Goal: Task Accomplishment & Management: Complete application form

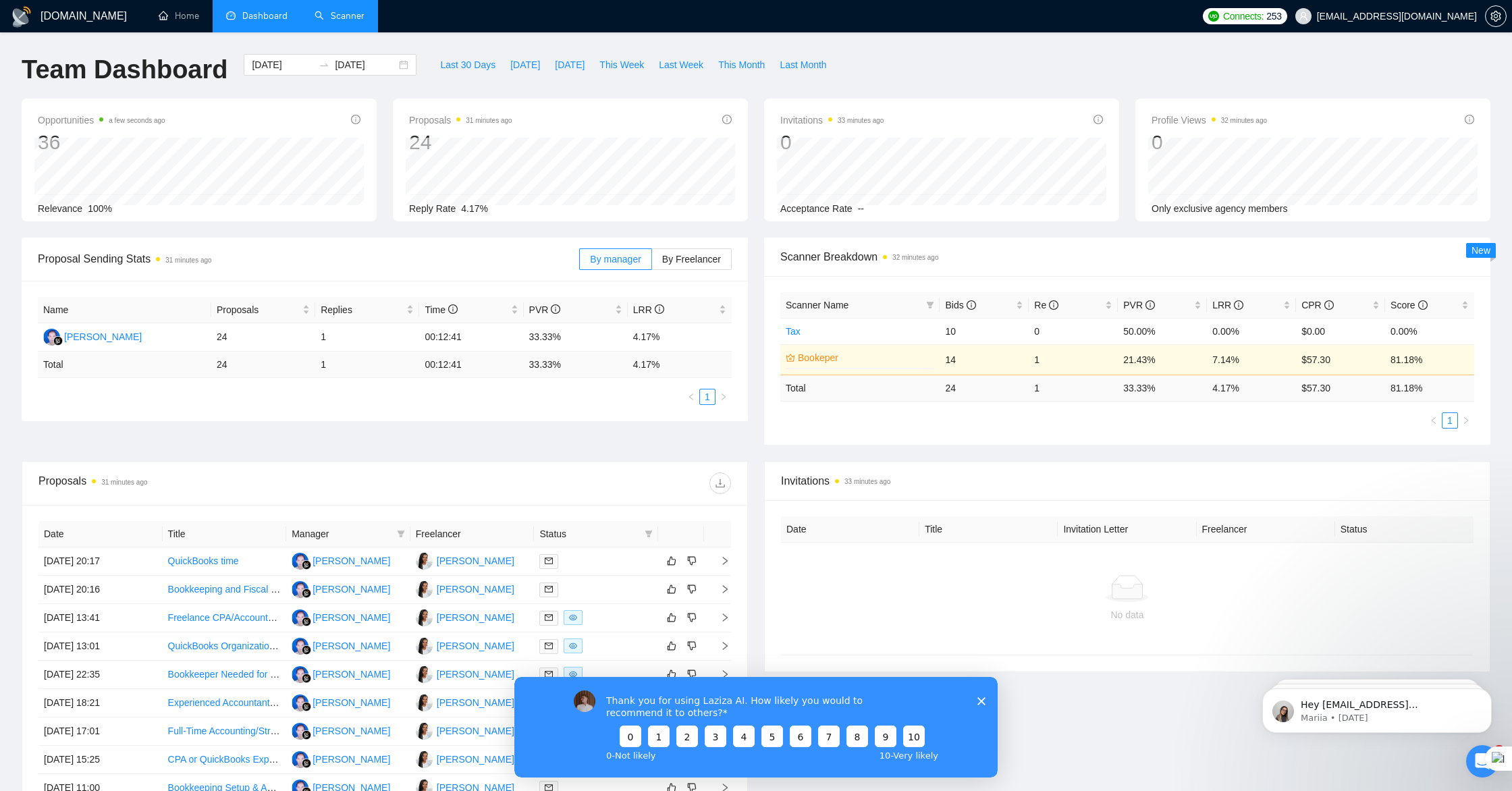
click at [355, 18] on link "Scanner" at bounding box center [339, 15] width 50 height 11
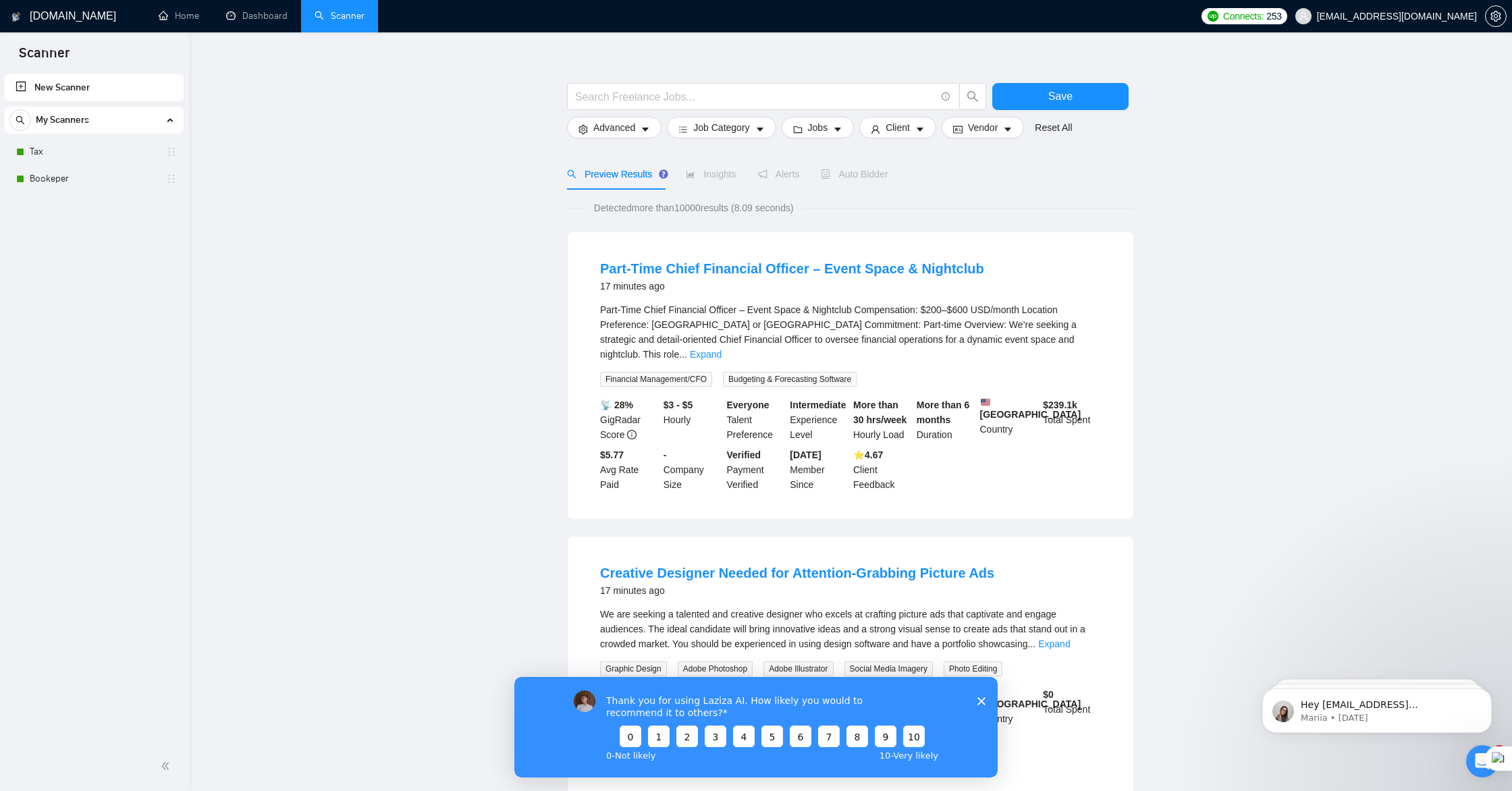
scroll to position [22, 0]
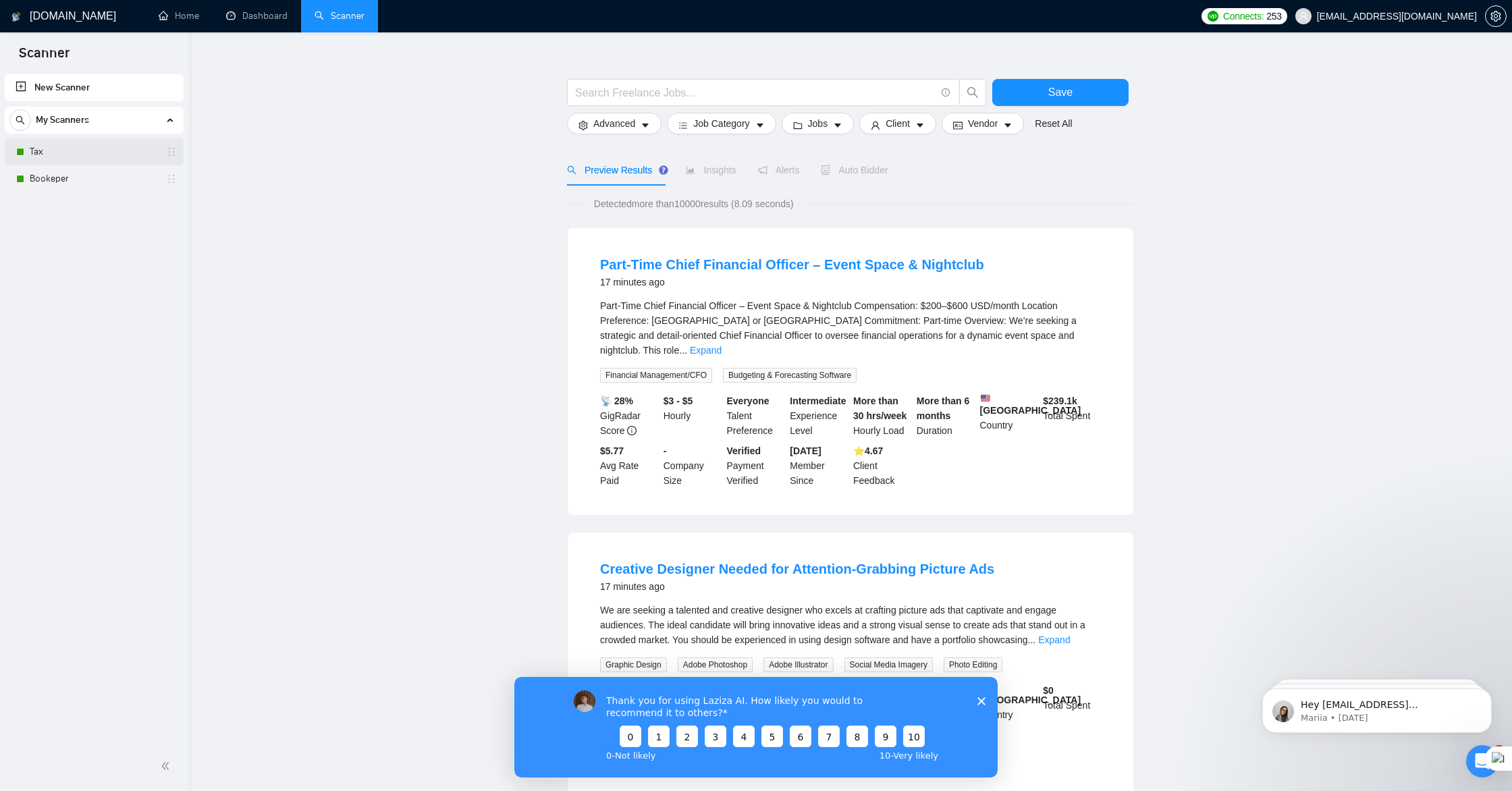
click at [75, 149] on link "Tax" at bounding box center [94, 152] width 129 height 27
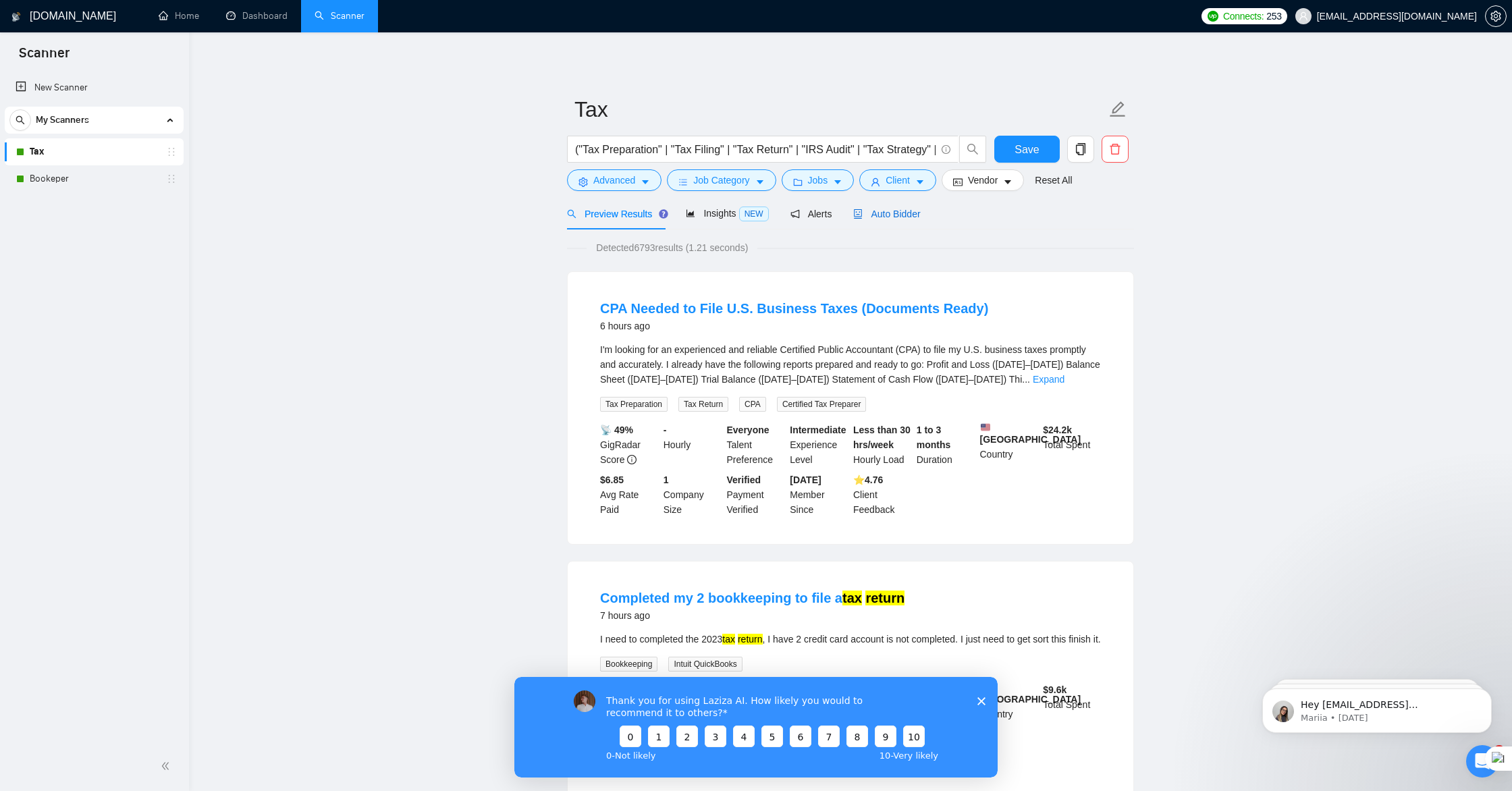
click at [898, 213] on span "Auto Bidder" at bounding box center [887, 214] width 67 height 11
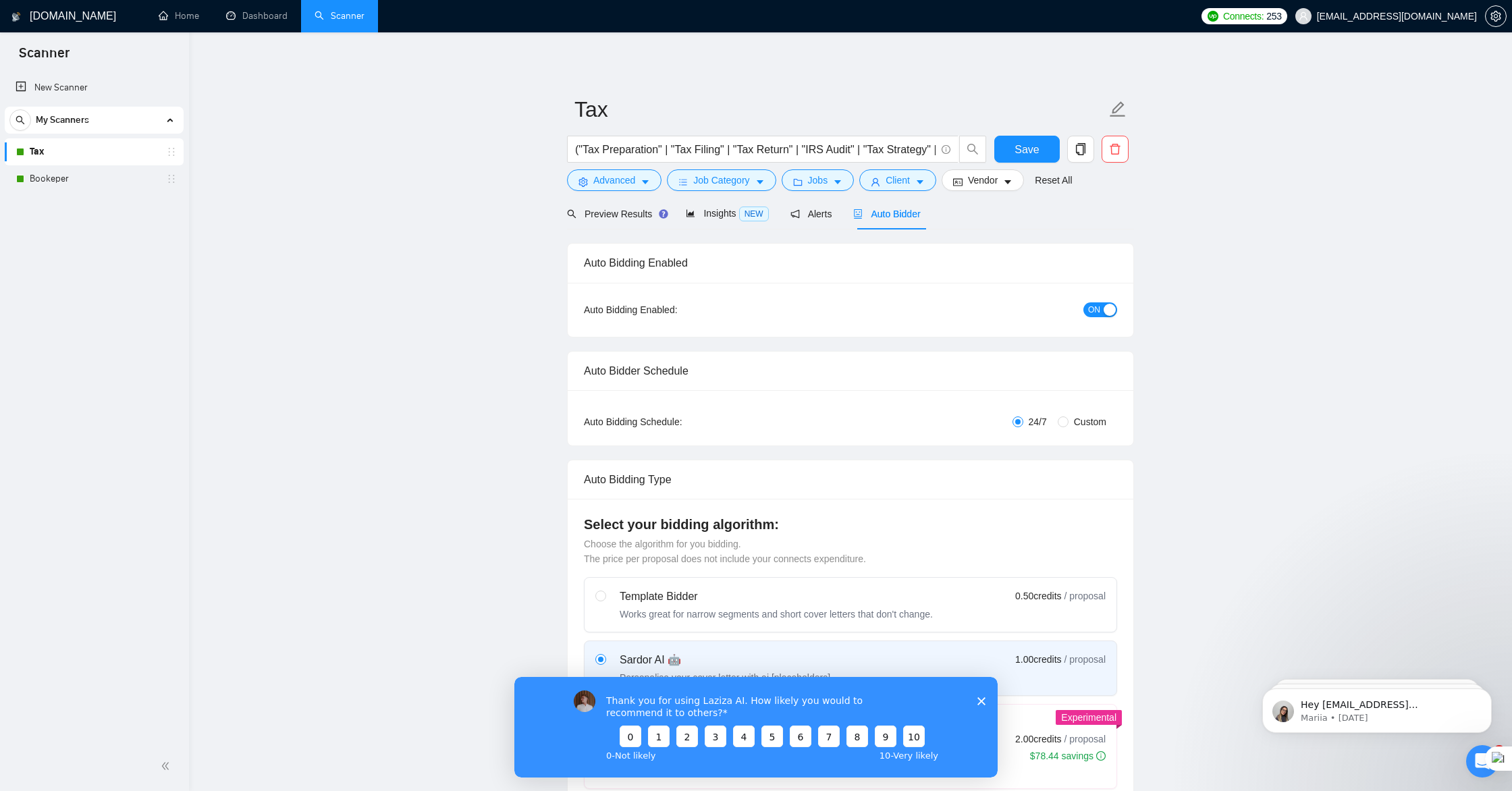
checkbox input "true"
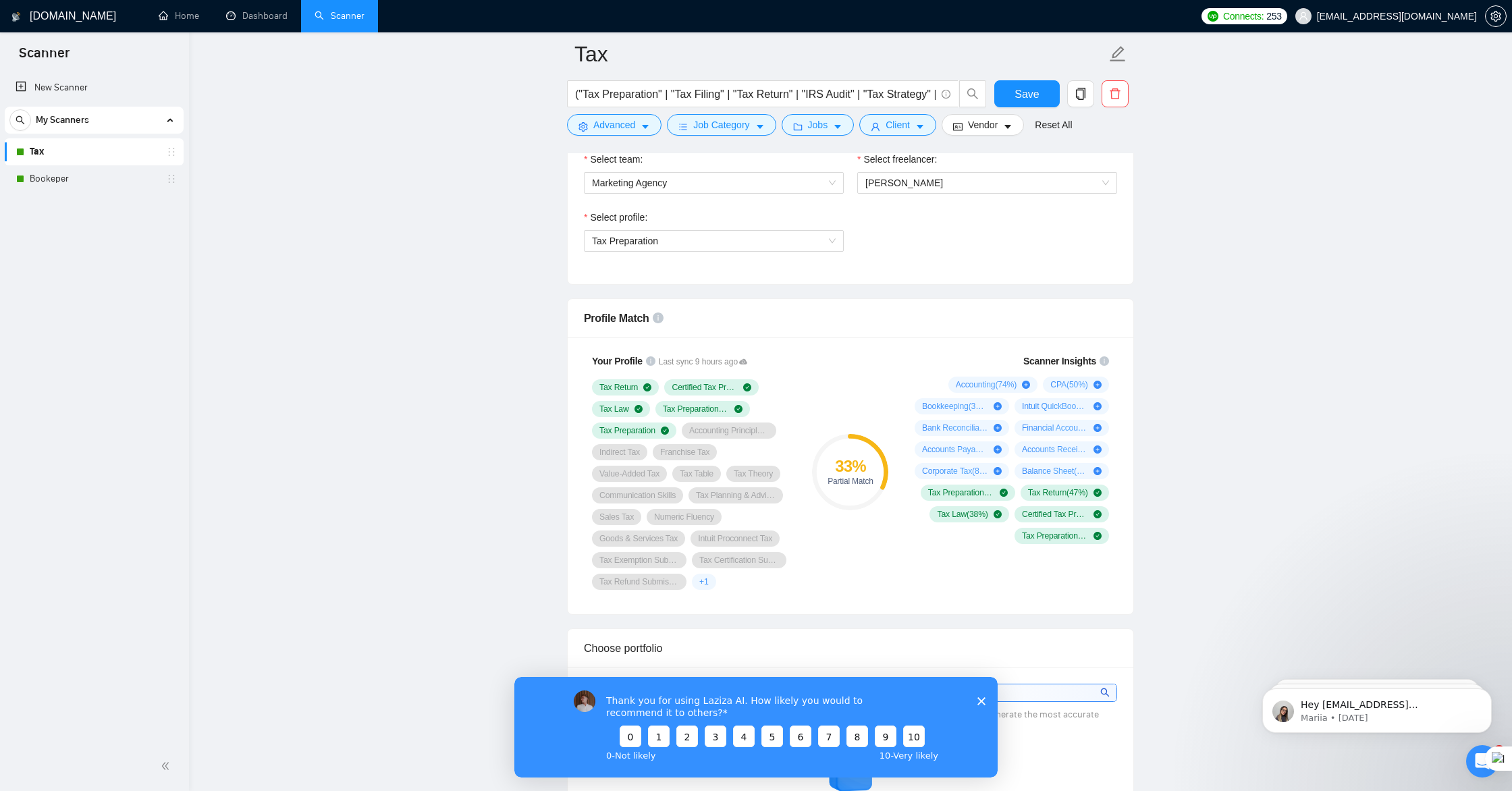
scroll to position [745, 0]
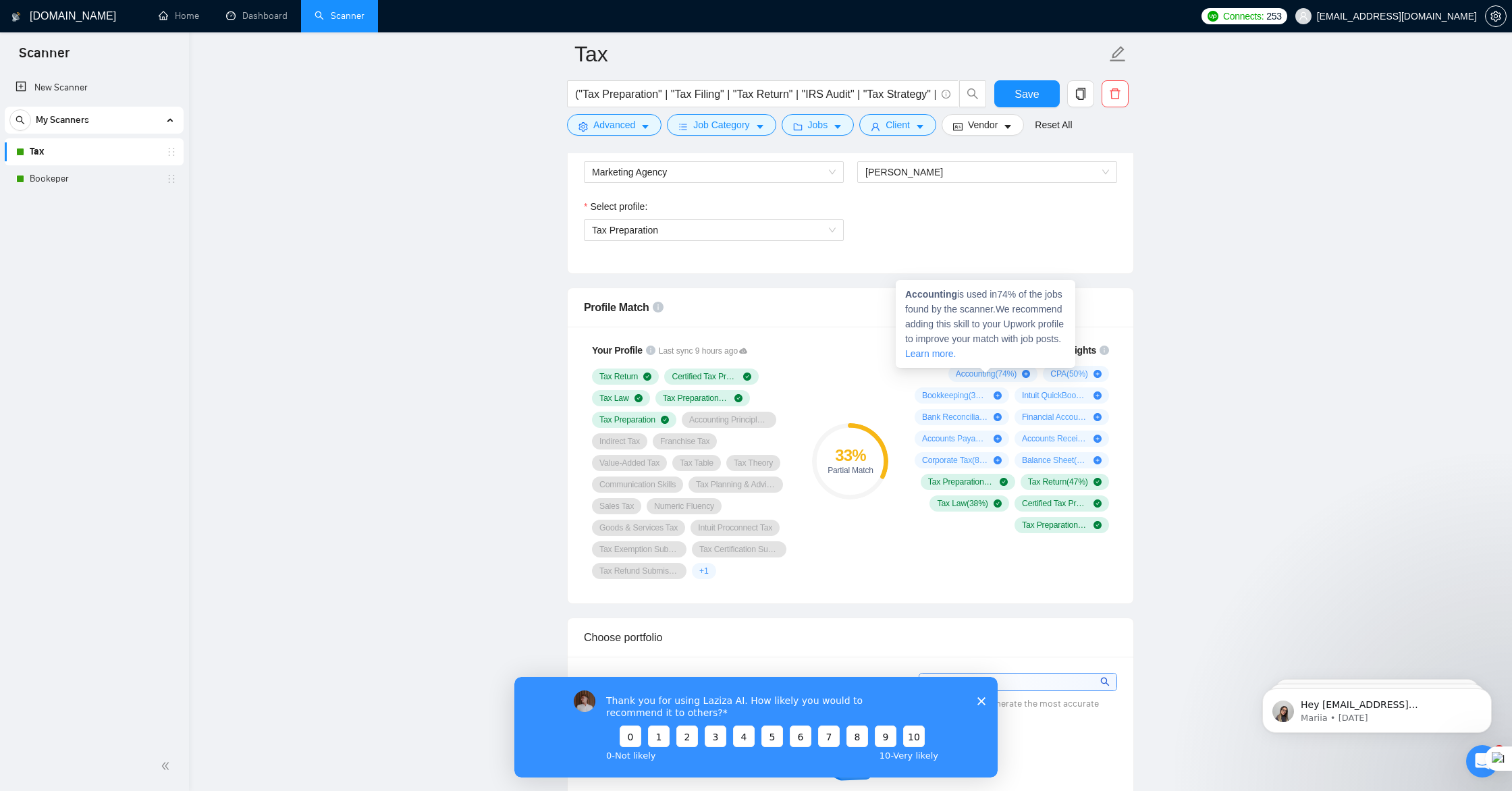
click at [1022, 373] on icon "plus-circle" at bounding box center [1026, 374] width 8 height 8
click at [1022, 375] on icon "plus-circle" at bounding box center [1026, 374] width 8 height 8
click at [998, 396] on icon "plus-circle" at bounding box center [998, 395] width 8 height 8
click at [998, 397] on icon "plus-circle" at bounding box center [998, 395] width 8 height 8
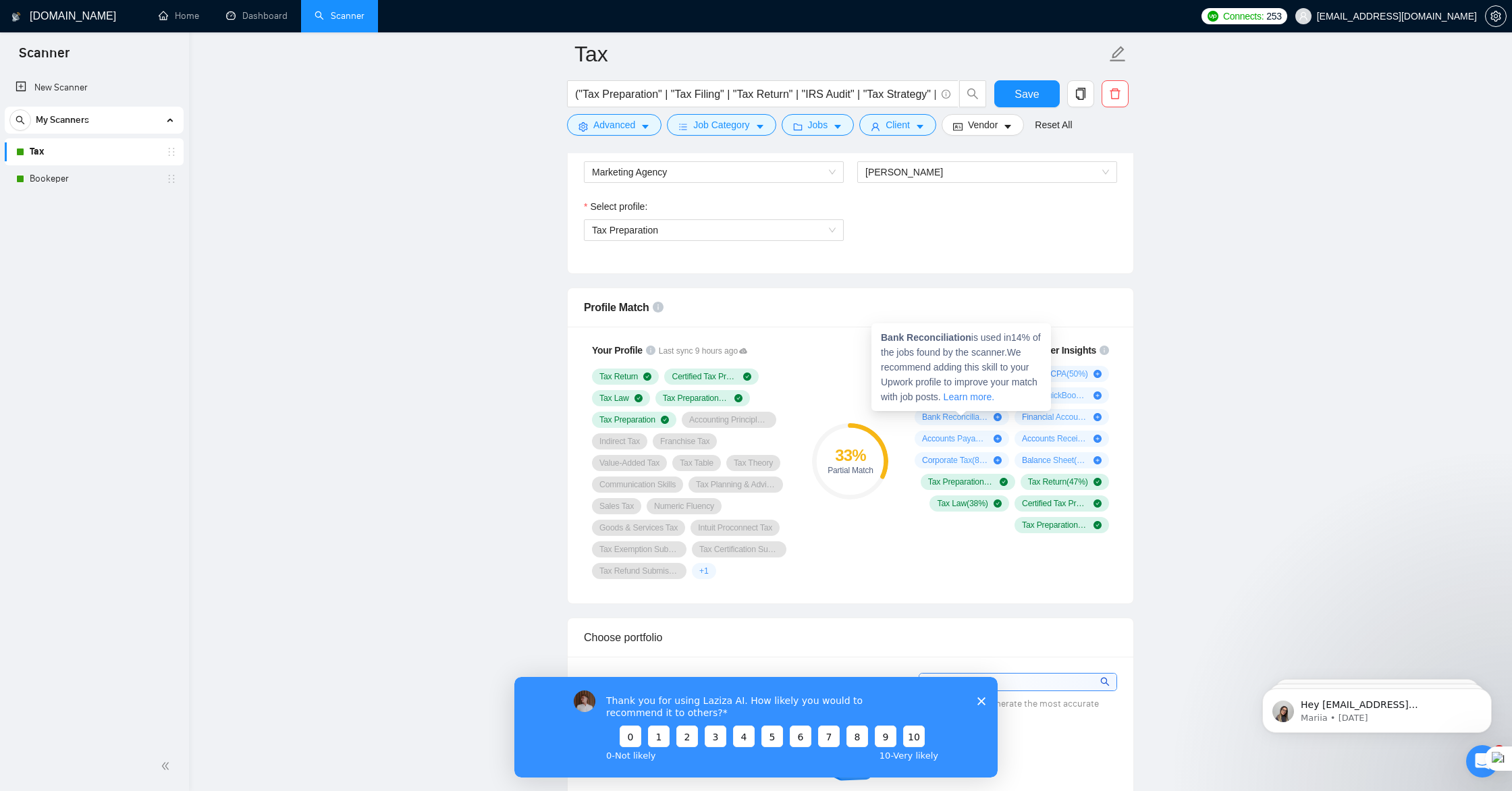
click at [997, 419] on icon "plus-circle" at bounding box center [998, 417] width 8 height 8
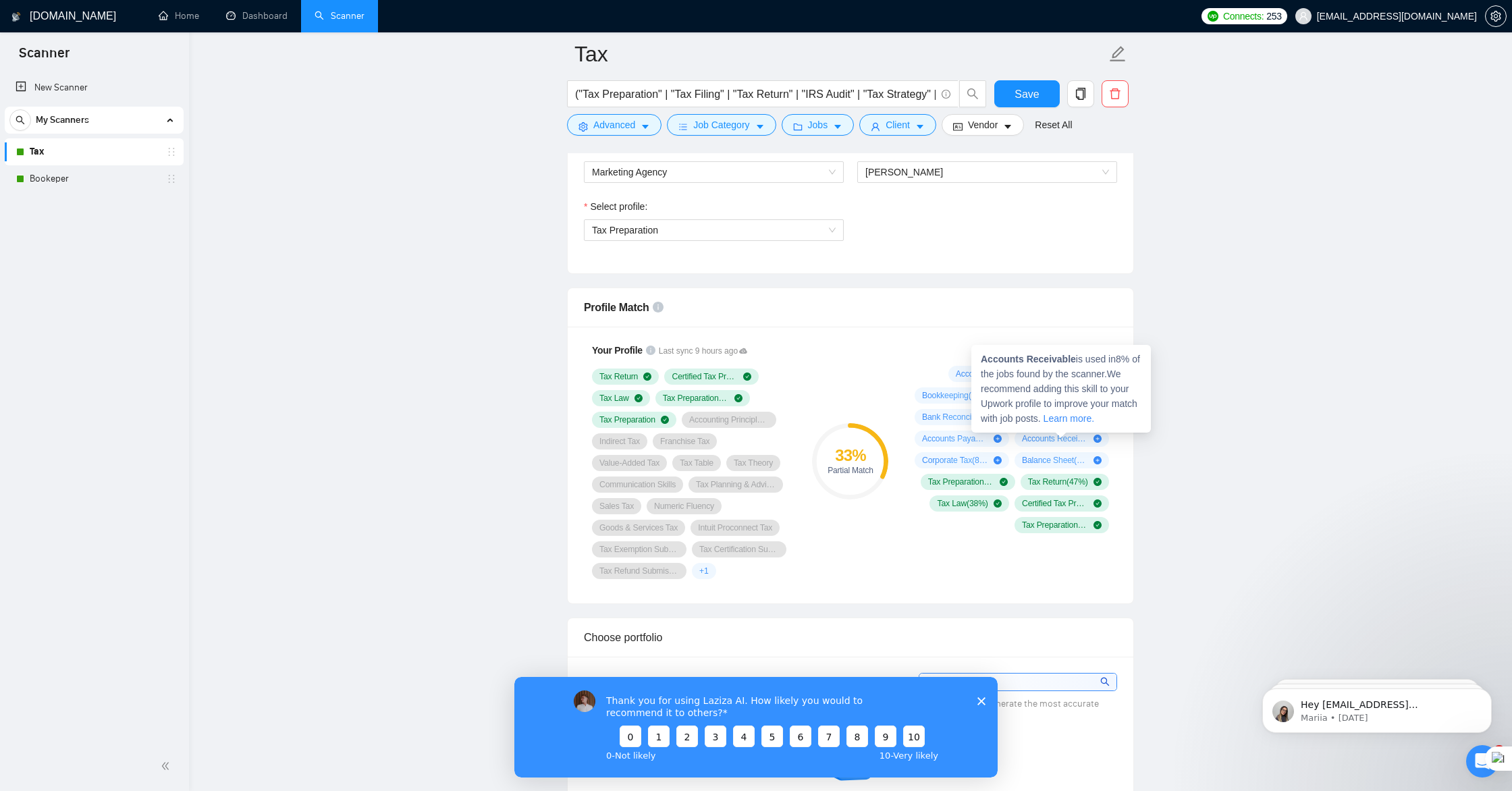
click at [1097, 439] on icon "plus-circle" at bounding box center [1097, 439] width 8 height 8
click at [1099, 461] on icon "plus-circle" at bounding box center [1097, 461] width 8 height 8
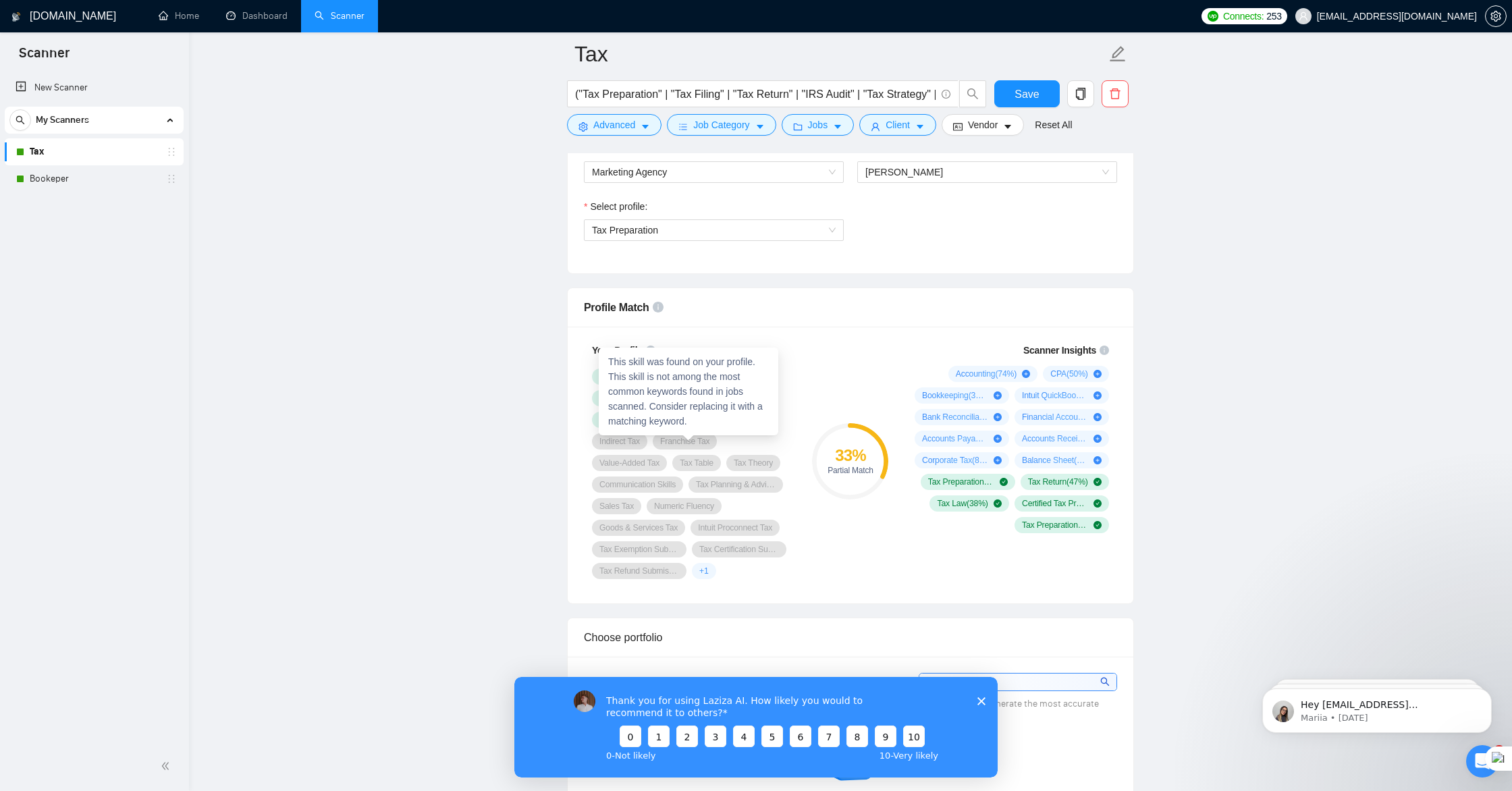
click at [696, 439] on span "Franchise Tax" at bounding box center [684, 442] width 49 height 11
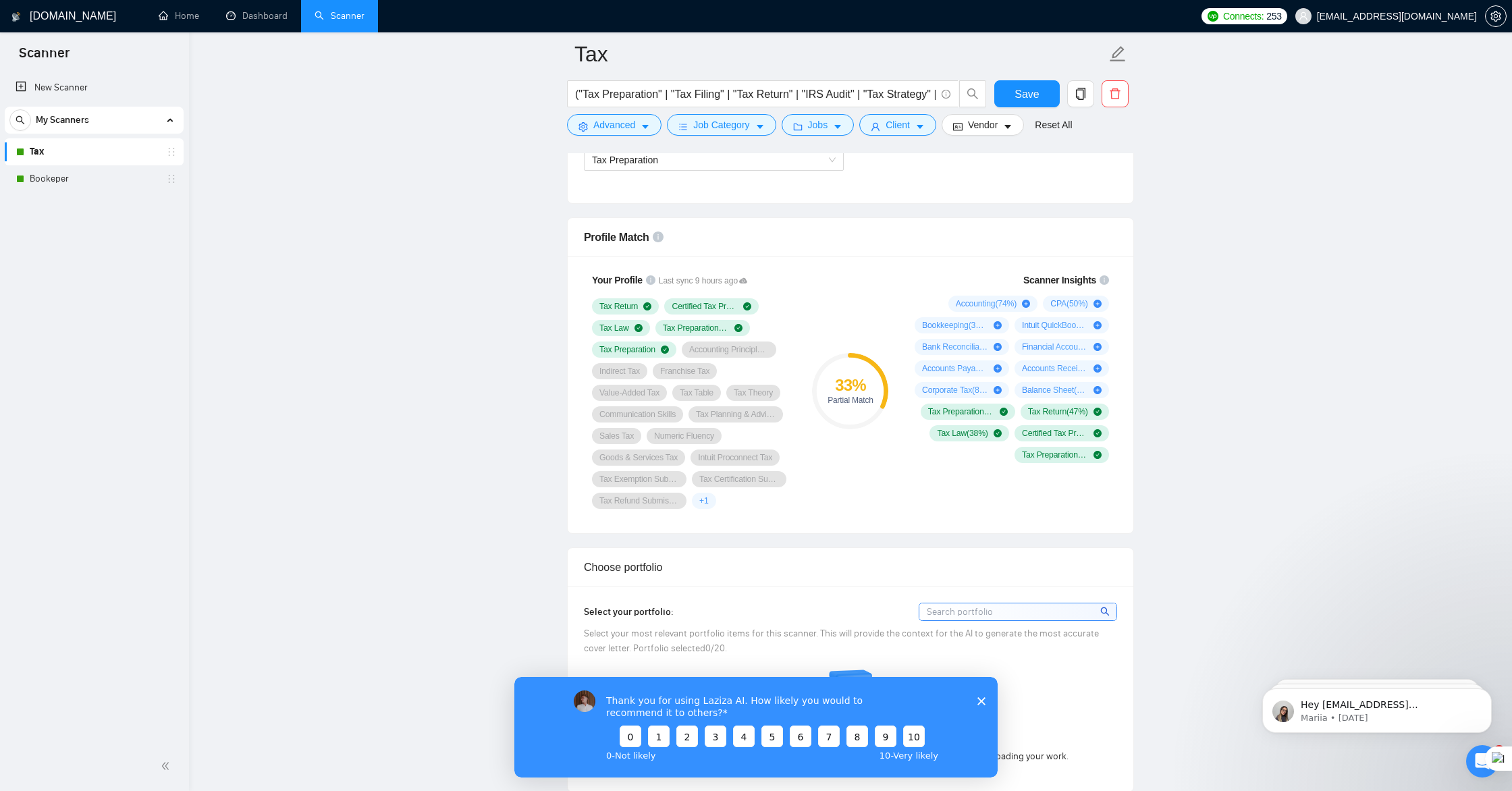
scroll to position [817, 0]
click at [704, 501] on span "+ 1" at bounding box center [704, 499] width 9 height 11
click at [703, 502] on span "+ 1" at bounding box center [704, 499] width 9 height 11
click at [999, 390] on icon "plus-circle" at bounding box center [998, 388] width 8 height 8
click at [997, 391] on icon "plus-circle" at bounding box center [998, 388] width 8 height 8
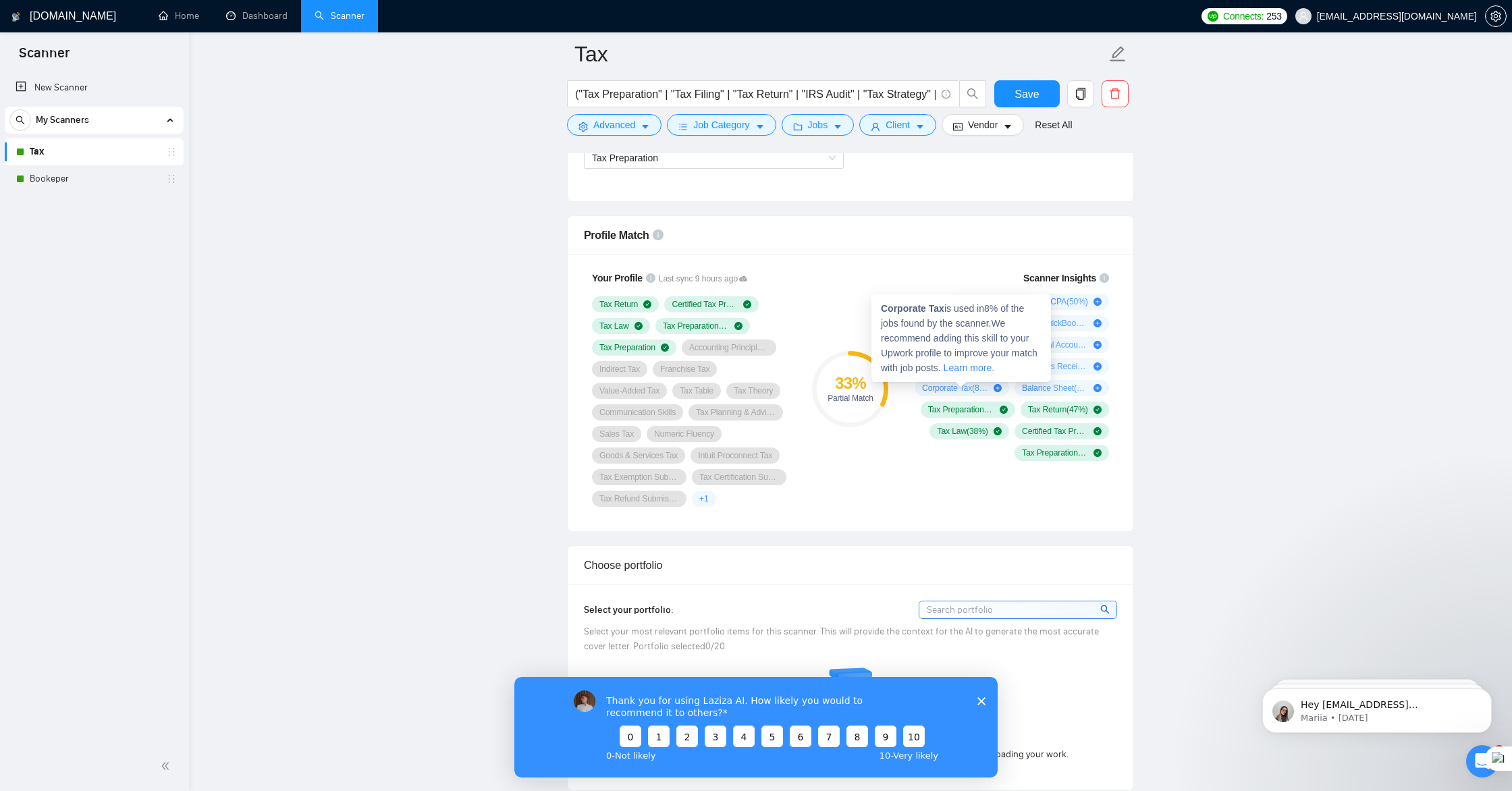
click at [997, 391] on icon "plus-circle" at bounding box center [998, 388] width 8 height 8
click at [998, 389] on icon "plus-circle" at bounding box center [998, 388] width 8 height 8
drag, startPoint x: 981, startPoint y: 367, endPoint x: 706, endPoint y: 405, distance: 277.6
click at [998, 391] on icon "plus-circle" at bounding box center [998, 388] width 8 height 8
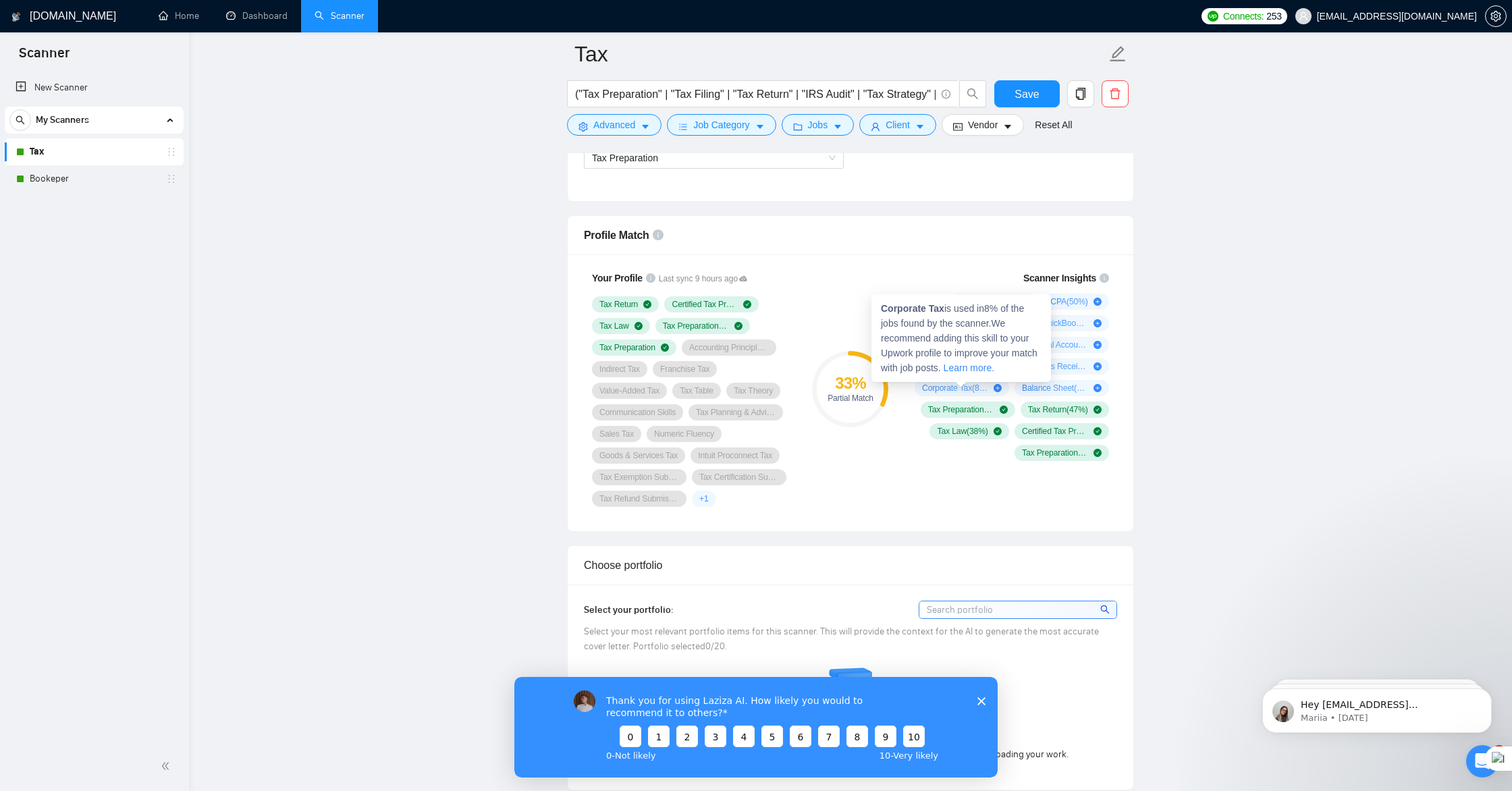
click at [998, 391] on icon "plus-circle" at bounding box center [998, 388] width 8 height 8
click at [996, 388] on icon "plus-circle" at bounding box center [998, 388] width 8 height 8
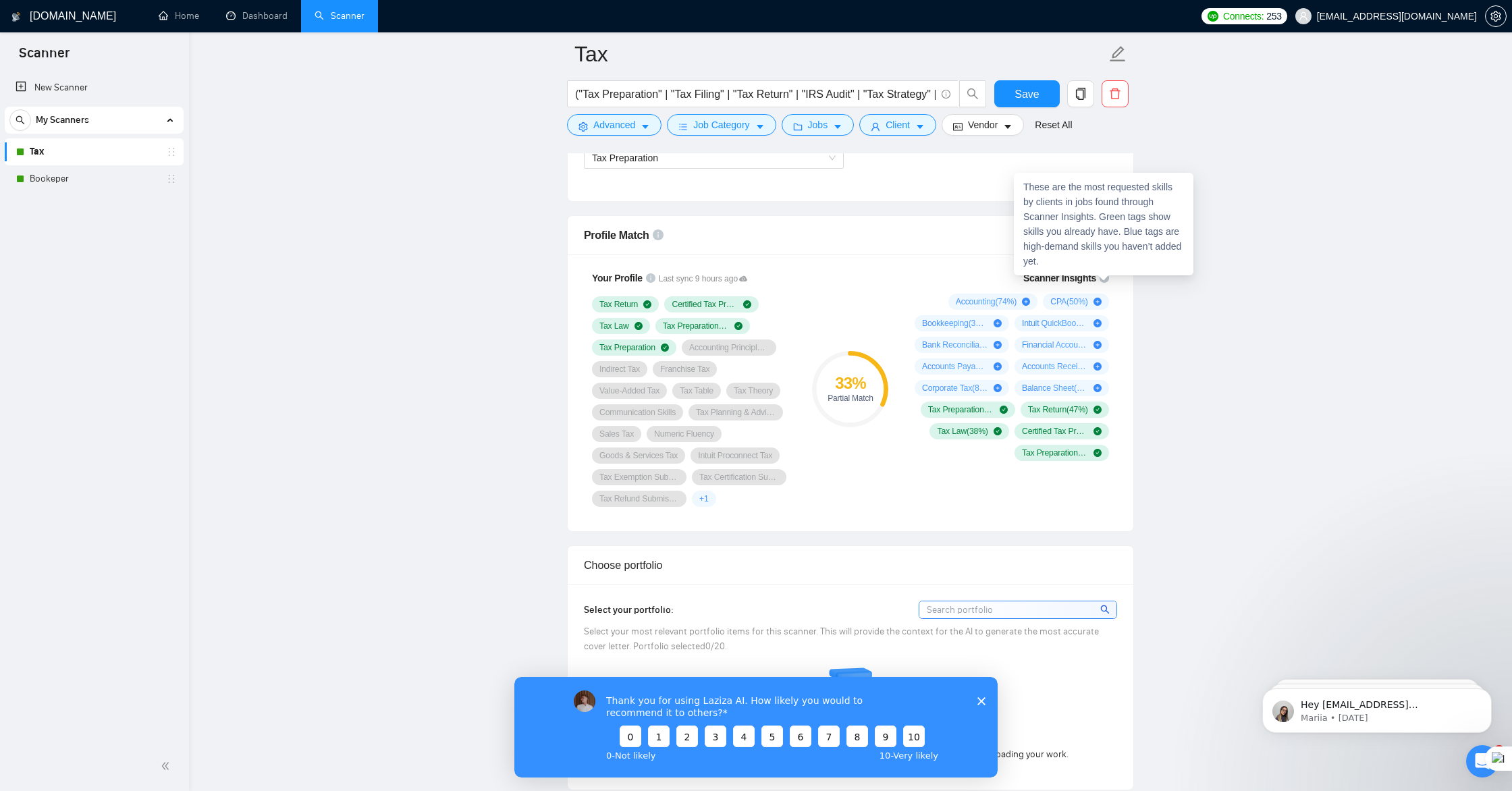
click at [1105, 278] on icon "info-circle" at bounding box center [1104, 278] width 9 height 9
click at [755, 126] on button "Job Category" at bounding box center [721, 125] width 109 height 21
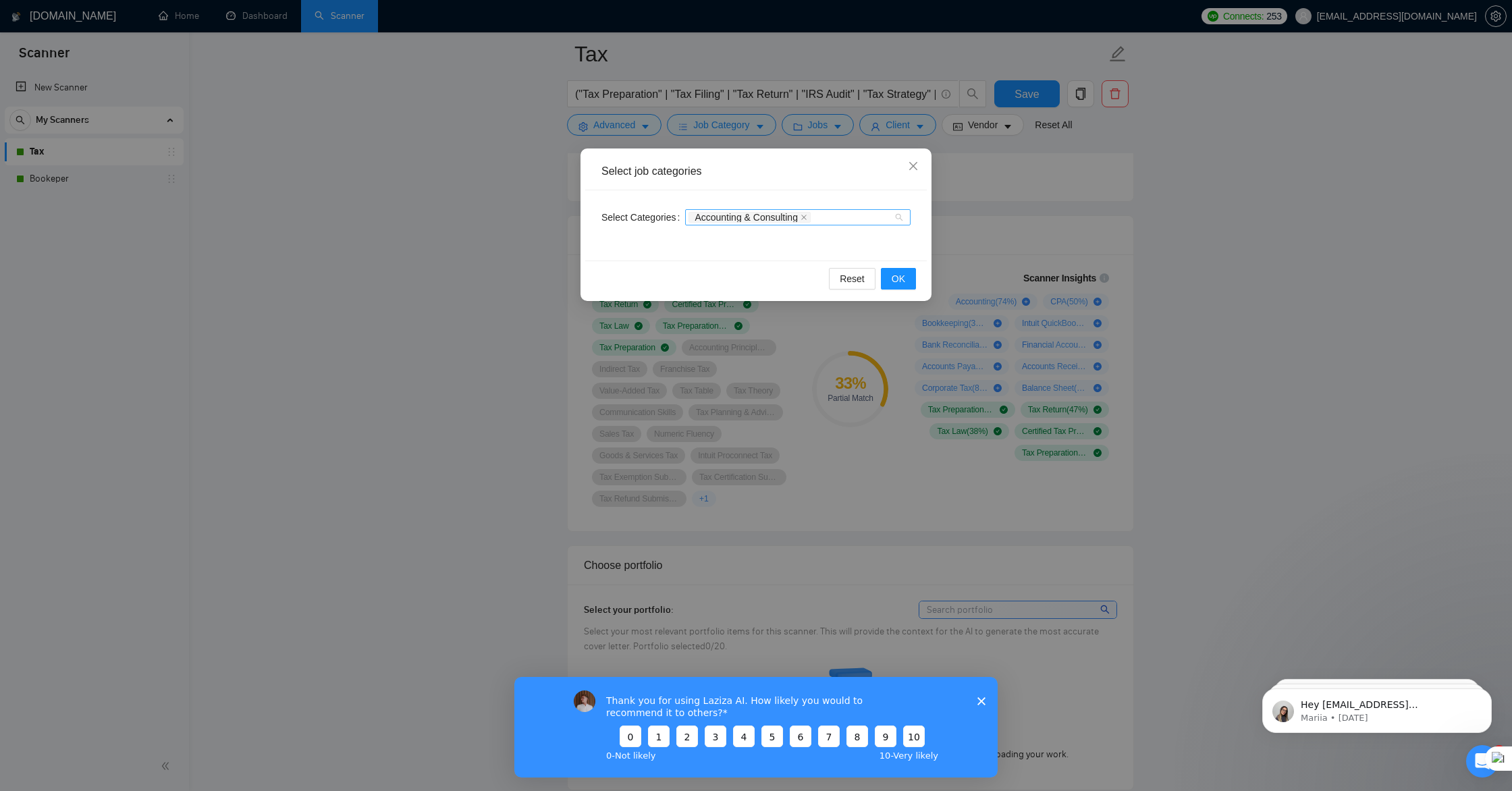
click at [853, 222] on div "Accounting & Consulting" at bounding box center [791, 218] width 205 height 14
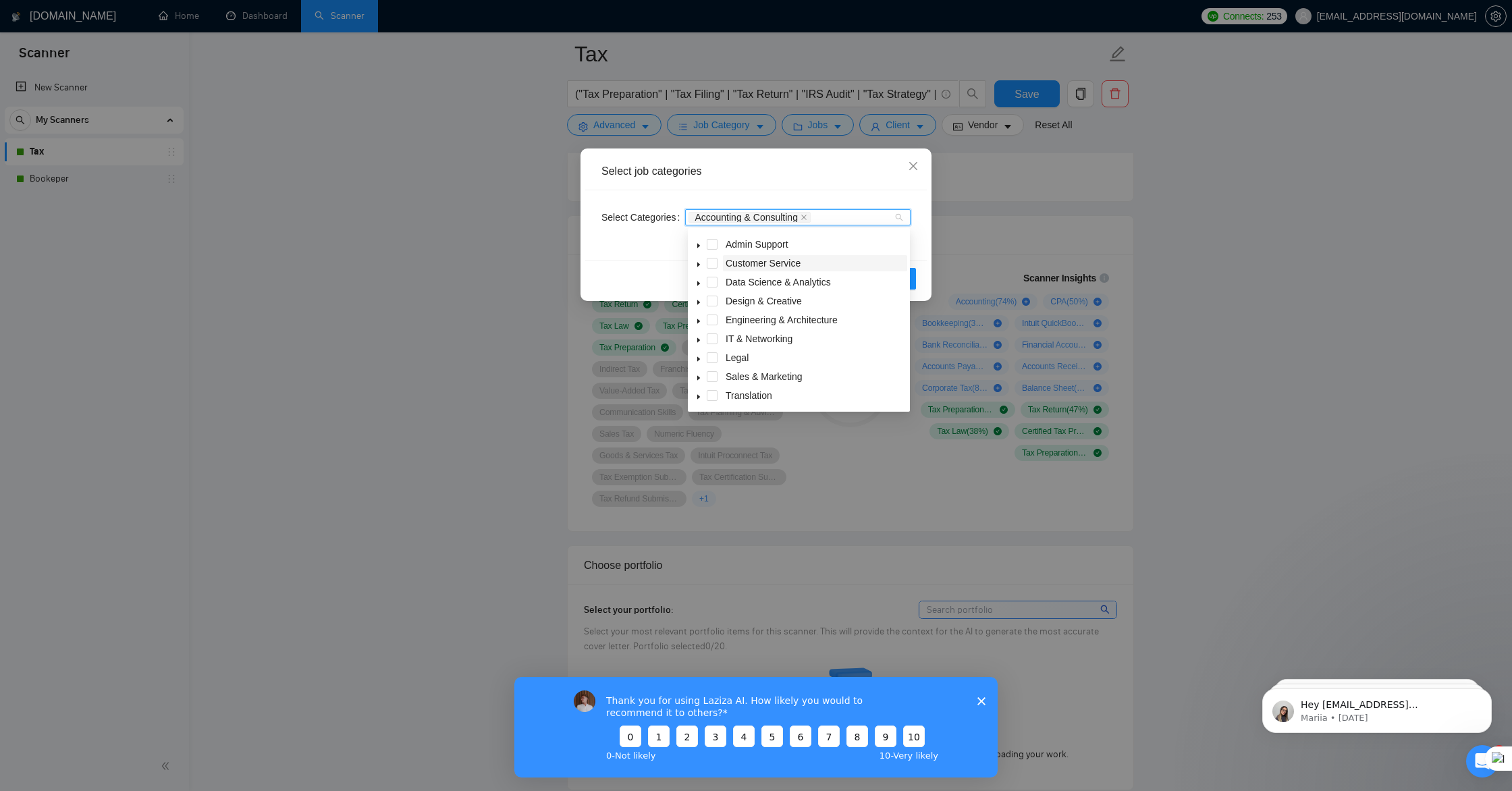
scroll to position [0, 0]
click at [996, 214] on div "Select job categories Select Categories Accounting & Consulting Reset OK" at bounding box center [756, 395] width 1512 height 791
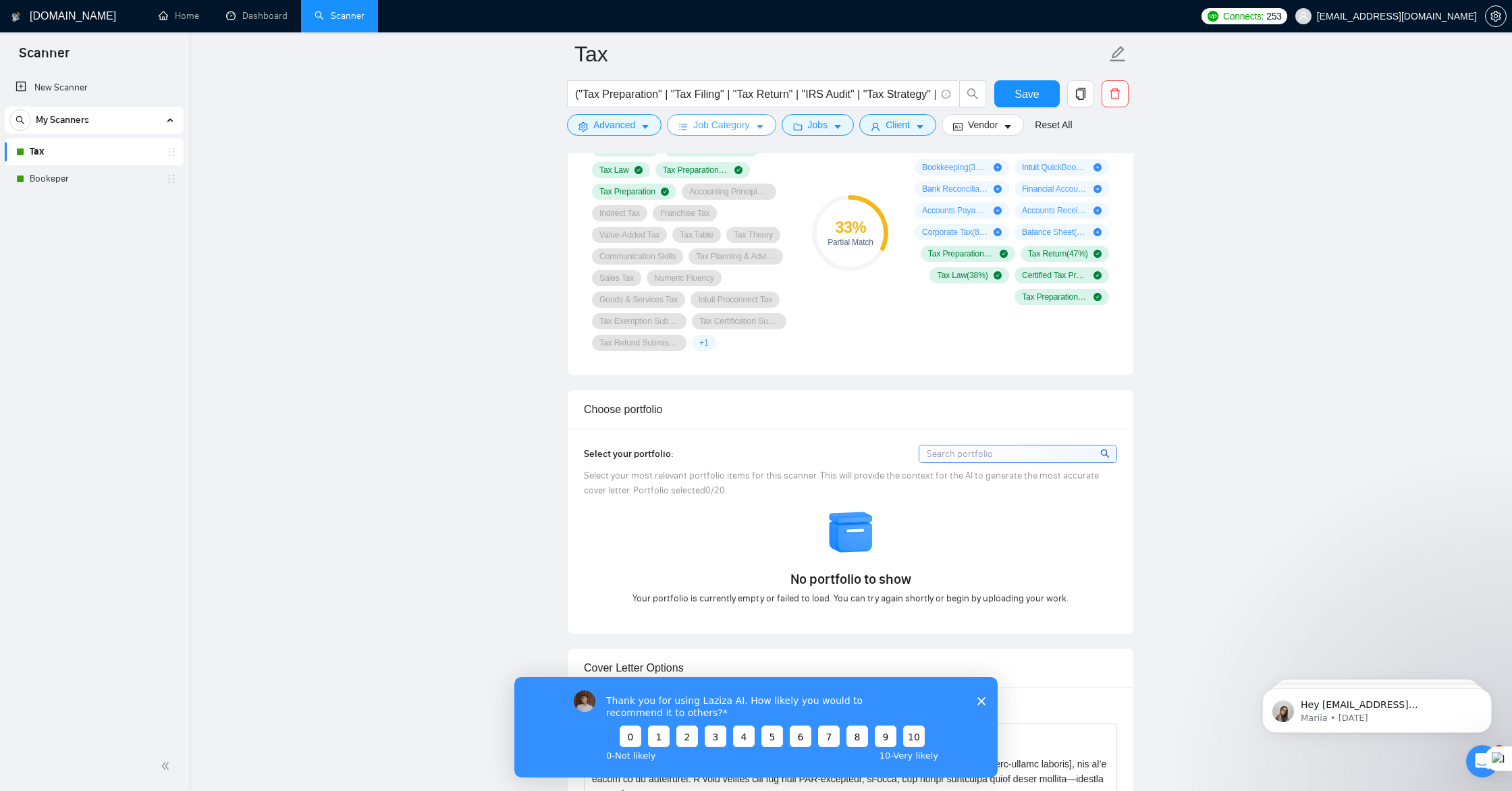
scroll to position [972, 0]
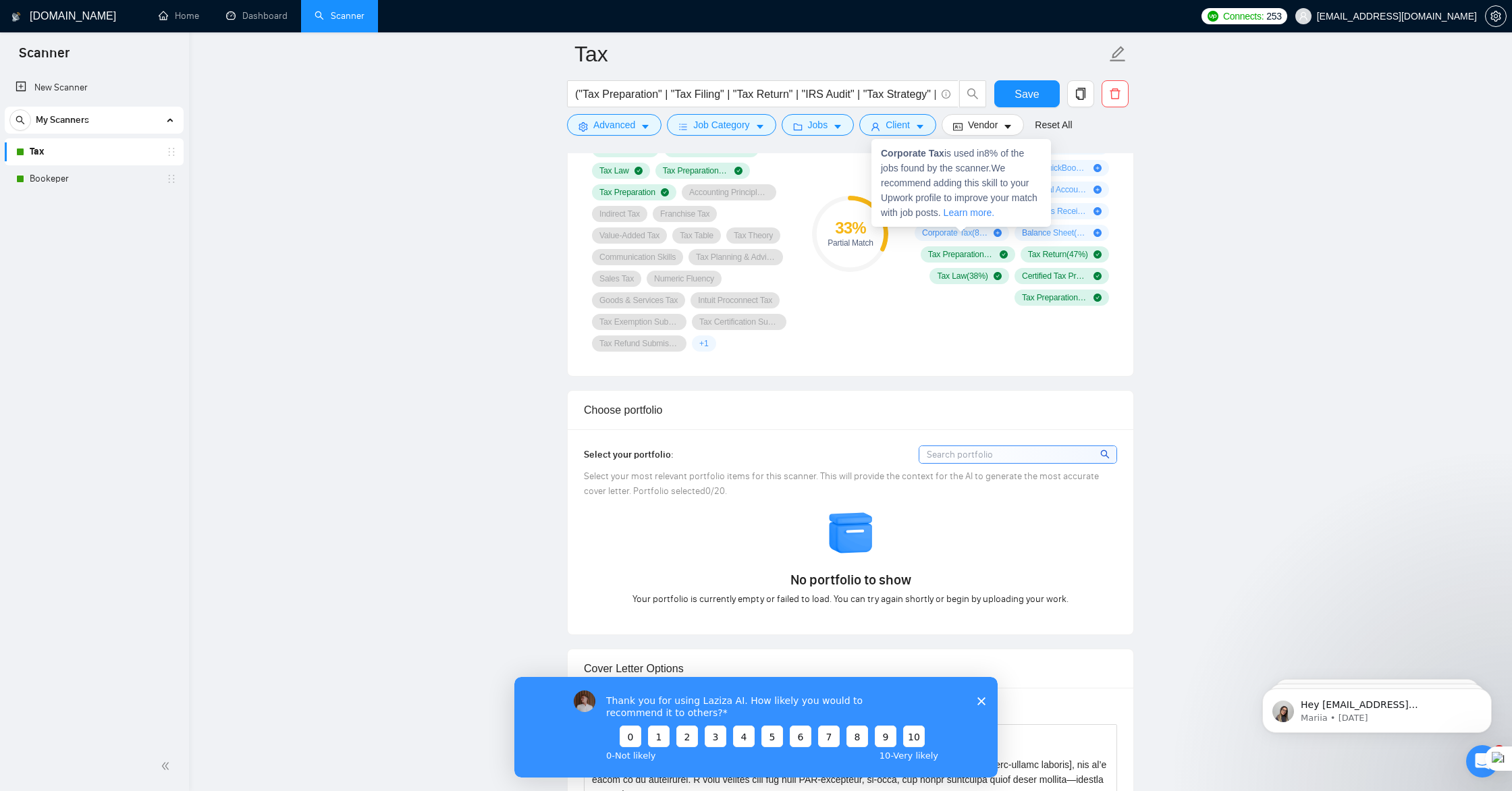
click at [971, 236] on span "Corporate Tax ( 8 %)" at bounding box center [954, 233] width 66 height 11
click at [959, 234] on span "Corporate Tax ( 8 %)" at bounding box center [954, 233] width 66 height 11
click at [994, 213] on link "Learn more." at bounding box center [969, 212] width 51 height 11
click at [996, 235] on icon "plus-circle" at bounding box center [998, 234] width 8 height 8
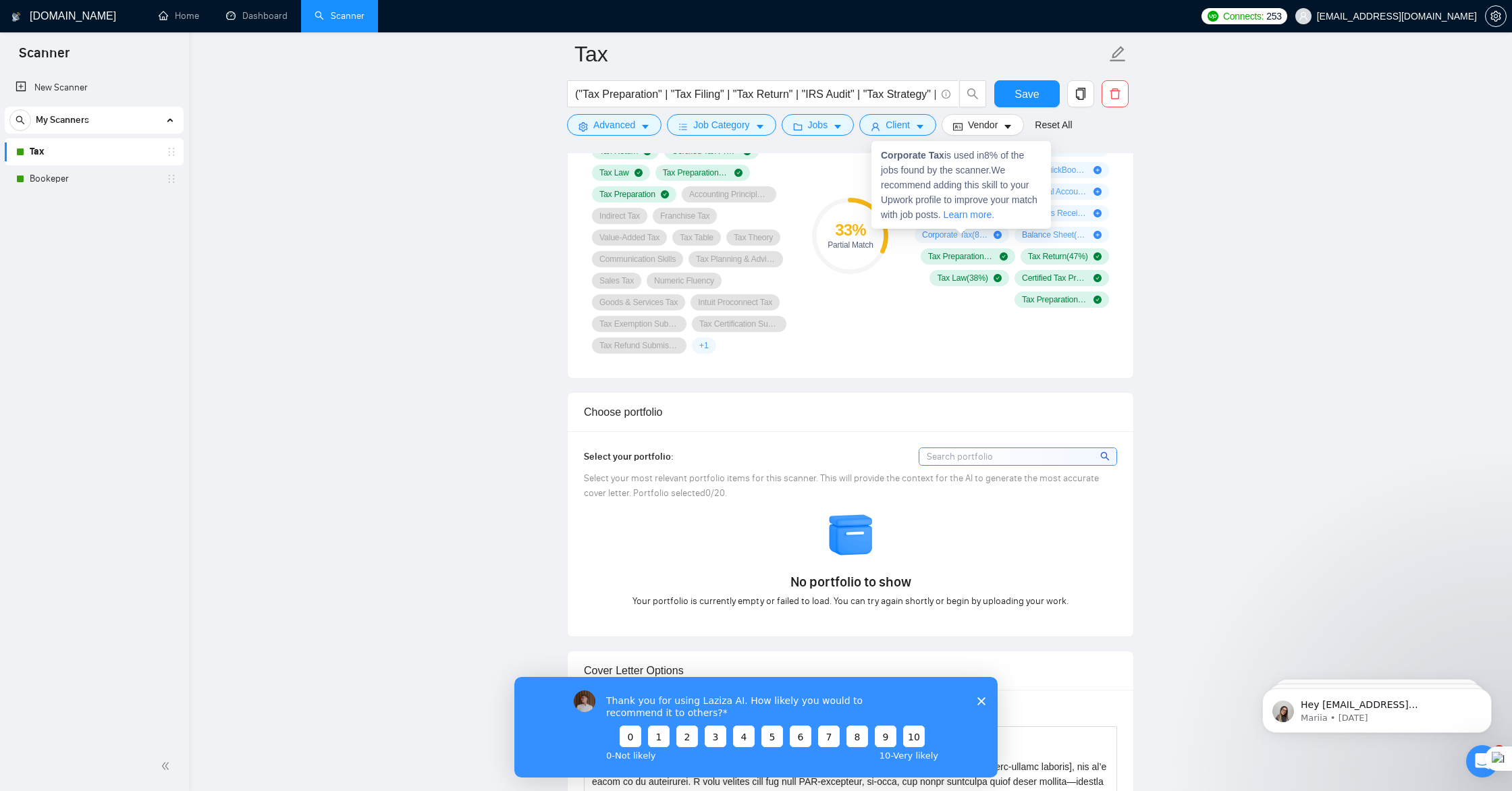
click at [996, 235] on icon "plus-circle" at bounding box center [998, 234] width 8 height 8
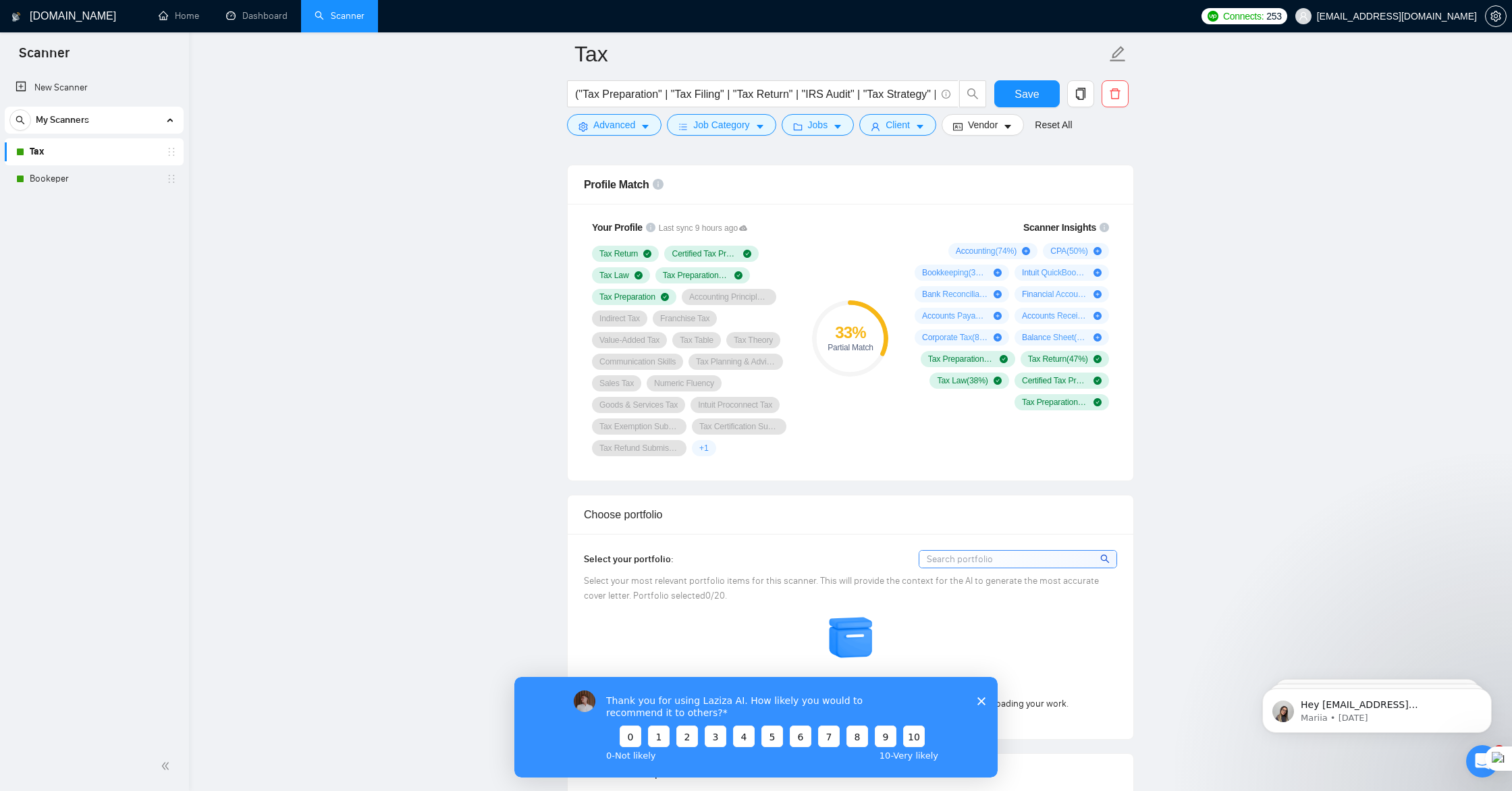
scroll to position [866, 0]
click at [1097, 254] on icon "plus-circle" at bounding box center [1097, 252] width 8 height 8
click at [1097, 274] on icon "plus-circle" at bounding box center [1097, 274] width 8 height 8
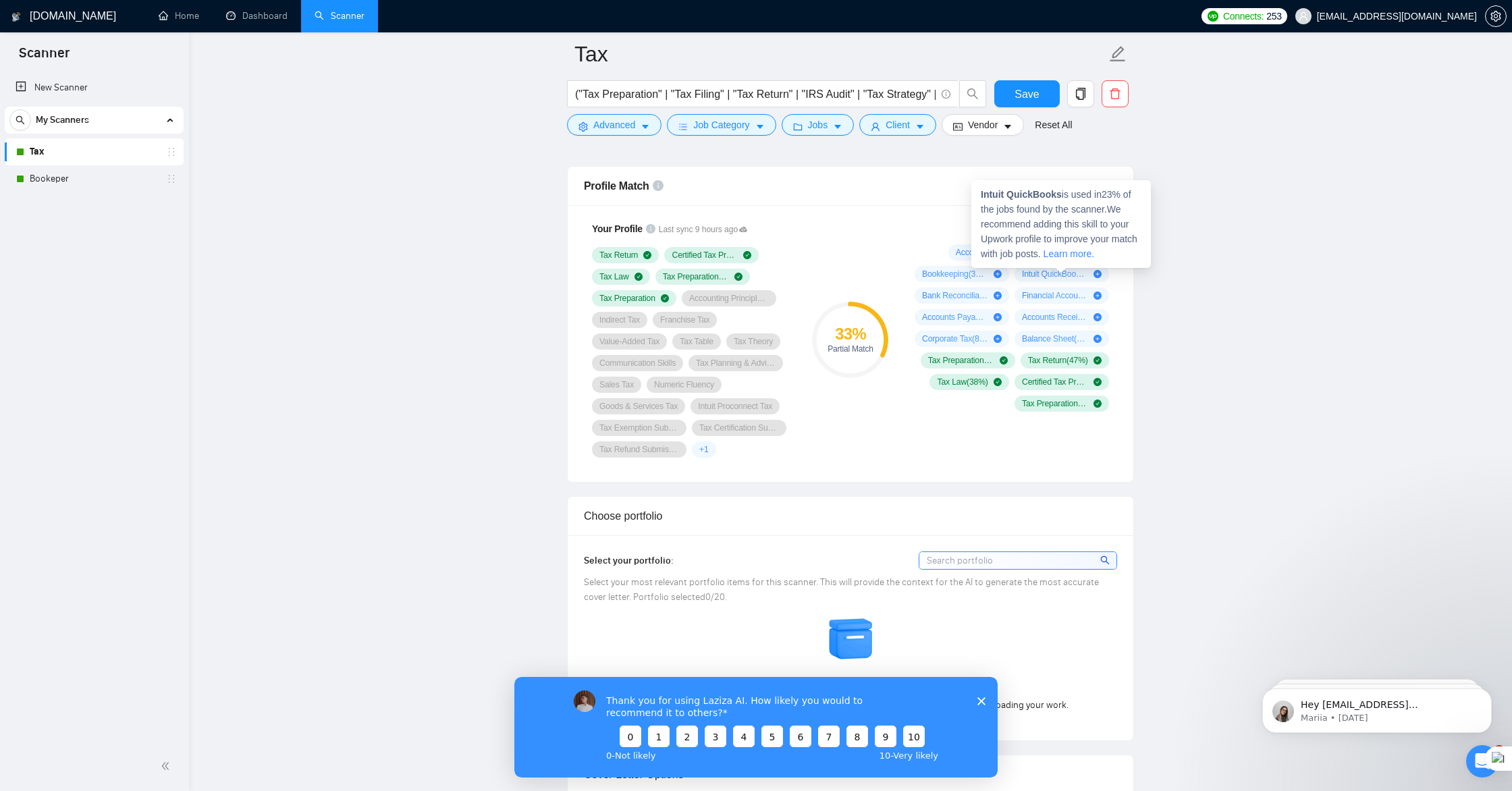
click at [1097, 274] on icon "plus-circle" at bounding box center [1097, 274] width 8 height 8
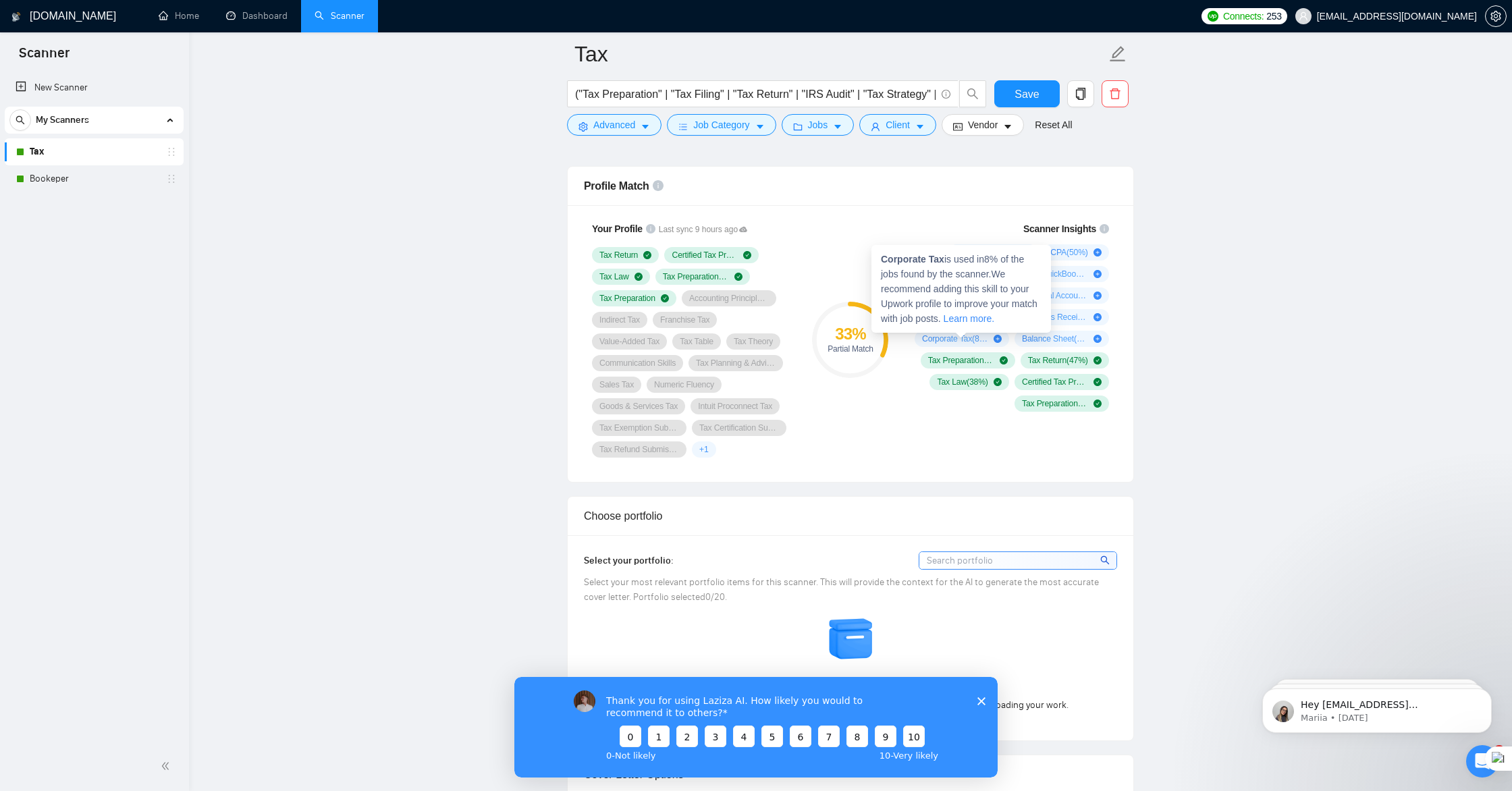
click at [998, 340] on icon "plus-circle" at bounding box center [998, 339] width 8 height 8
drag, startPoint x: 998, startPoint y: 340, endPoint x: 925, endPoint y: 338, distance: 73.0
click at [997, 340] on icon "plus-circle" at bounding box center [998, 339] width 8 height 8
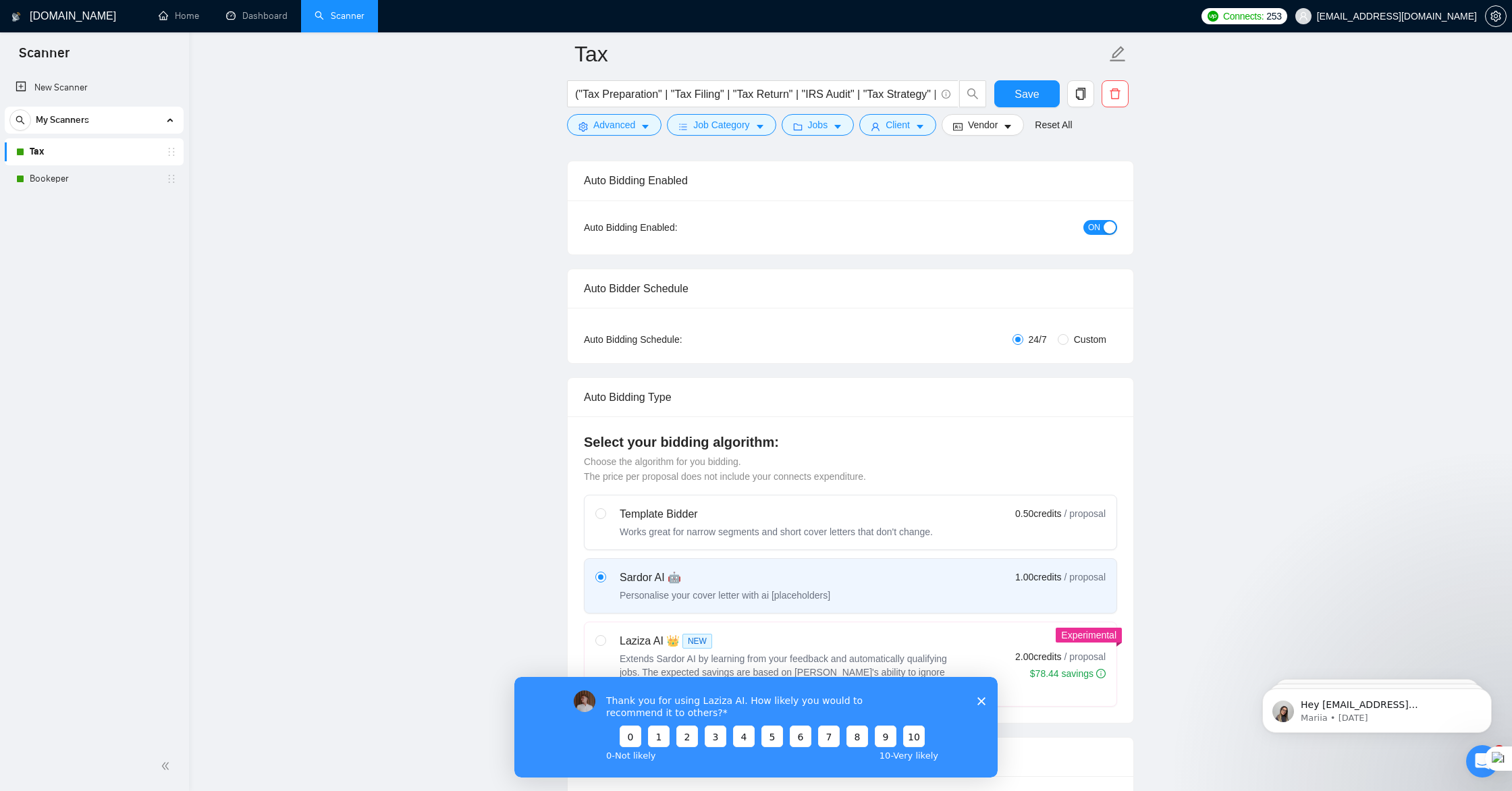
scroll to position [0, 0]
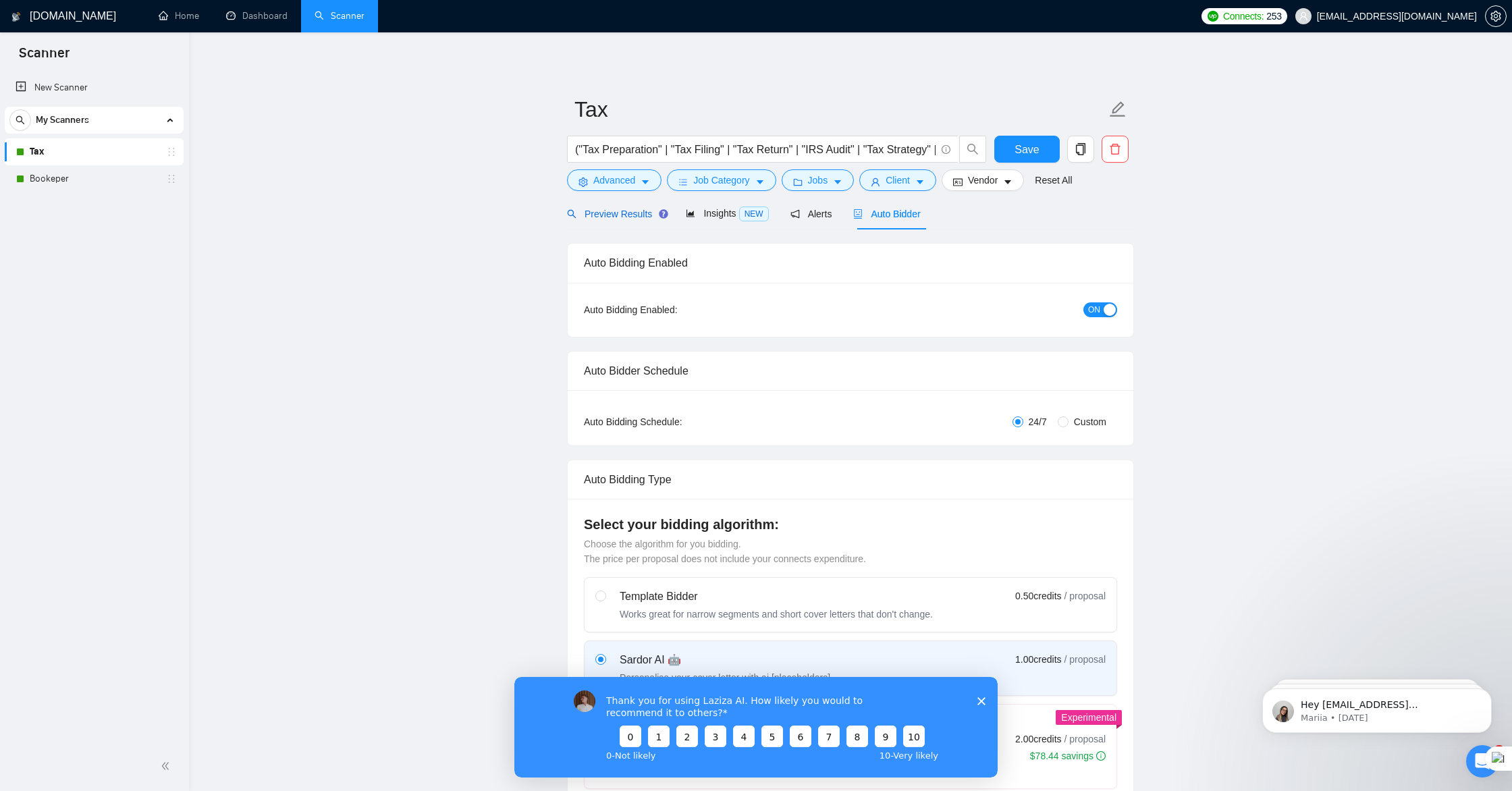
click at [612, 212] on span "Preview Results" at bounding box center [616, 214] width 97 height 11
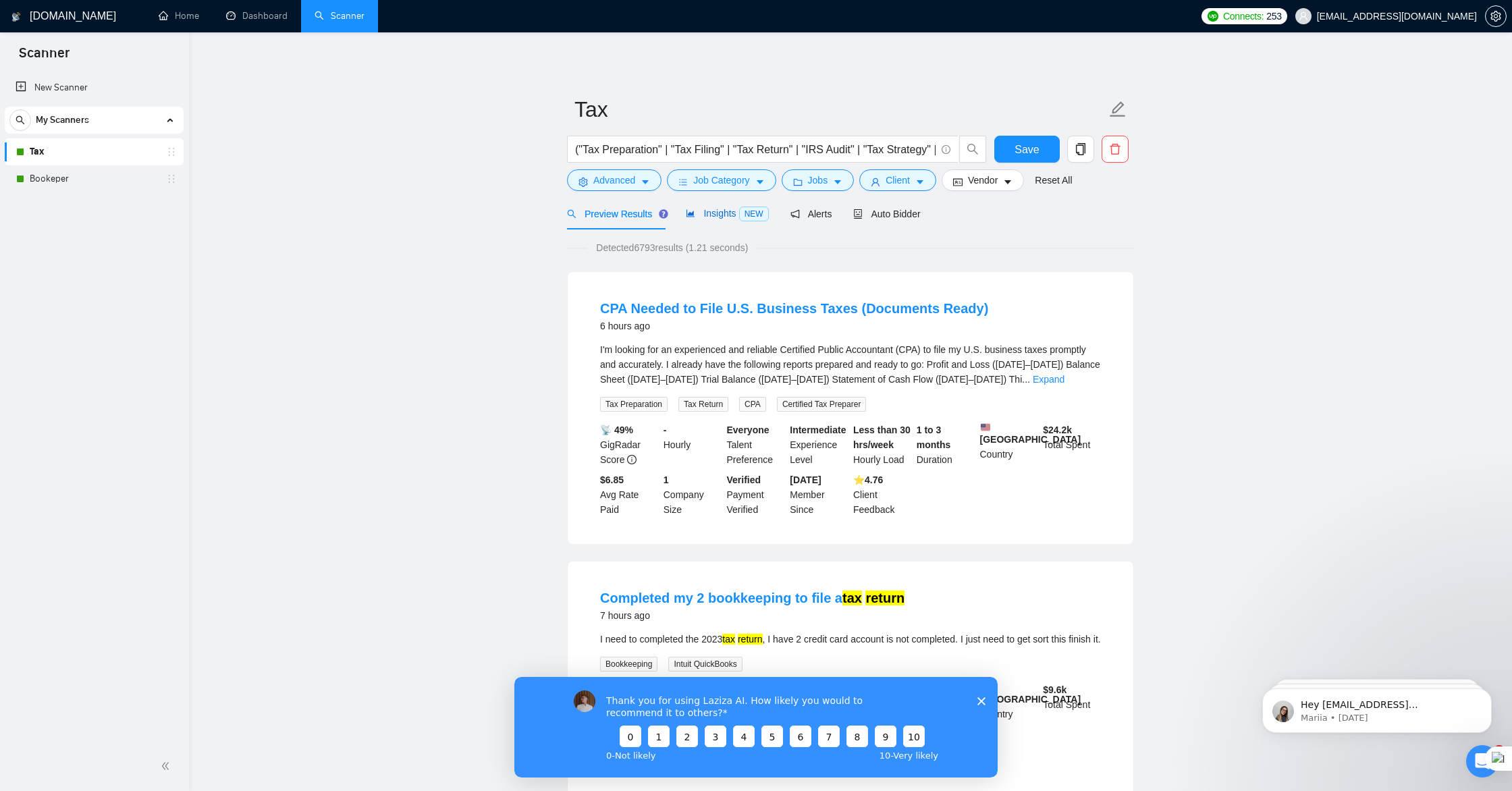
click at [711, 213] on span "Insights NEW" at bounding box center [727, 213] width 82 height 11
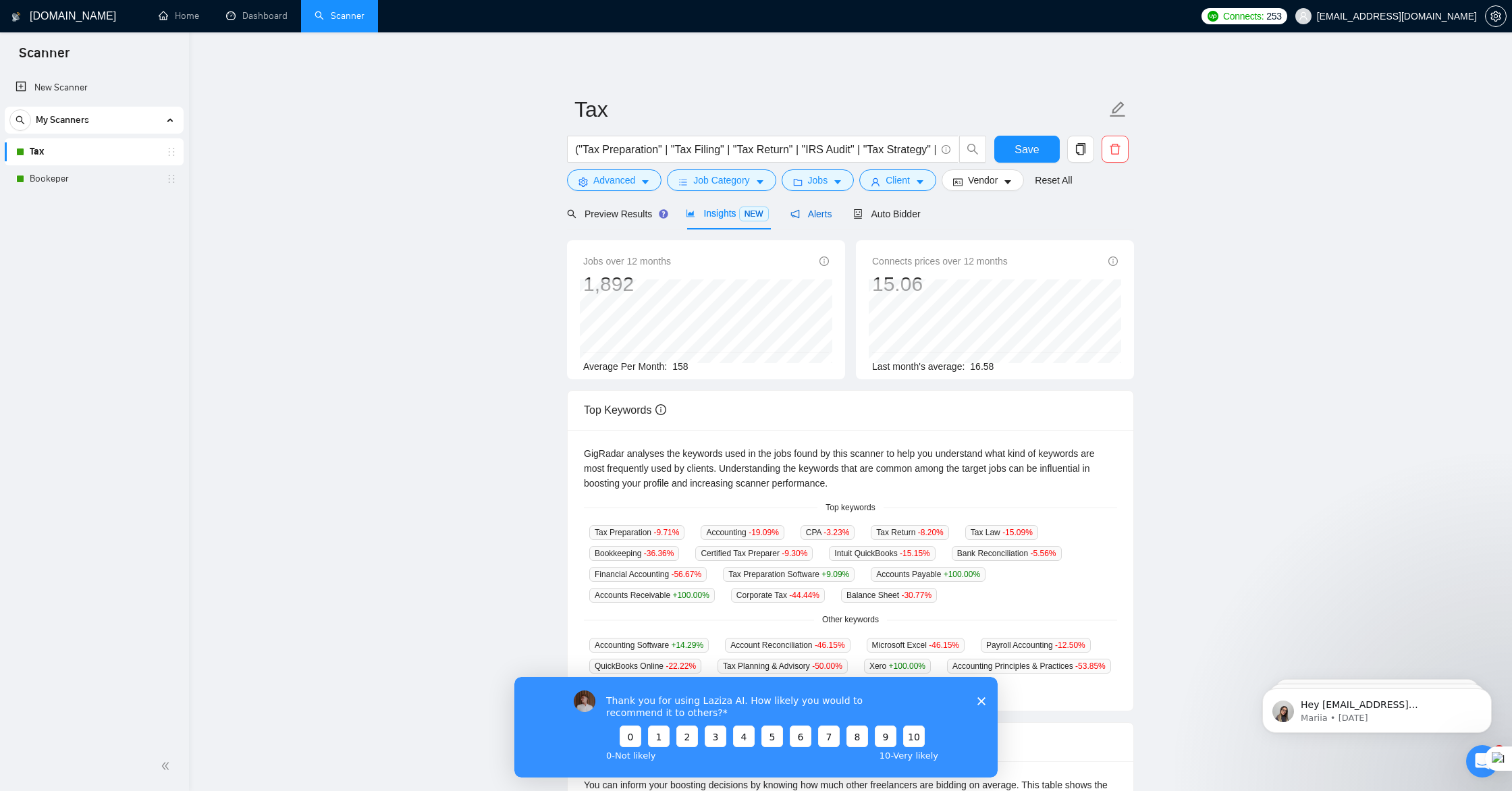
click at [822, 216] on span "Alerts" at bounding box center [811, 214] width 42 height 11
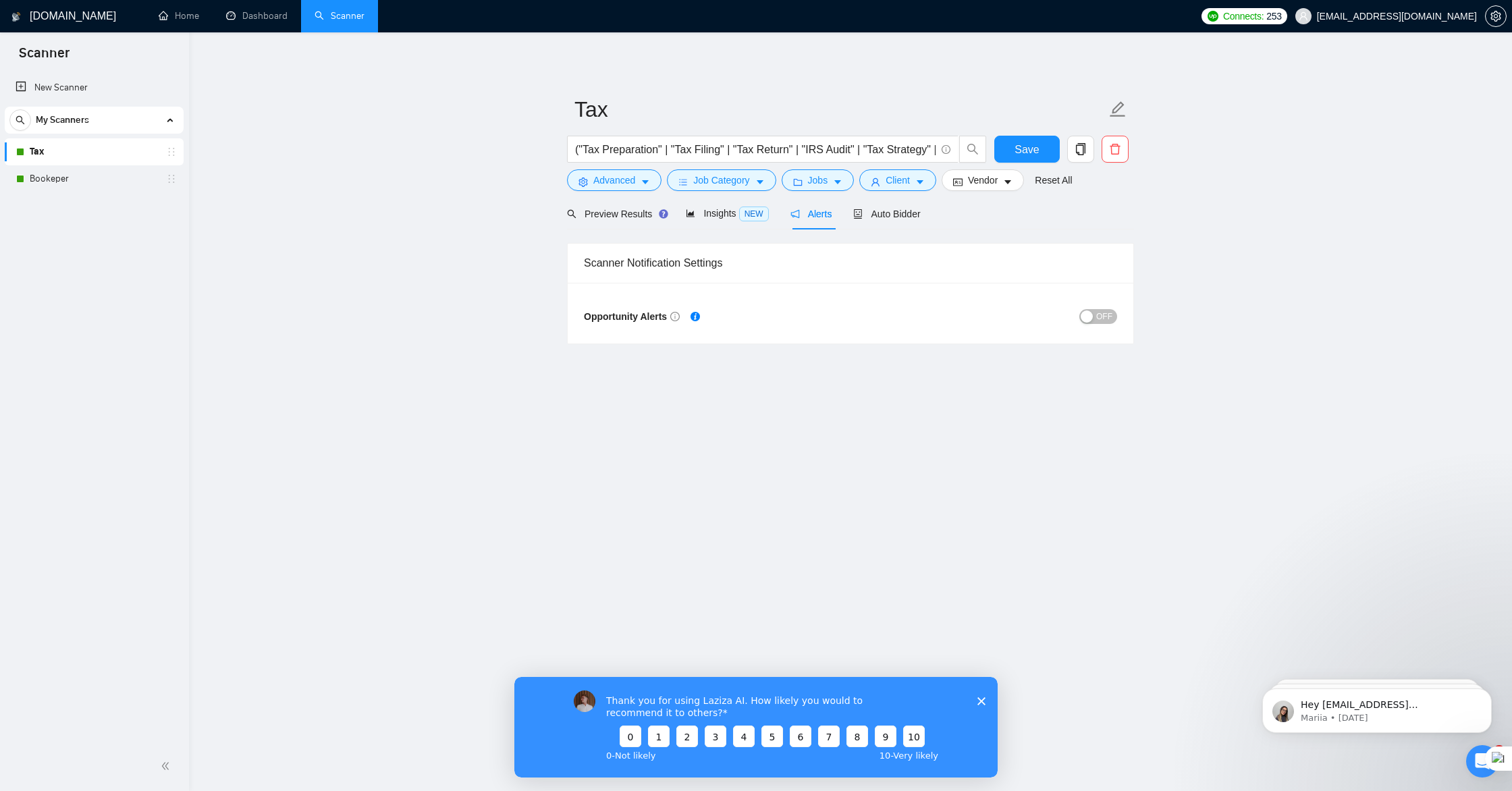
click at [1096, 319] on span "OFF" at bounding box center [1103, 317] width 16 height 15
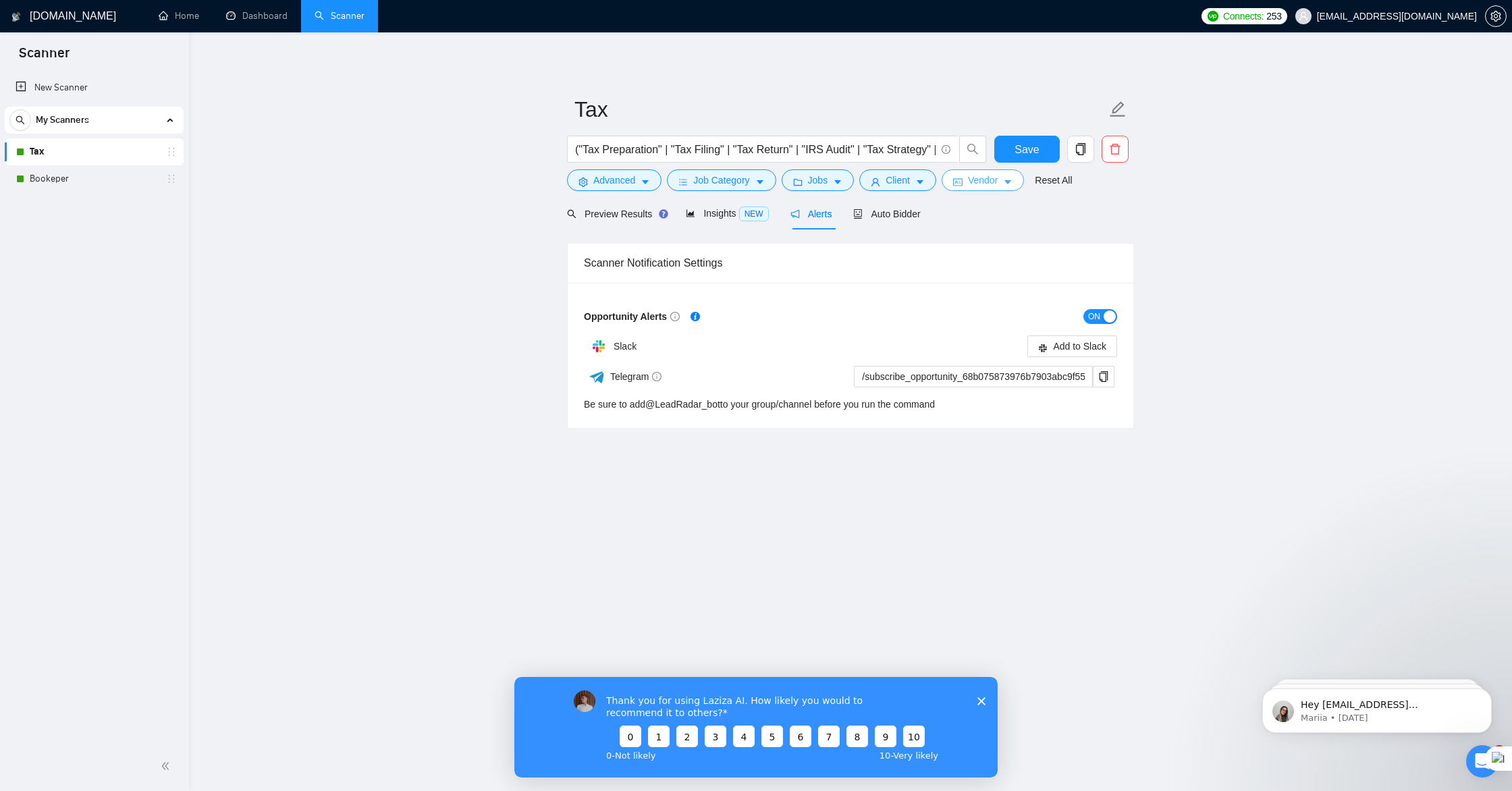
click at [988, 183] on span "Vendor" at bounding box center [982, 180] width 30 height 15
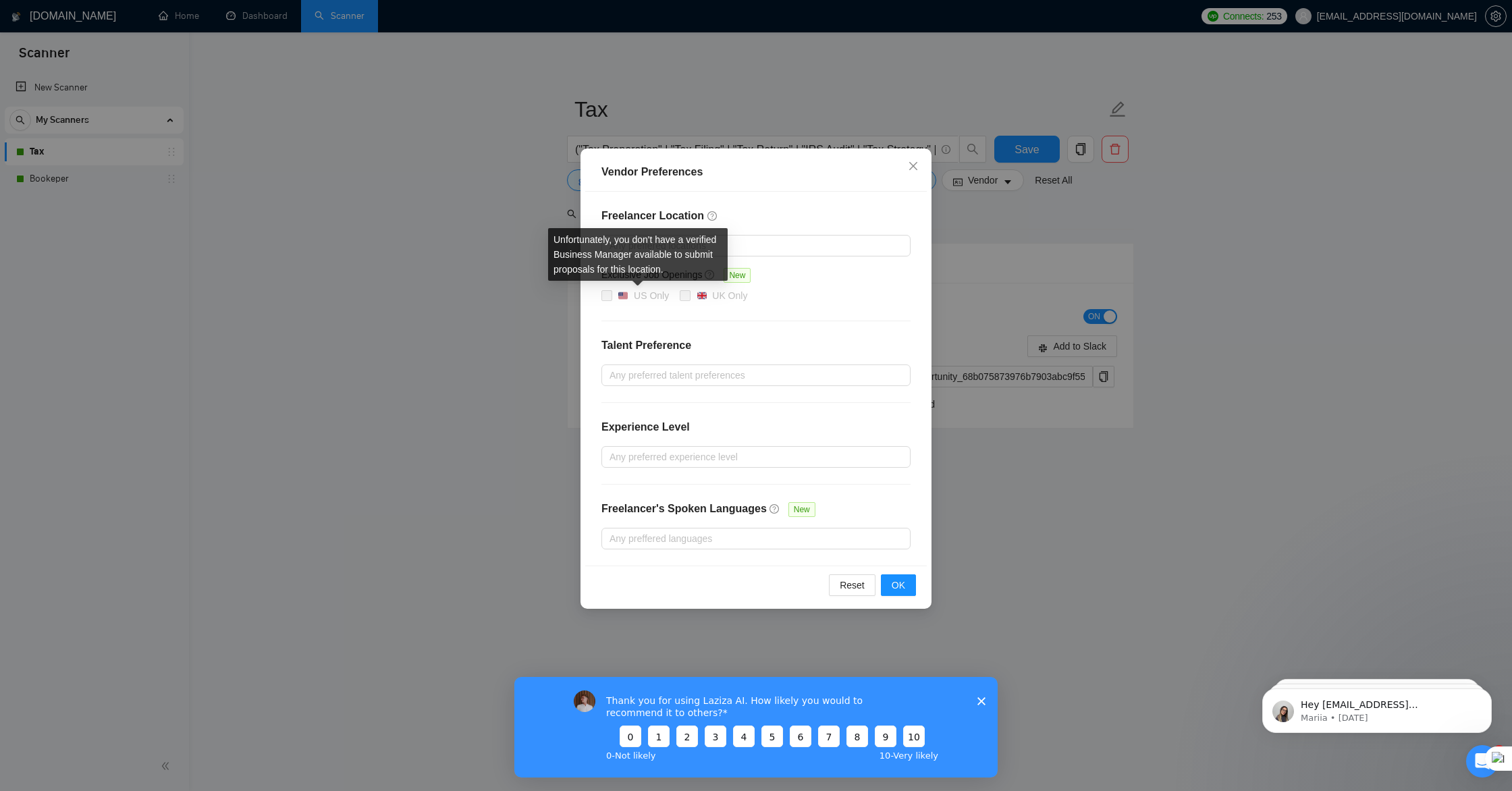
click at [609, 296] on span at bounding box center [606, 295] width 11 height 11
click at [900, 588] on span "OK" at bounding box center [899, 585] width 14 height 15
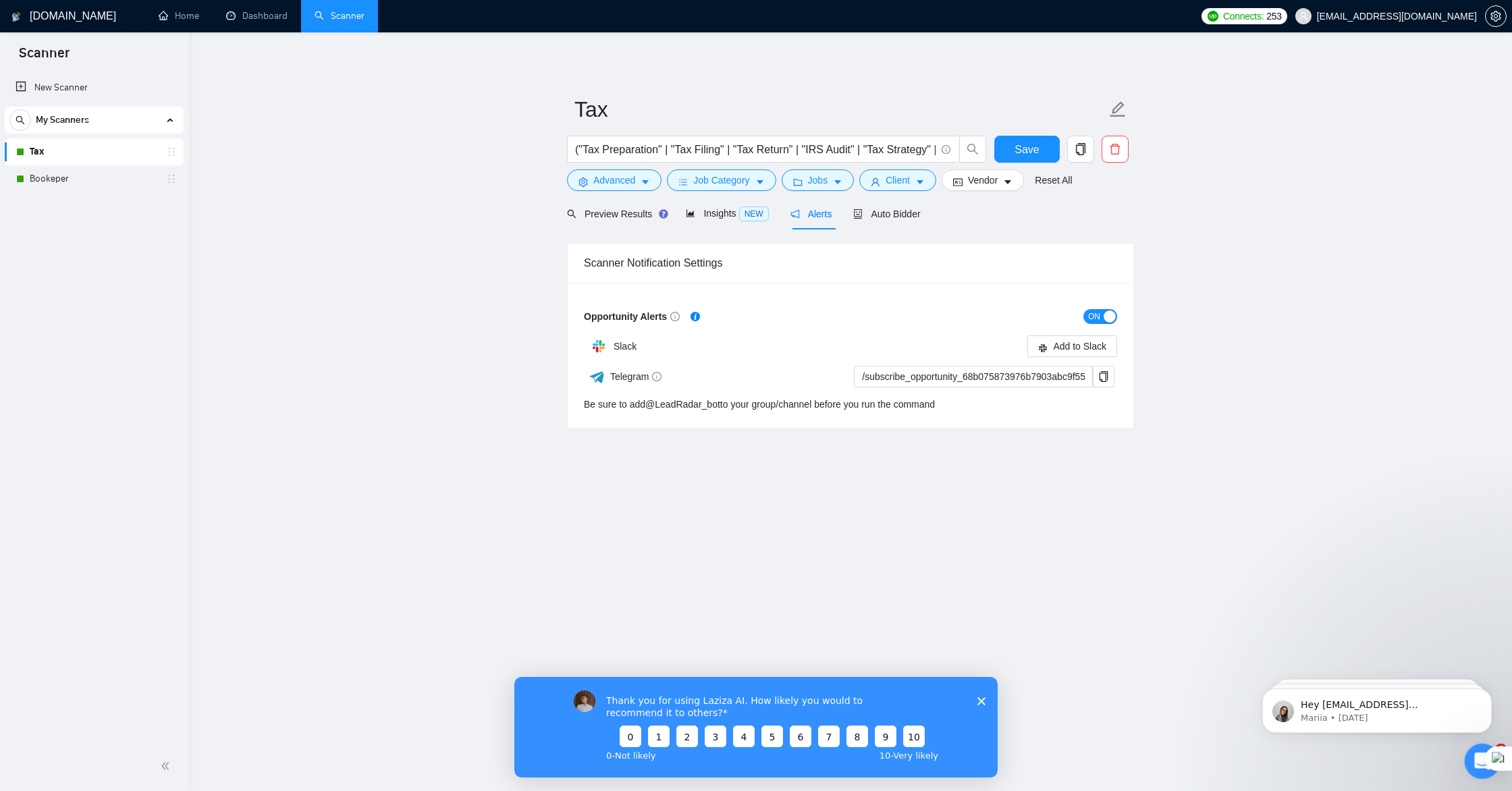
click at [1475, 770] on div "Open Intercom Messenger" at bounding box center [1480, 759] width 45 height 45
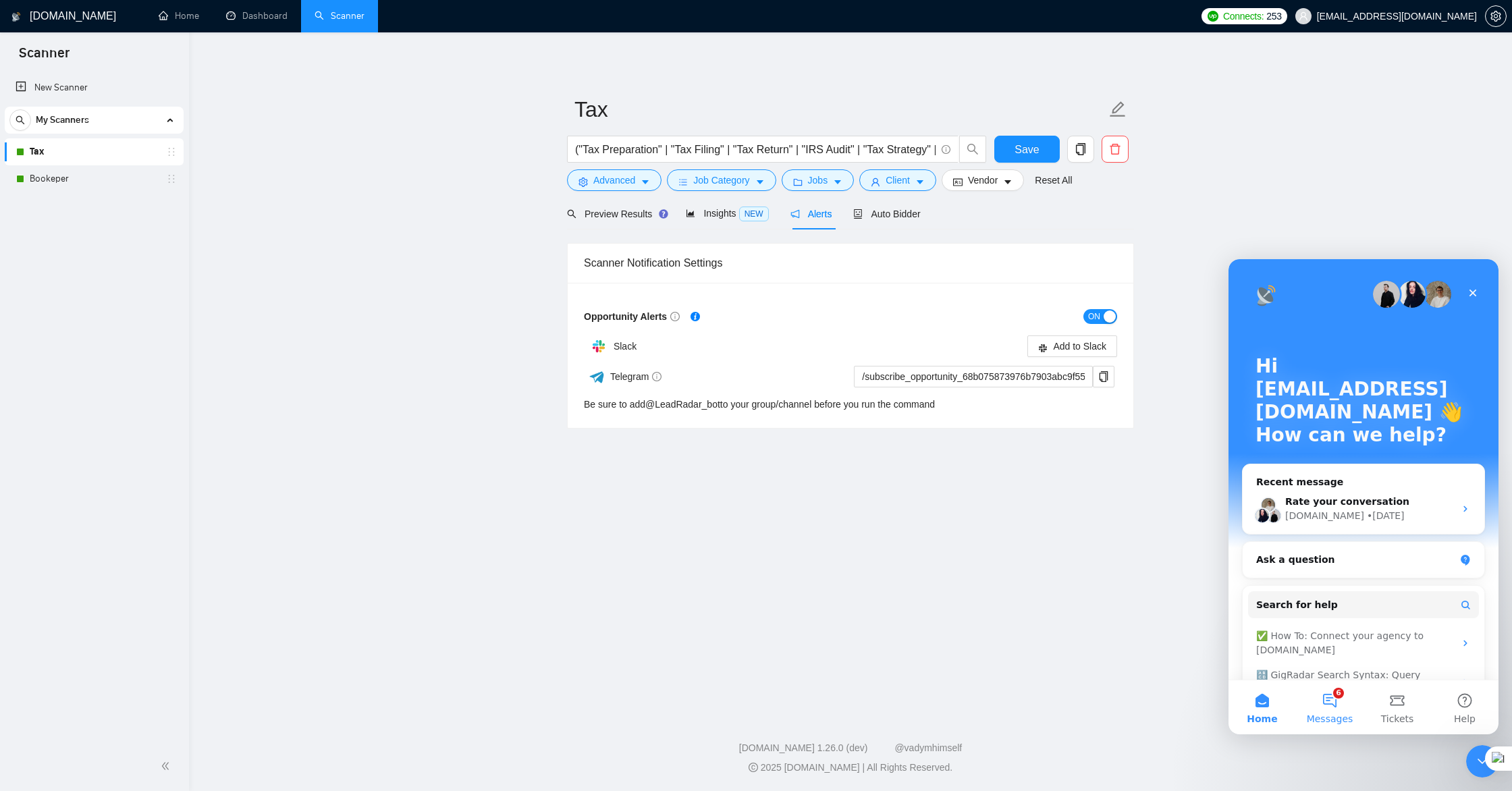
click at [1326, 714] on span "Messages" at bounding box center [1329, 719] width 46 height 9
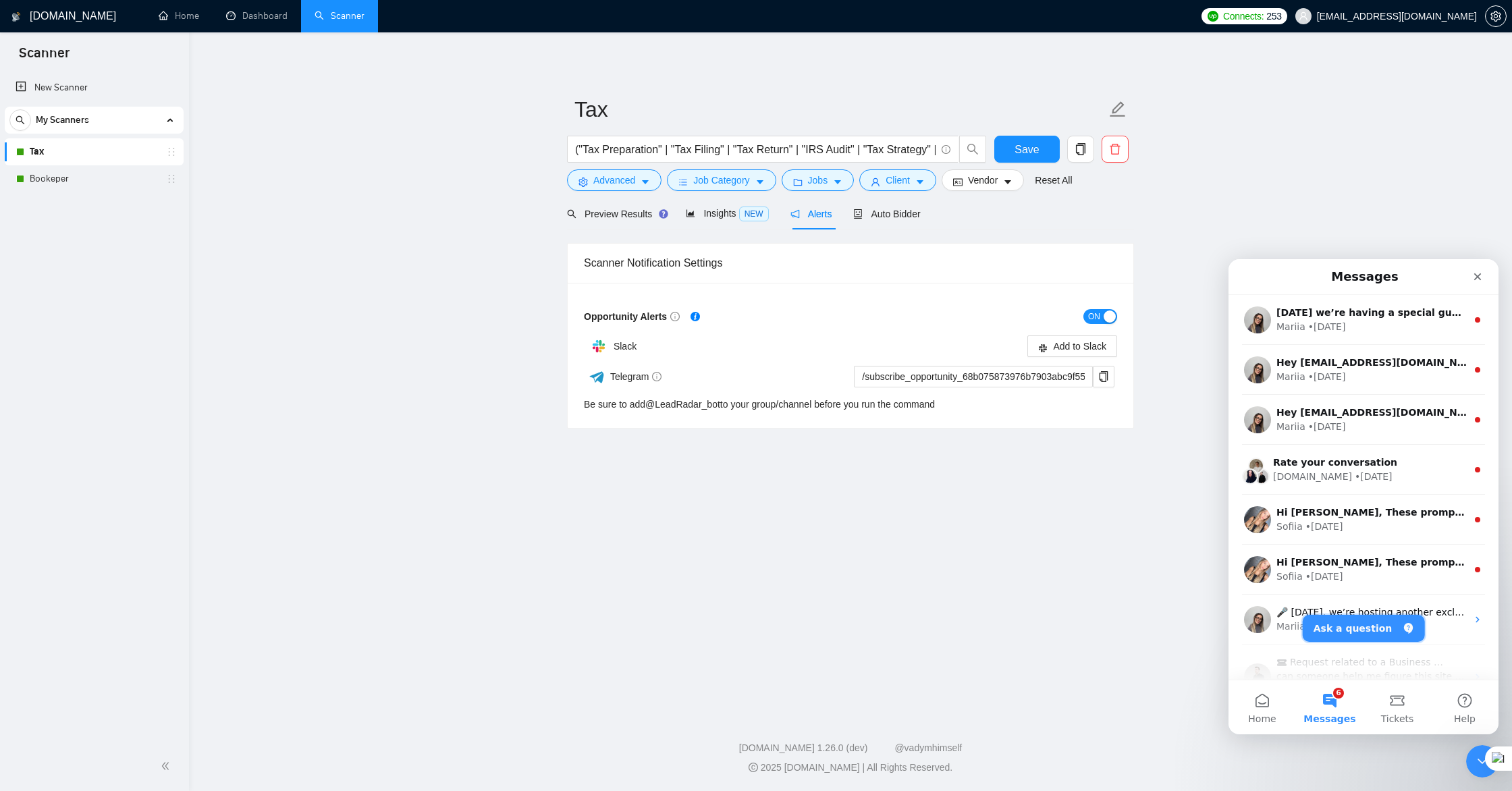
click at [1357, 633] on button "Ask a question" at bounding box center [1364, 628] width 123 height 27
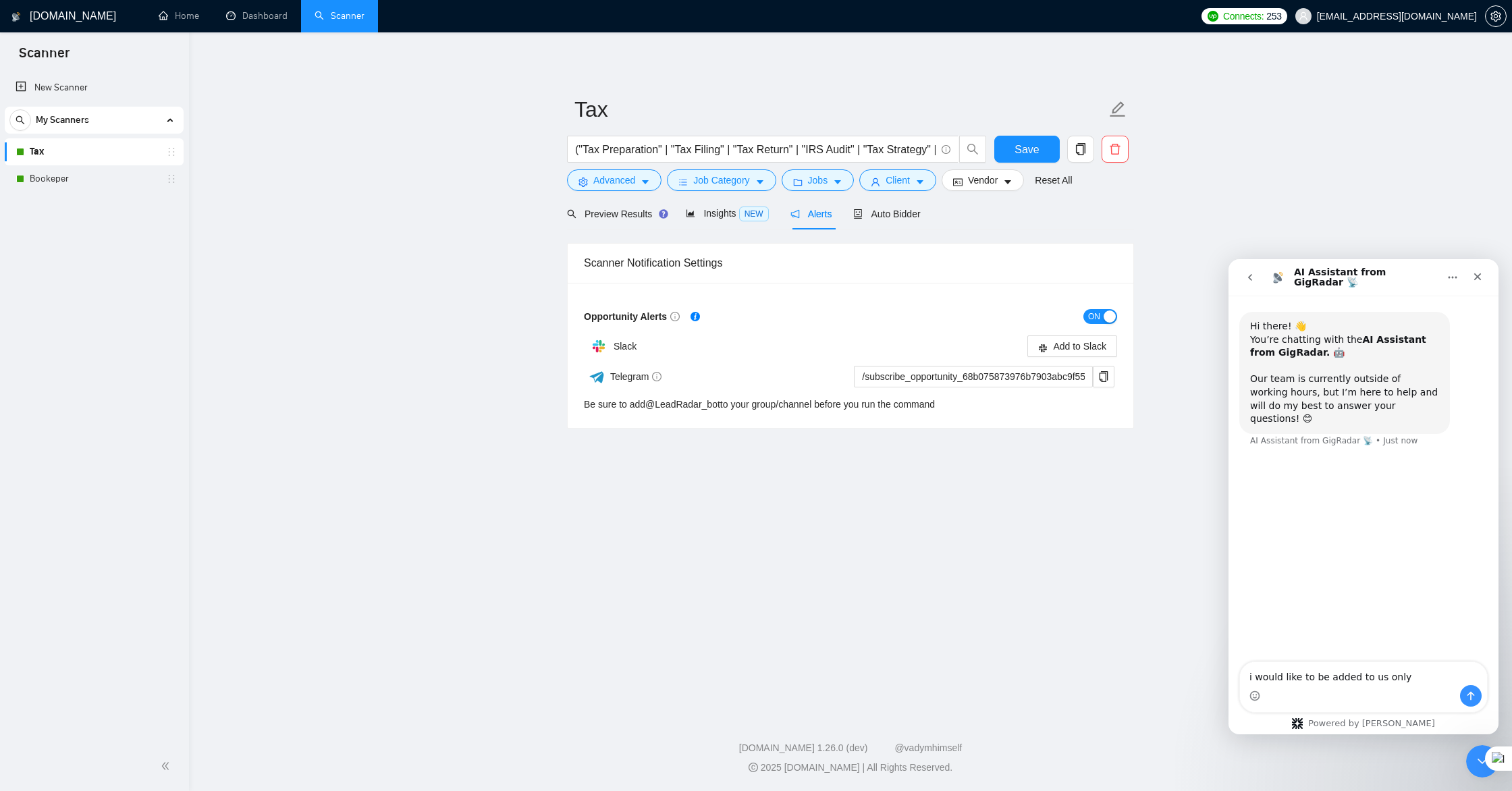
type textarea "i would like to be added to us only"
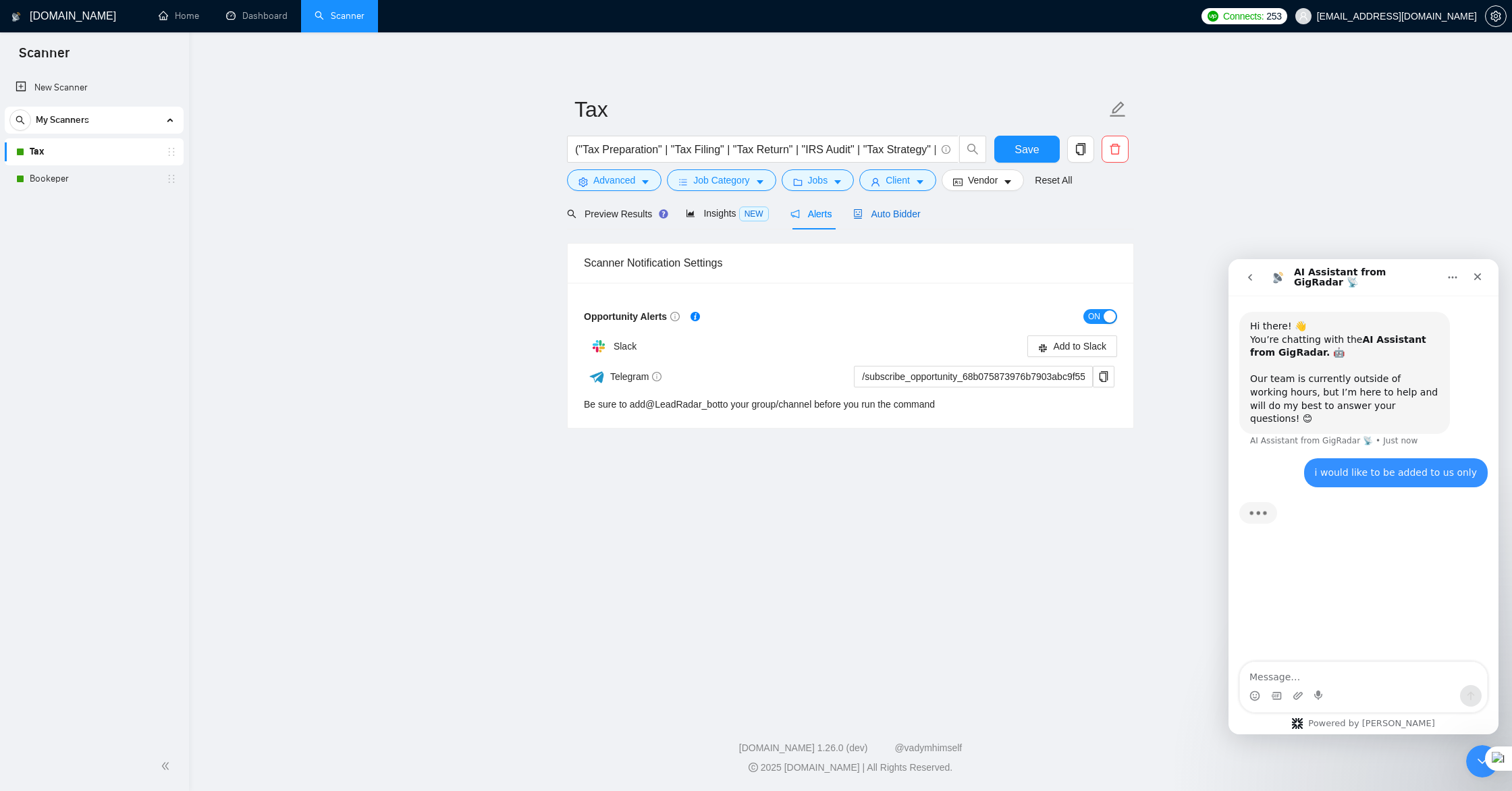
click at [893, 216] on span "Auto Bidder" at bounding box center [887, 214] width 67 height 11
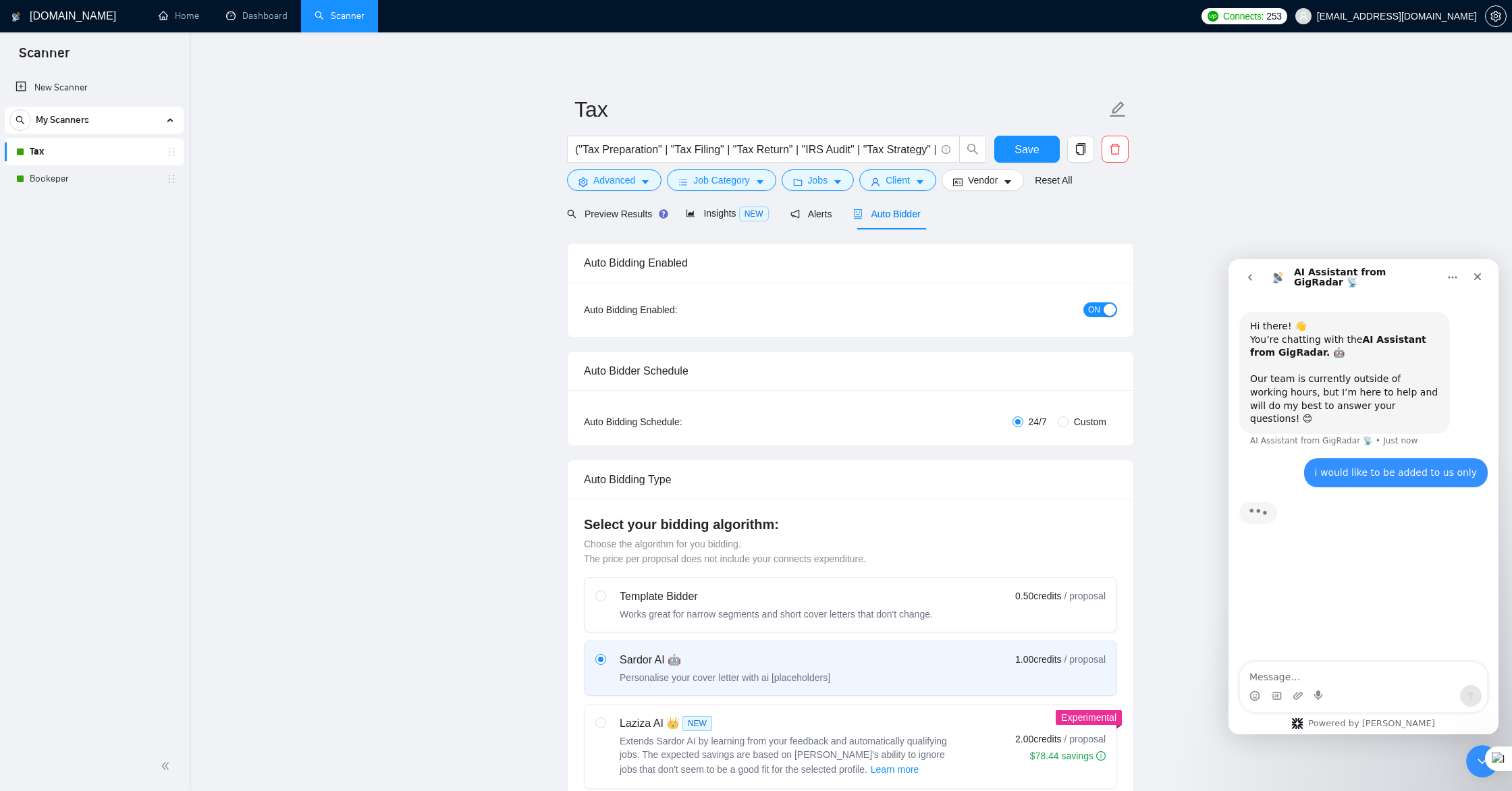
checkbox input "true"
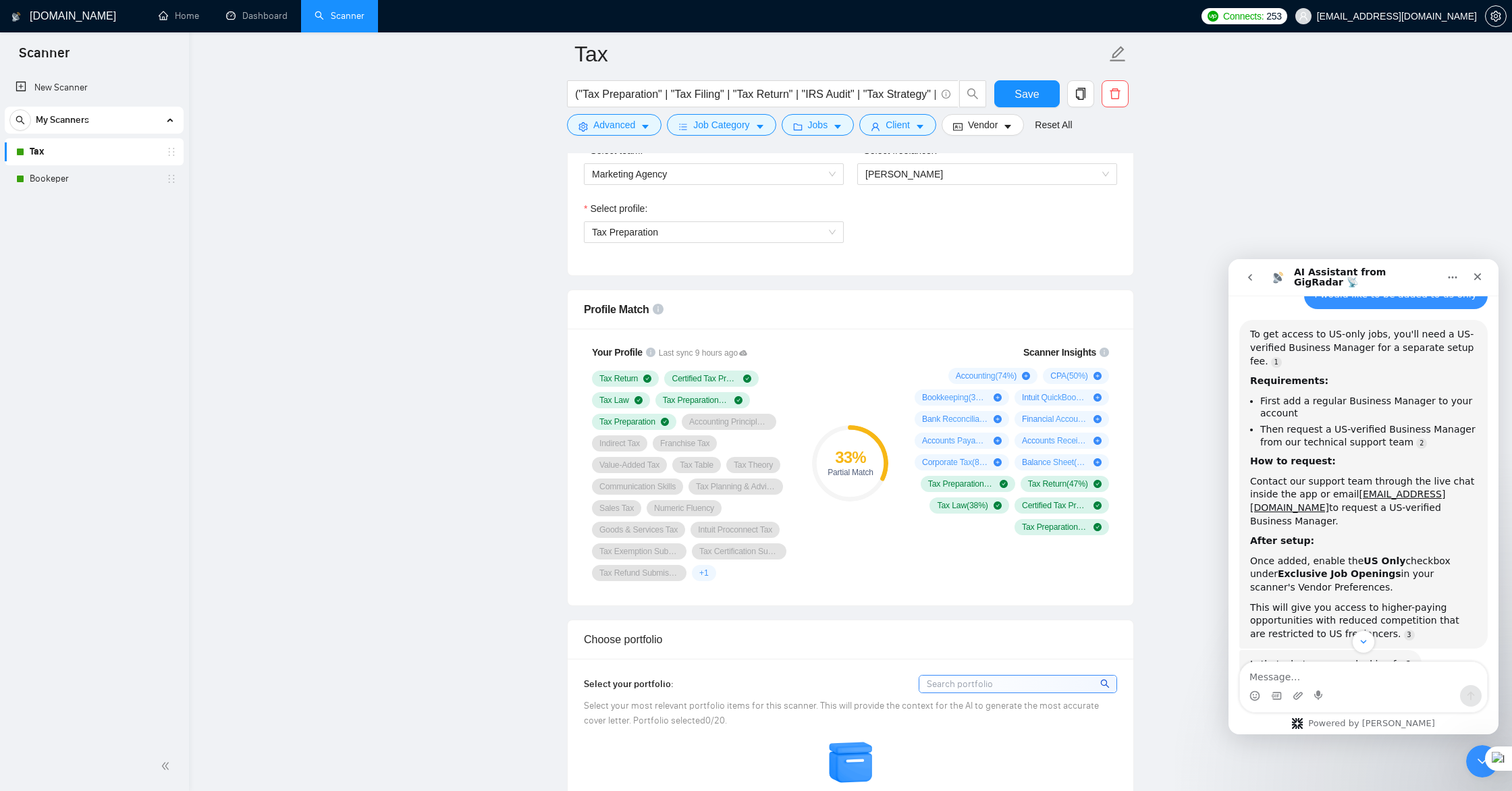
scroll to position [179, 0]
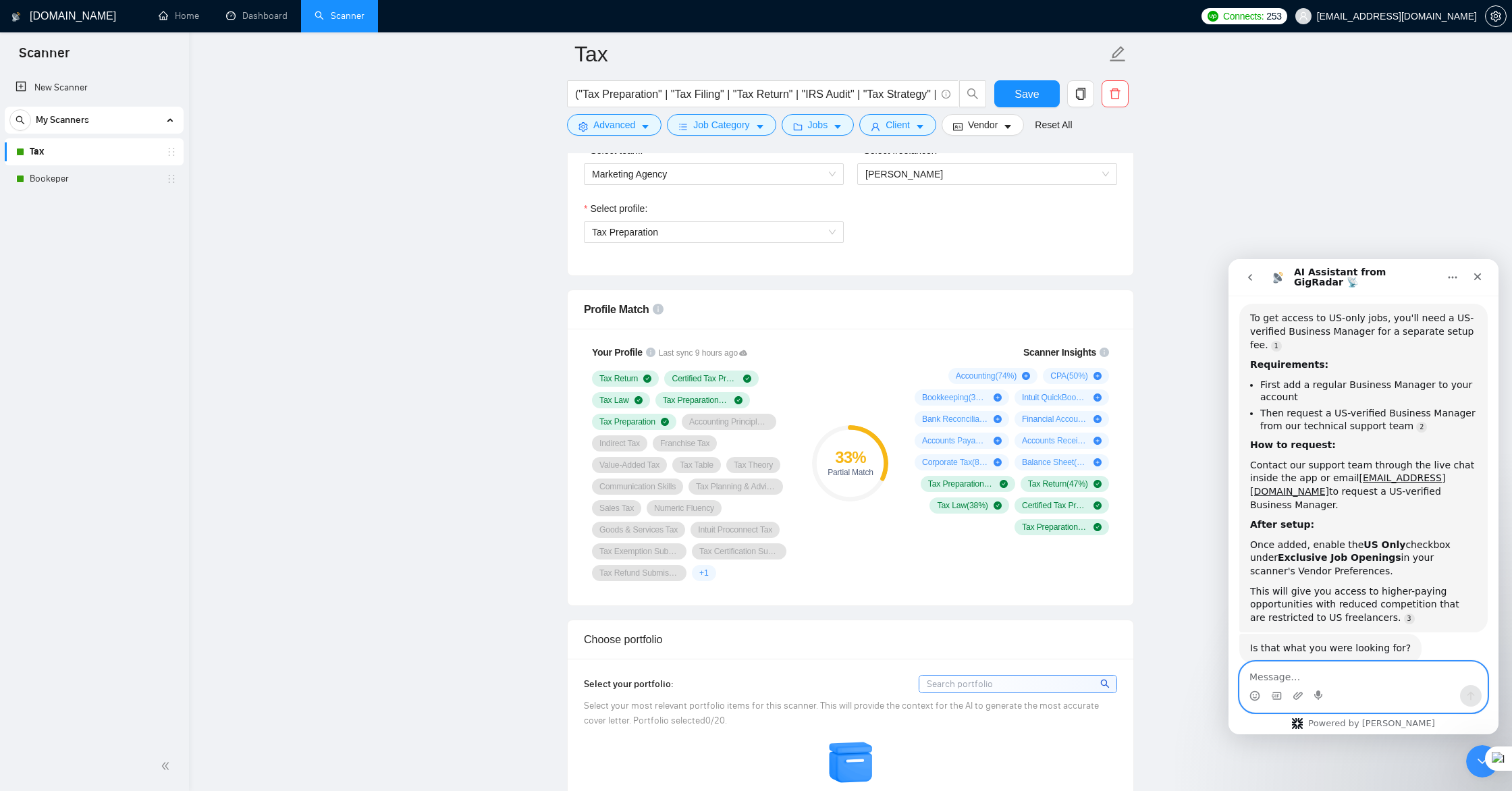
click at [1329, 671] on textarea "Message…" at bounding box center [1363, 674] width 247 height 23
type textarea "agent support"
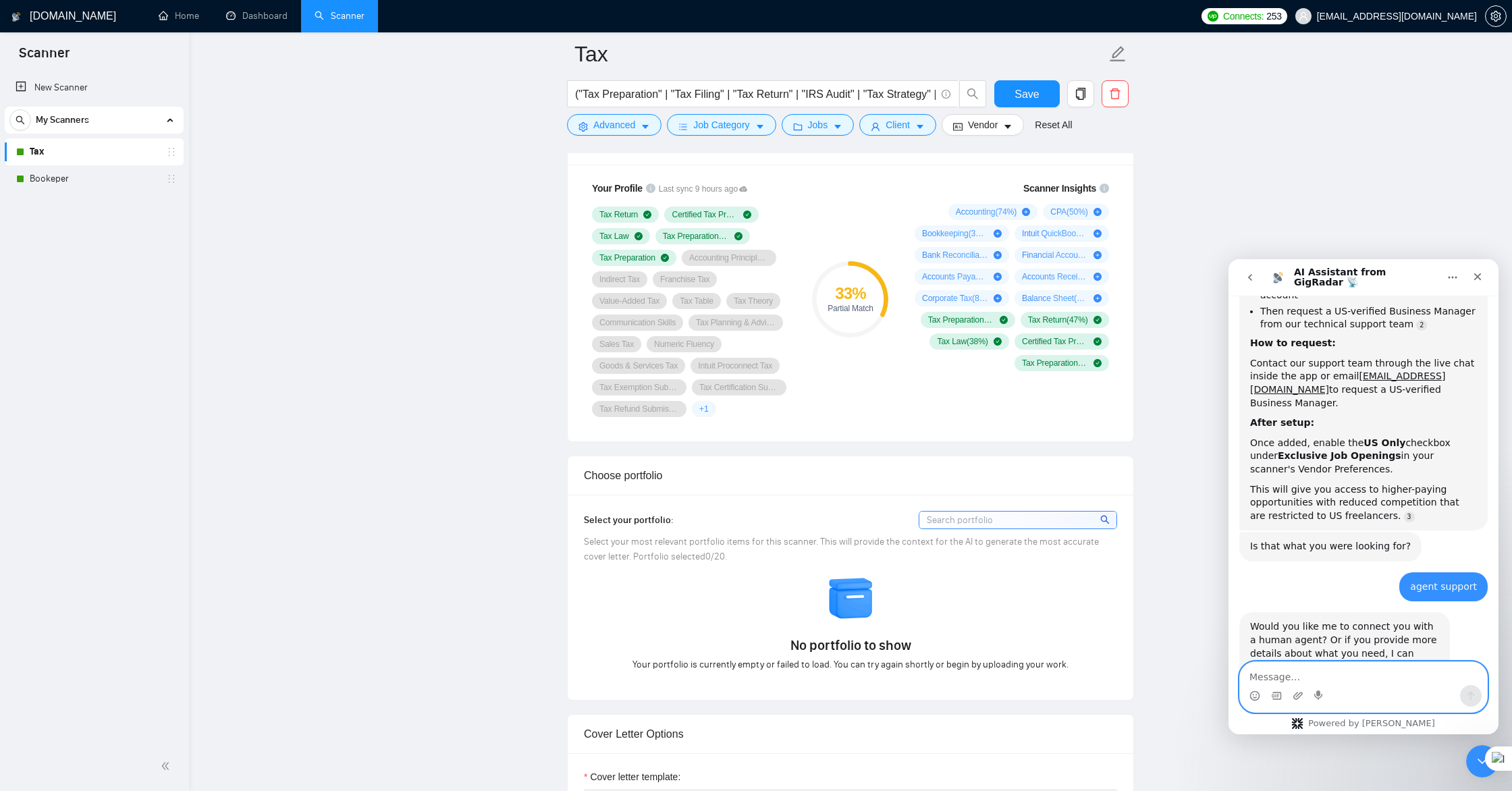
scroll to position [910, 0]
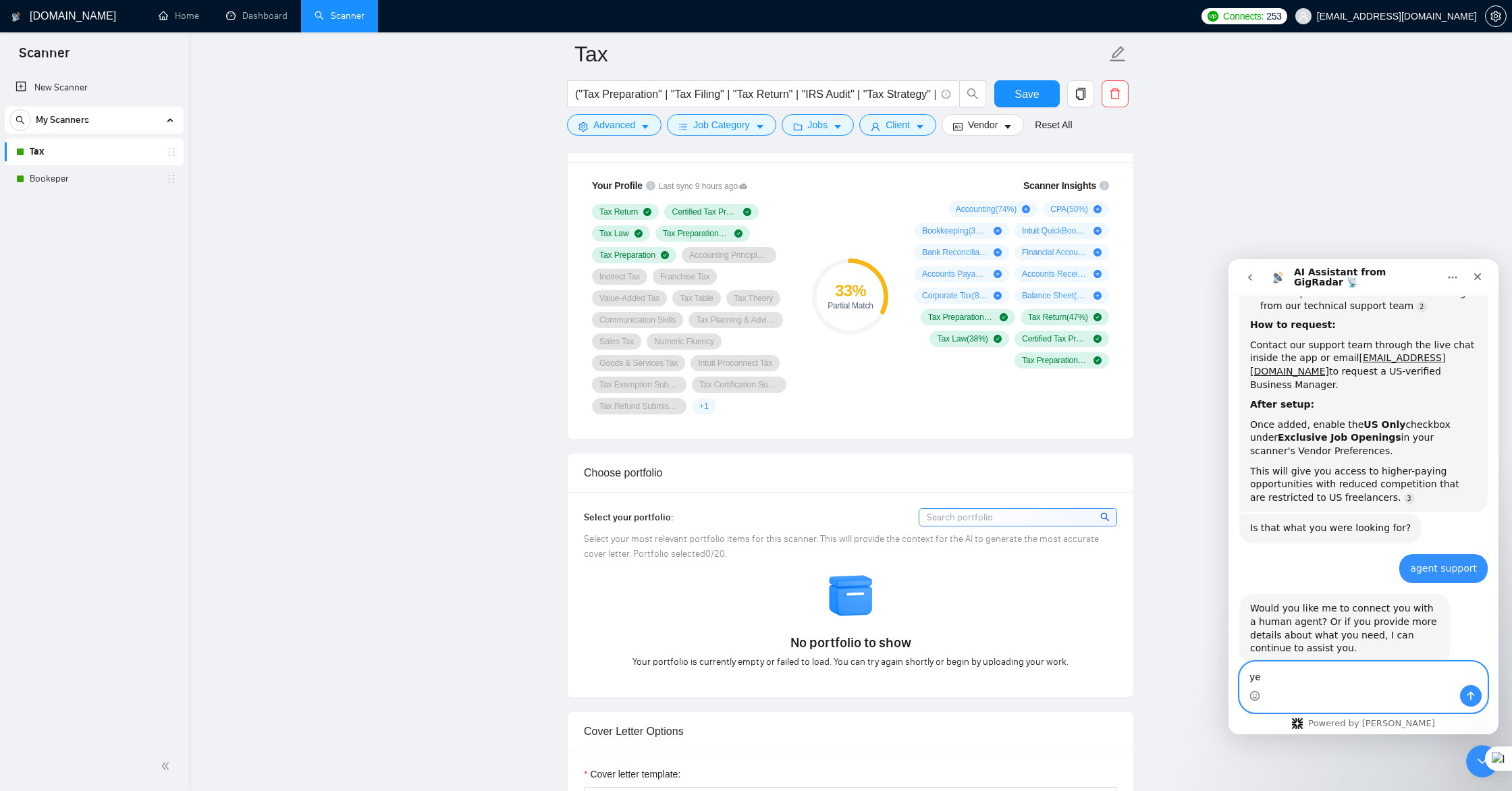
type textarea "yes"
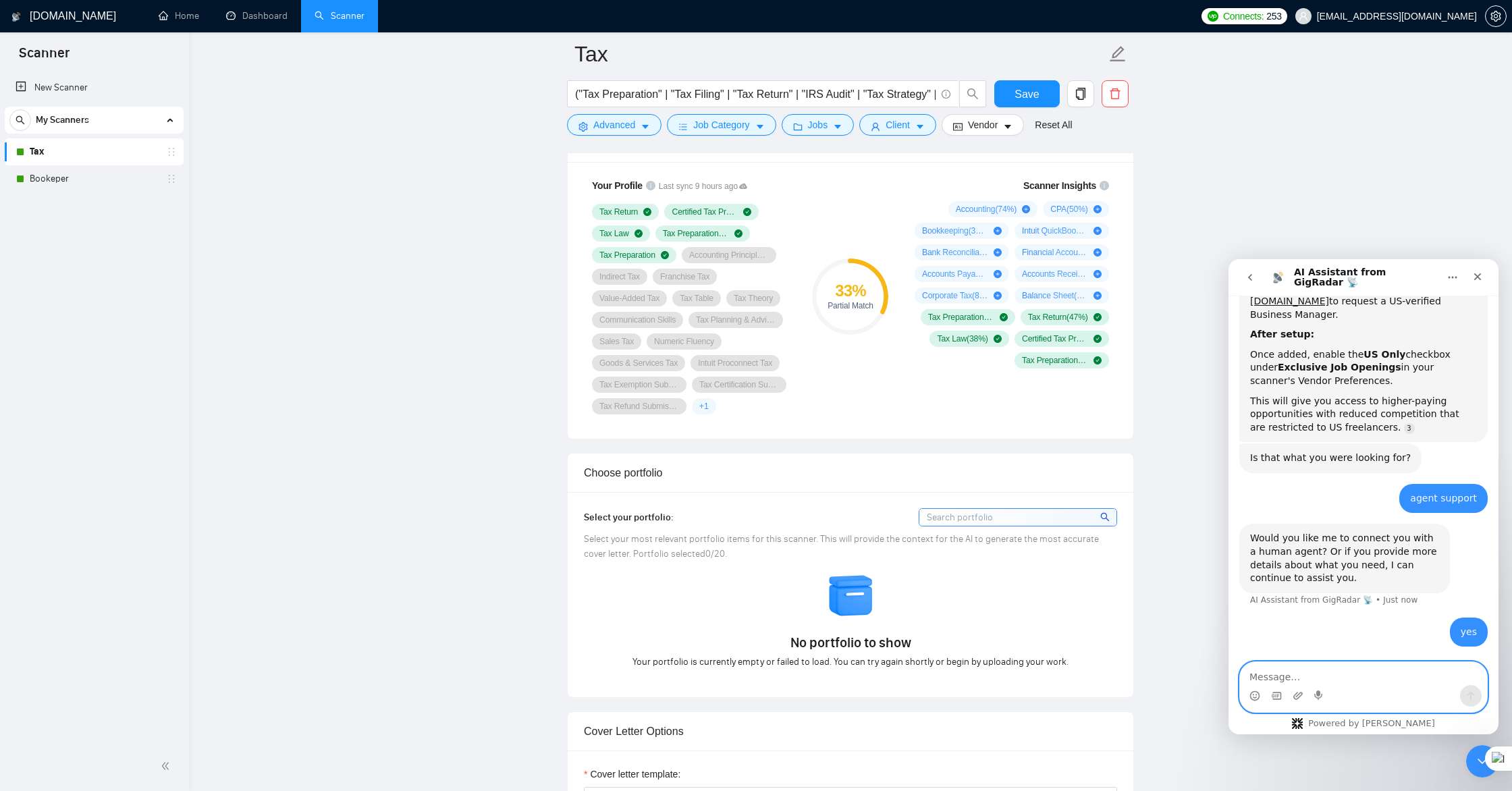
scroll to position [383, 0]
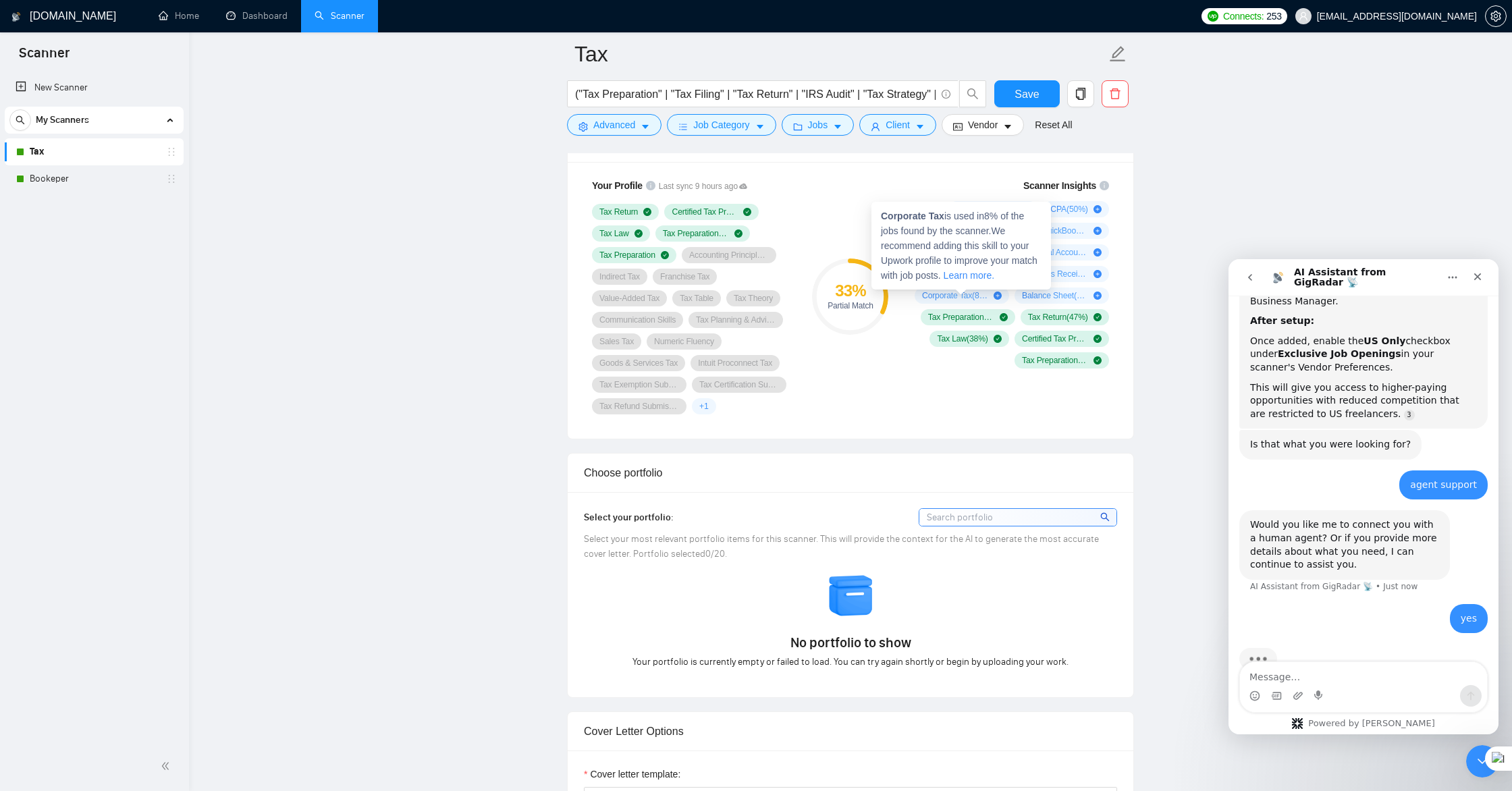
click at [999, 296] on icon "plus-circle" at bounding box center [998, 295] width 8 height 8
drag, startPoint x: 999, startPoint y: 296, endPoint x: 1030, endPoint y: 297, distance: 31.0
click at [999, 296] on icon "plus-circle" at bounding box center [998, 295] width 8 height 8
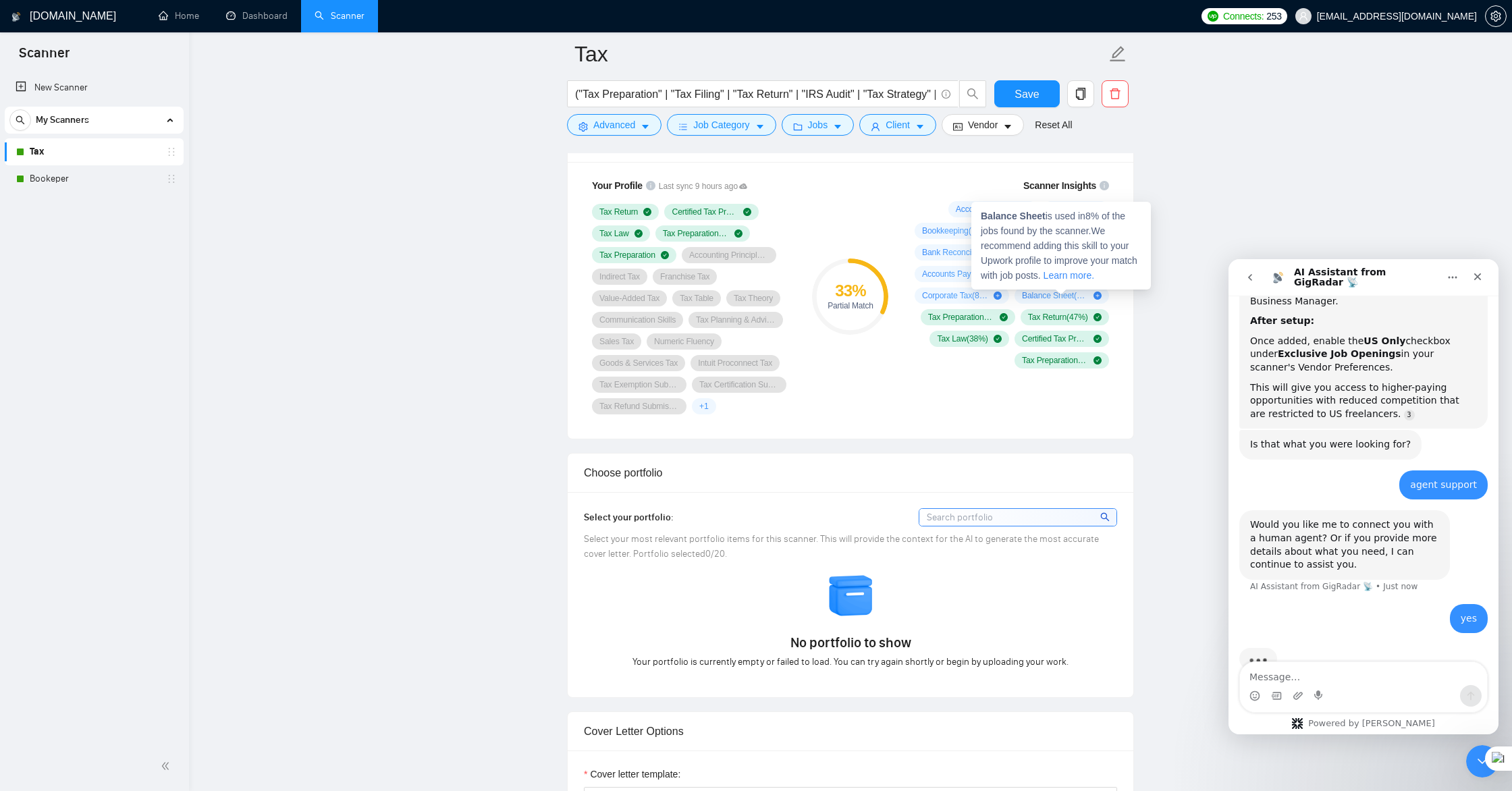
click at [1099, 297] on icon "plus-circle" at bounding box center [1097, 295] width 8 height 8
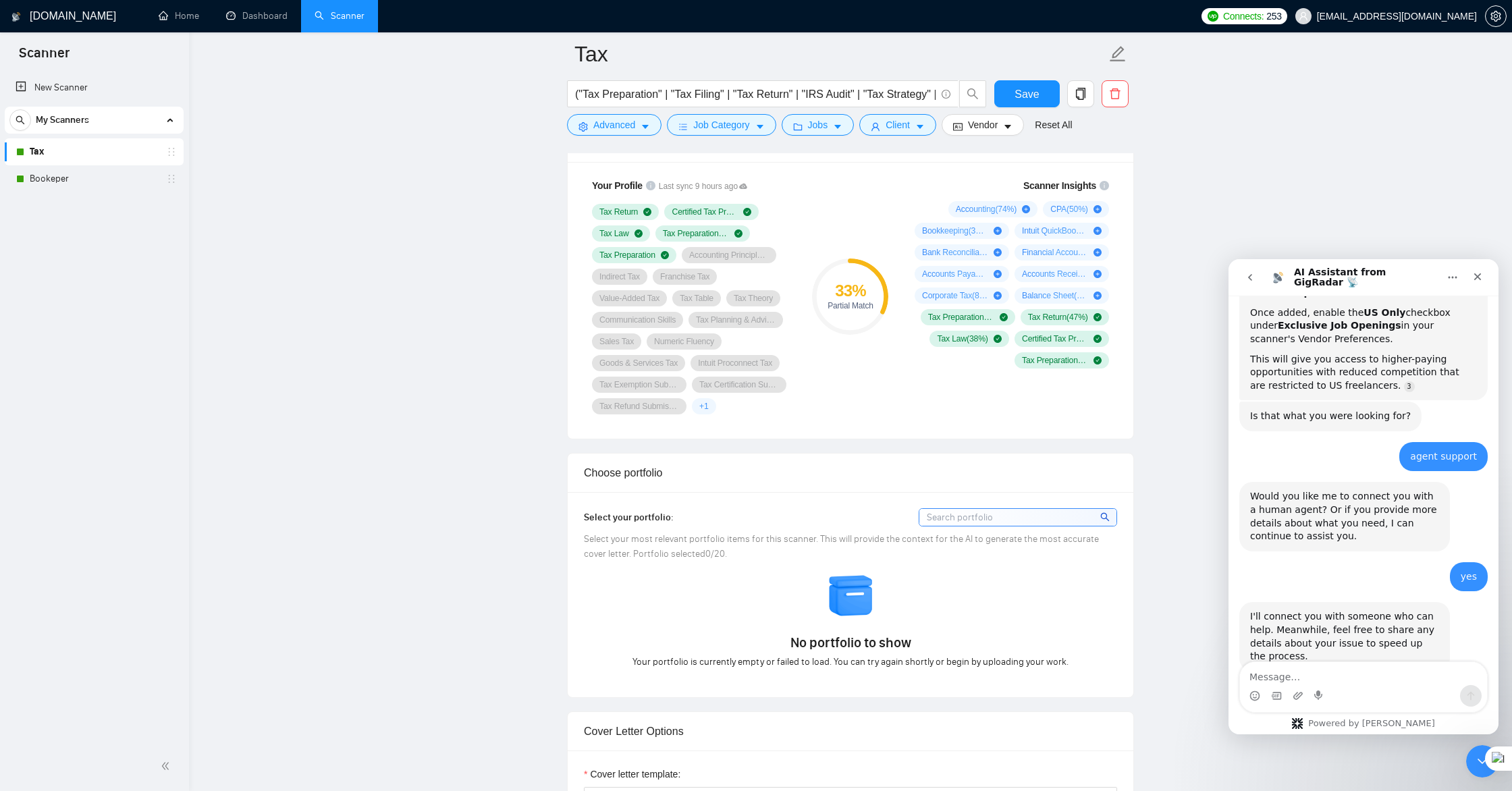
scroll to position [419, 0]
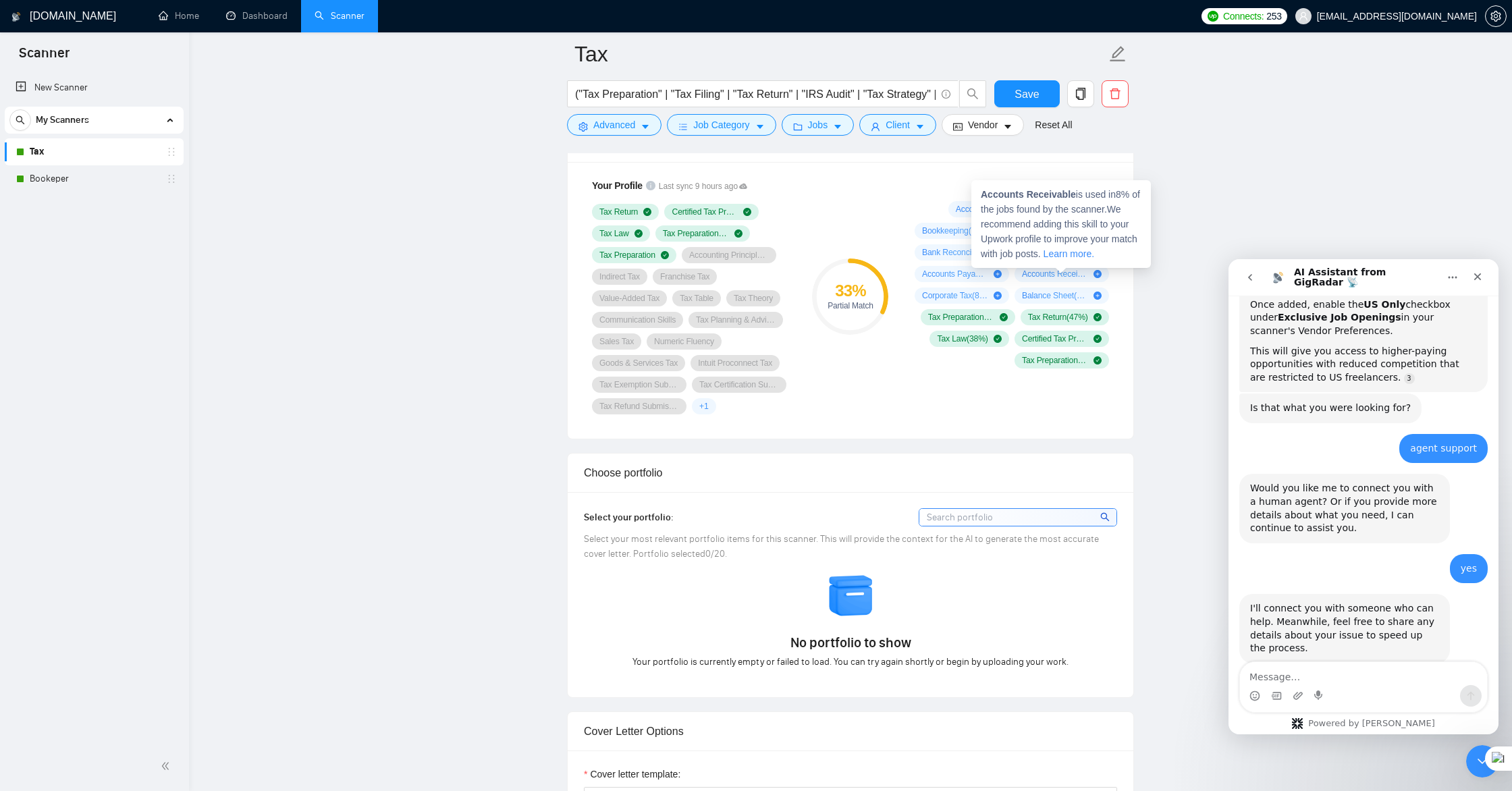
click at [1098, 275] on icon "plus-circle" at bounding box center [1097, 274] width 8 height 8
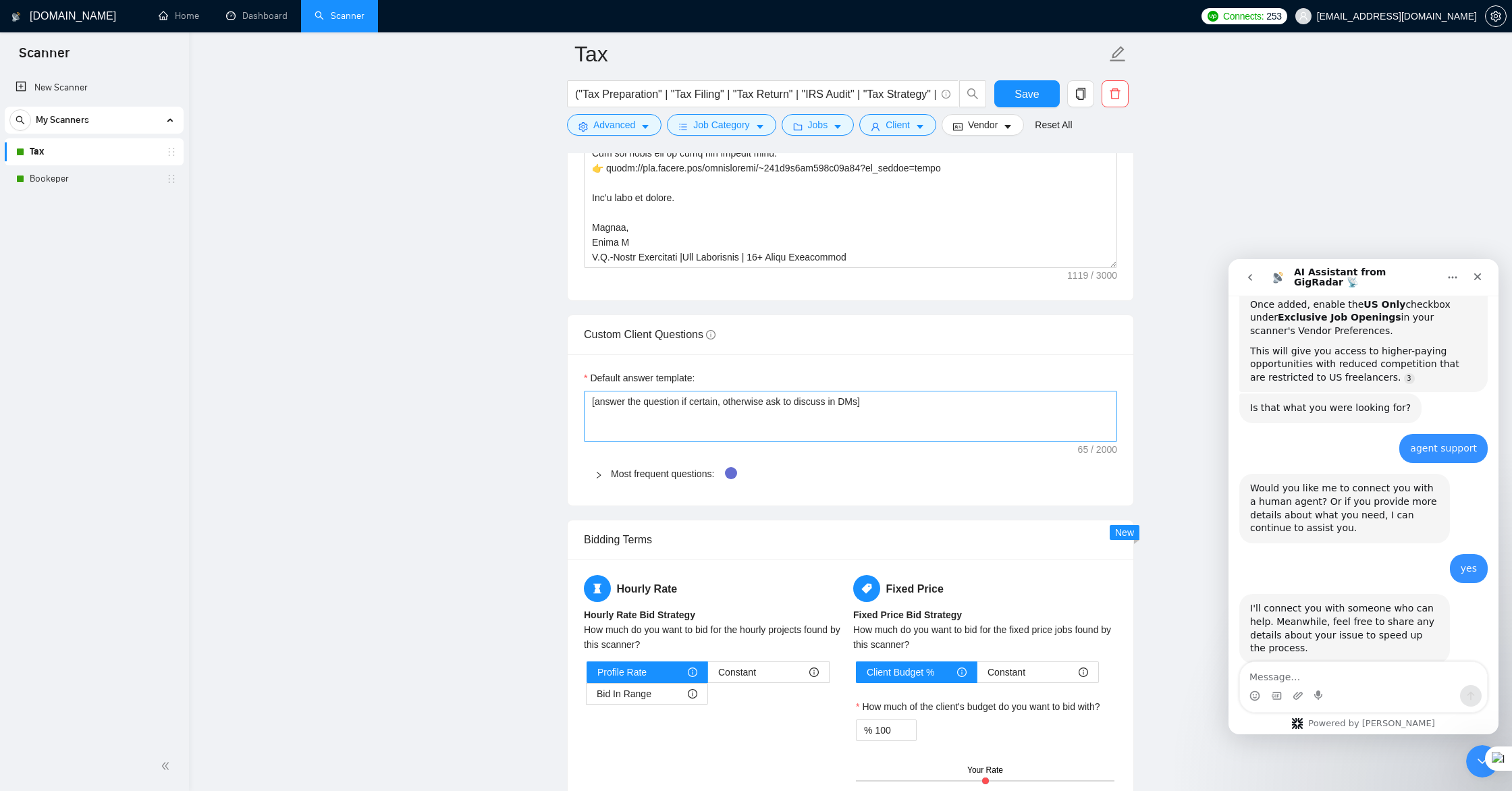
scroll to position [1734, 0]
click at [697, 474] on link "Most frequent questions:" at bounding box center [663, 474] width 103 height 11
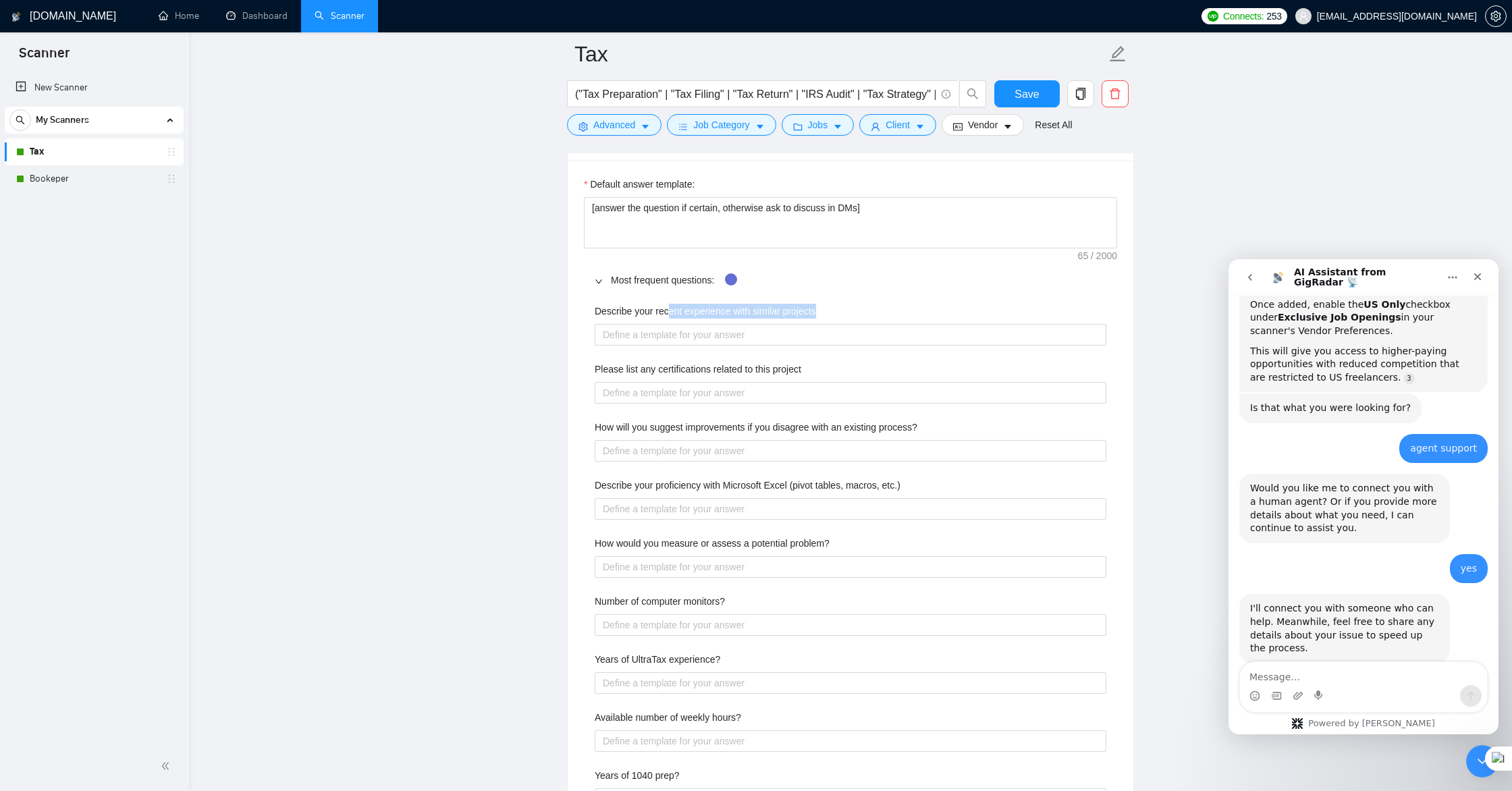
scroll to position [1924, 0]
drag, startPoint x: 829, startPoint y: 311, endPoint x: 594, endPoint y: 314, distance: 235.0
click at [594, 314] on div "Describe your recent experience with similar projects Please list any certifica…" at bounding box center [850, 597] width 533 height 597
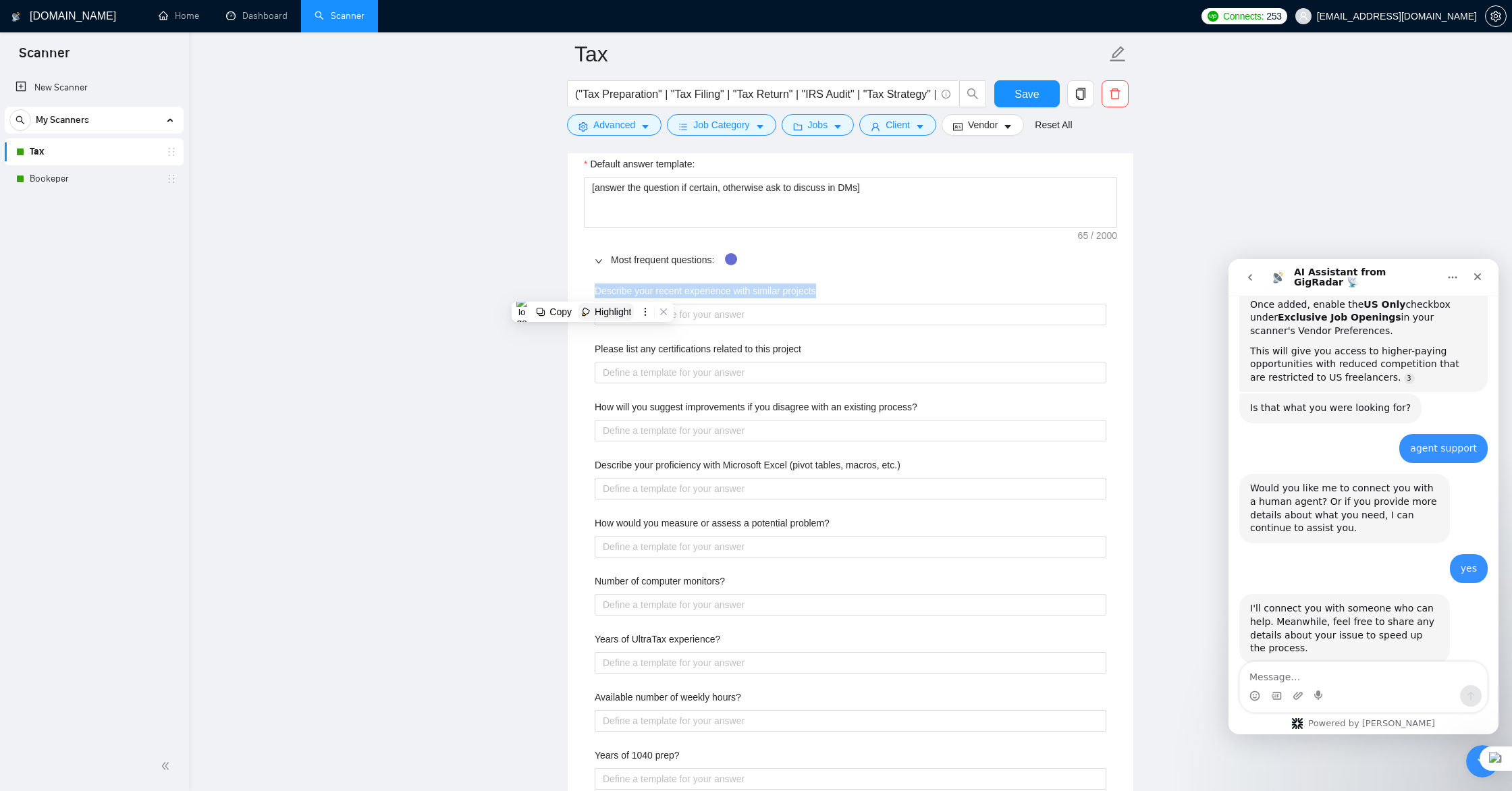
scroll to position [1949, 0]
copy label "Describe your recent experience with similar projects"
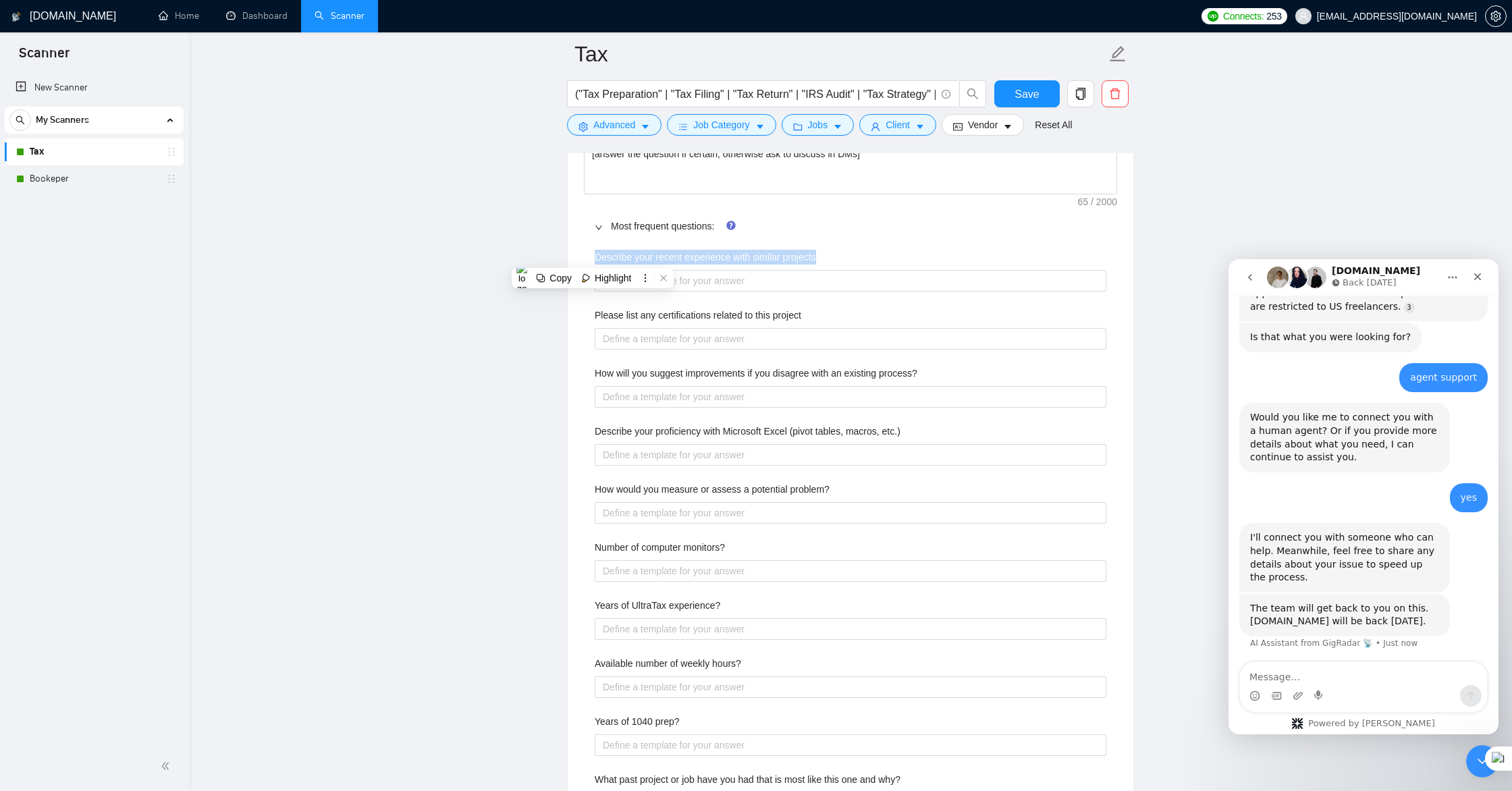
scroll to position [501, 0]
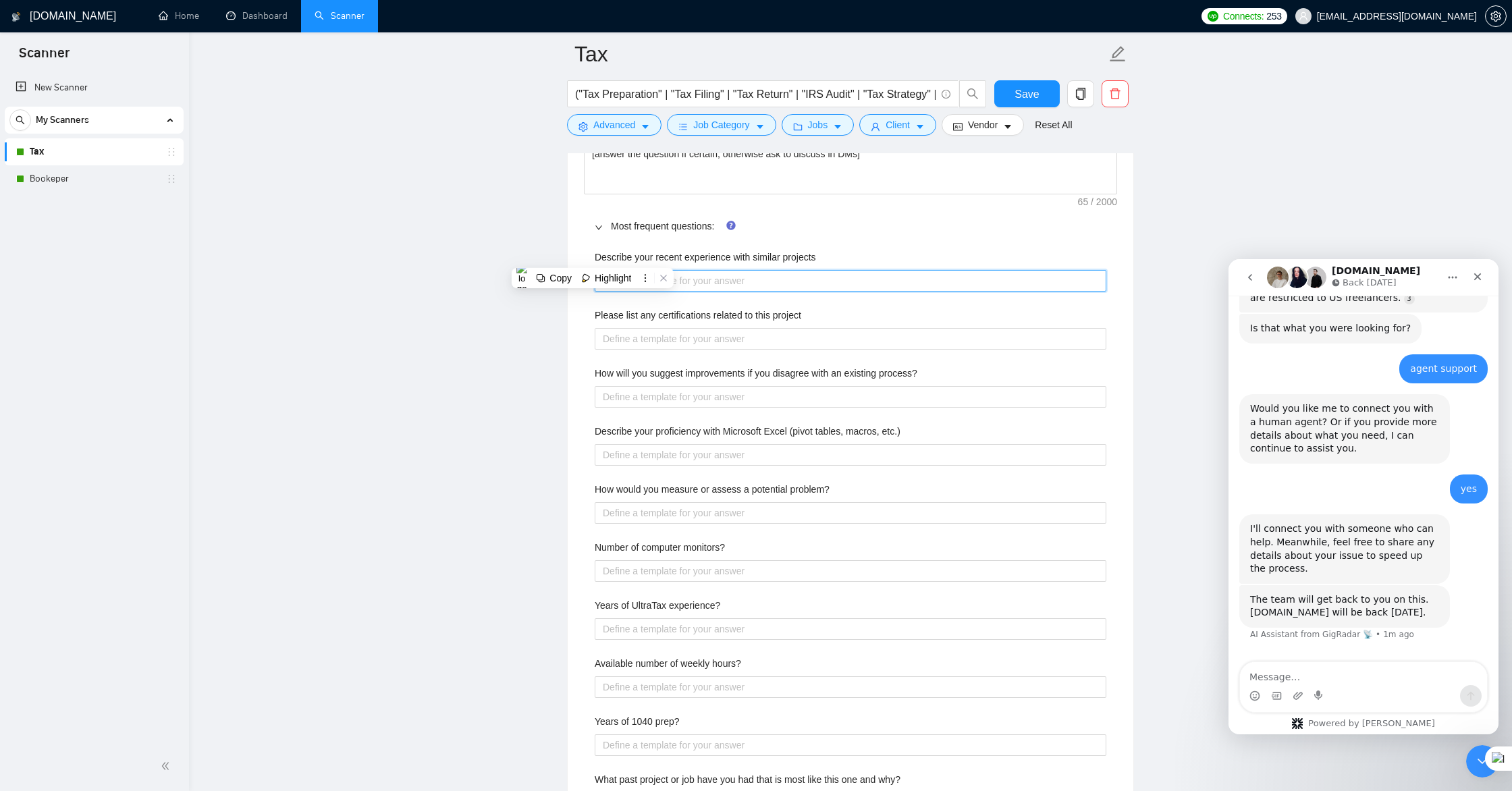
click at [731, 286] on projects "Describe your recent experience with similar projects" at bounding box center [850, 281] width 511 height 21
paste projects "In the past year, I’ve worked with a mix of individual and business clients, pr…"
type projects "In the past year, I’ve worked with a mix of individual and business clients, pr…"
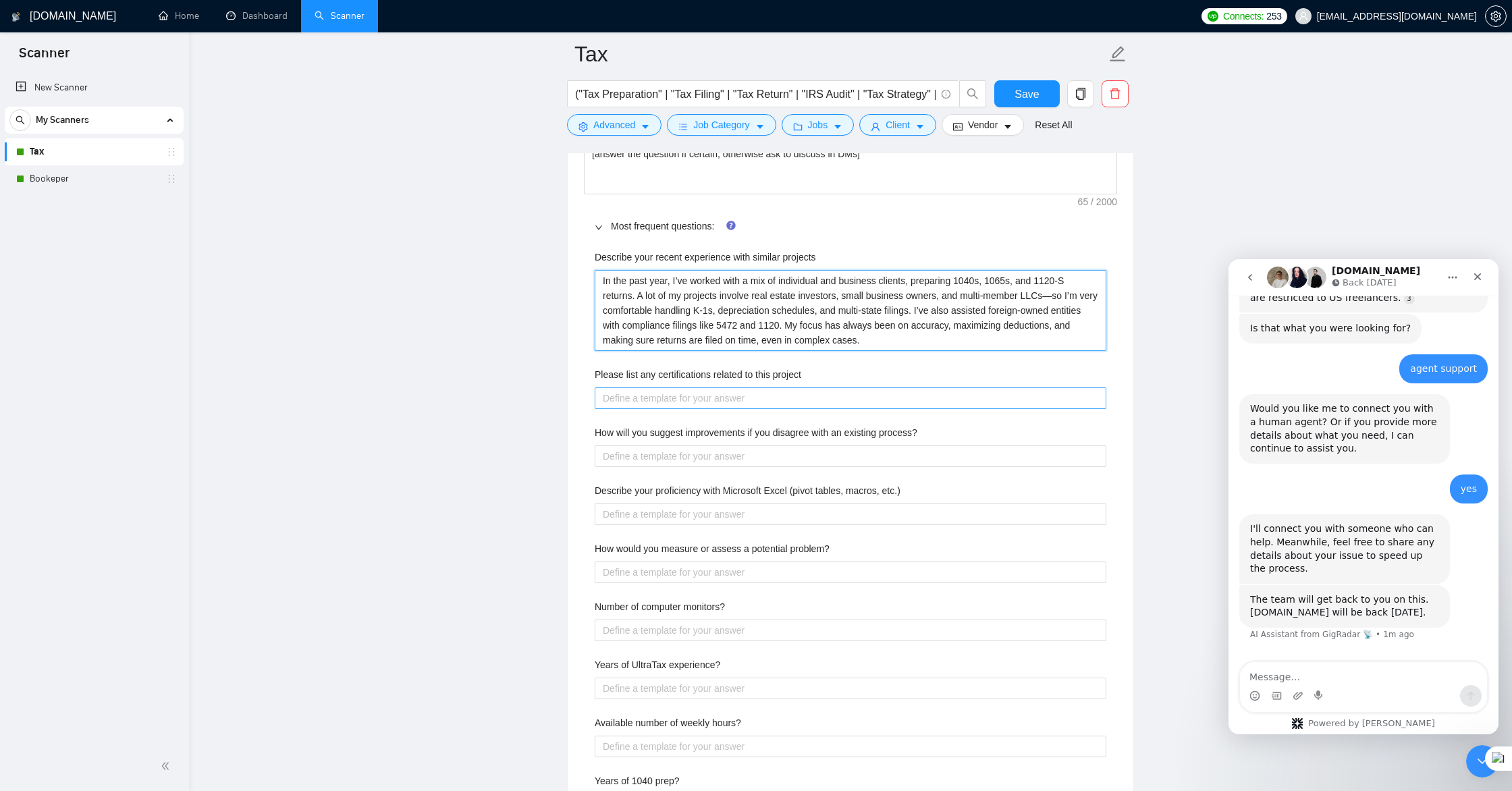
type projects "In the past year, I’ve worked with a mix of individual and business clients, pr…"
click at [651, 391] on project "Please list any certifications related to this project" at bounding box center [850, 398] width 511 height 21
drag, startPoint x: 816, startPoint y: 374, endPoint x: 595, endPoint y: 373, distance: 221.0
click at [594, 373] on div "Please list any certifications related to this project" at bounding box center [850, 377] width 511 height 21
copy label "Please list any certifications related to this project"
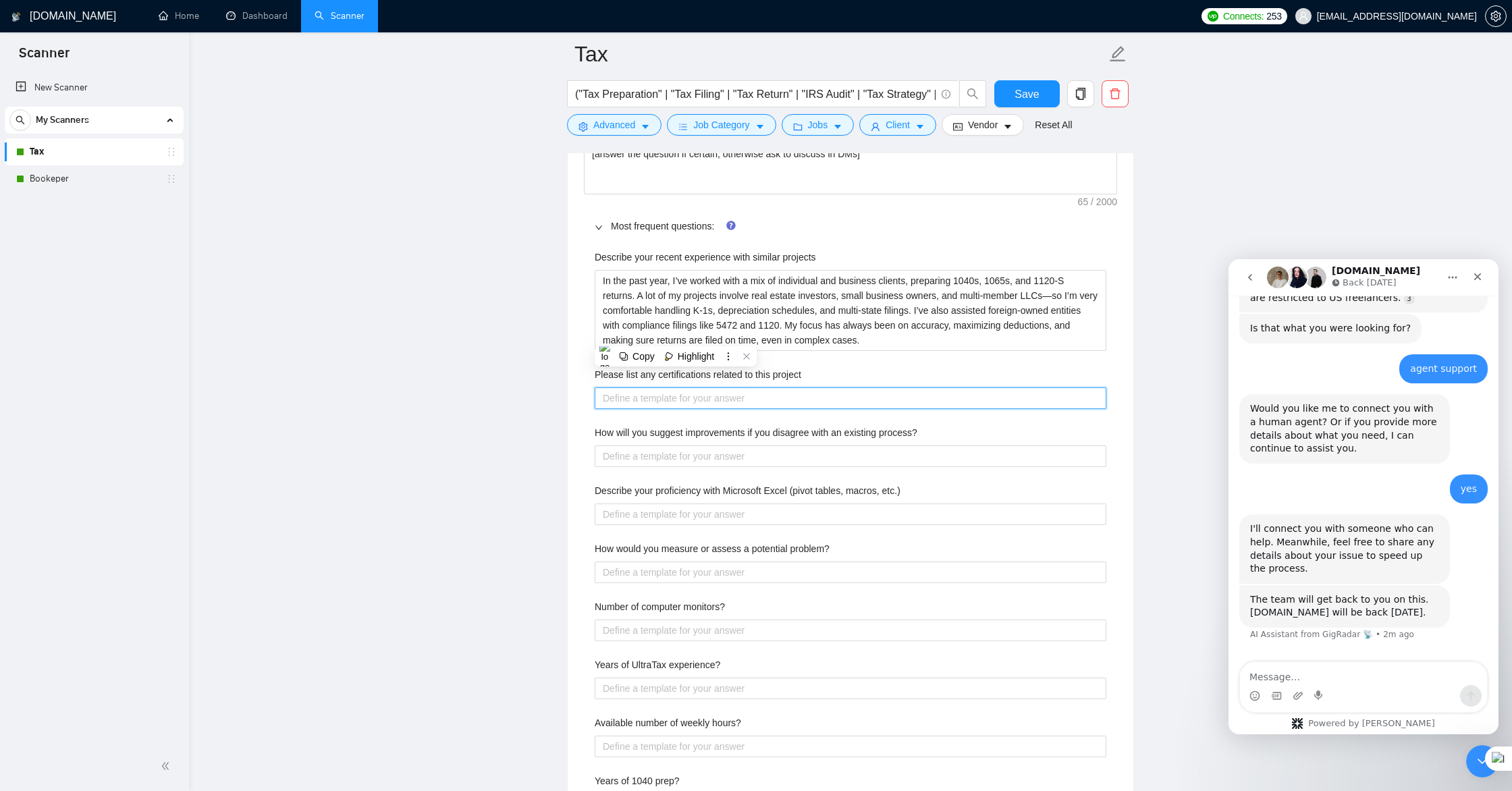
click at [657, 402] on project "Please list any certifications related to this project" at bounding box center [850, 398] width 511 height 21
paste project "I am a Certified Tax Preparer and Tax Strategist with over 11 years of hands-on…"
type project "I am a Certified Tax Preparer and Tax Strategist with over 11 years of hands-on…"
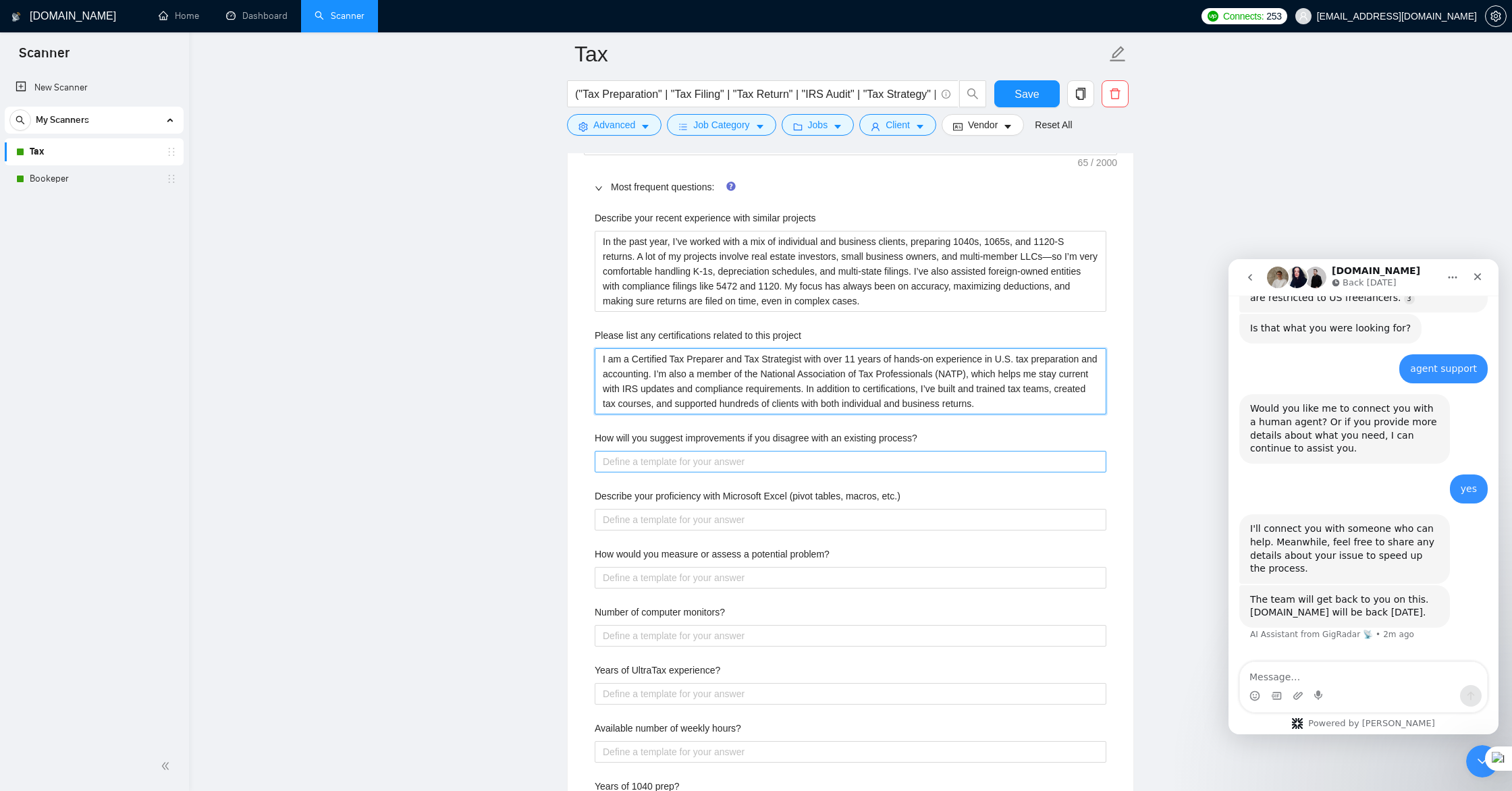
scroll to position [2021, 0]
type project "I am a Certified Tax Preparer and Tax Strategist with over 11 years of hands-on…"
click at [645, 461] on process\? "How will you suggest improvements if you disagree with an existing process?" at bounding box center [850, 461] width 511 height 21
drag, startPoint x: 931, startPoint y: 432, endPoint x: 597, endPoint y: 429, distance: 334.0
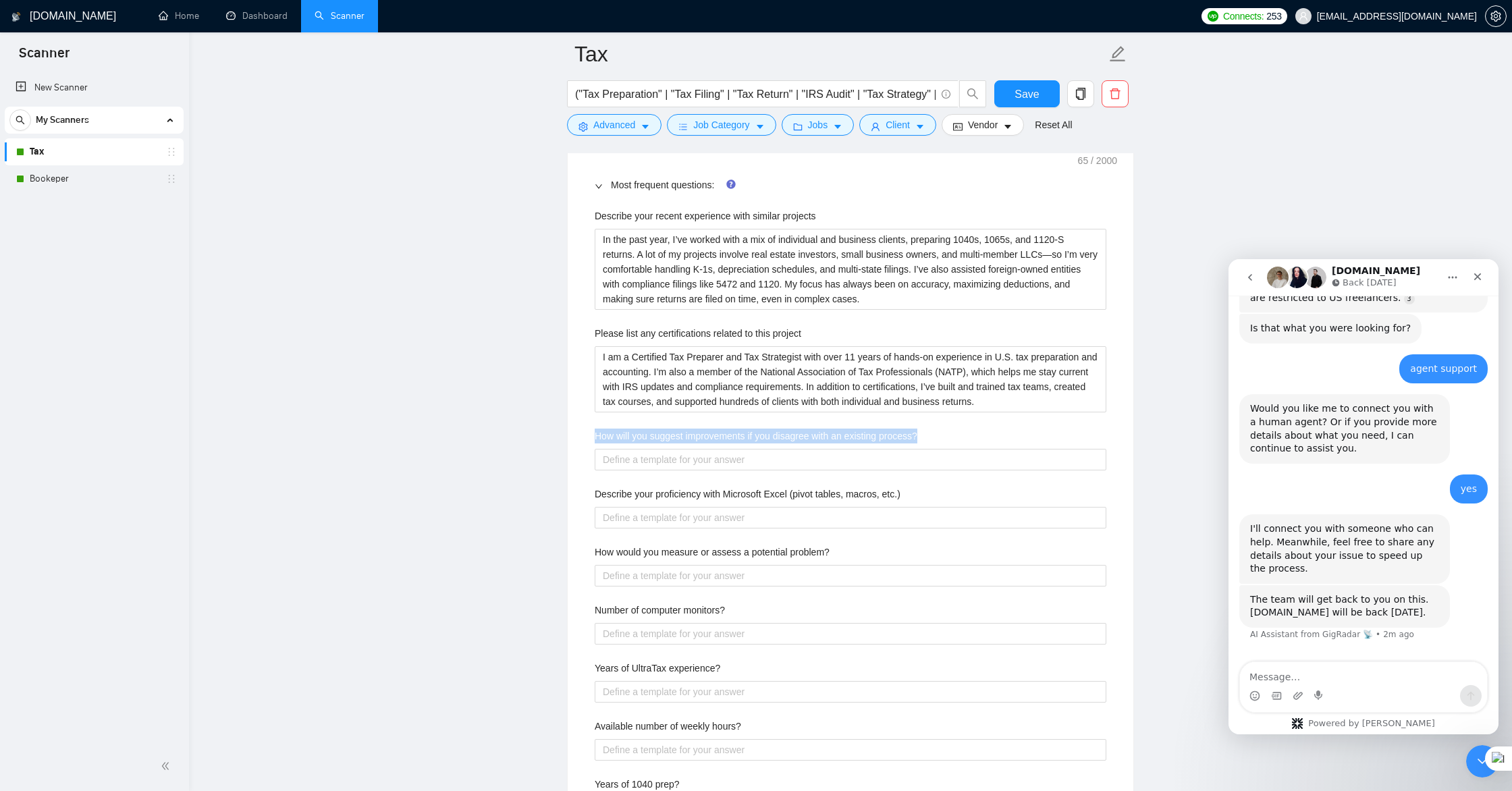
click at [597, 429] on div "How will you suggest improvements if you disagree with an existing process?" at bounding box center [850, 439] width 511 height 21
copy label "How will you suggest improvements if you disagree with an existing process?"
click at [659, 455] on process\? "How will you suggest improvements if you disagree with an existing process?" at bounding box center [850, 459] width 511 height 21
paste process\? "If I come across a process that I believe could be improved, I start by first u…"
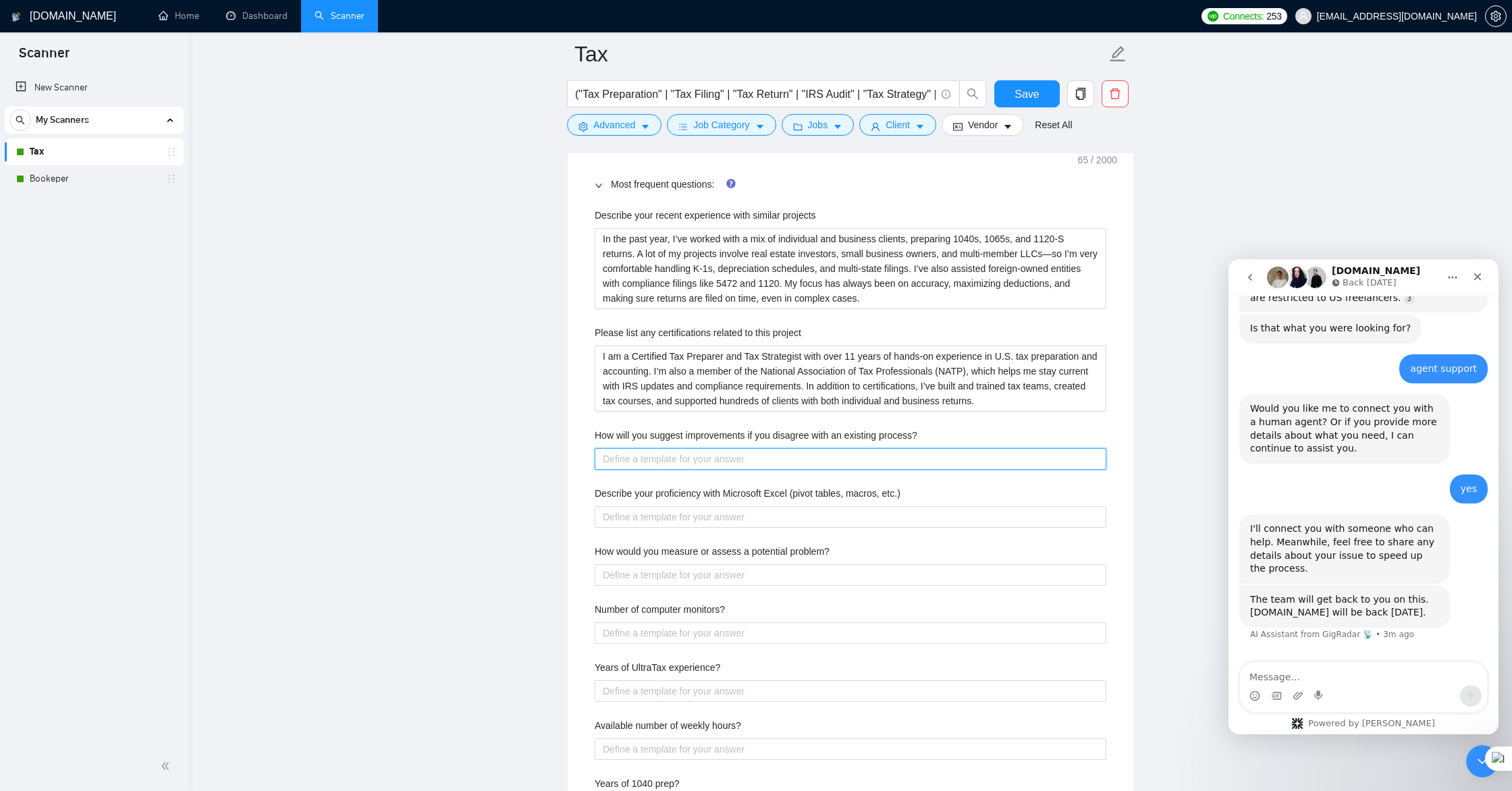
type process\? "If I come across a process that I believe could be improved, I start by first u…"
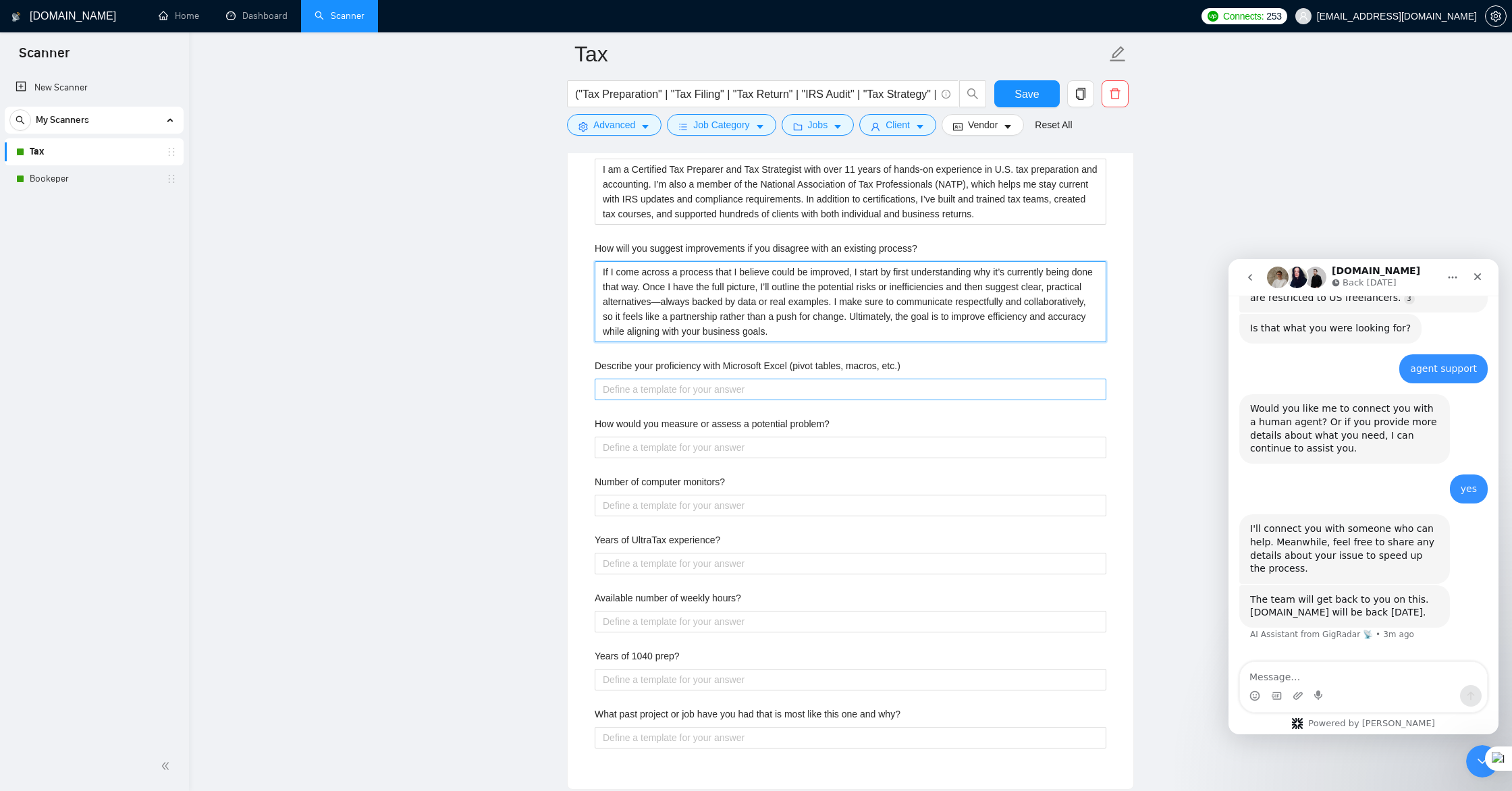
scroll to position [2212, 0]
type process\? "If I come across a process that I believe could be improved, I start by first u…"
drag, startPoint x: 918, startPoint y: 365, endPoint x: 595, endPoint y: 363, distance: 323.0
click at [595, 363] on div "Describe your proficiency with Microsoft Excel (pivot tables, macros, etc.)" at bounding box center [850, 365] width 511 height 21
copy label "Describe your proficiency with Microsoft Excel (pivot tables, macros, etc.)"
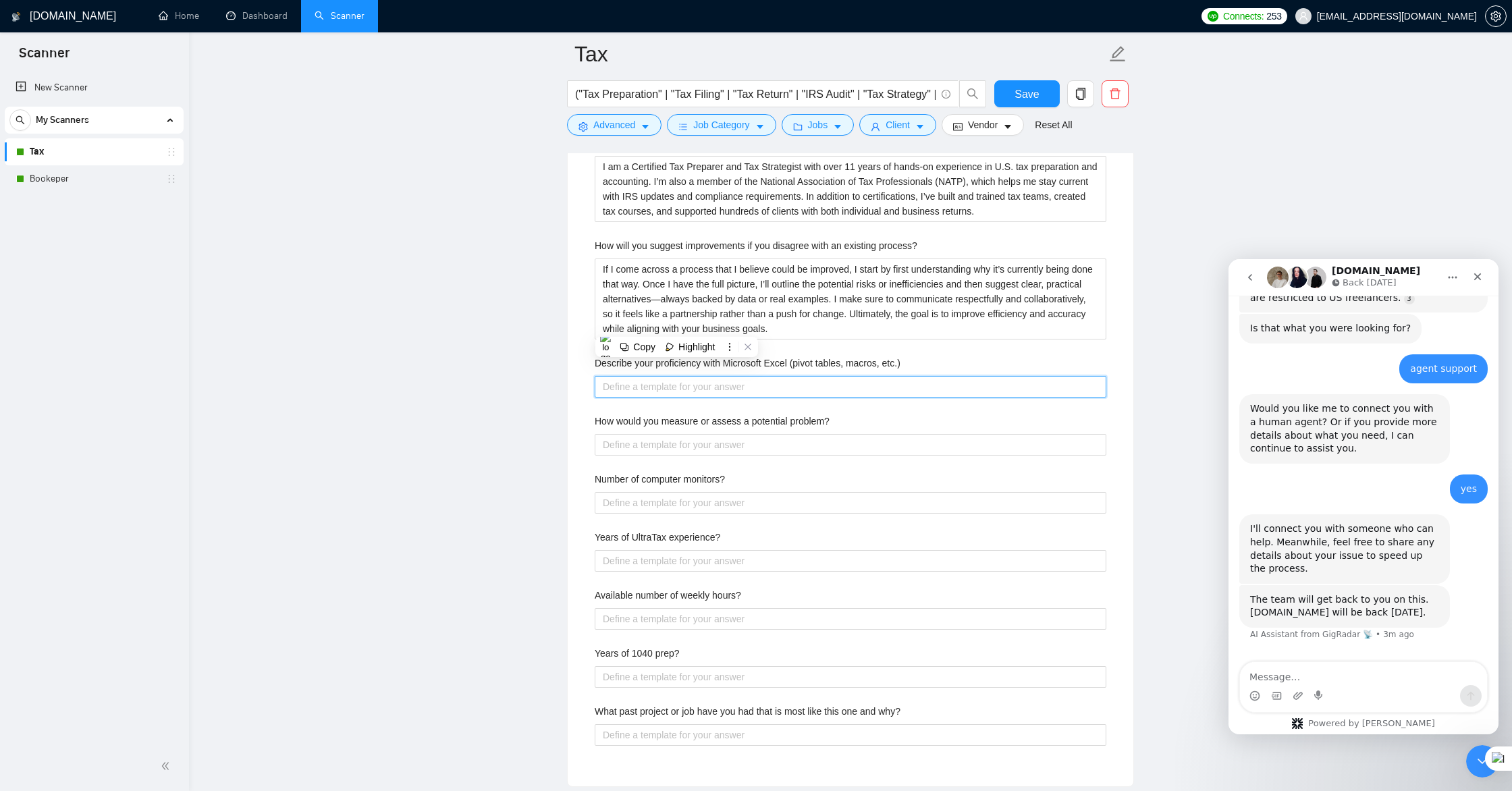
click at [622, 388] on etc\ "Describe your proficiency with Microsoft Excel (pivot tables, macros, etc.)" at bounding box center [850, 387] width 511 height 21
paste etc\ "I’m highly proficient in Microsoft Excel and use it daily for tax prep and book…"
type etc\ "I’m highly proficient in Microsoft Excel and use it daily for tax prep and book…"
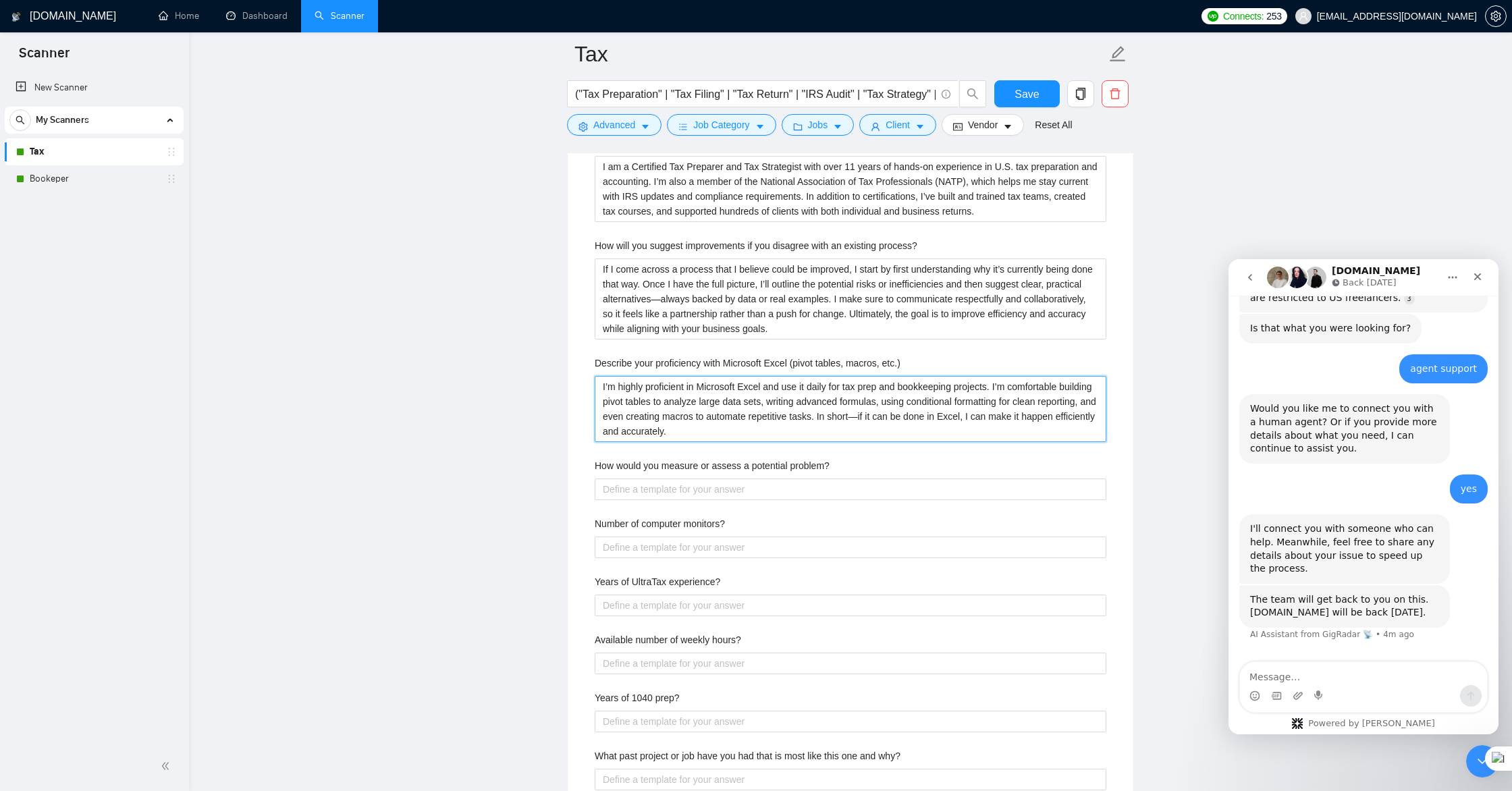
type etc\ "I’m highly proficient in Microsoft Excel and use it daily for tax prep and book…"
drag, startPoint x: 840, startPoint y: 464, endPoint x: 596, endPoint y: 466, distance: 244.0
click at [596, 466] on div "How would you measure or assess a potential problem?" at bounding box center [850, 468] width 511 height 21
copy label "How would you measure or assess a potential problem?"
click at [708, 499] on div "Describe your recent experience with similar projects In the past year, I’ve wo…" at bounding box center [850, 412] width 533 height 805
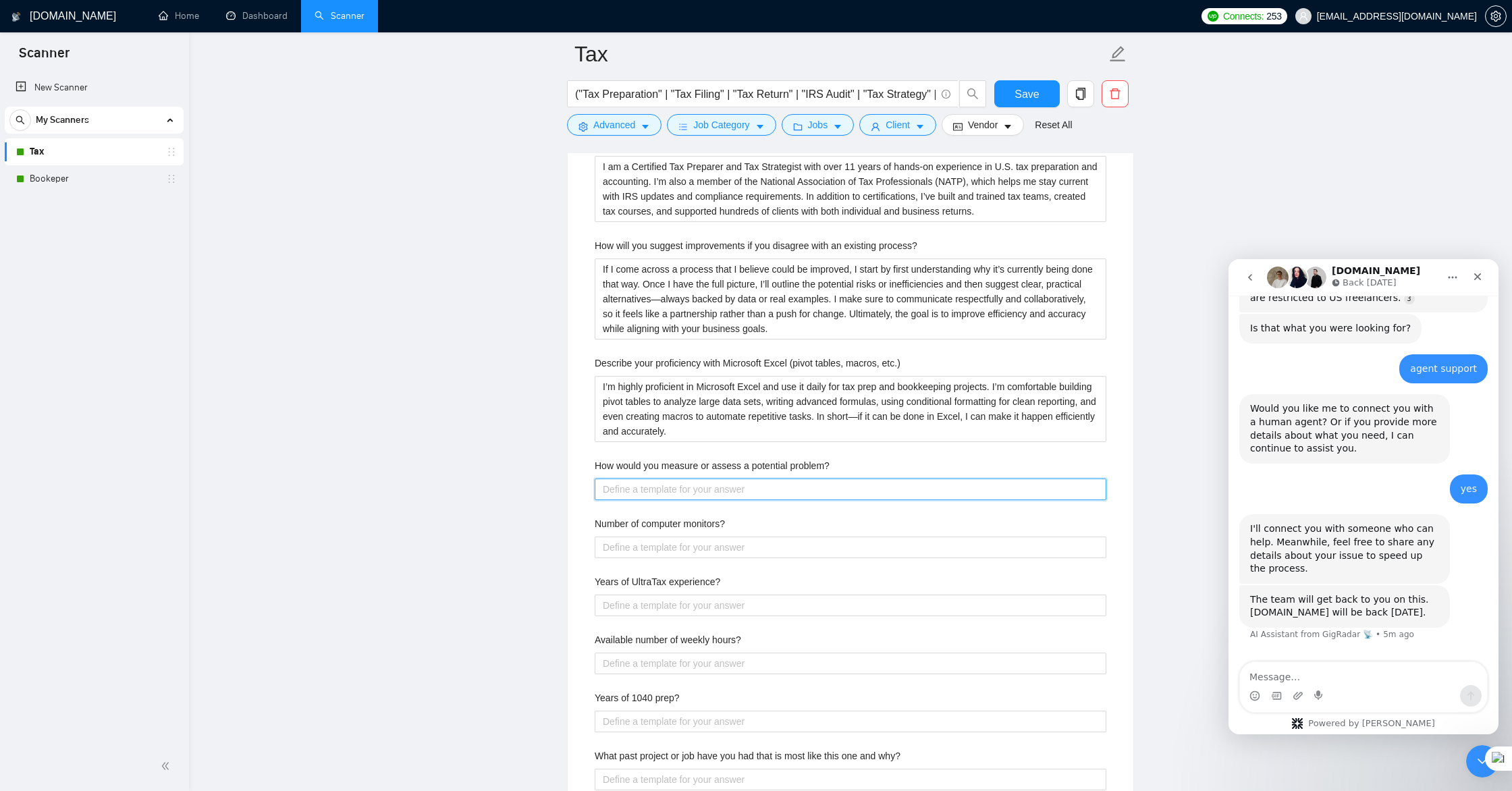
click at [709, 494] on problem\? "How would you measure or assess a potential problem?" at bounding box center [850, 490] width 511 height 21
paste problem\? "I start by clearly defining the potential problem—what exactly is happening, wh…"
type problem\? "I start by clearly defining the potential problem—what exactly is happening, wh…"
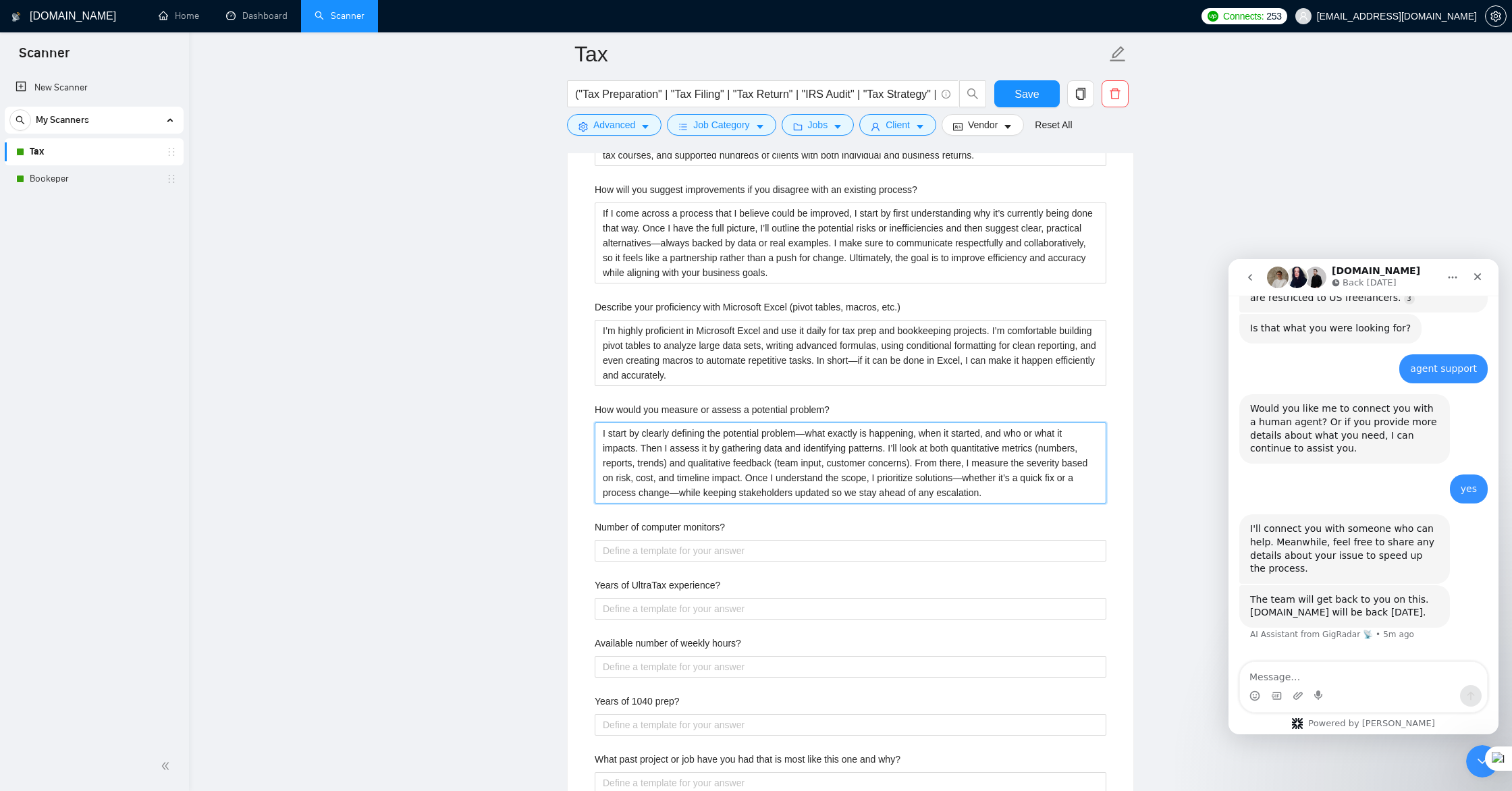
scroll to position [2271, 0]
type problem\? "I start by clearly defining the potential problem—what exactly is happening, wh…"
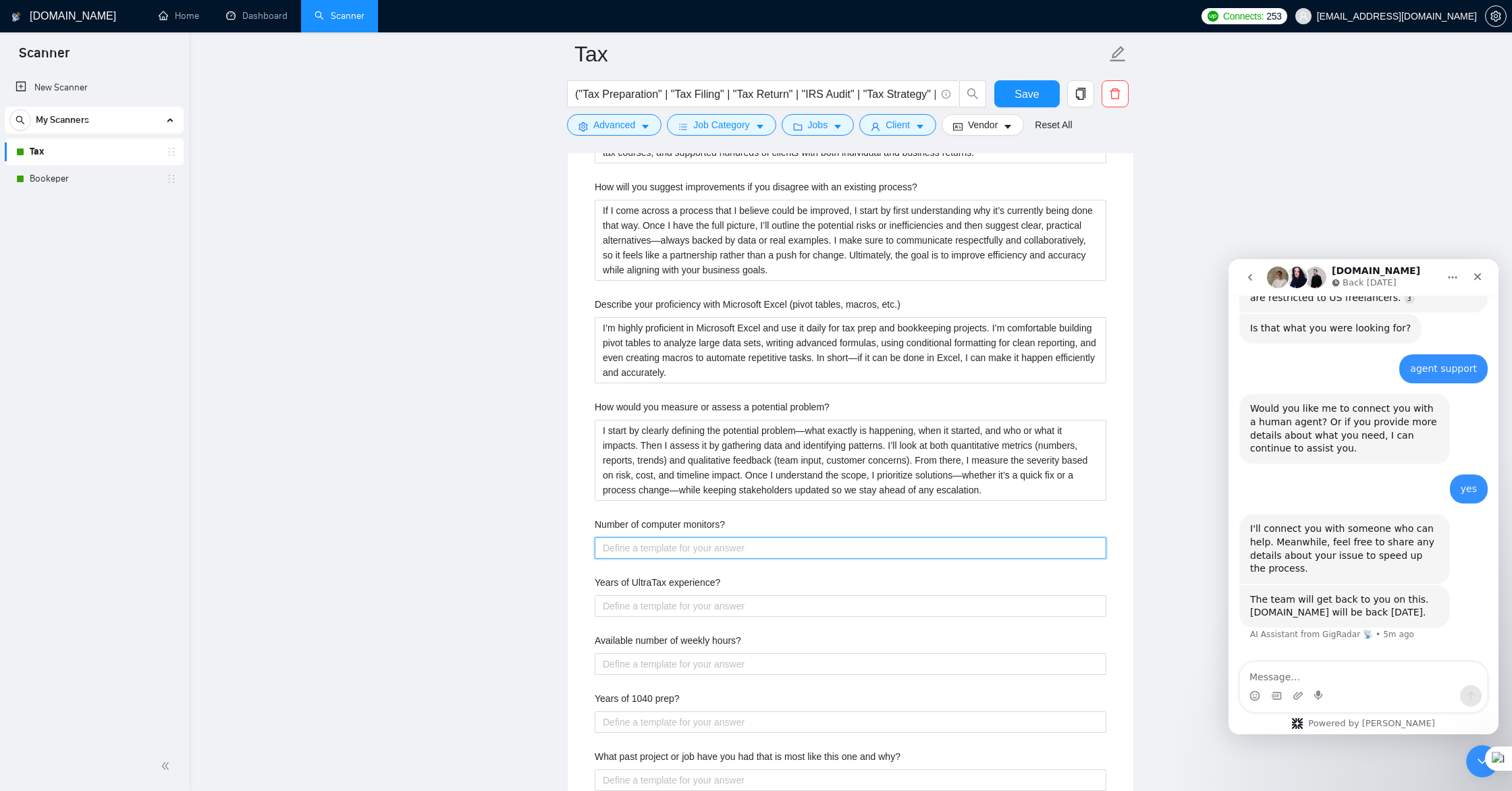
drag, startPoint x: 747, startPoint y: 552, endPoint x: 737, endPoint y: 537, distance: 18.0
click at [747, 552] on monitors\? "Number of computer monitors?" at bounding box center [850, 548] width 511 height 21
drag, startPoint x: 737, startPoint y: 521, endPoint x: 592, endPoint y: 523, distance: 145.0
click at [593, 523] on div "Describe your recent experience with similar projects In the past year, I’ve wo…" at bounding box center [850, 383] width 533 height 864
copy label "Number of computer monitors?"
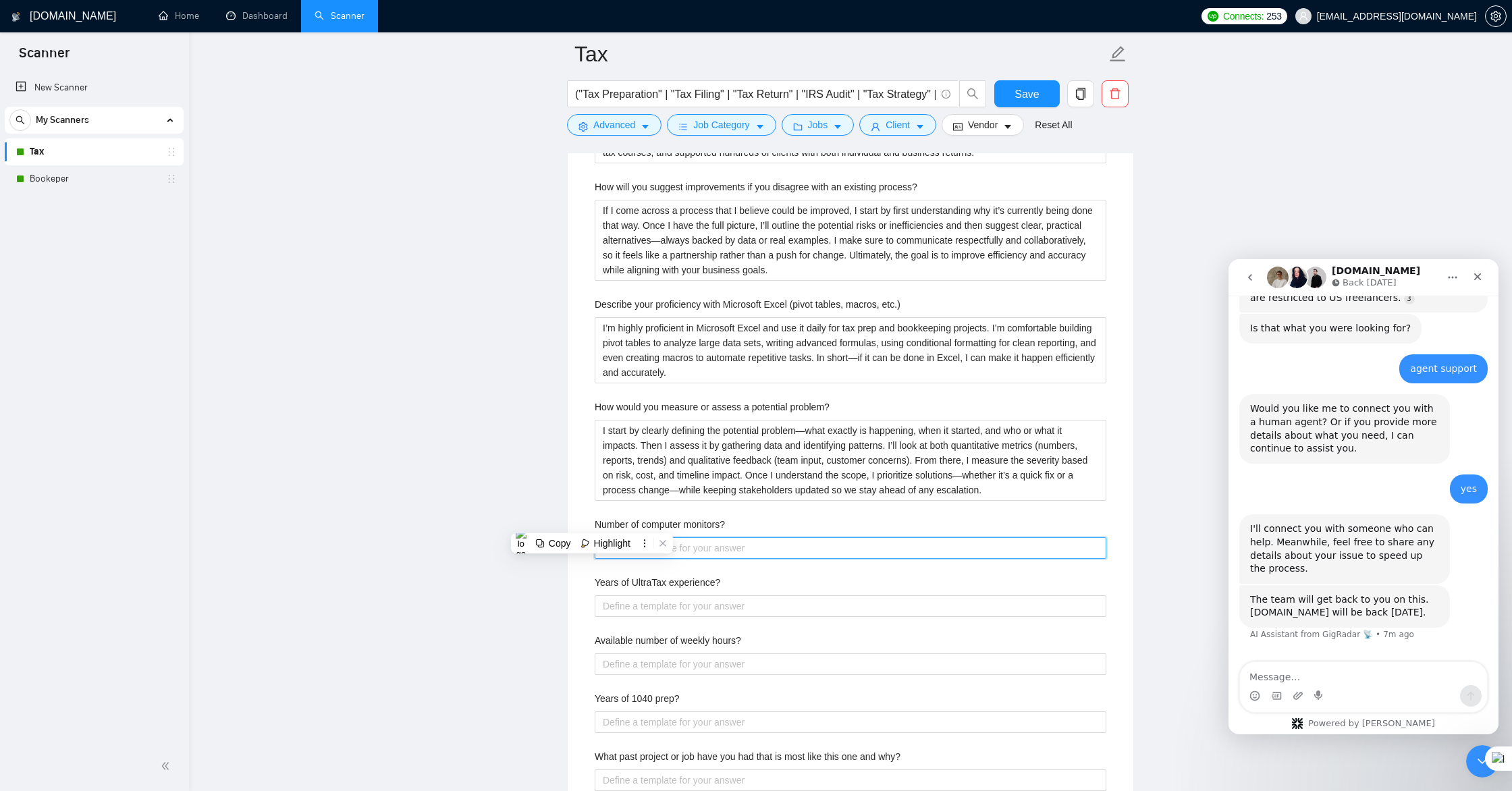
click at [730, 547] on monitors\? "Number of computer monitors?" at bounding box center [850, 548] width 511 height 21
paste monitors\? "I currently work with two monitors, which allows me to manage tax software, spr…"
type monitors\? "I currently work with two monitors, which allows me to manage tax software, spr…"
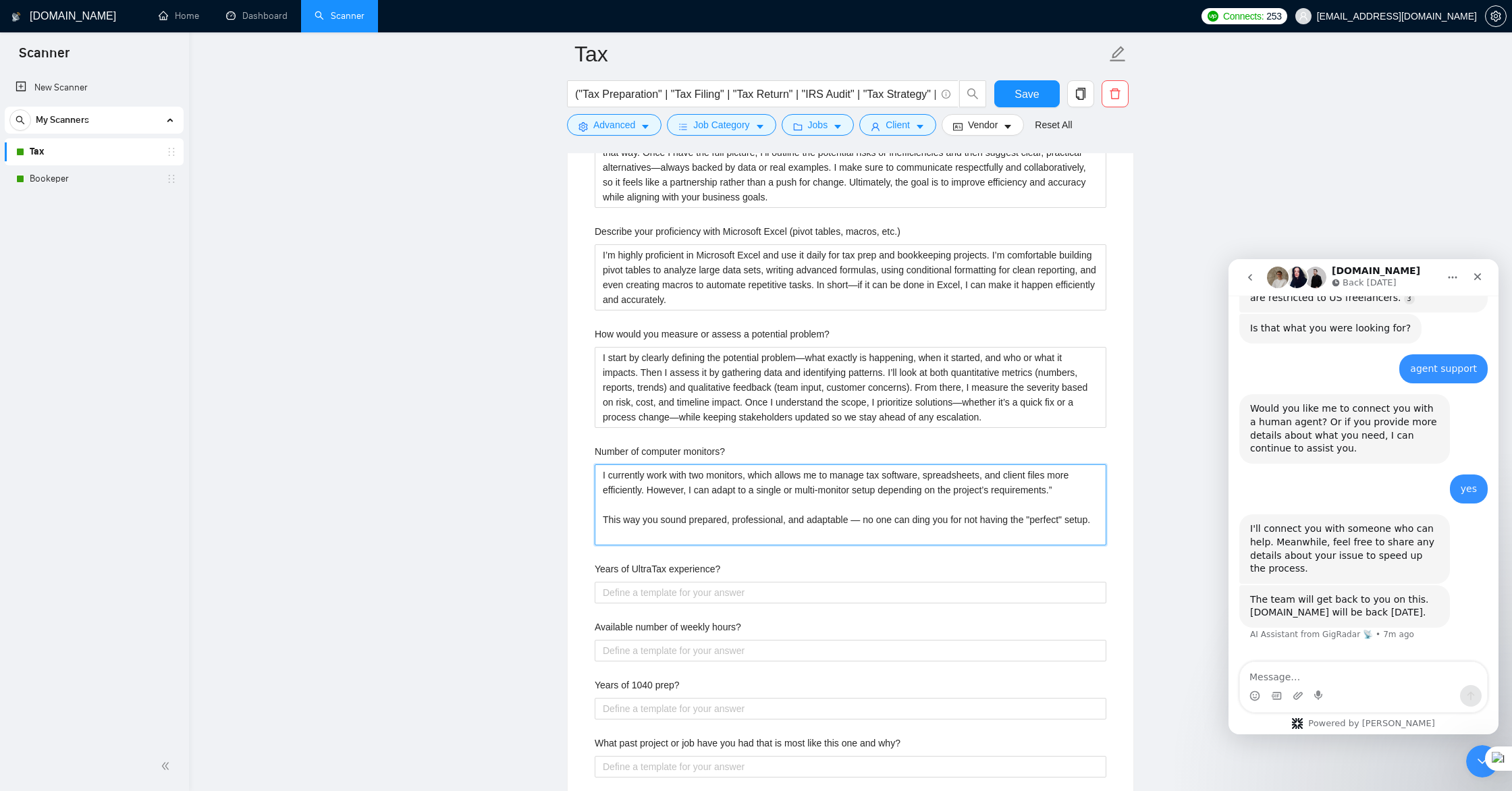
scroll to position [2351, 0]
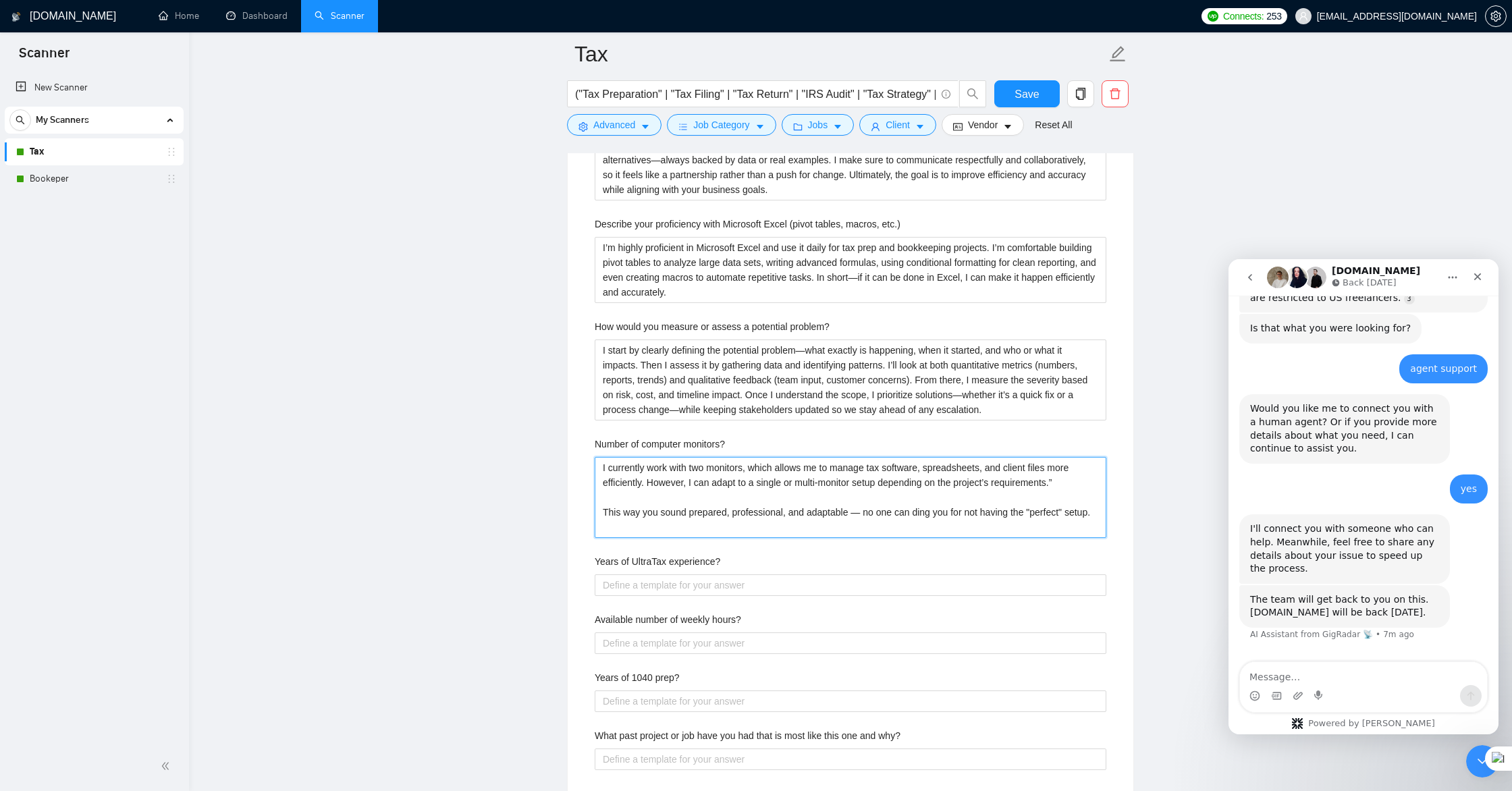
click at [1075, 479] on monitors\? "I currently work with two monitors, which allows me to manage tax software, spr…" at bounding box center [850, 497] width 511 height 81
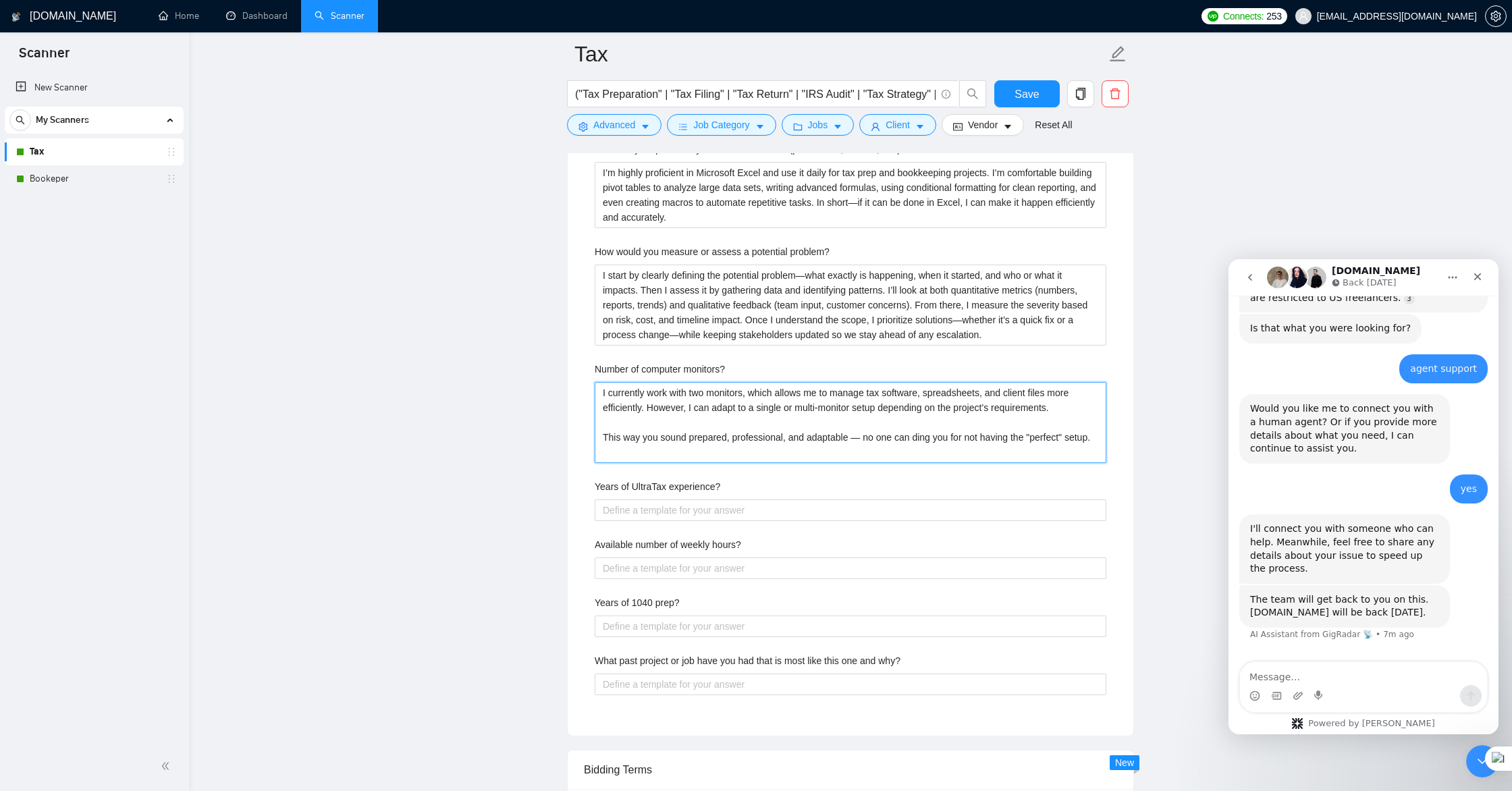
scroll to position [2449, 0]
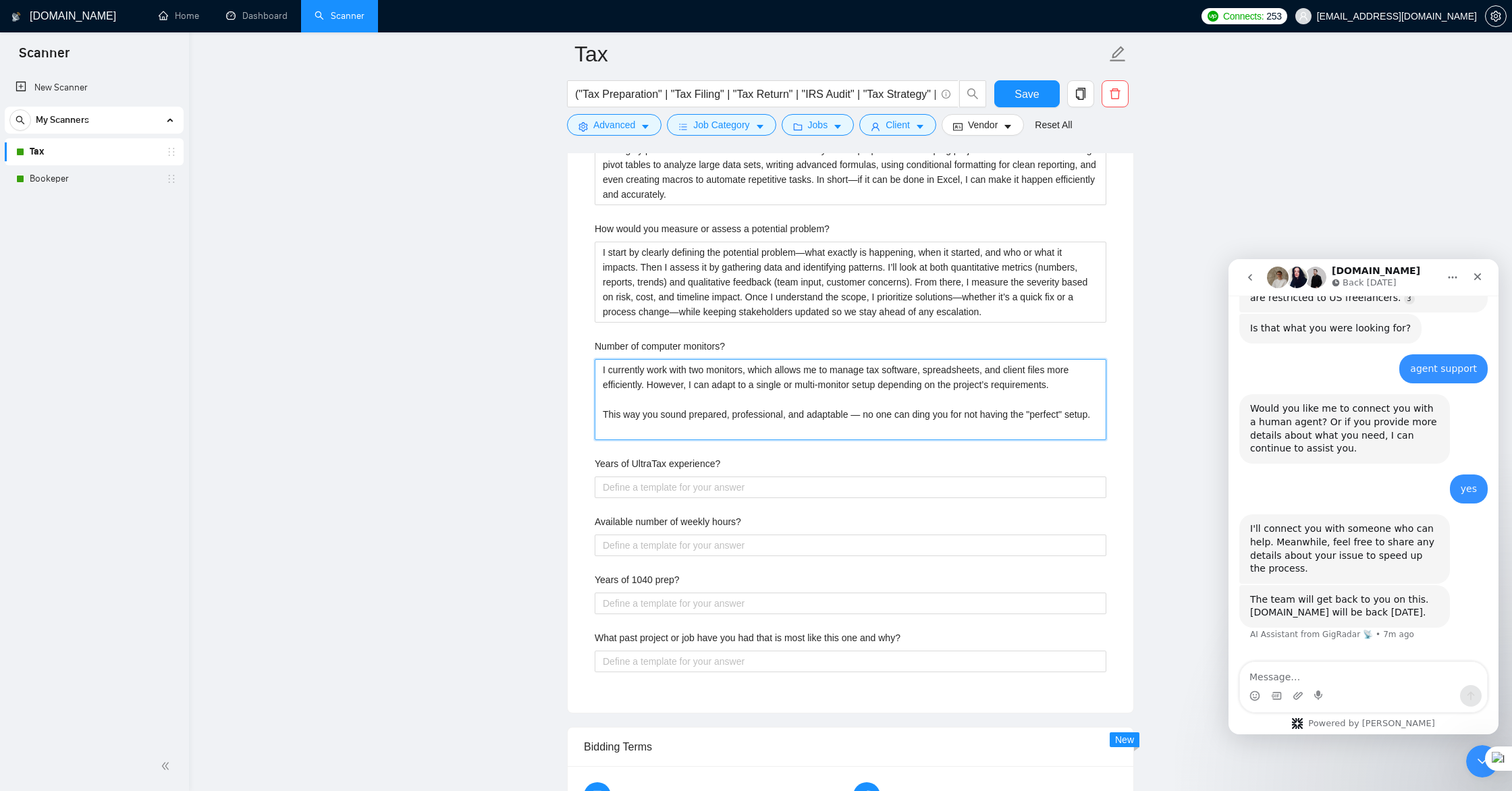
type monitors\? "I currently work with two monitors, which allows me to manage tax software, spr…"
drag, startPoint x: 727, startPoint y: 463, endPoint x: 596, endPoint y: 458, distance: 131.1
click at [596, 458] on div "Years of UltraTax experience?" at bounding box center [850, 467] width 511 height 21
copy label "Years of UltraTax experience?"
click at [635, 493] on experience\? "Years of UltraTax experience?" at bounding box center [850, 487] width 511 height 21
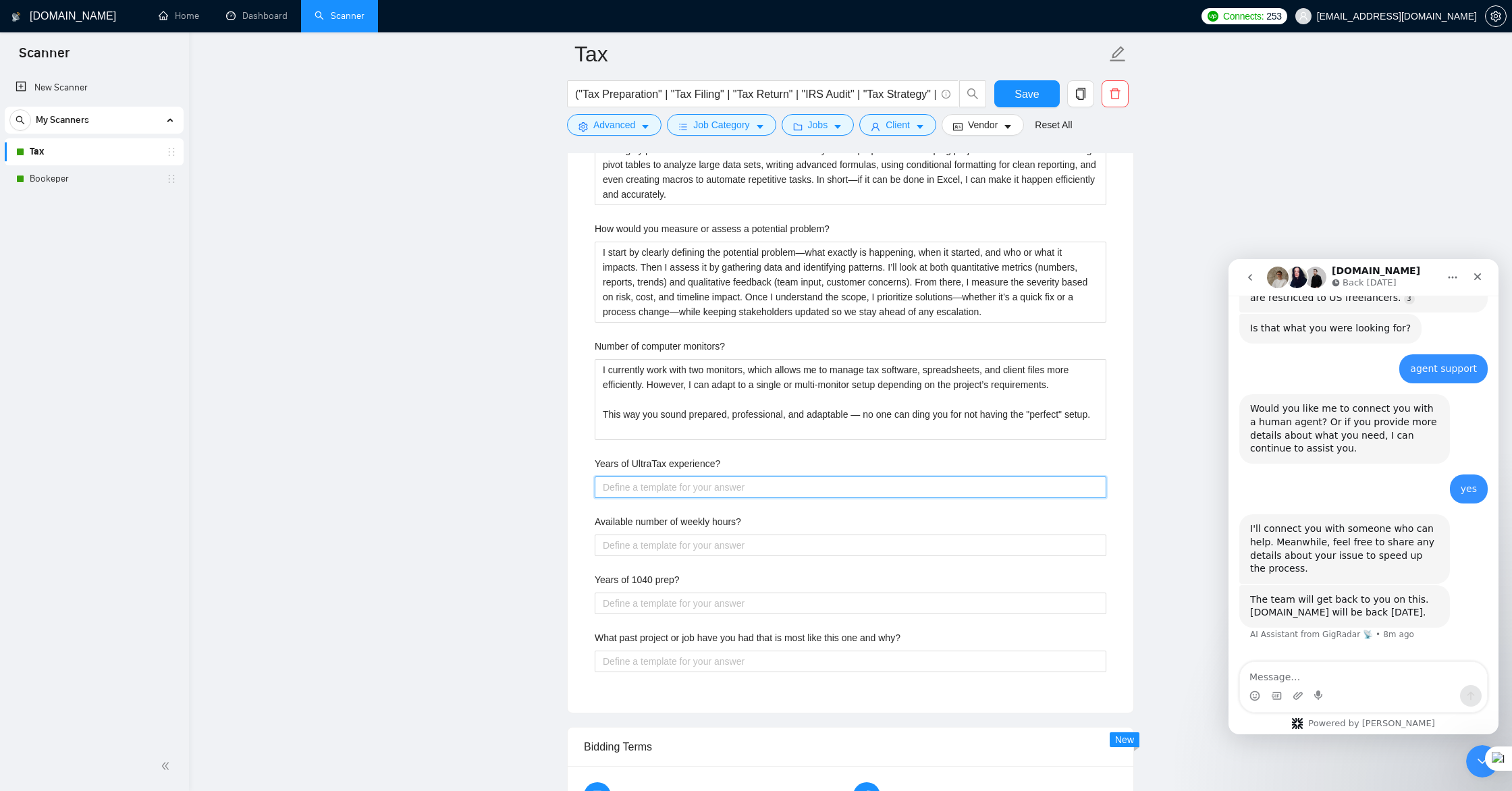
paste experience\? "I have experience using UltraTax for several tax seasons, primarily on [individ…"
type experience\? "I have experience using UltraTax for several tax seasons, primarily on [individ…"
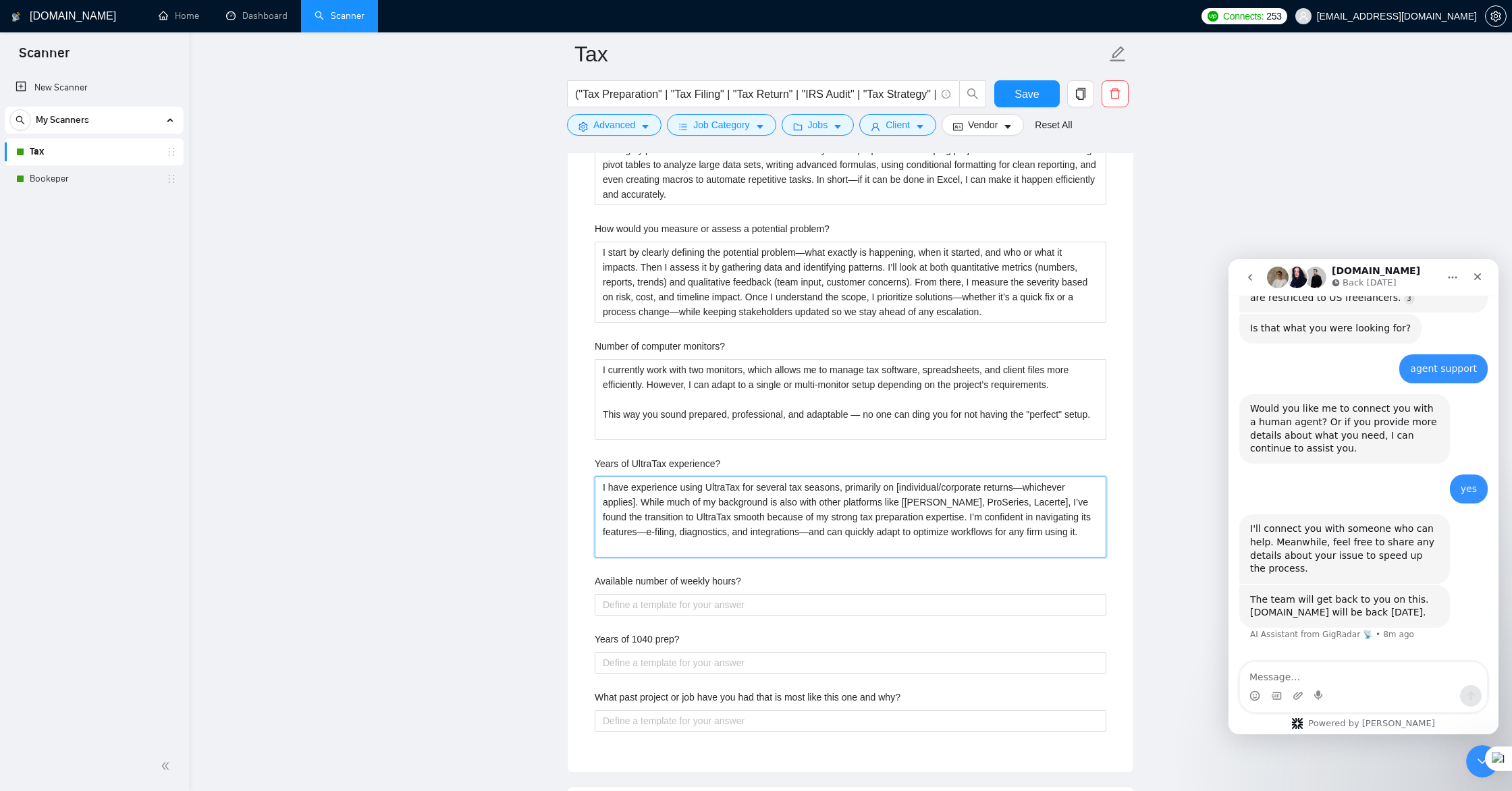
click at [909, 485] on experience\? "I have experience using UltraTax for several tax seasons, primarily on [individ…" at bounding box center [850, 517] width 511 height 81
type experience\? "I have experience using UltraTax for several tax seasons, primarily on individu…"
click at [635, 502] on experience\? "I have experience using UltraTax for several tax seasons, primarily on individu…" at bounding box center [850, 517] width 511 height 81
type experience\? "I have experience using UltraTax for several tax seasons, primarily on individu…"
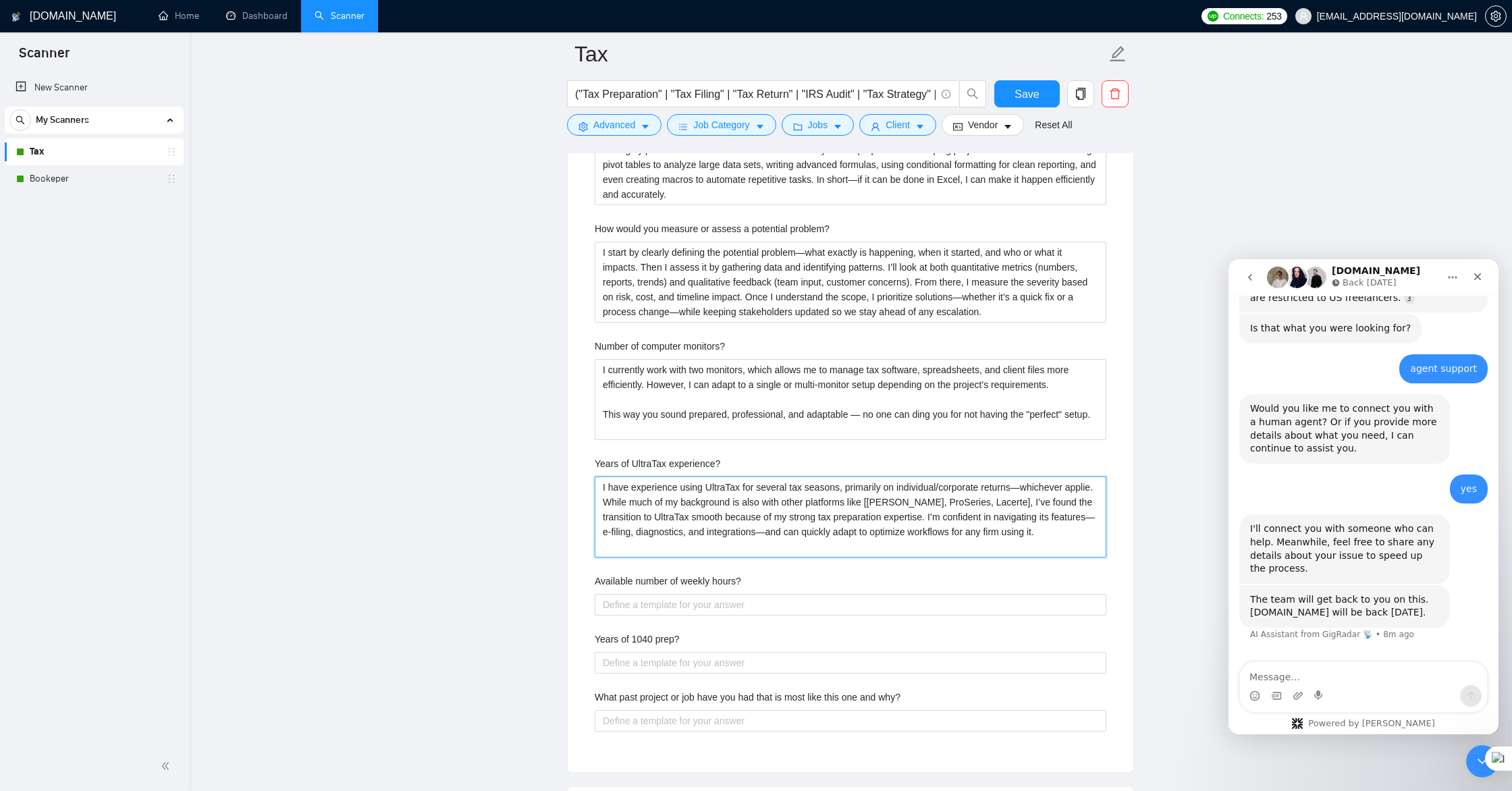
type experience\? "I have experience using UltraTax for several tax seasons, primarily on individu…"
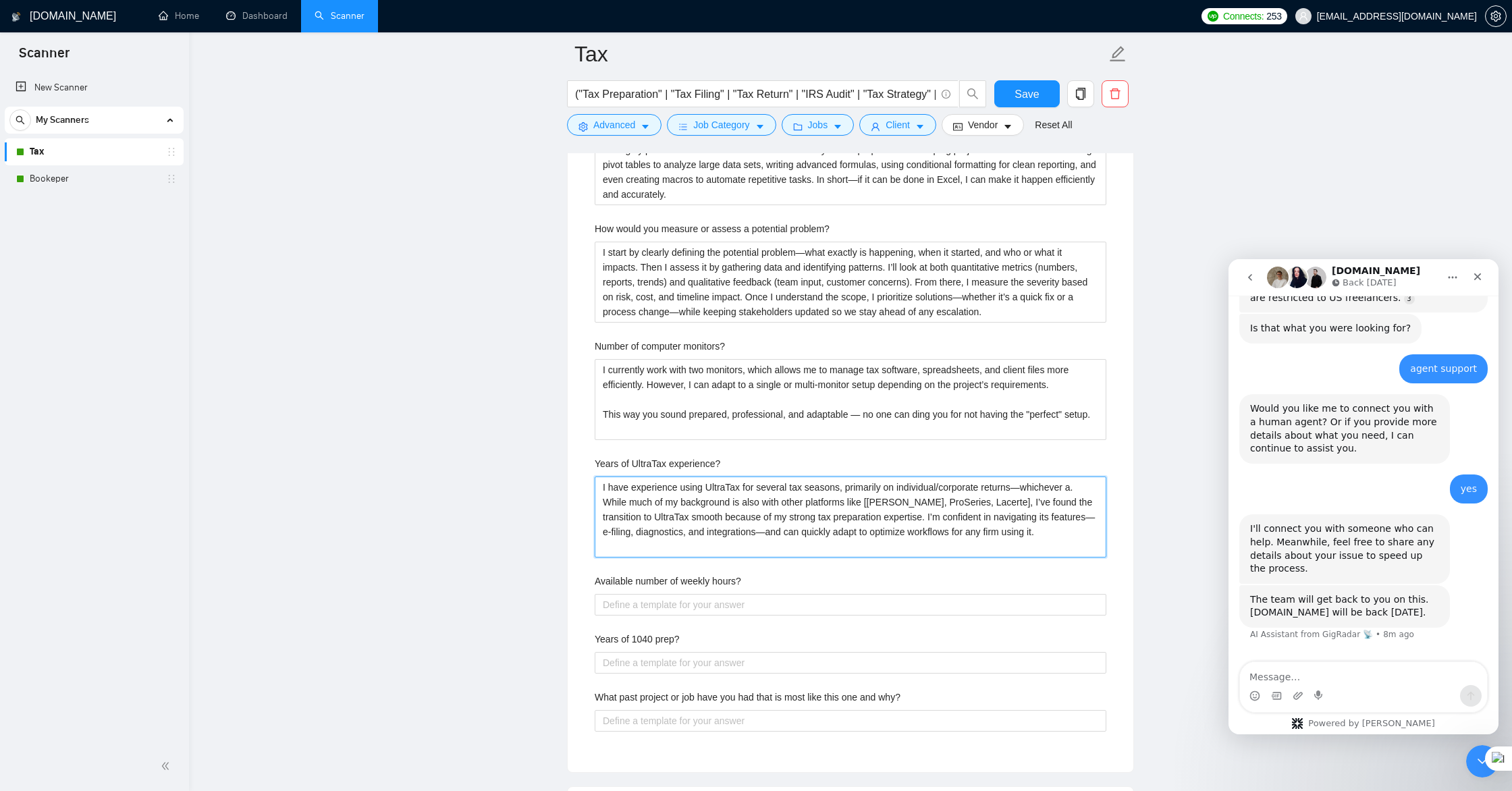
type experience\? "I have experience using UltraTax for several tax seasons, primarily on individu…"
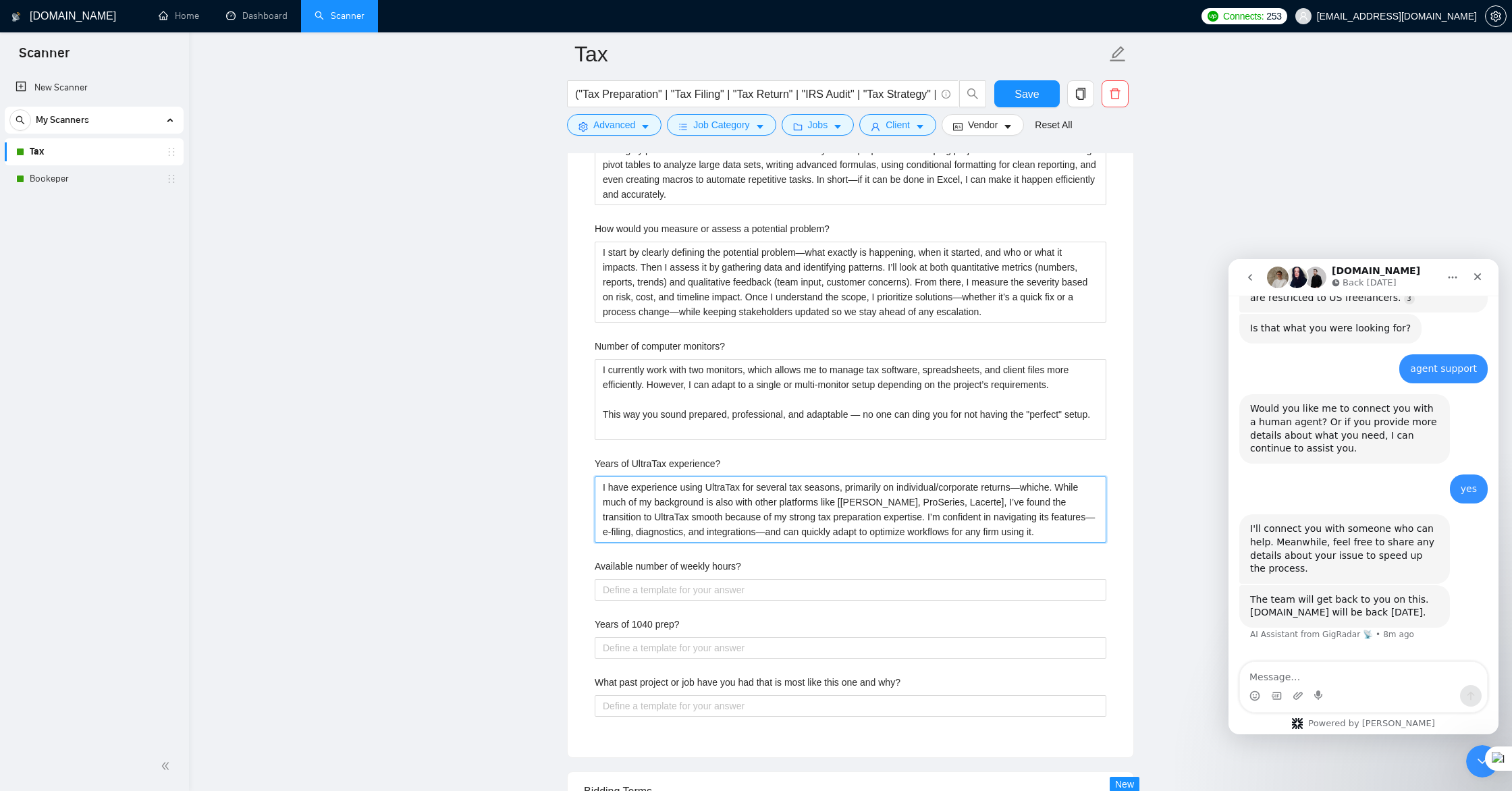
type experience\? "I have experience using UltraTax for several tax seasons, primarily on individu…"
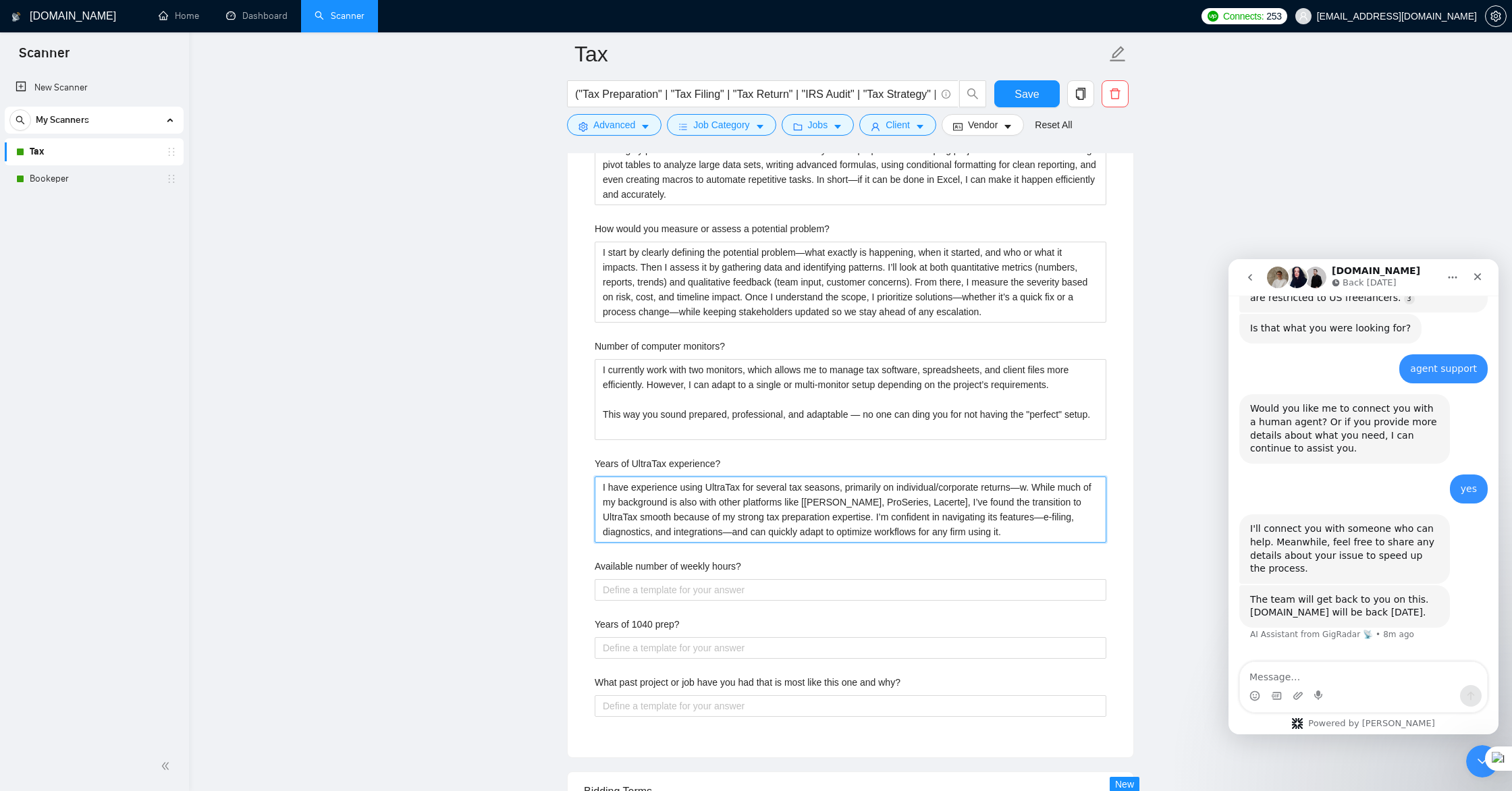
type experience\? "I have experience using UltraTax for several tax seasons, primarily on individu…"
click at [926, 503] on experience\? "I have experience using UltraTax for several tax seasons, primarily on individu…" at bounding box center [850, 509] width 511 height 66
click at [923, 502] on experience\? "I have experience using UltraTax for several tax seasons, primarily on individu…" at bounding box center [850, 509] width 511 height 66
type experience\? "I have experience using UltraTax for several tax seasons, primarily on individu…"
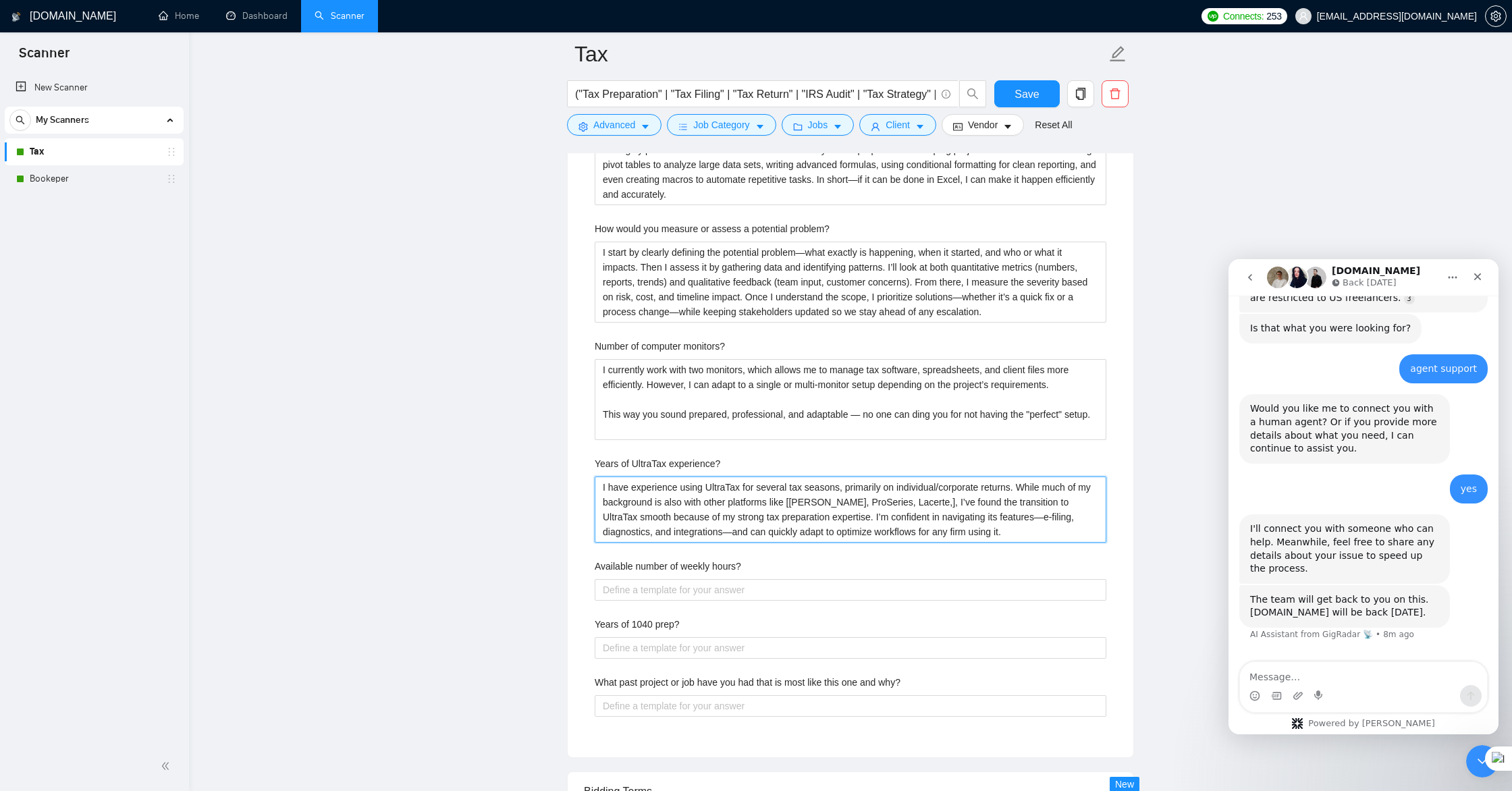
type experience\? "I have experience using UltraTax for several tax seasons, primarily on individu…"
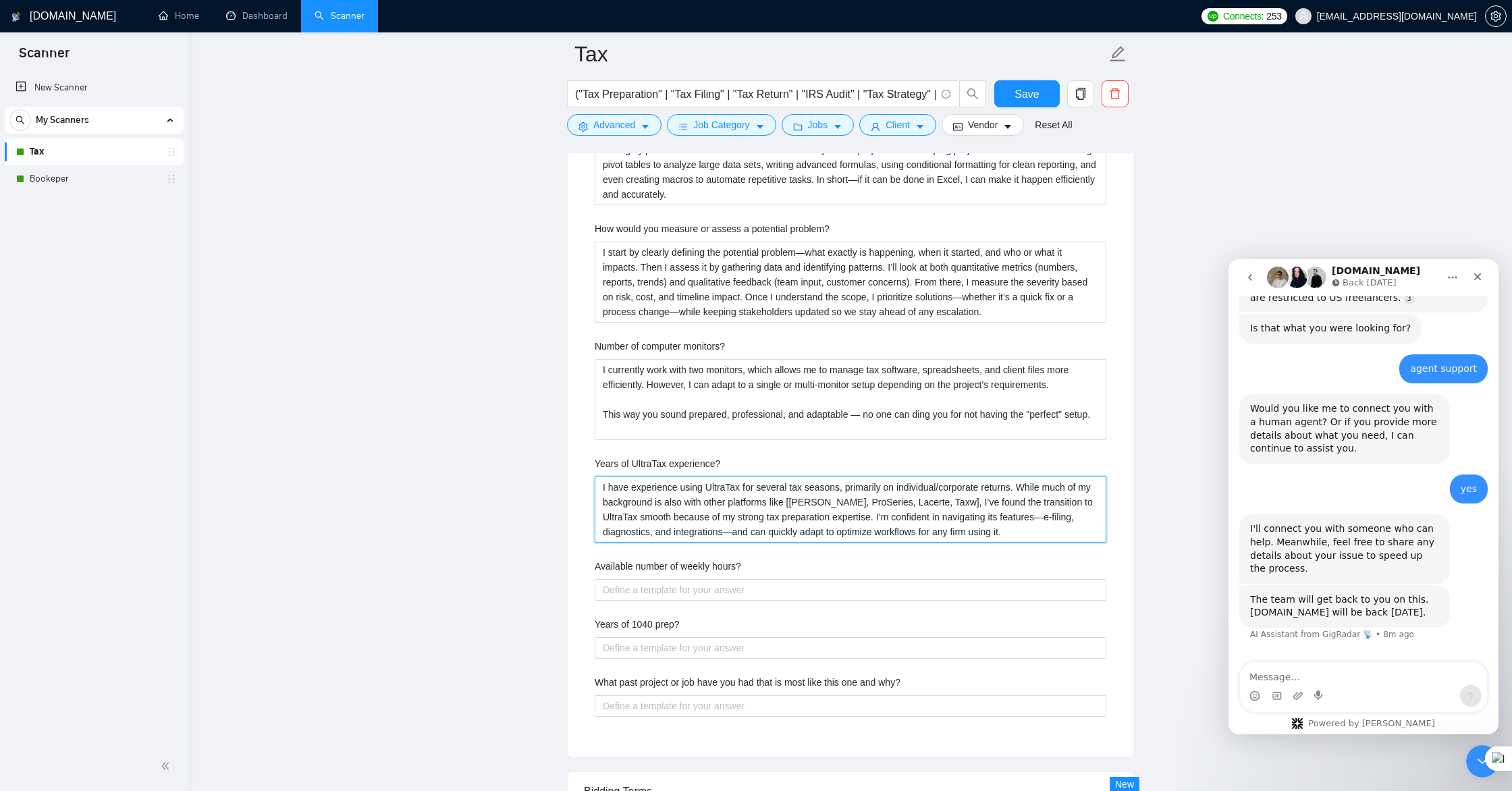
type experience\? "I have experience using UltraTax for several tax seasons, primarily on individu…"
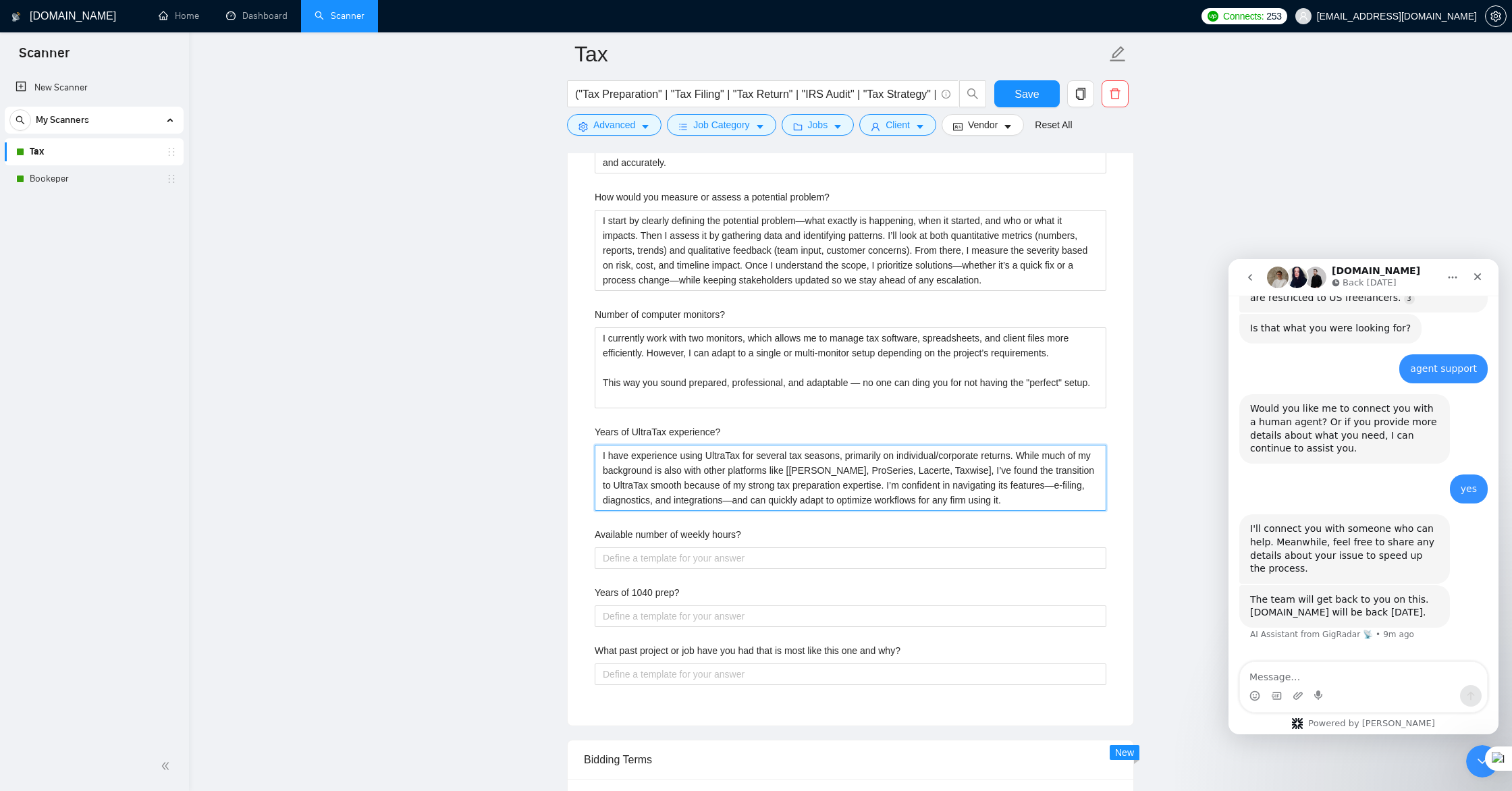
scroll to position [2484, 0]
type experience\? "I have experience using UltraTax for several tax seasons, primarily on individu…"
drag, startPoint x: 728, startPoint y: 528, endPoint x: 594, endPoint y: 525, distance: 134.0
click at [594, 525] on div "Describe your recent experience with similar projects In the past year, I’ve wo…" at bounding box center [850, 222] width 533 height 968
copy label "Available number of weekly hours?"
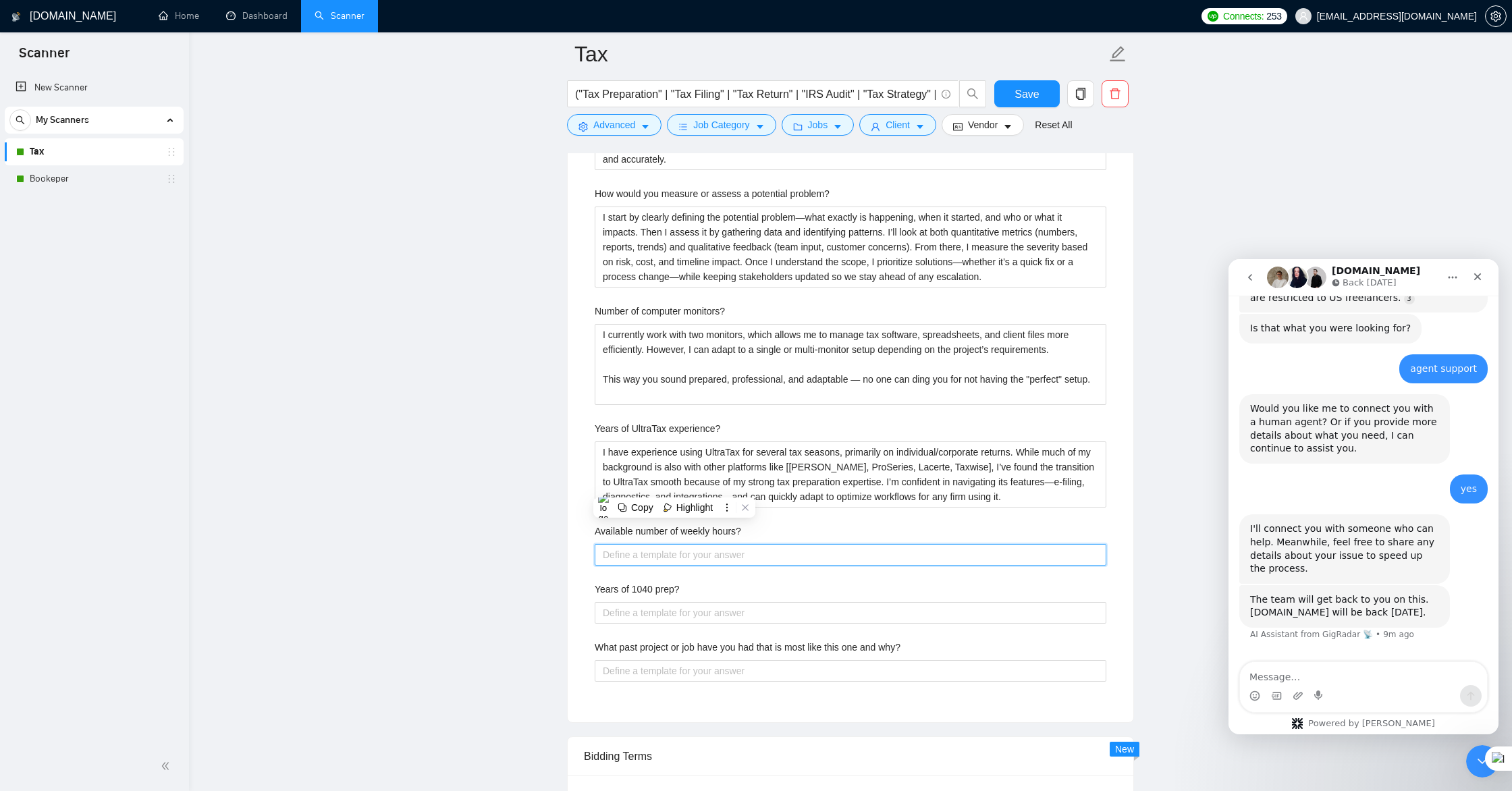
click at [658, 561] on hours\? "Available number of weekly hours?" at bounding box center [850, 555] width 511 height 21
paste hours\? "Flexible / Part-Time (10–15 hrs) “I’m available for 10–15 hours per week to sta…"
type hours\? "Flexible / Part-Time (10–15 hrs) “I’m available for 10–15 hours per week to sta…"
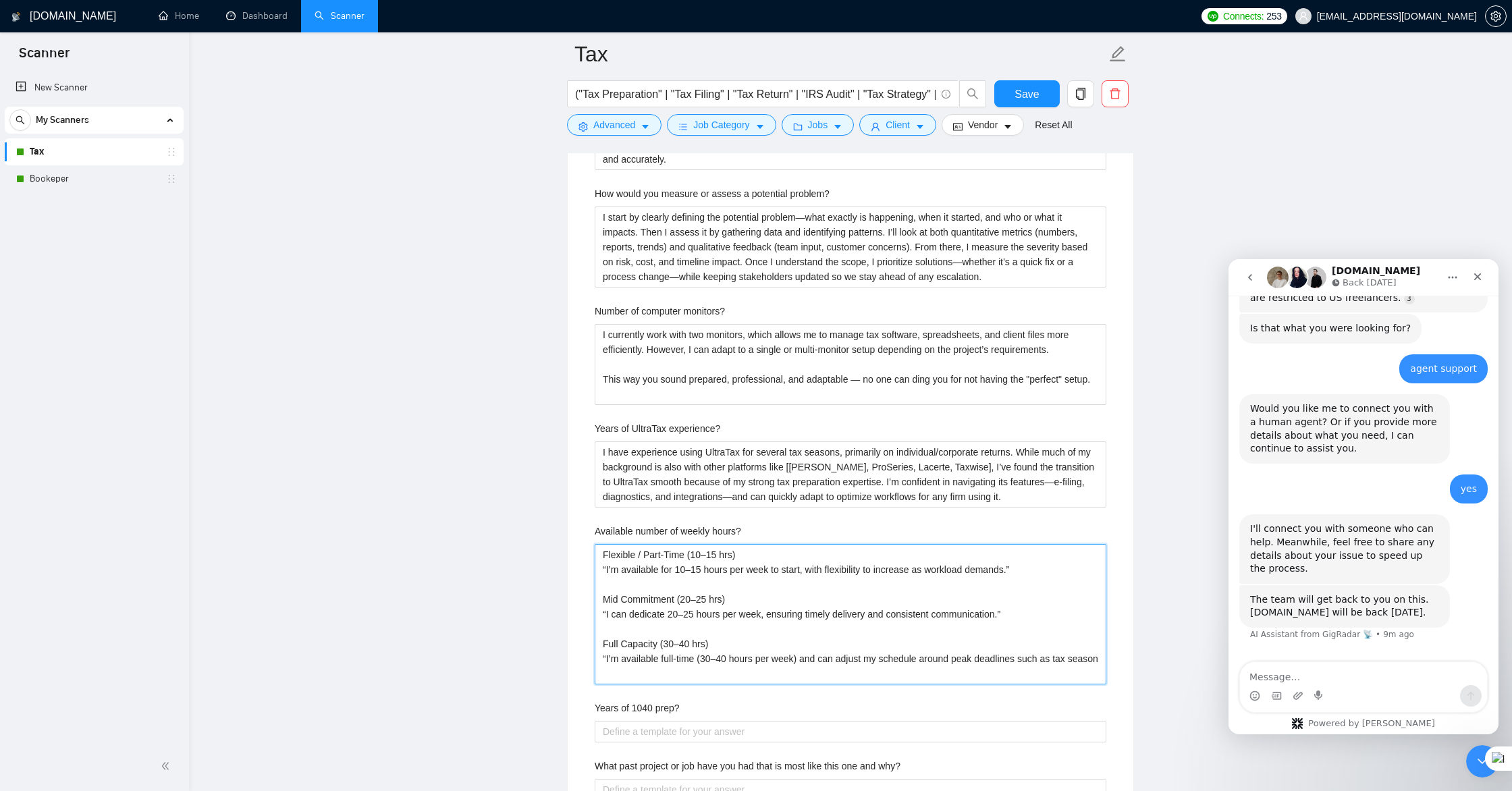
type hours\? "Flexible / Part-Time (10–15 hrs) “I’m available for 10–15 hours per week to sta…"
drag, startPoint x: 606, startPoint y: 569, endPoint x: 618, endPoint y: 571, distance: 12.2
click at [606, 569] on hours\? "Flexible / Part-Time (10–15 hrs) “I’m available for 10–15 hours per week to sta…" at bounding box center [850, 614] width 511 height 140
type hours\? "Flexible / Part-Time (10–15 hrs) I’m available for 10–15 hours per week to star…"
click at [606, 614] on hours\? "Flexible / Part-Time (10–15 hrs) I’m available for 10–15 hours per week to star…" at bounding box center [850, 614] width 511 height 140
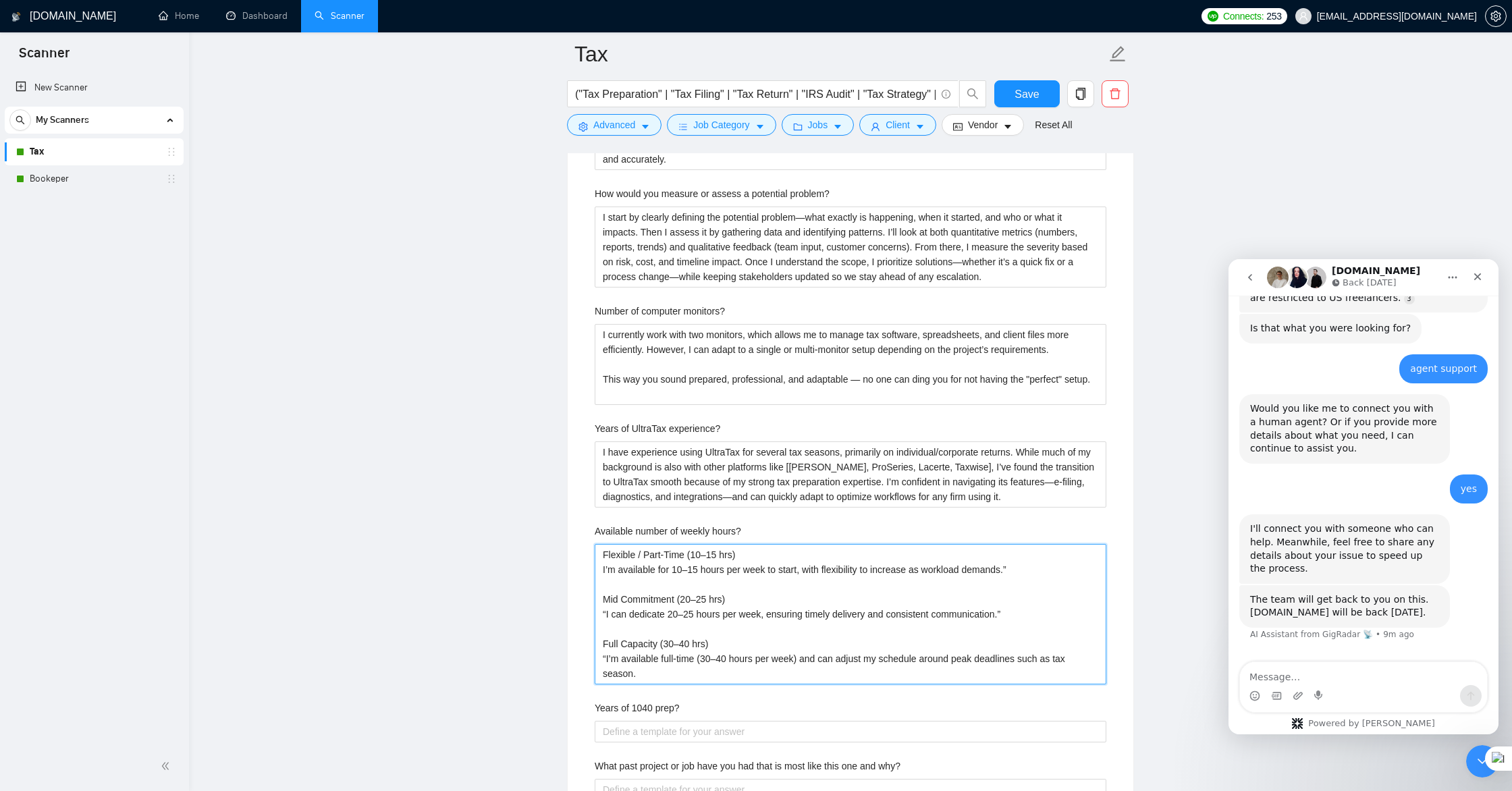
type hours\? "Flexible / Part-Time (10–15 hrs) I’m available for 10–15 hours per week to star…"
click at [606, 655] on hours\? "Flexible / Part-Time (10–15 hrs) I’m available for 10–15 hours per week to star…" at bounding box center [850, 614] width 511 height 140
type hours\? "Flexible / Part-Time (10–15 hrs) I’m available for 10–15 hours per week to star…"
click at [1017, 611] on hours\? "Flexible / Part-Time (10–15 hrs) I’m available for 10–15 hours per week to star…" at bounding box center [850, 614] width 511 height 140
type hours\? "Flexible / Part-Time (10–15 hrs) I’m available for 10–15 hours per week to star…"
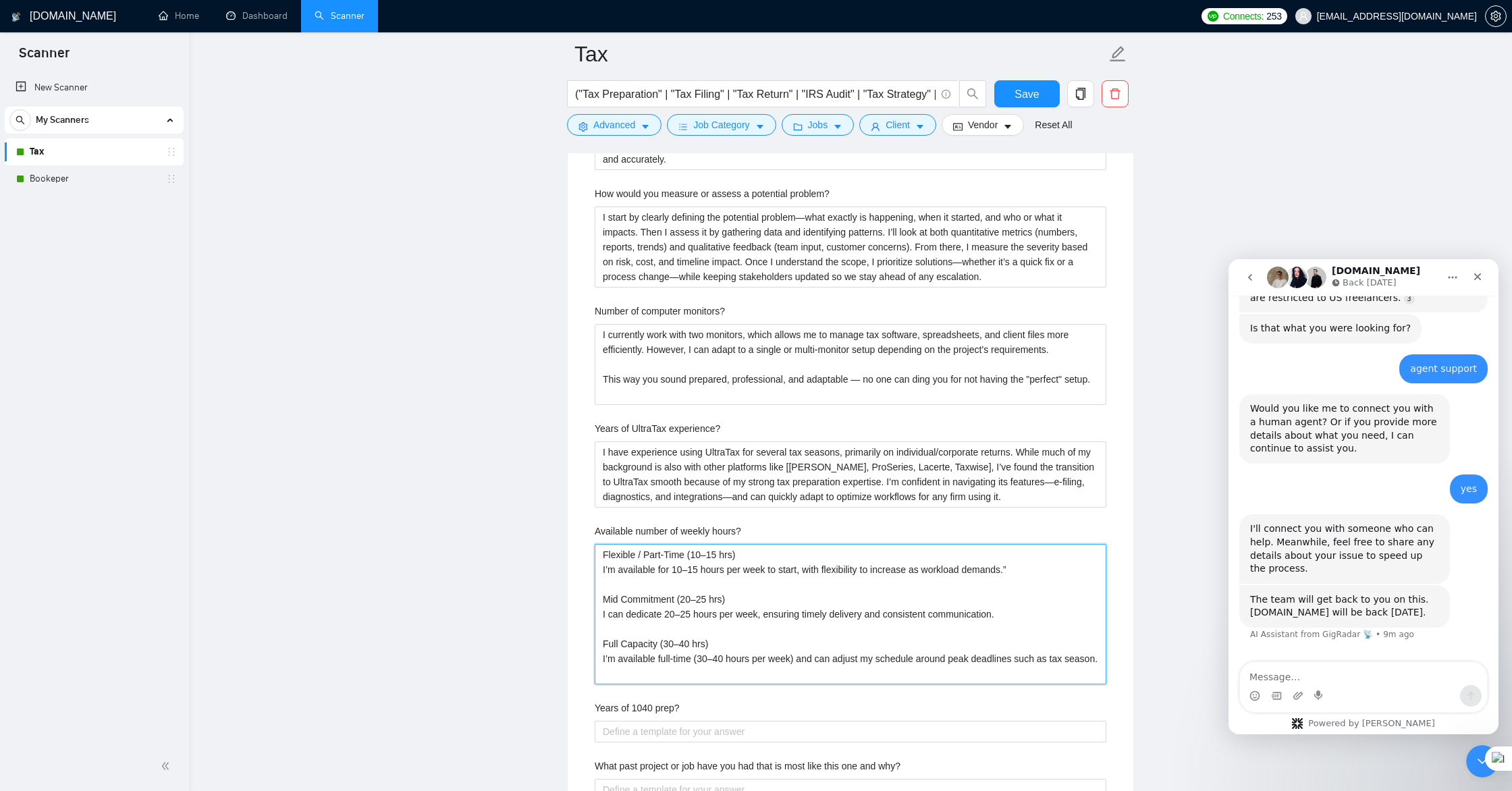
click at [1024, 568] on hours\? "Flexible / Part-Time (10–15 hrs) I’m available for 10–15 hours per week to star…" at bounding box center [850, 614] width 511 height 140
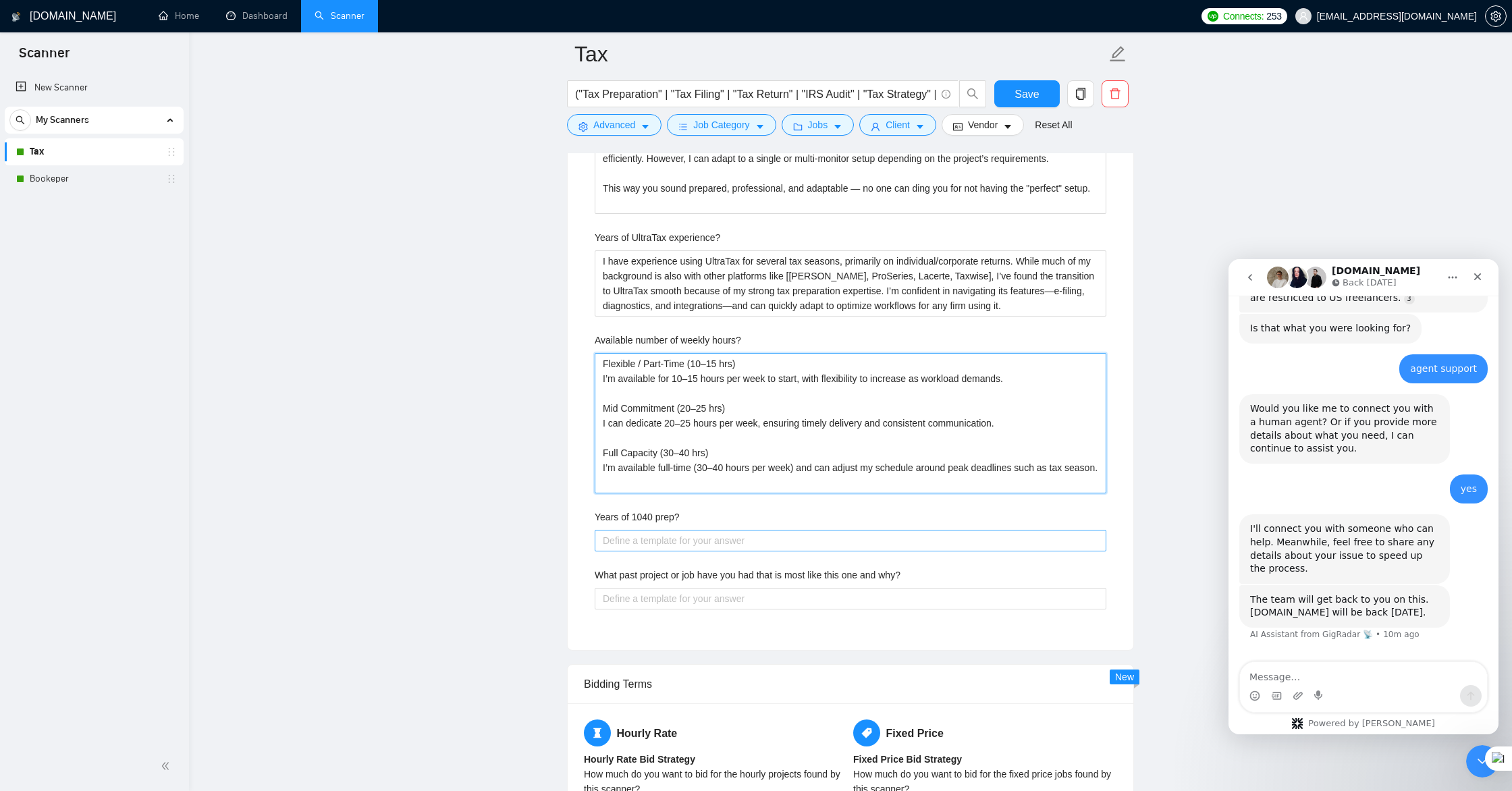
scroll to position [2683, 0]
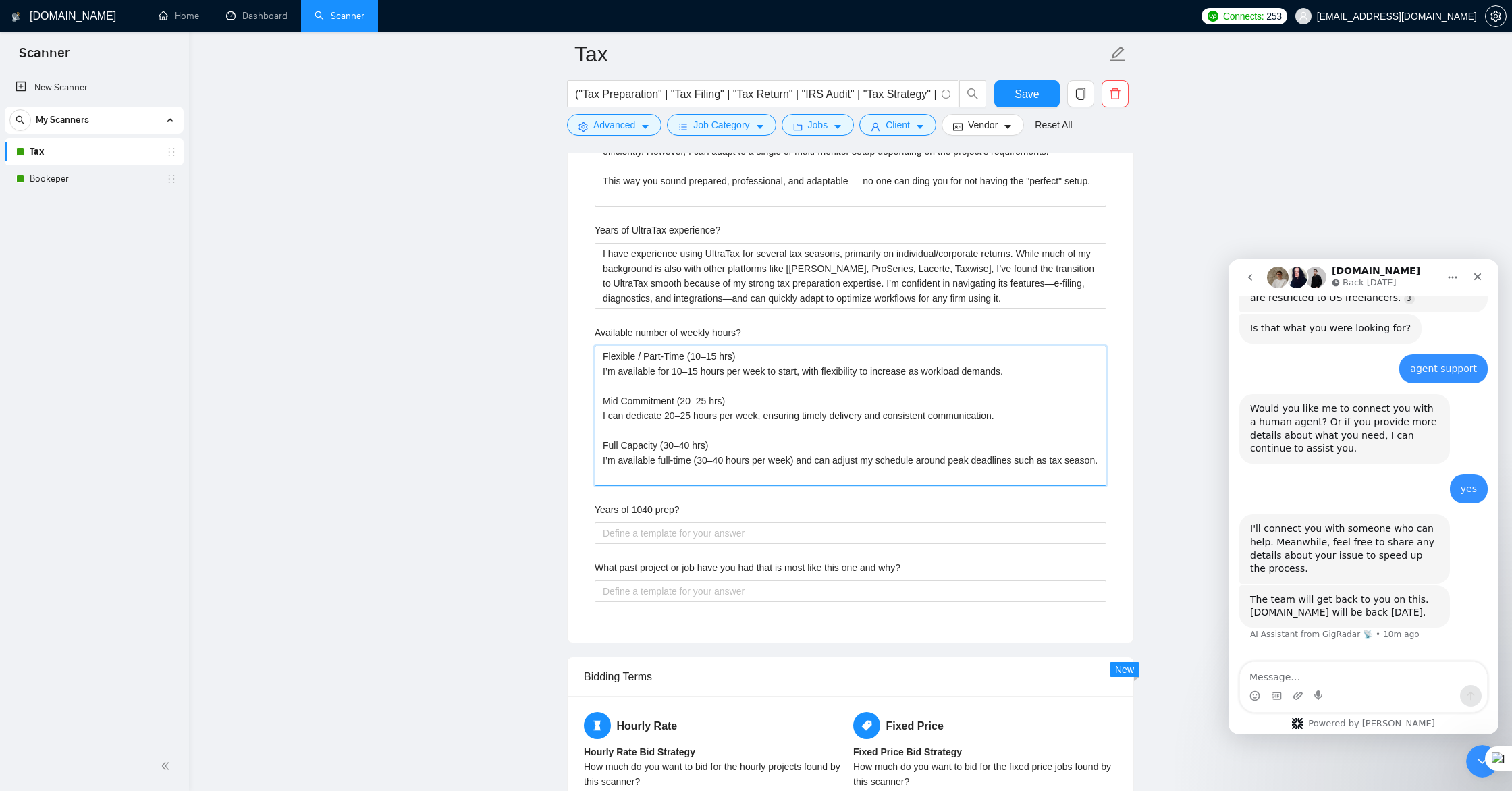
type hours\? "Flexible / Part-Time (10–15 hrs) I’m available for 10–15 hours per week to star…"
drag, startPoint x: 686, startPoint y: 507, endPoint x: 594, endPoint y: 507, distance: 92.0
click at [594, 507] on div "Describe your recent experience with similar projects In the past year, I’ve wo…" at bounding box center [850, 83] width 533 height 1087
copy label "Years of 1040 prep?"
click at [769, 531] on prep\? "Years of 1040 prep?" at bounding box center [850, 533] width 511 height 21
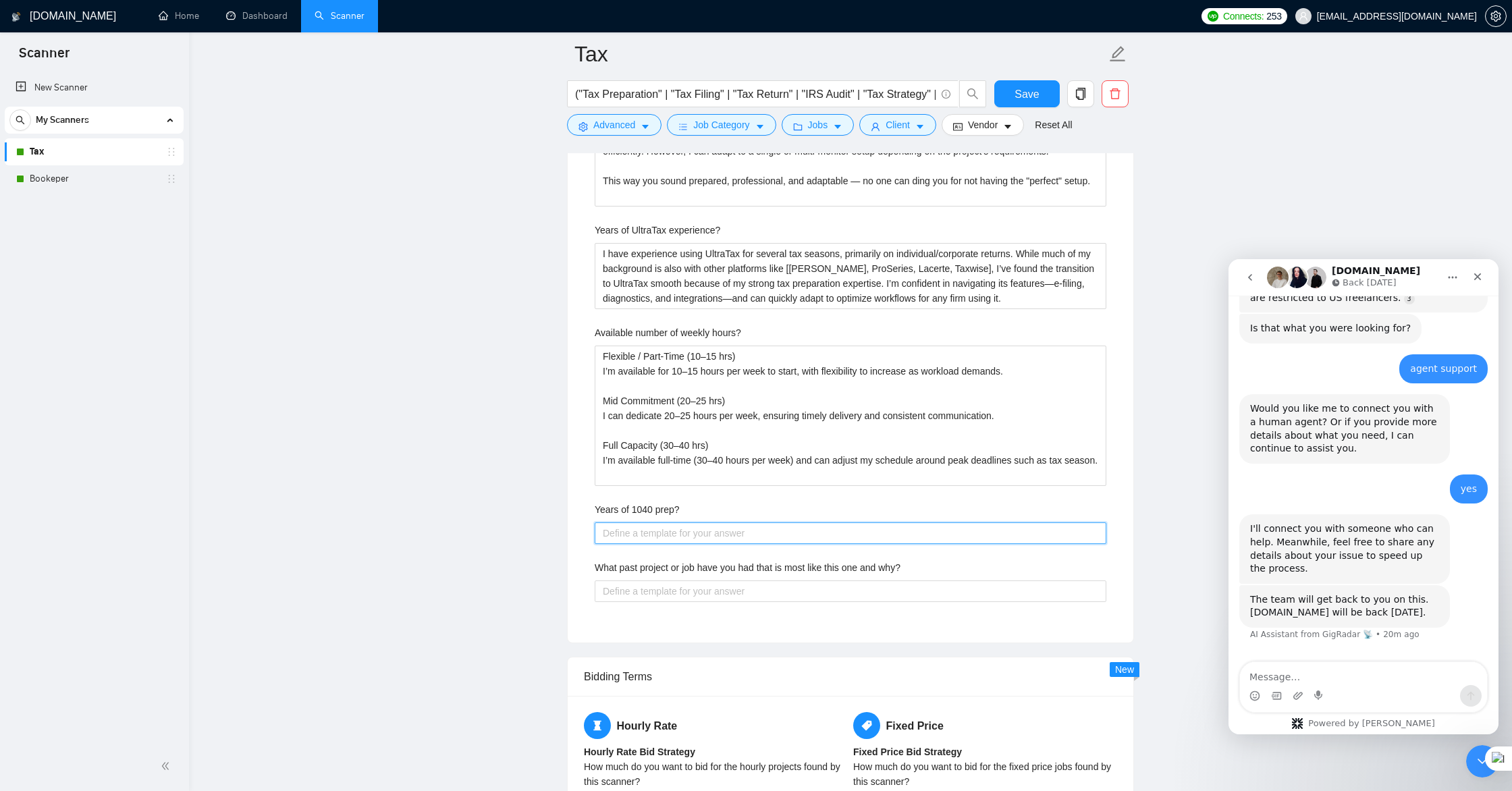
paste prep\? "I have over 11 years of experience preparing 1040 returns, handling everything …"
type prep\? "I have over 11 years of experience preparing 1040 returns, handling everything …"
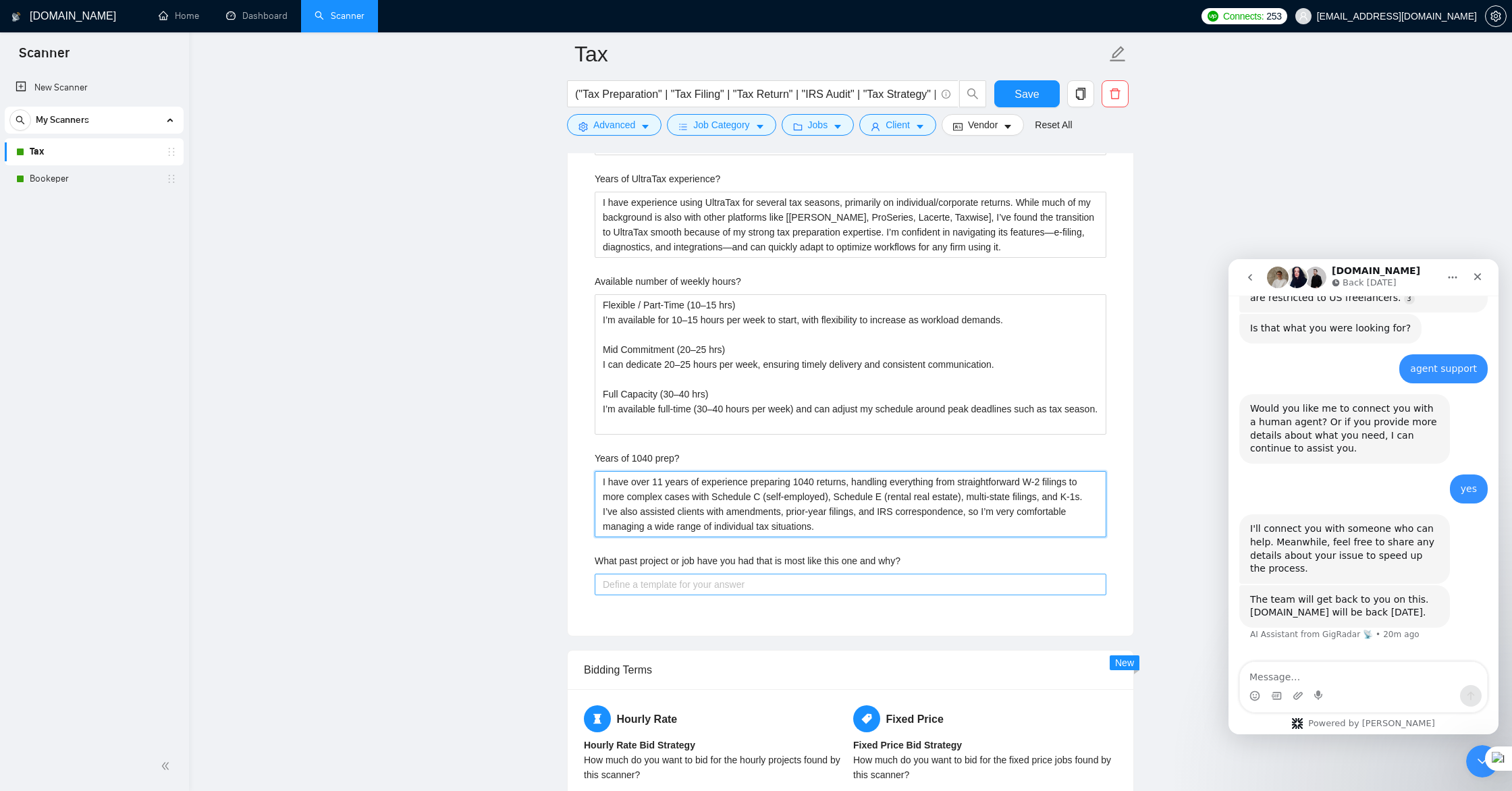
scroll to position [2735, 0]
type prep\? "I have over 11 years of experience preparing 1040 returns, handling everything …"
drag, startPoint x: 754, startPoint y: 587, endPoint x: 763, endPoint y: 582, distance: 10.3
click at [754, 587] on why\? "What past project or job have you had that is most like this one and why?" at bounding box center [850, 584] width 511 height 21
drag, startPoint x: 921, startPoint y: 559, endPoint x: 594, endPoint y: 557, distance: 327.0
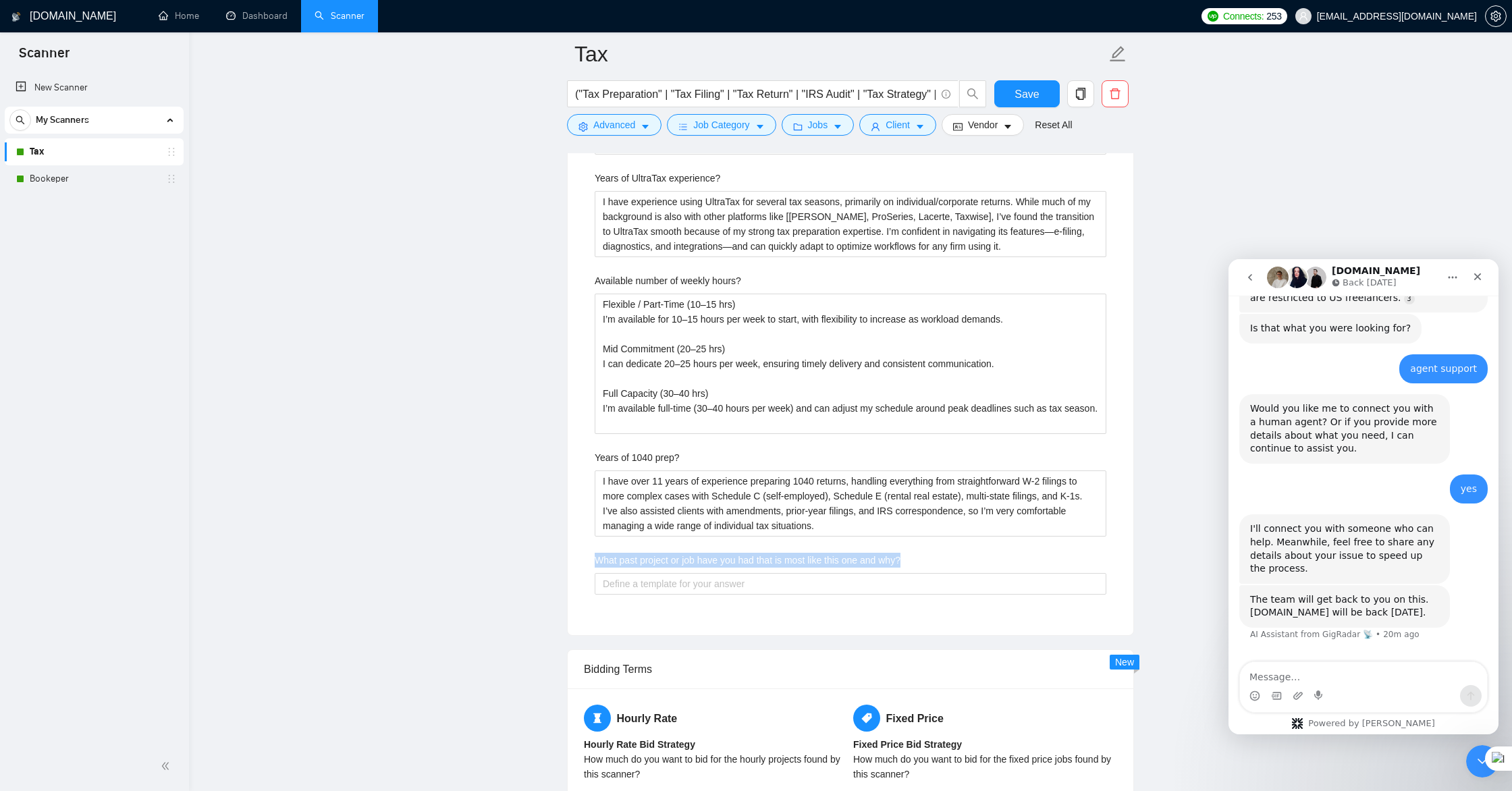
click at [594, 557] on div "Describe your recent experience with similar projects In the past year, I’ve wo…" at bounding box center [850, 53] width 533 height 1131
copy label "What past project or job have you had that is most like this one and why?"
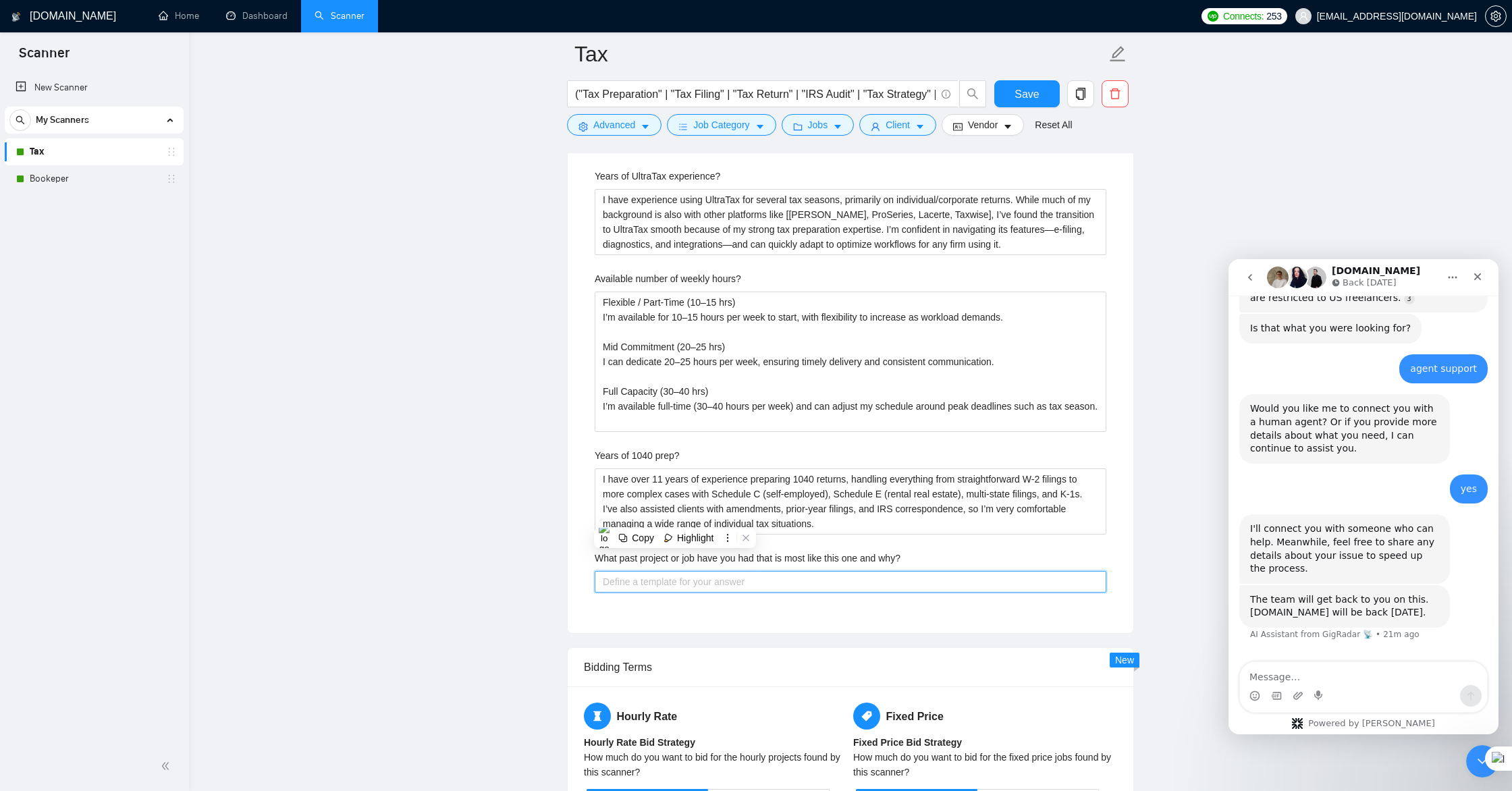
click at [677, 588] on why\? "What past project or job have you had that is most like this one and why?" at bounding box center [850, 582] width 511 height 21
paste why\? "A recent project that’s most like this one was preparing multi-entity returns f…"
type why\? "A recent project that’s most like this one was preparing multi-entity returns f…"
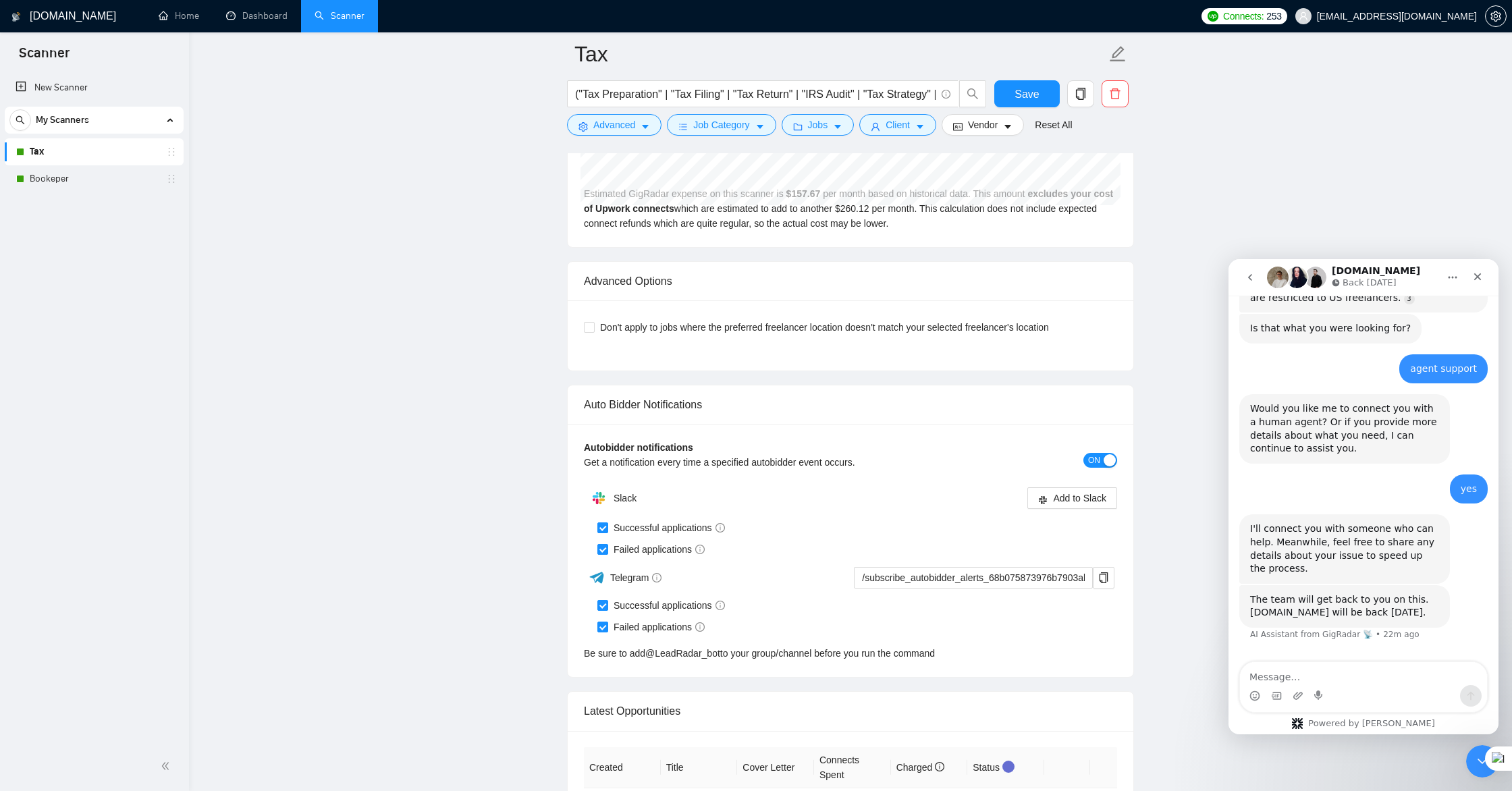
scroll to position [4161, 0]
type why\? "A recent project that’s most like this one was preparing multi-entity returns f…"
click at [1255, 681] on textarea "Message…" at bounding box center [1363, 674] width 247 height 23
type textarea "ok"
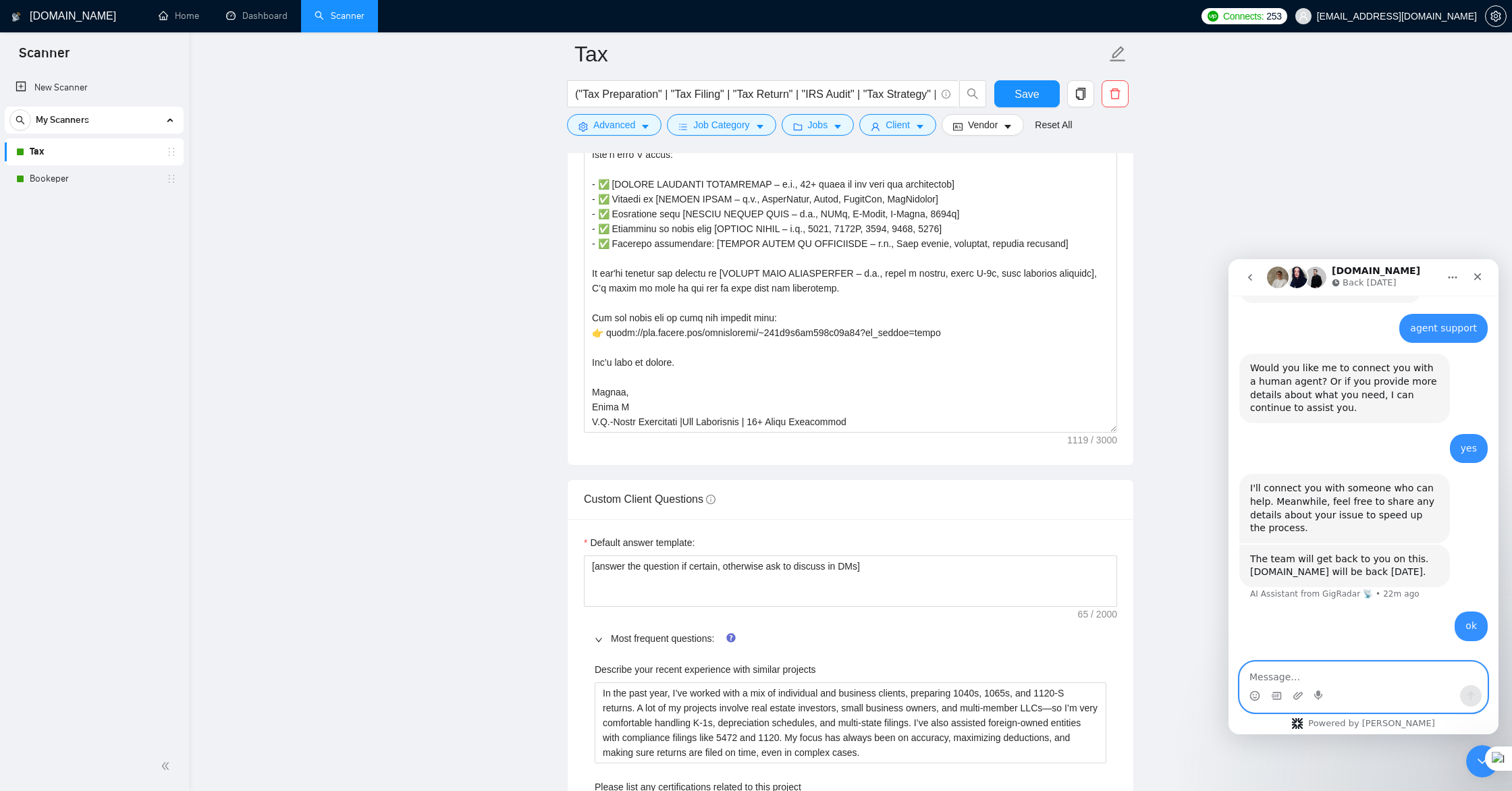
scroll to position [1571, 0]
drag, startPoint x: 701, startPoint y: 537, endPoint x: 590, endPoint y: 539, distance: 111.0
click at [590, 539] on div "Default answer template:" at bounding box center [850, 543] width 533 height 21
drag, startPoint x: 706, startPoint y: 497, endPoint x: 587, endPoint y: 499, distance: 119.0
click at [587, 499] on span "Custom Client Questions" at bounding box center [649, 496] width 132 height 11
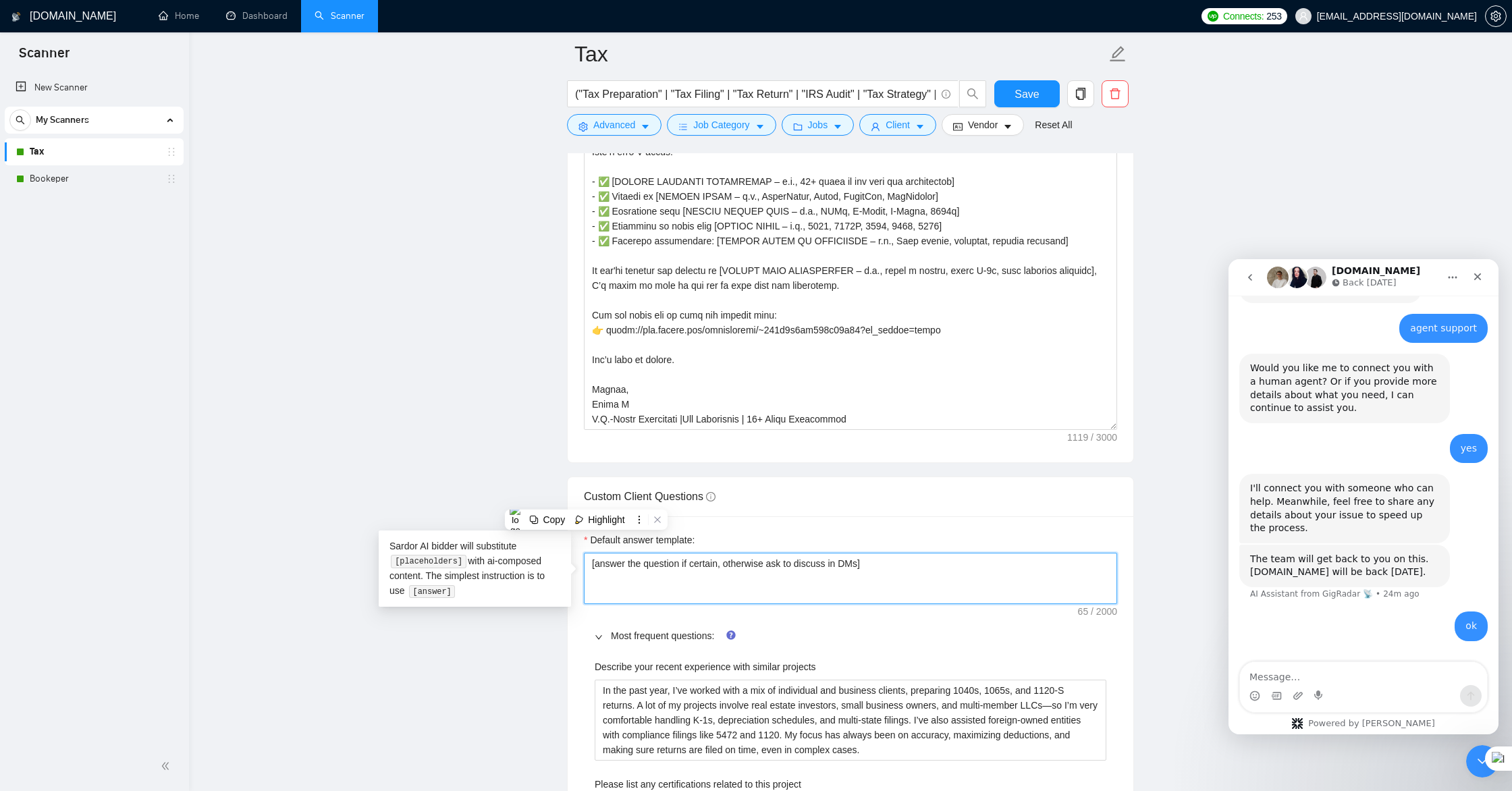
drag, startPoint x: 884, startPoint y: 563, endPoint x: 592, endPoint y: 564, distance: 292.0
click at [592, 564] on textarea "[answer the question if certain, otherwise ask to discuss in DMs]" at bounding box center [850, 578] width 533 height 51
click at [591, 563] on textarea "[answer the question if certain, otherwise ask to discuss in DMs]" at bounding box center [850, 578] width 533 height 51
drag, startPoint x: 596, startPoint y: 563, endPoint x: 867, endPoint y: 566, distance: 271.0
click at [867, 566] on textarea "[answer the question if certain, otherwise ask to discuss in DMs]" at bounding box center [850, 578] width 533 height 51
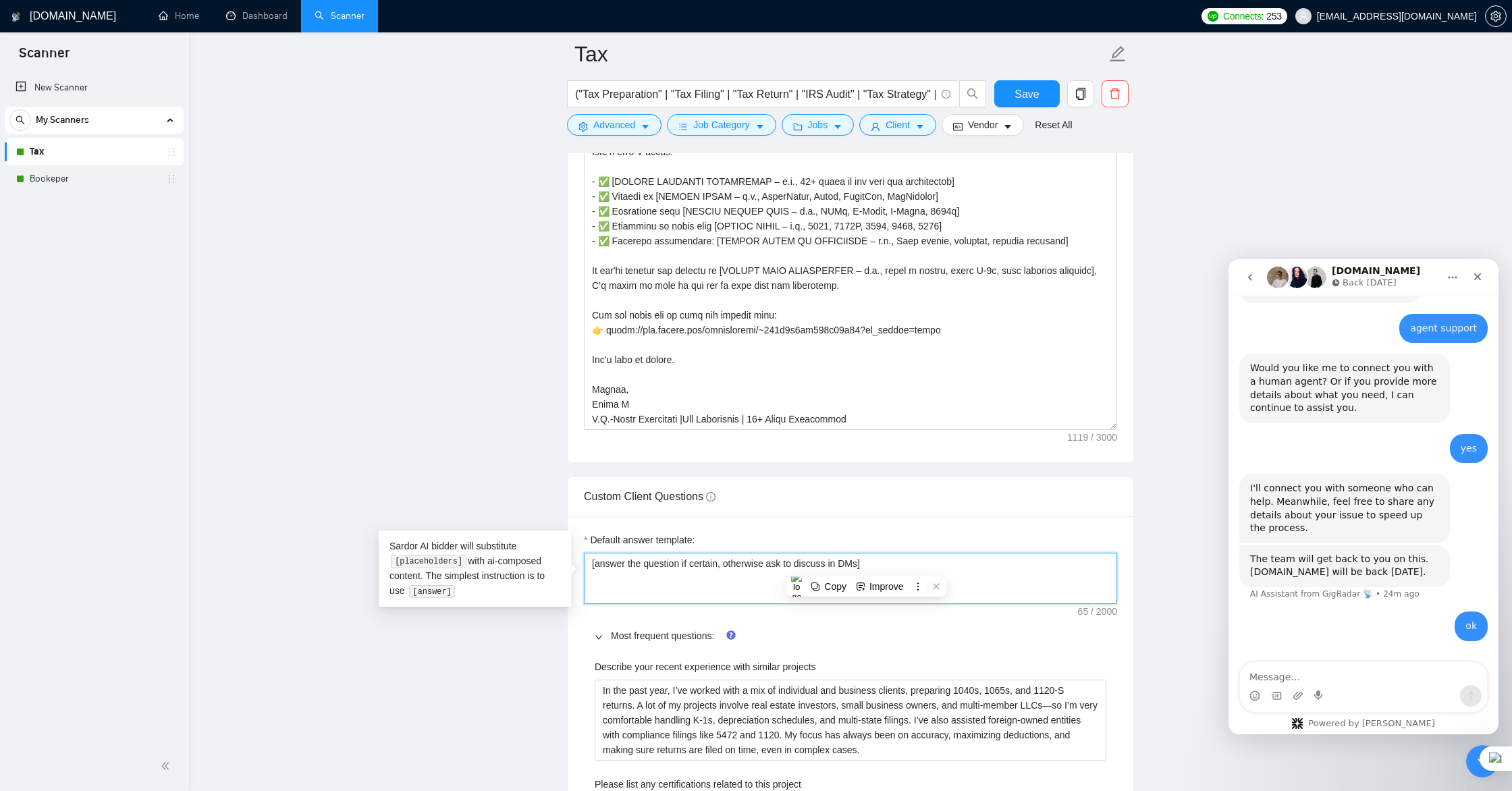
paste textarea "I’ve worked on [similar project type] for [client type/industry]. For example, …"
type textarea "[I’ve worked on [similar project type] for [client type/industry]. For example,…"
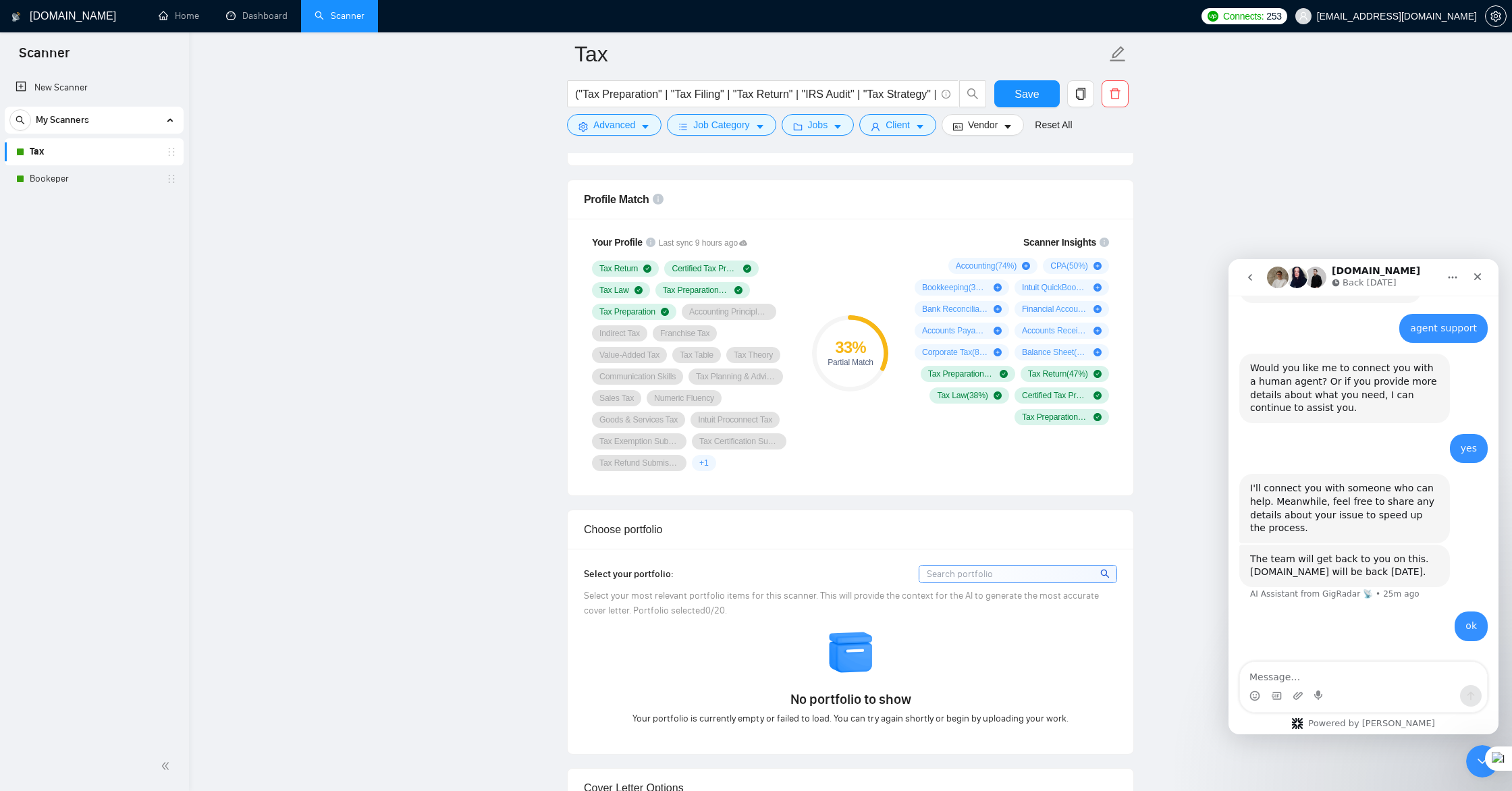
scroll to position [850, 0]
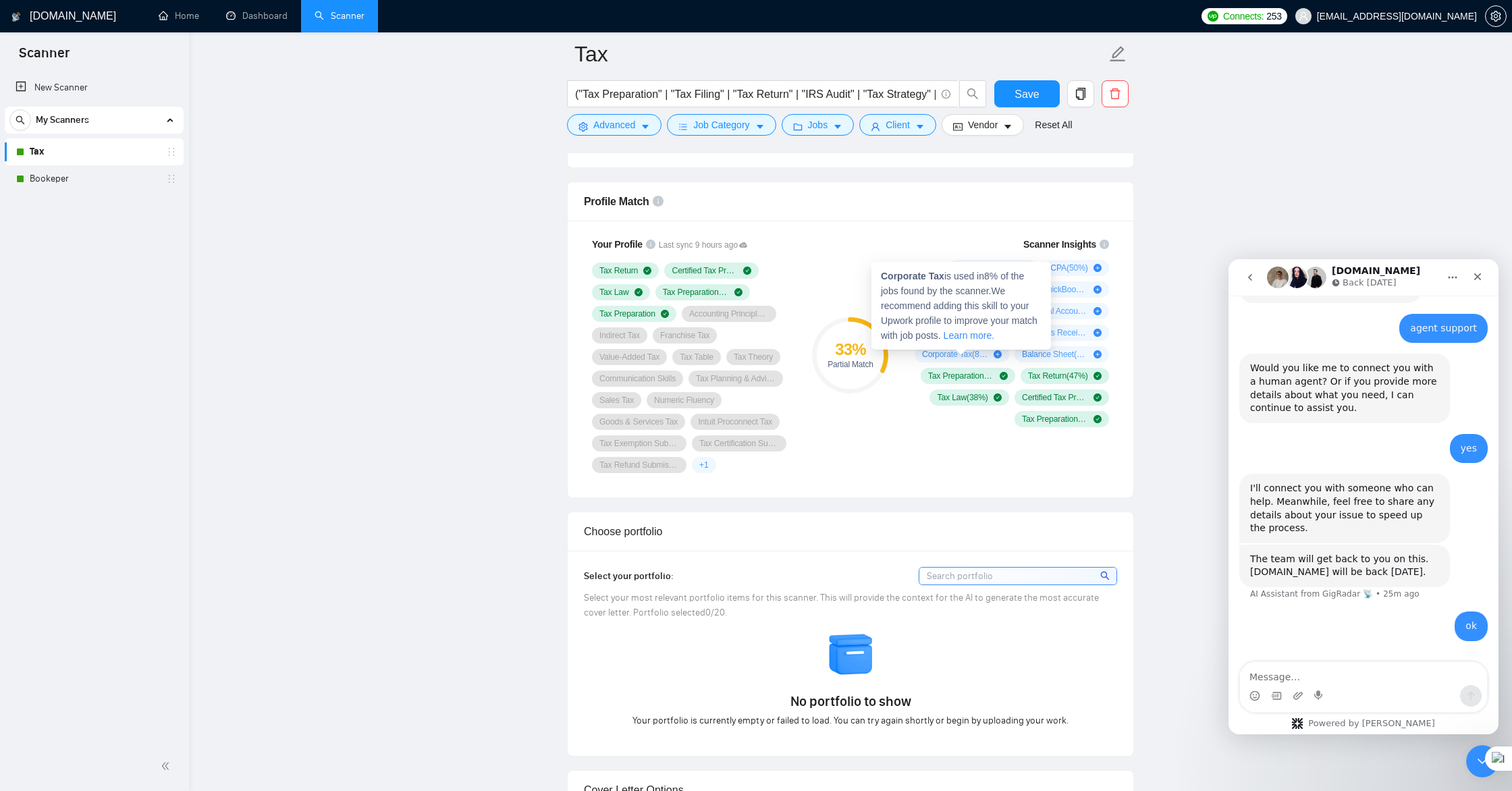
type textarea "[I’ve worked on [similar project type] for [client type/industry]. For example,…"
click at [996, 355] on icon "plus-circle" at bounding box center [998, 354] width 8 height 8
click at [998, 355] on icon "plus-circle" at bounding box center [998, 354] width 8 height 8
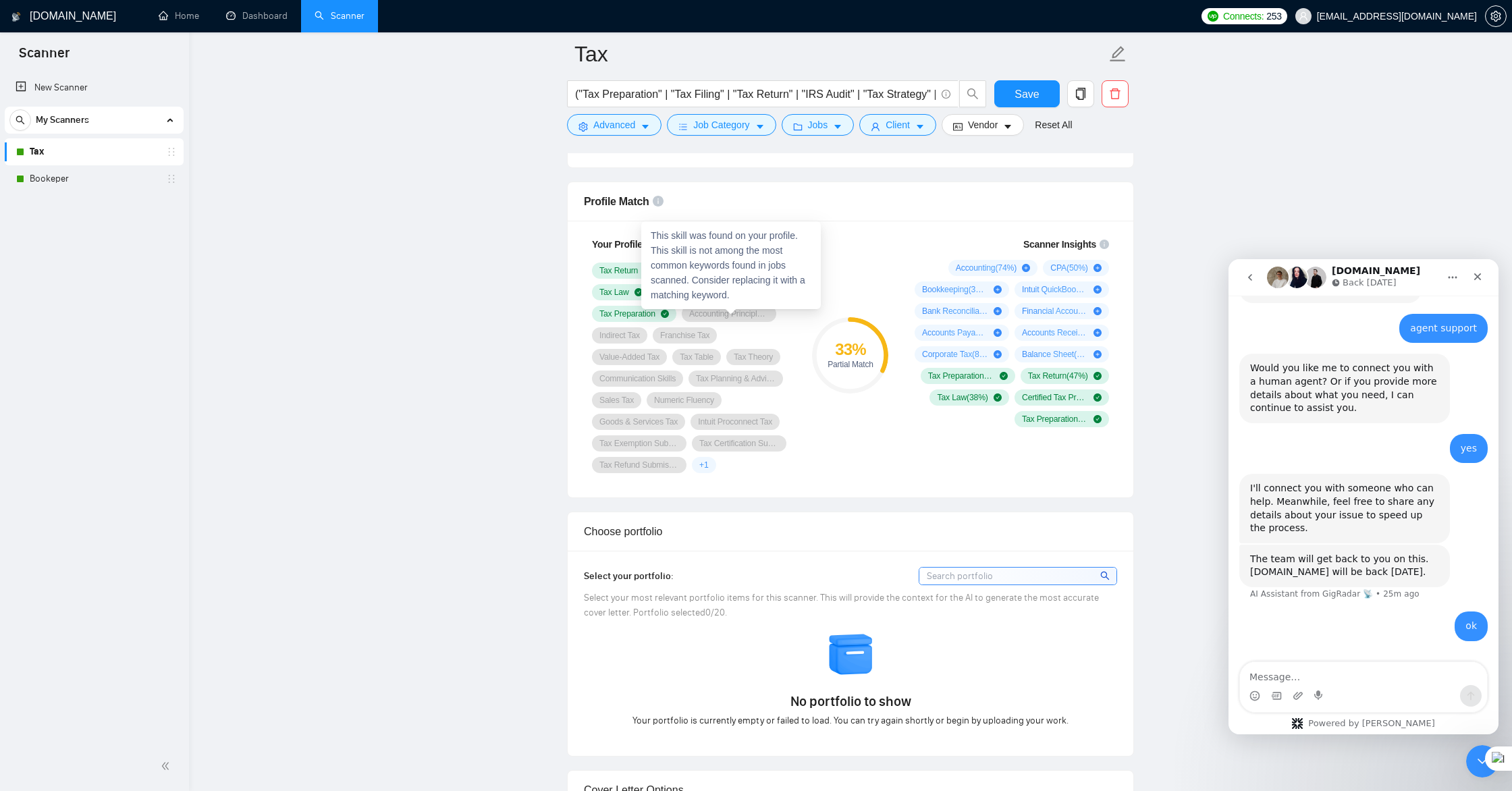
click at [766, 313] on span "Accounting Principles & Practices" at bounding box center [729, 314] width 80 height 11
click at [730, 314] on span "Accounting Principles & Practices" at bounding box center [729, 314] width 80 height 11
drag, startPoint x: 686, startPoint y: 331, endPoint x: 674, endPoint y: 337, distance: 13.4
click at [686, 332] on span "Franchise Tax" at bounding box center [684, 336] width 49 height 11
click at [670, 337] on span "Franchise Tax" at bounding box center [684, 336] width 49 height 11
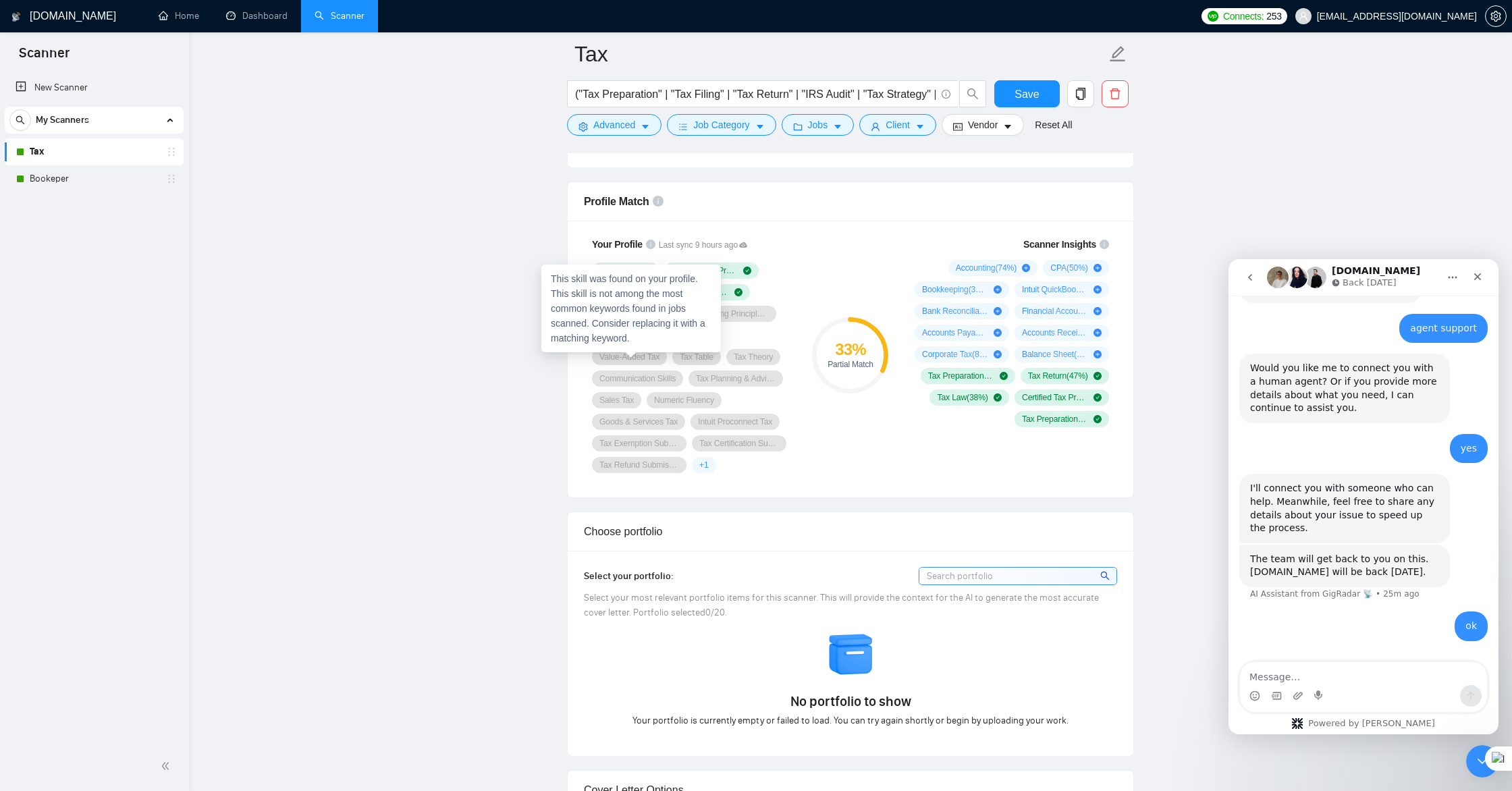
click at [622, 361] on span "Value-Added Tax" at bounding box center [629, 357] width 60 height 11
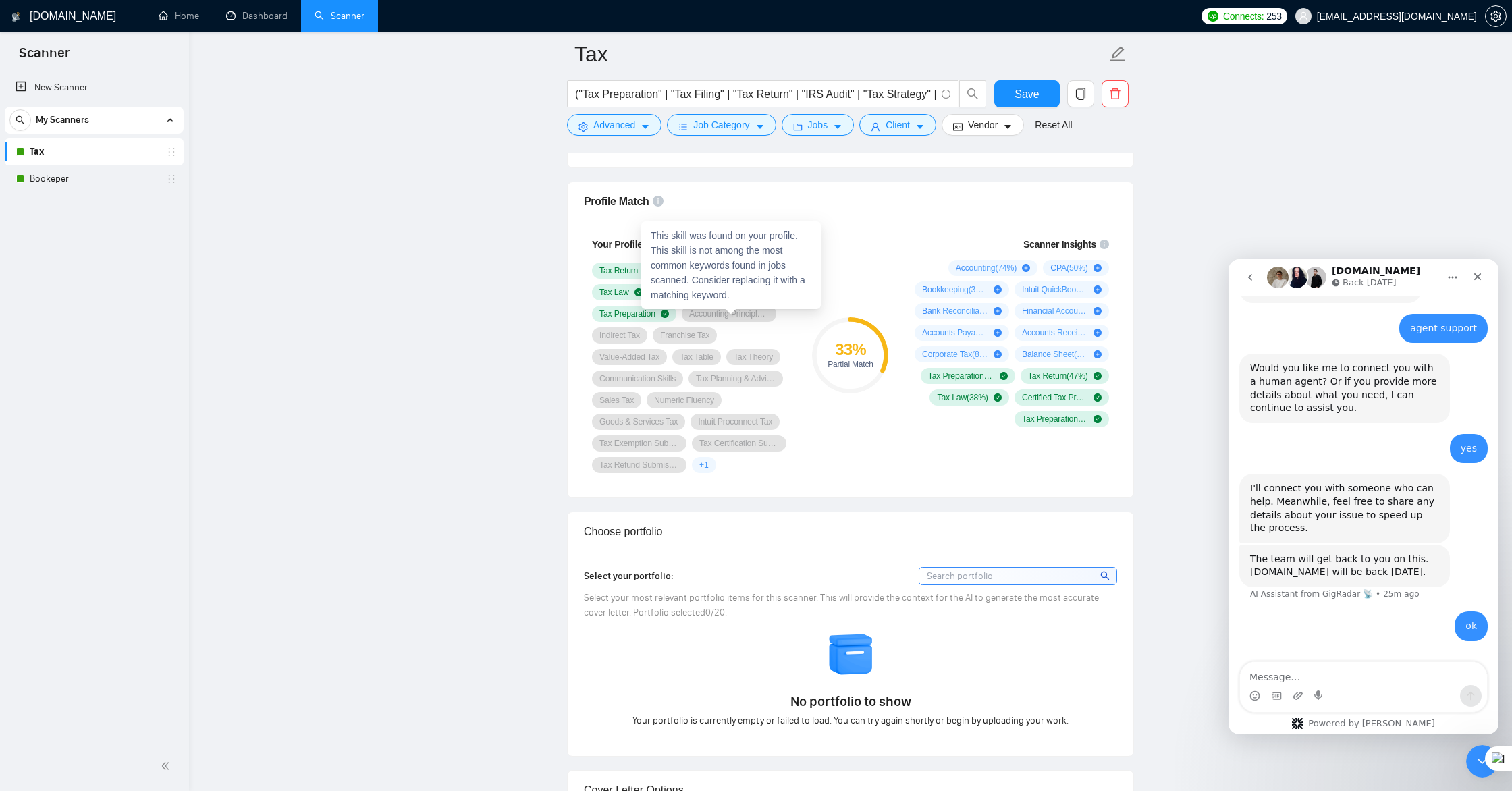
drag, startPoint x: 952, startPoint y: 292, endPoint x: 725, endPoint y: 308, distance: 227.6
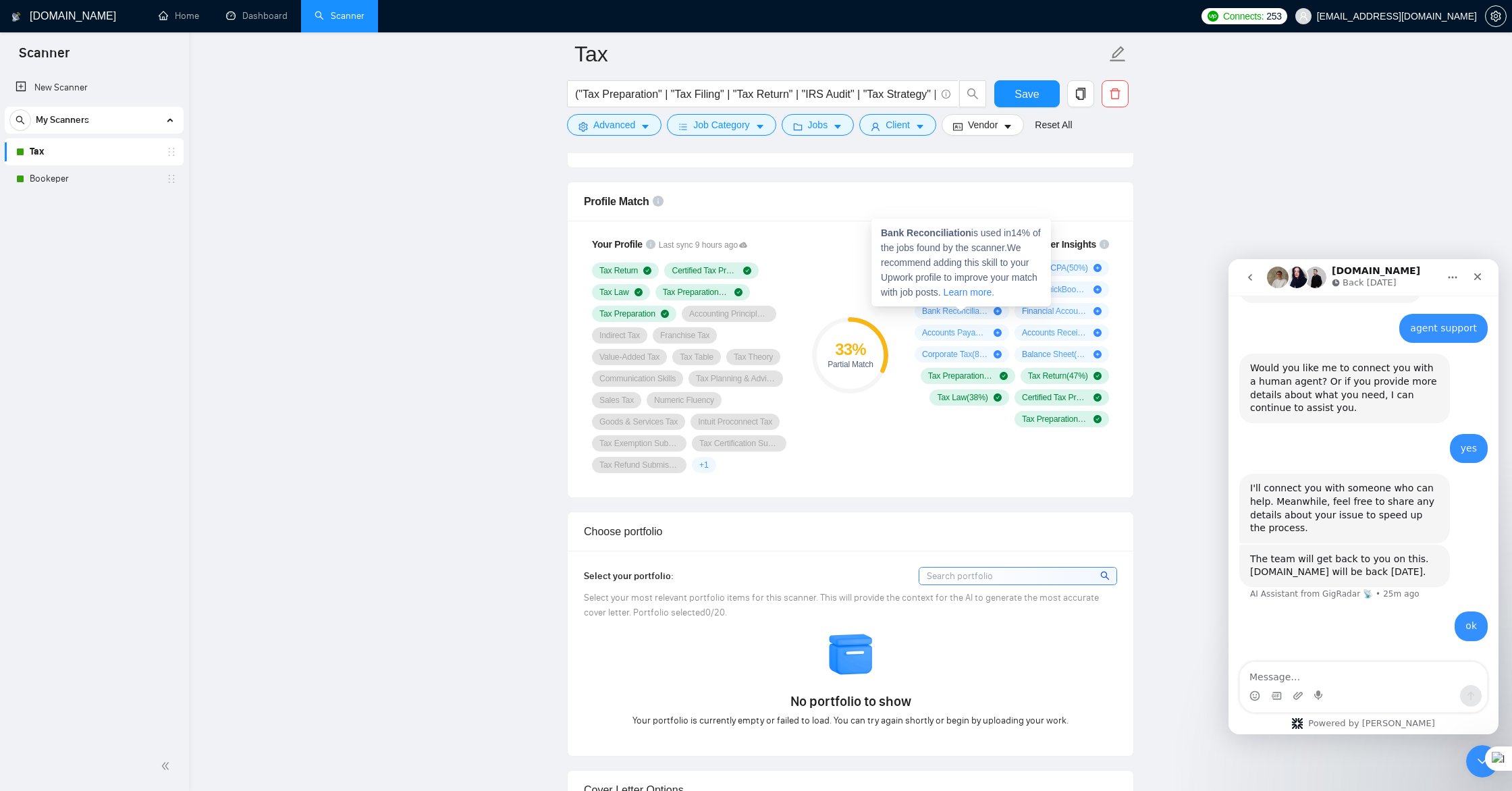
click at [998, 314] on icon "plus-circle" at bounding box center [998, 311] width 8 height 8
click at [998, 314] on icon "plus-circle" at bounding box center [998, 311] width 8 height 8
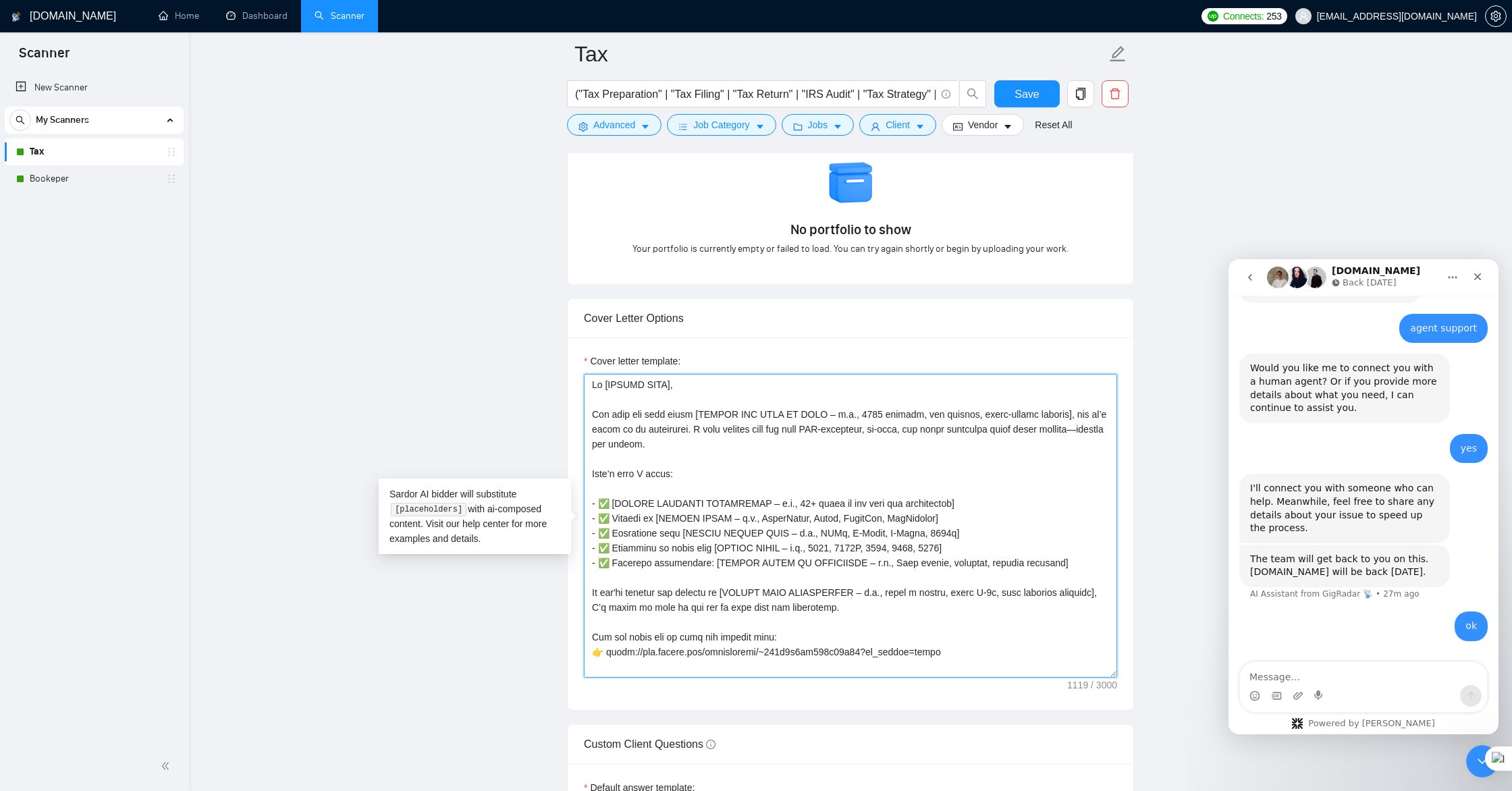
scroll to position [75, 0]
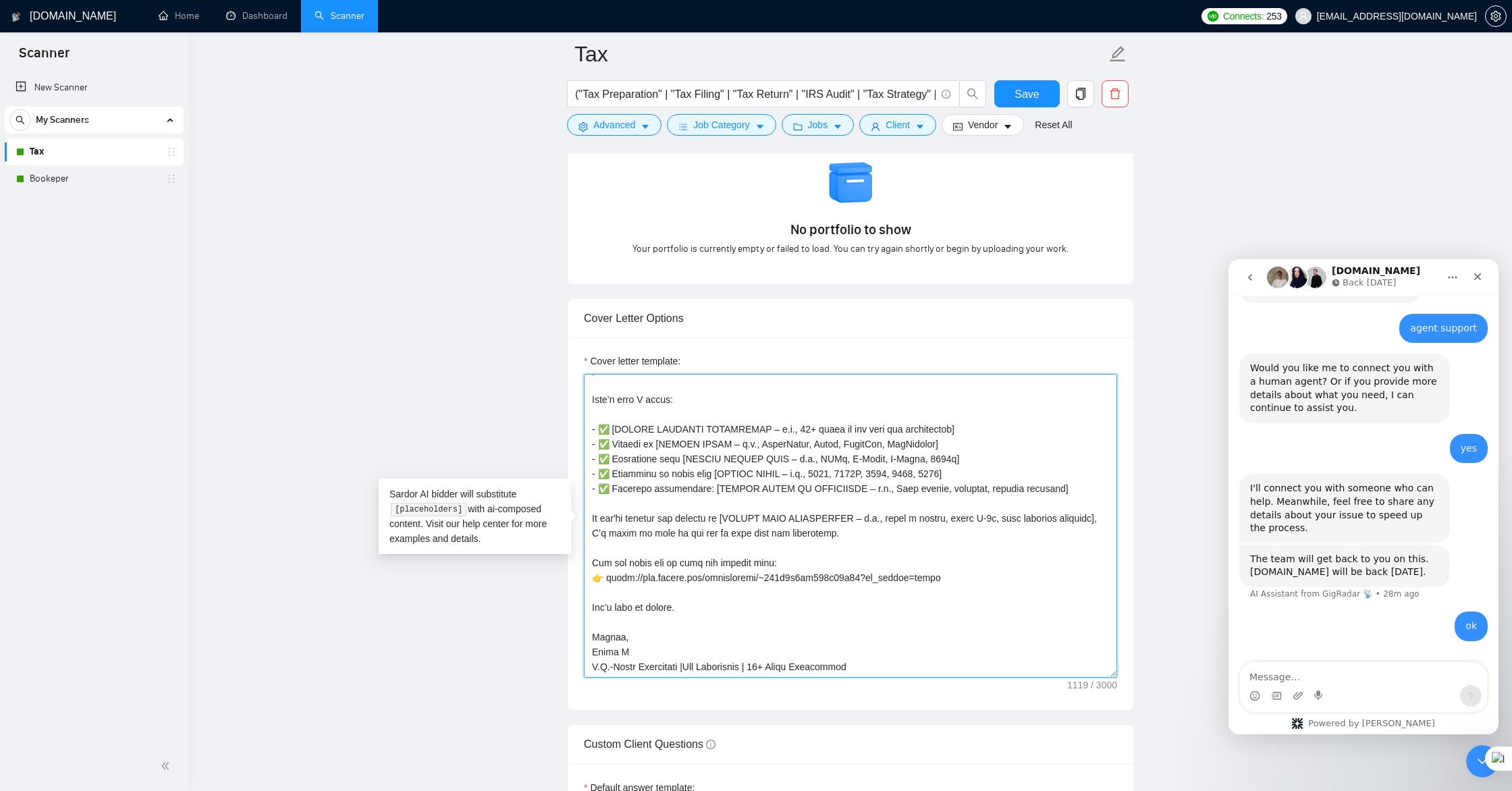
drag, startPoint x: 594, startPoint y: 385, endPoint x: 844, endPoint y: 609, distance: 335.7
click at [844, 609] on textarea "Cover letter template:" at bounding box center [850, 525] width 533 height 304
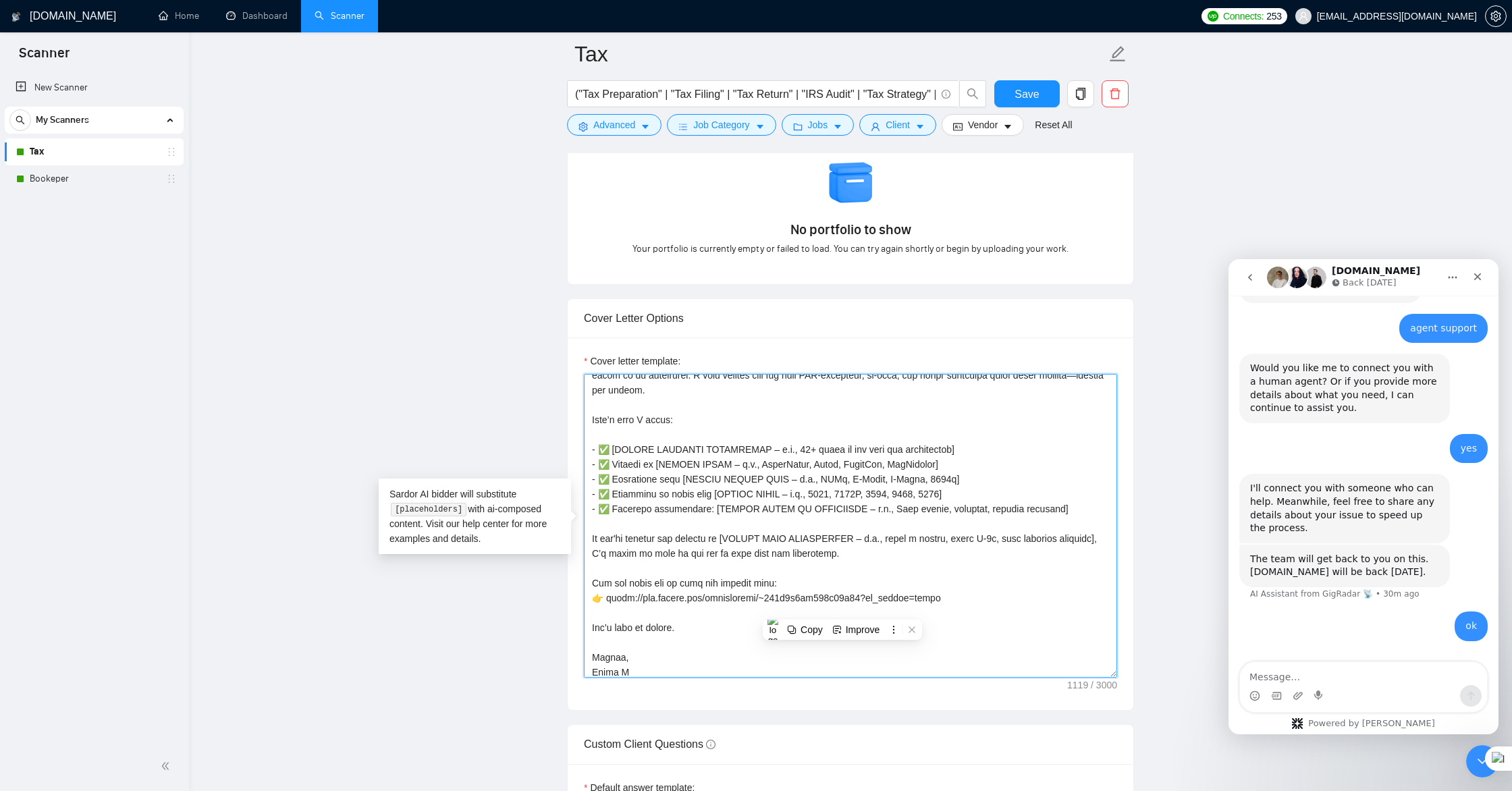
scroll to position [0, 0]
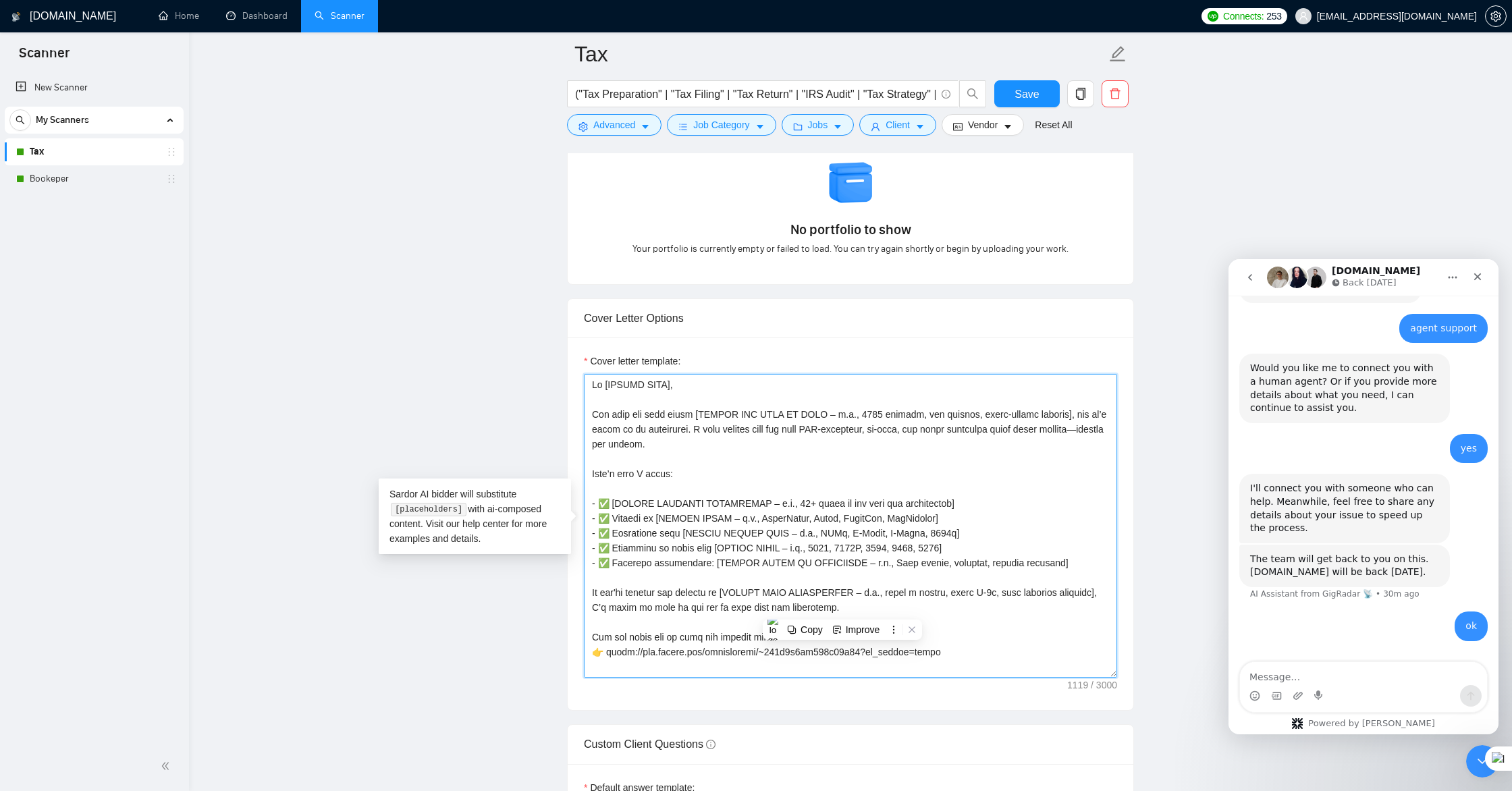
drag, startPoint x: 887, startPoint y: 666, endPoint x: 589, endPoint y: 376, distance: 415.8
click at [589, 376] on textarea "Cover letter template:" at bounding box center [850, 525] width 533 height 304
paste textarea "I saw your job post about [INSERT KEY TASK OR FORM – e.g., 1065 filings, tax cl…"
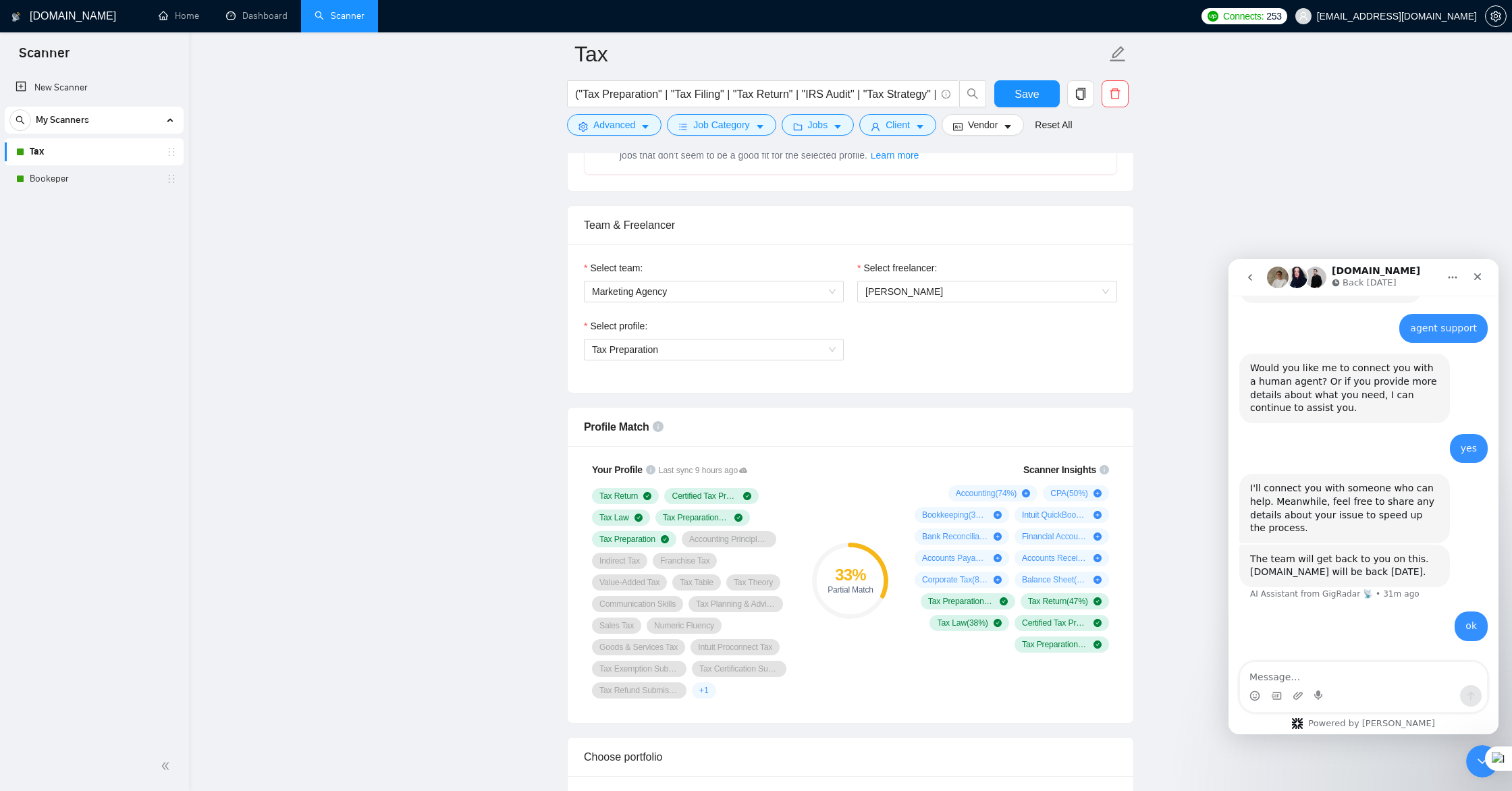
scroll to position [622, 0]
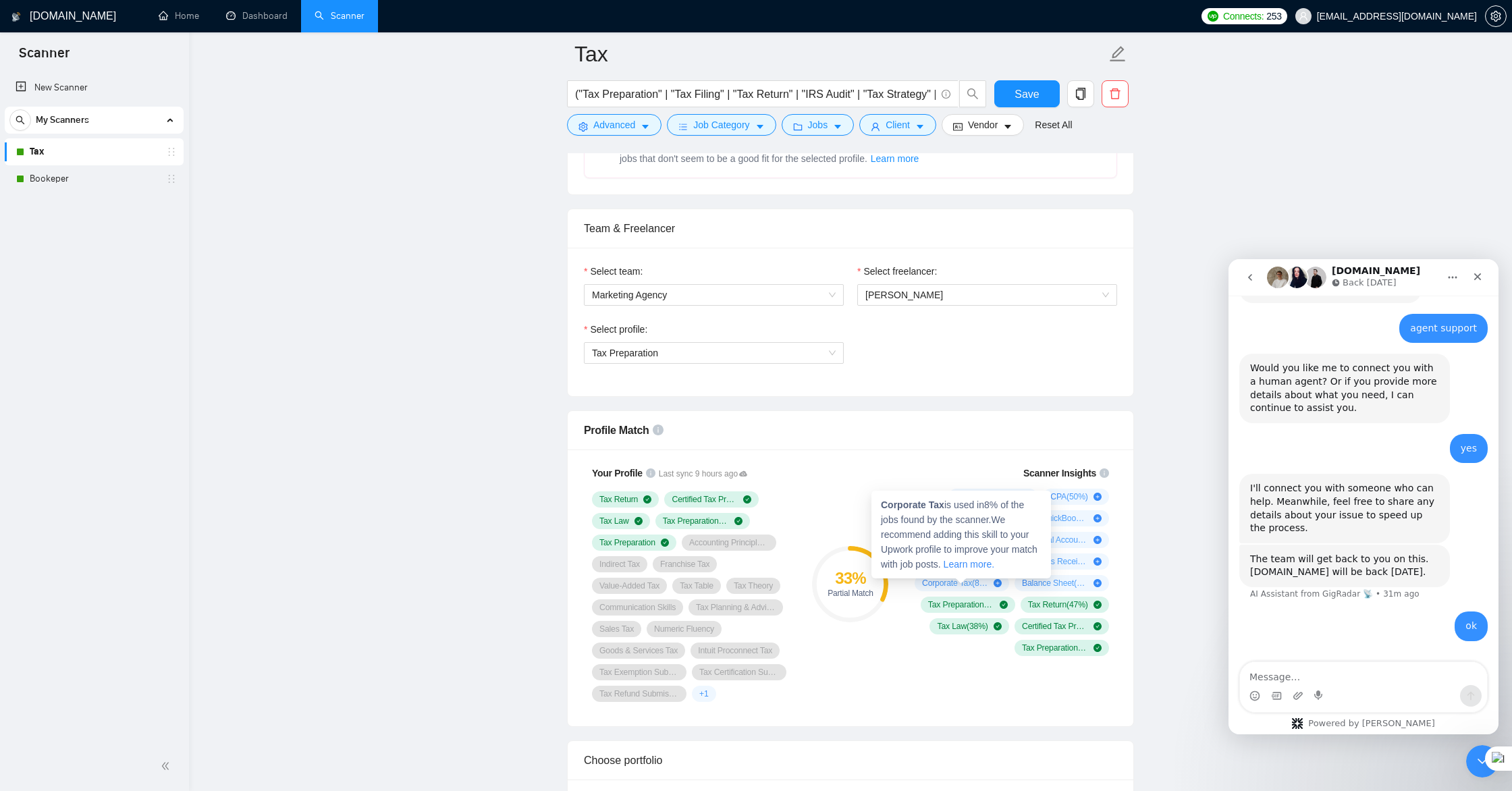
type textarea "Hi [CLIENT NAME], I saw your job post about [INSERT KEY TASK OR FORM – e.g., 10…"
click at [998, 584] on icon "plus-circle" at bounding box center [998, 583] width 8 height 8
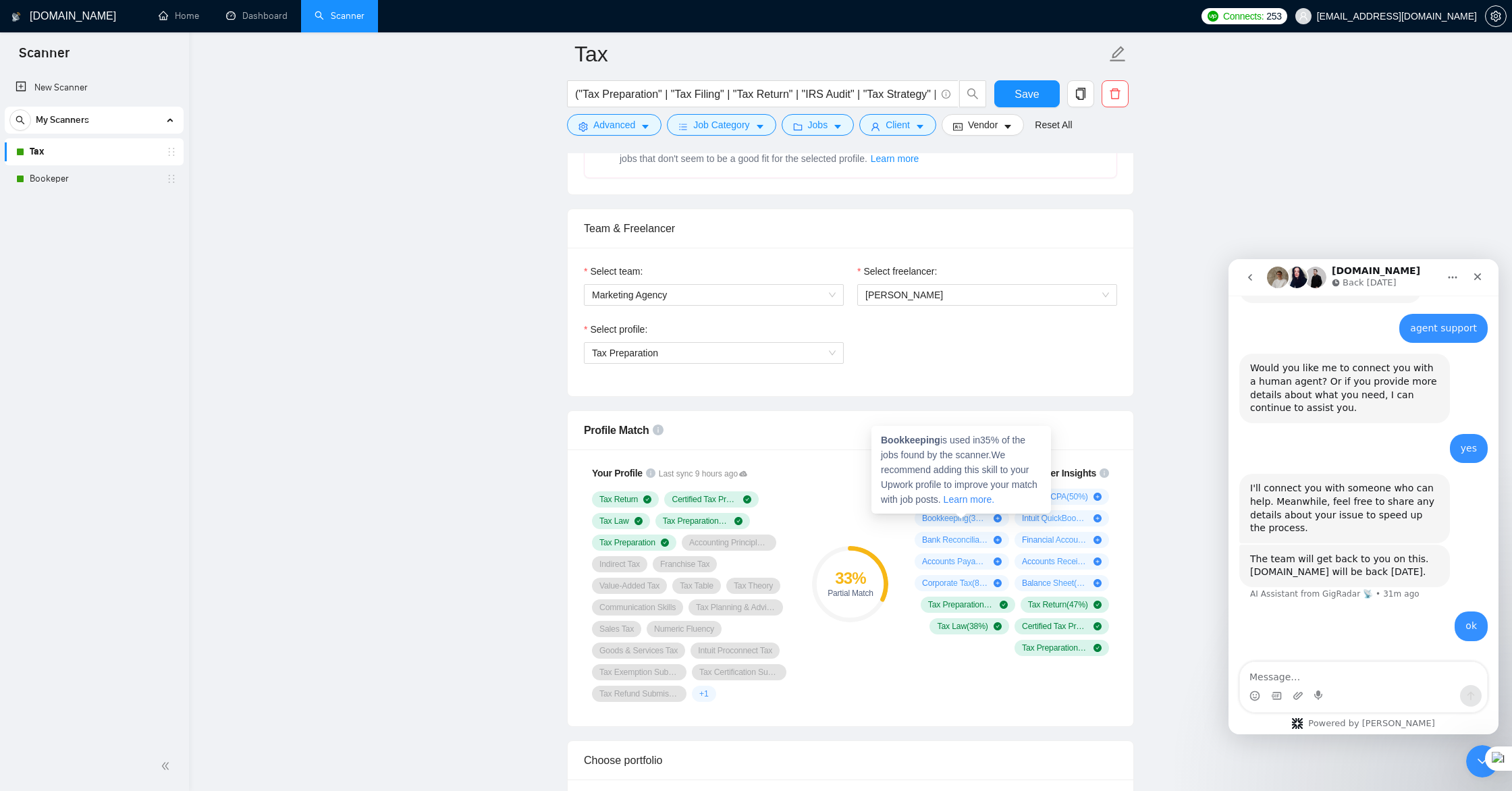
click at [998, 520] on icon "plus-circle" at bounding box center [998, 518] width 8 height 8
click at [900, 127] on span "Client" at bounding box center [898, 125] width 24 height 15
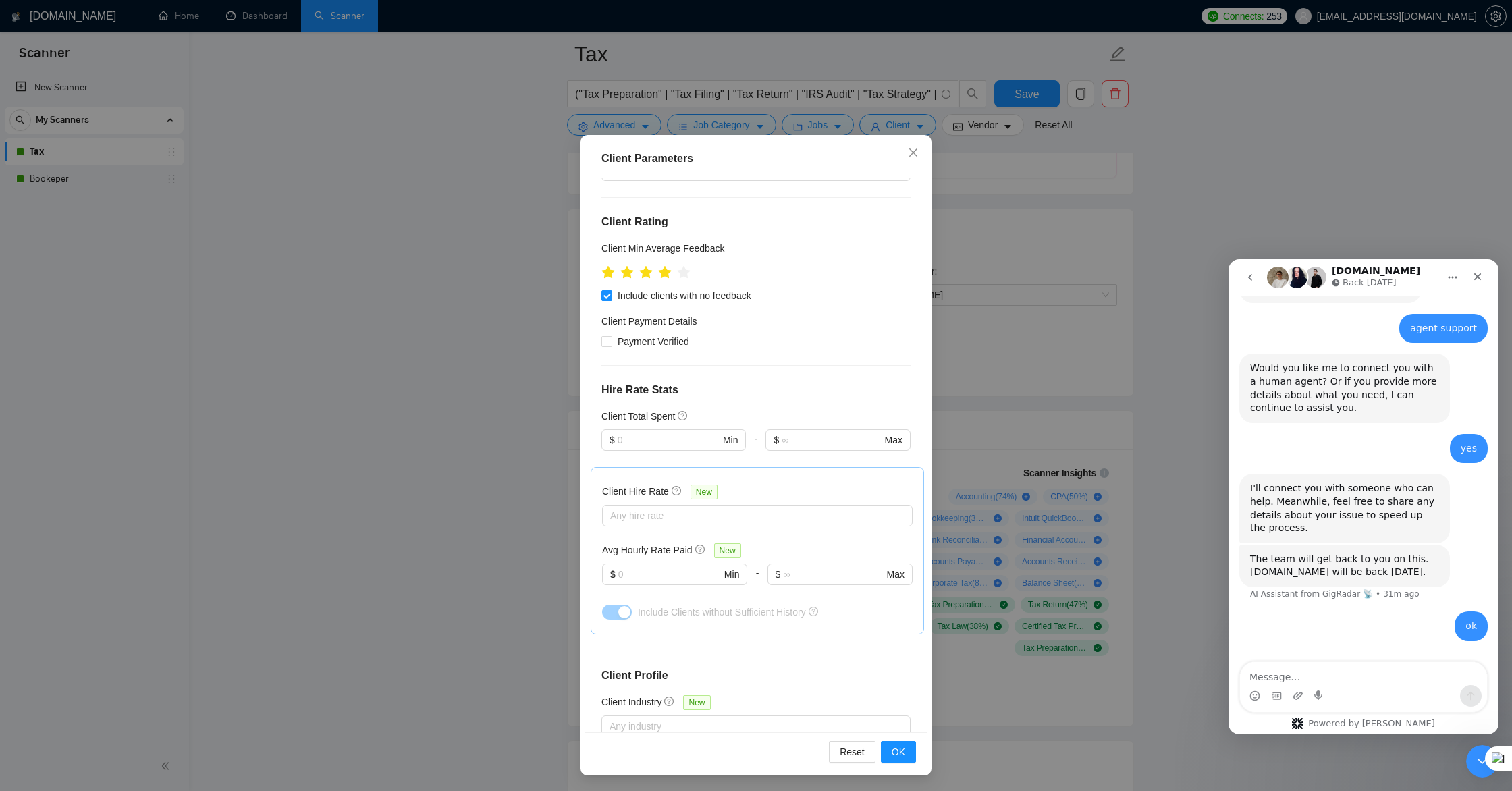
scroll to position [0, 0]
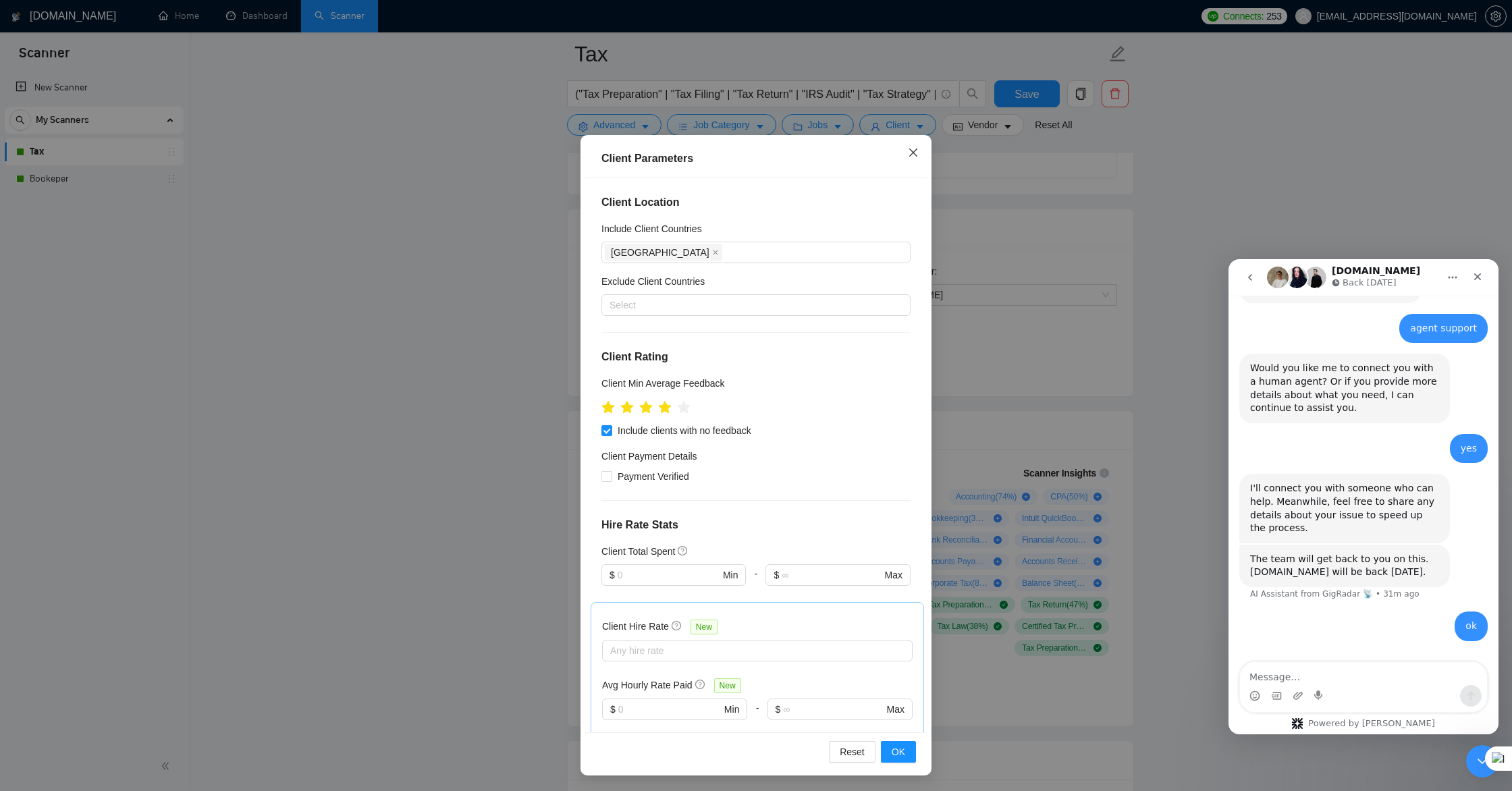
click at [914, 154] on icon "close" at bounding box center [913, 152] width 8 height 8
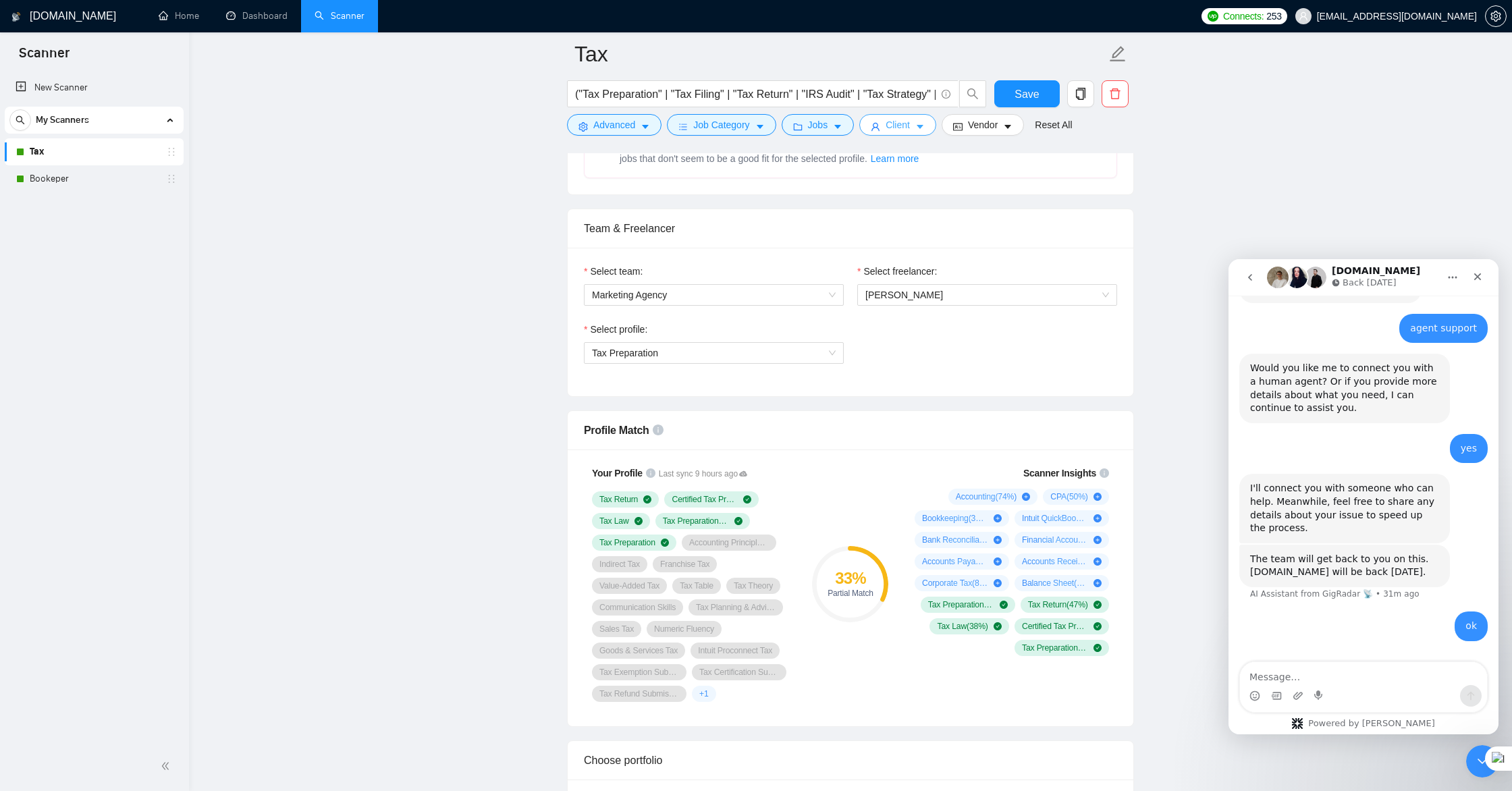
scroll to position [623, 0]
click at [824, 130] on span "Jobs" at bounding box center [818, 125] width 21 height 15
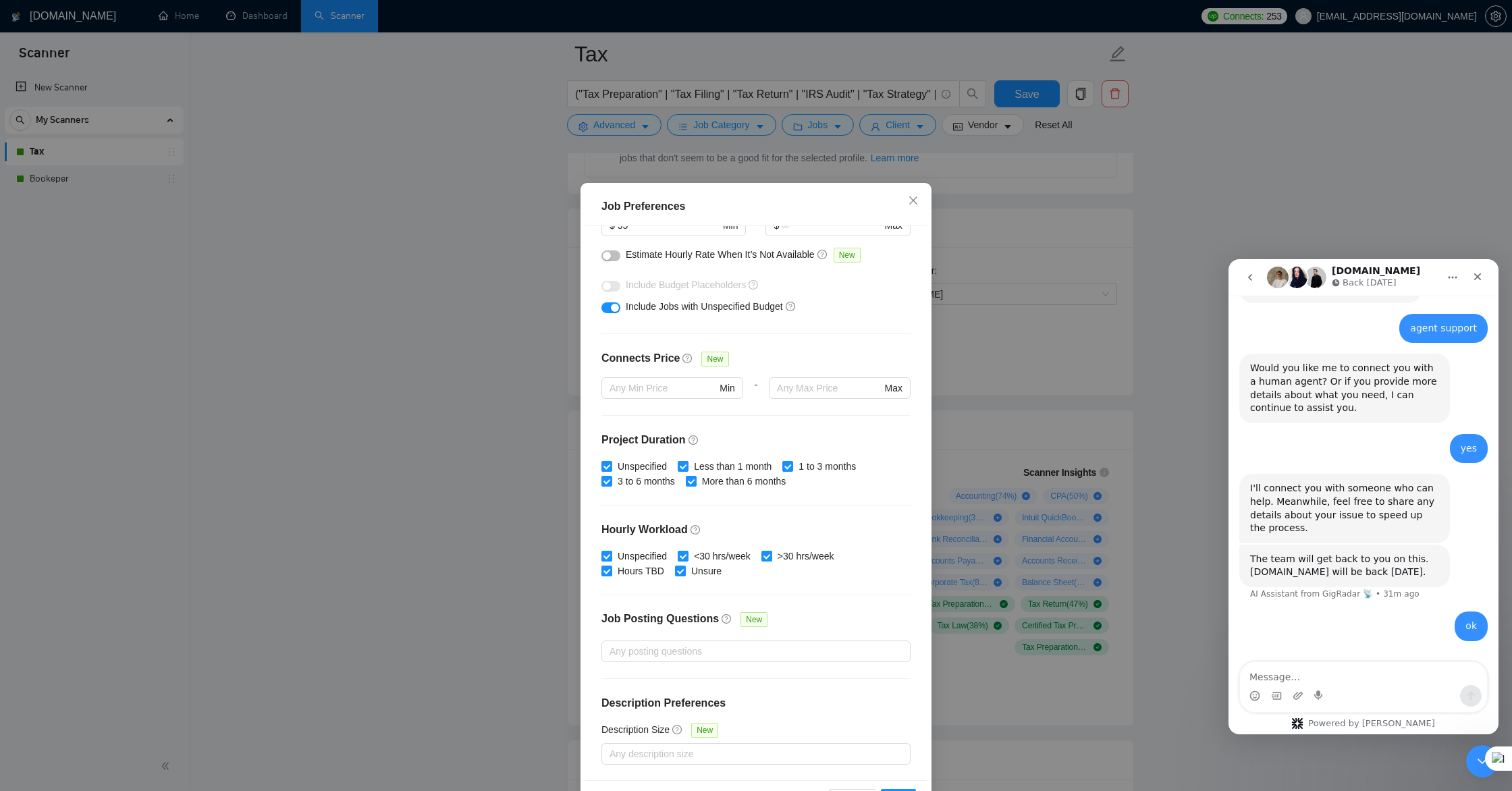
scroll to position [48, 0]
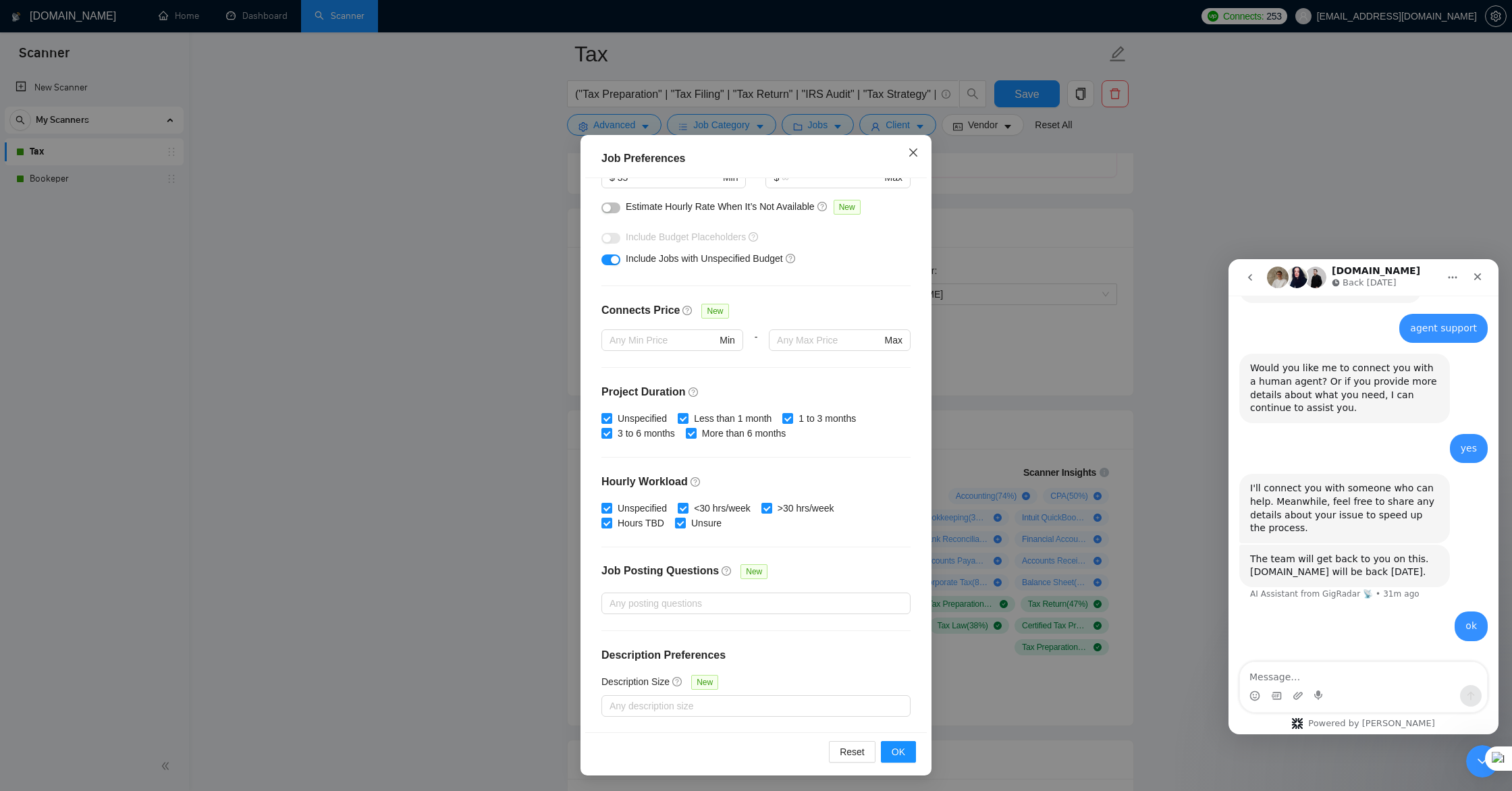
click at [915, 153] on icon "close" at bounding box center [913, 152] width 11 height 11
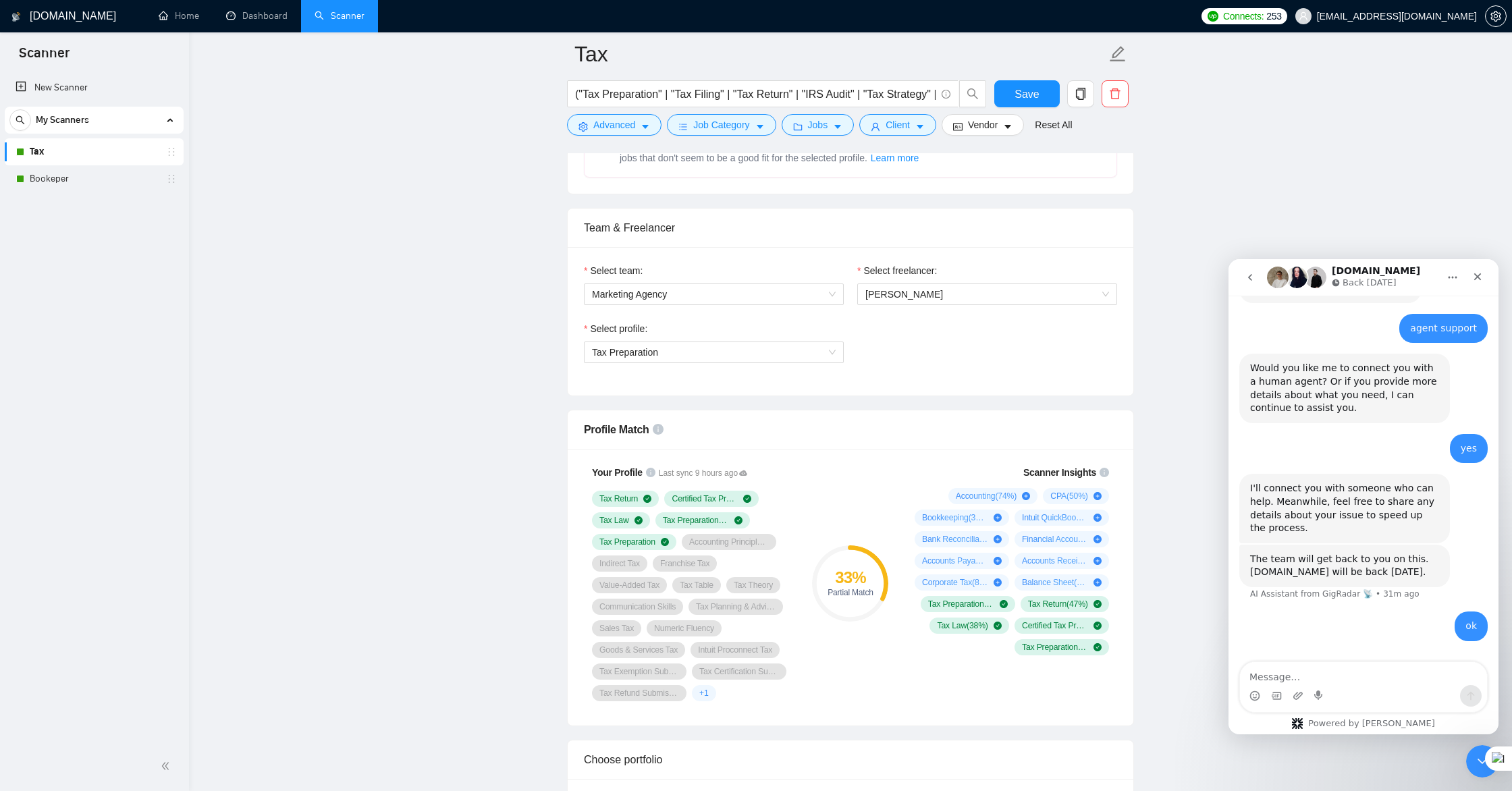
scroll to position [0, 0]
click at [828, 126] on span "Jobs" at bounding box center [818, 125] width 21 height 15
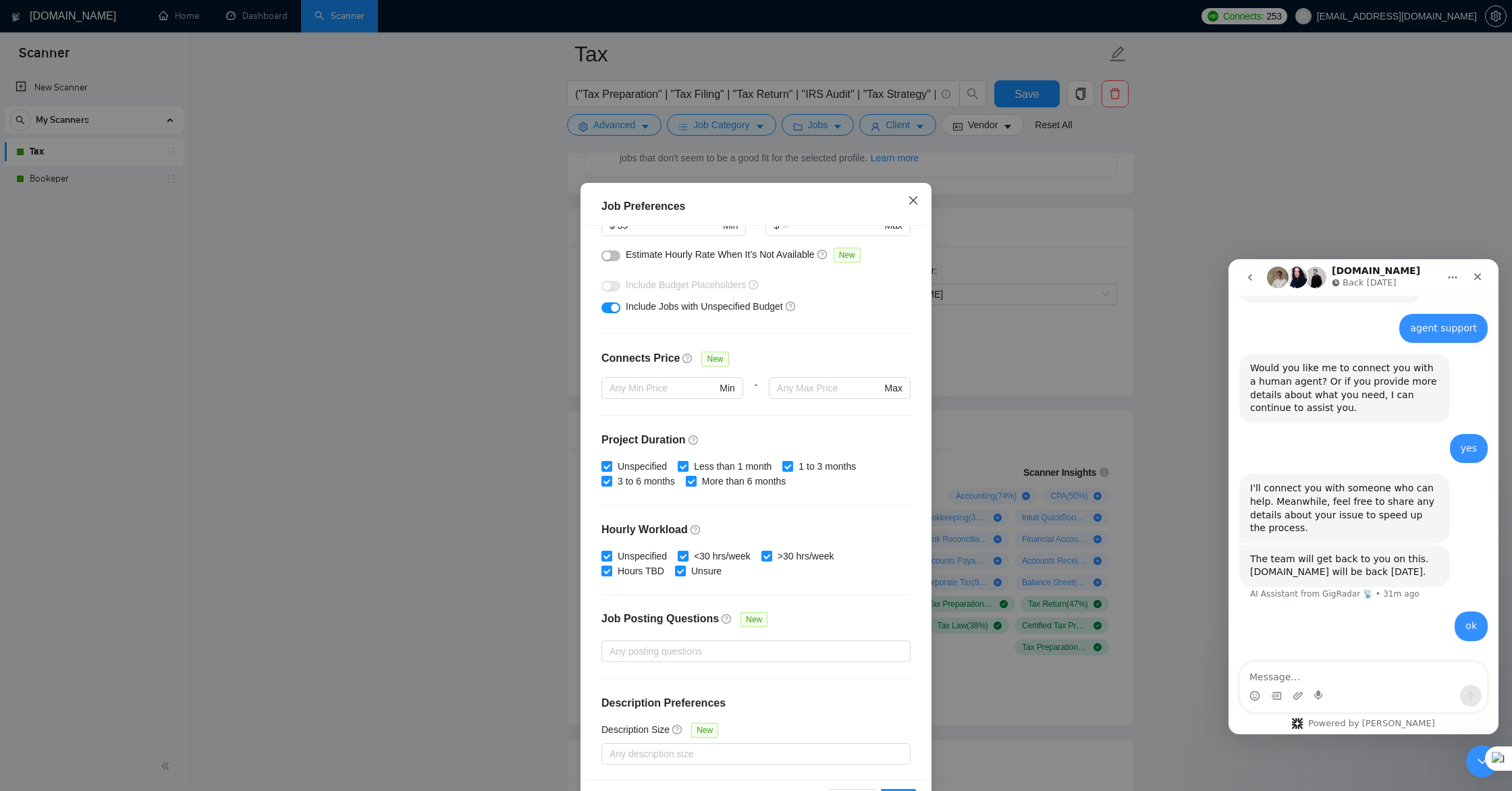
click at [914, 201] on icon "close" at bounding box center [913, 200] width 11 height 11
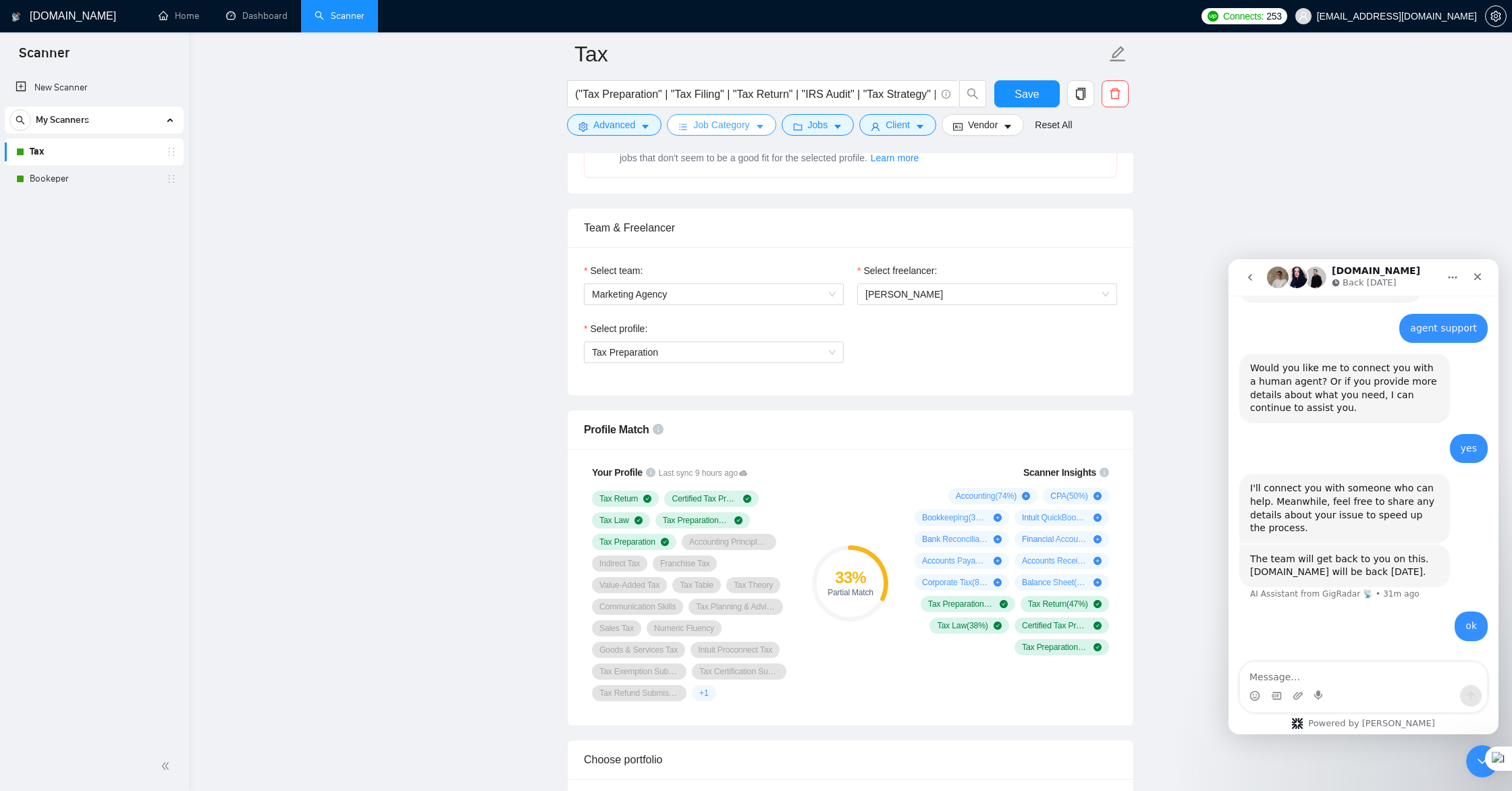
click at [748, 126] on span "Job Category" at bounding box center [721, 125] width 56 height 15
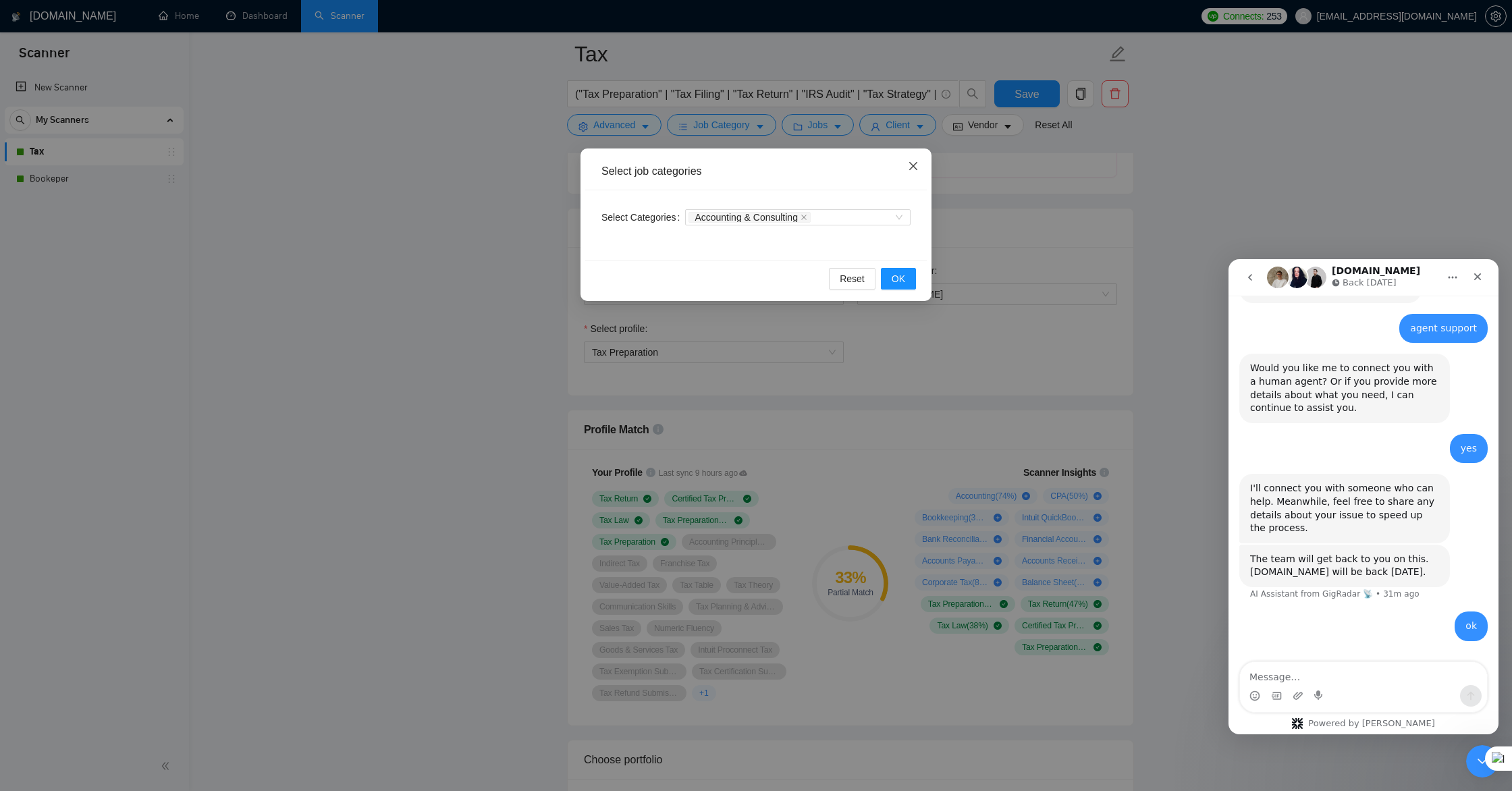
click at [912, 167] on icon "close" at bounding box center [913, 166] width 11 height 11
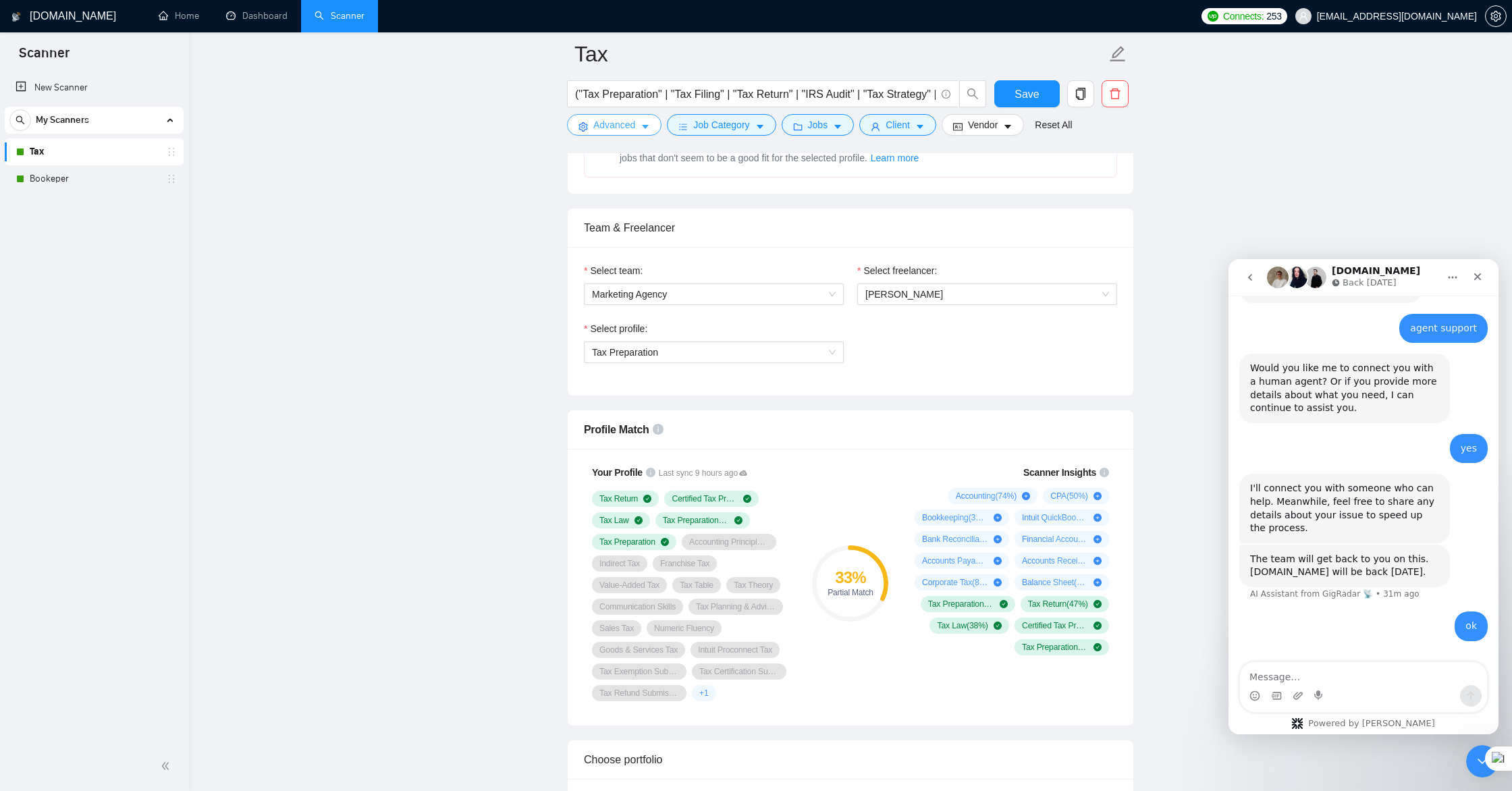
click at [640, 128] on button "Advanced" at bounding box center [614, 125] width 94 height 21
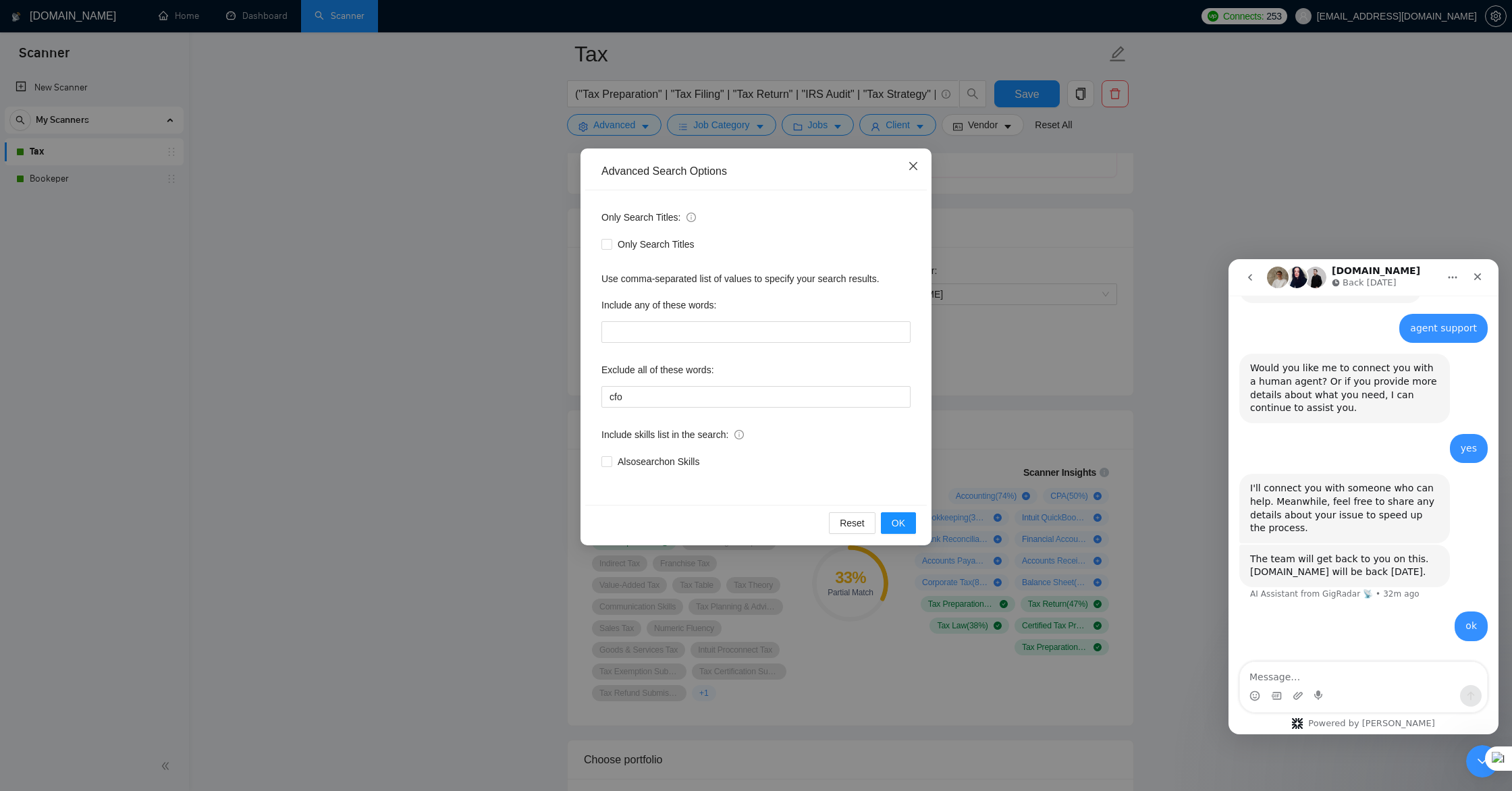
click at [915, 167] on icon "close" at bounding box center [913, 166] width 11 height 11
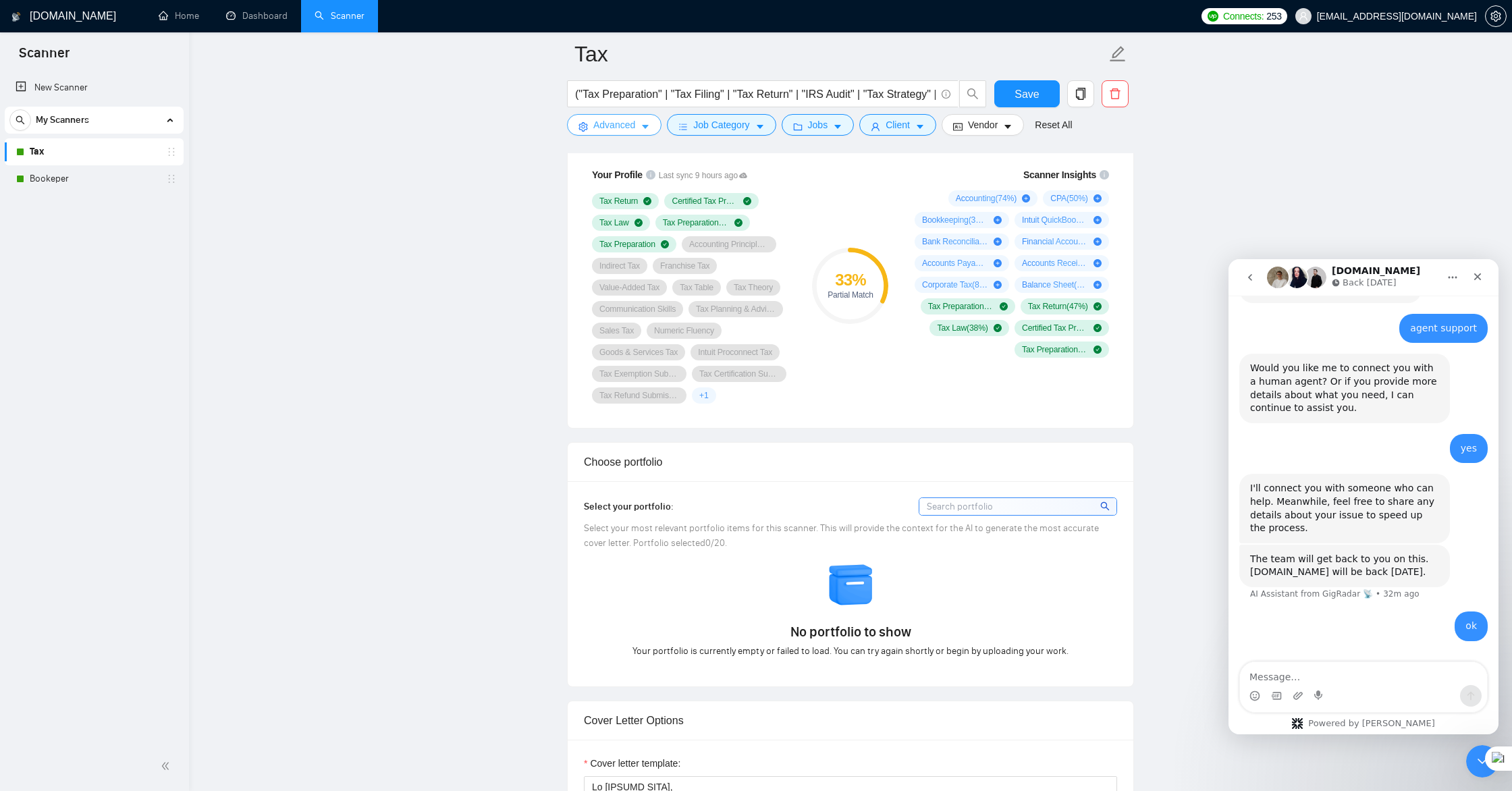
scroll to position [939, 0]
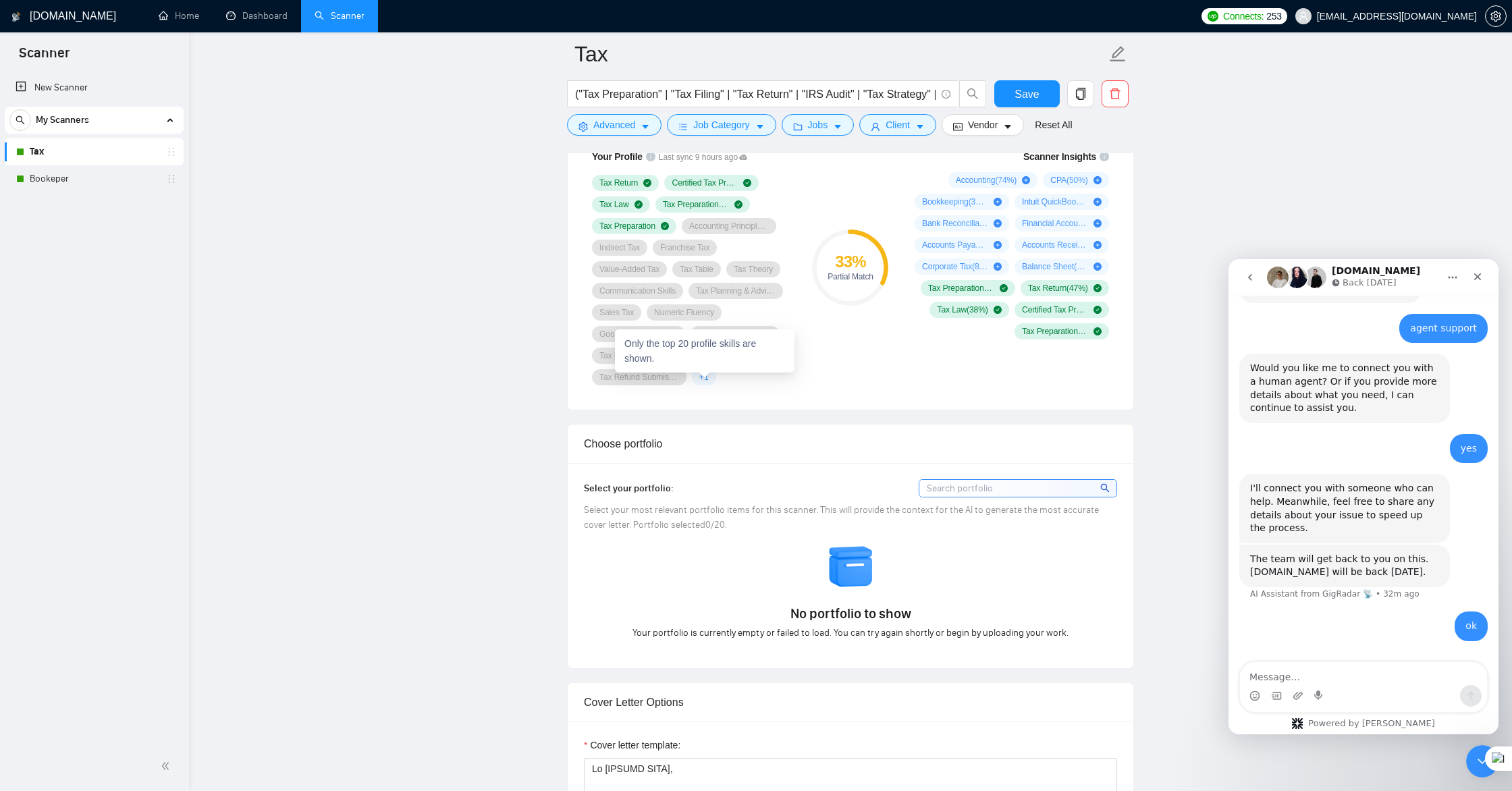
click at [705, 378] on span "+ 1" at bounding box center [704, 378] width 9 height 11
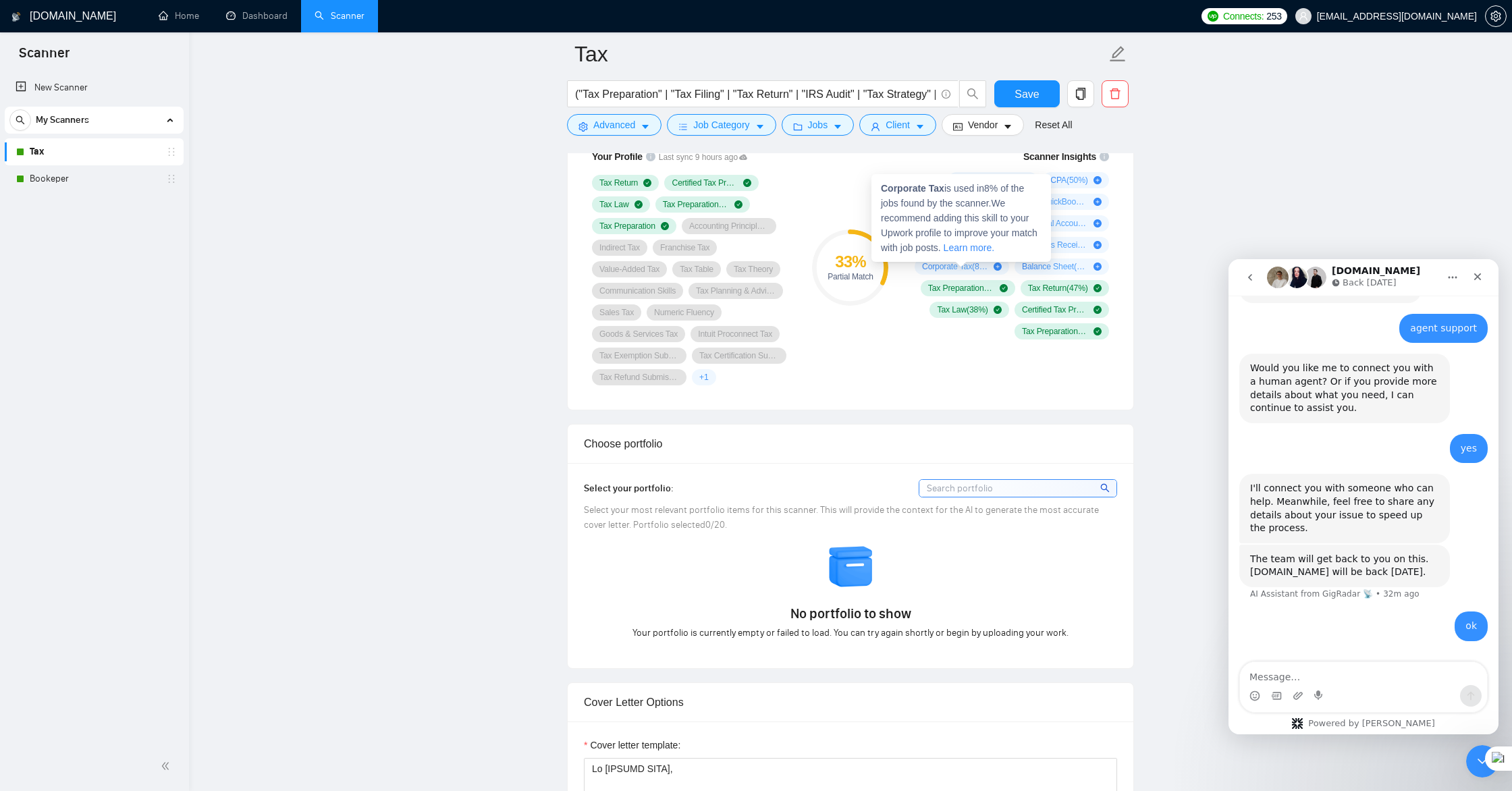
click at [999, 266] on icon "plus-circle" at bounding box center [998, 266] width 8 height 8
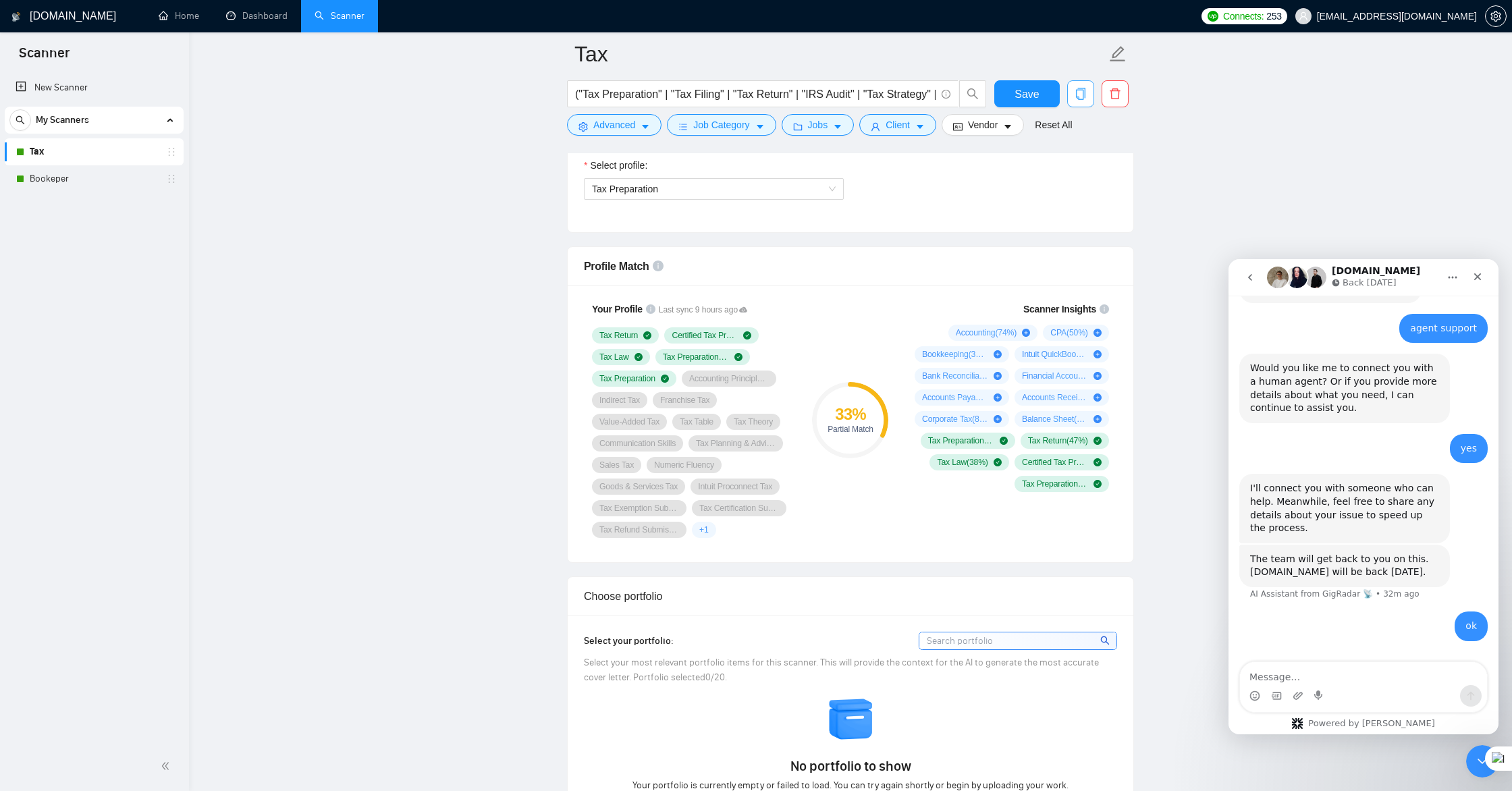
scroll to position [785, 0]
click at [1020, 96] on span "Save" at bounding box center [1027, 94] width 24 height 17
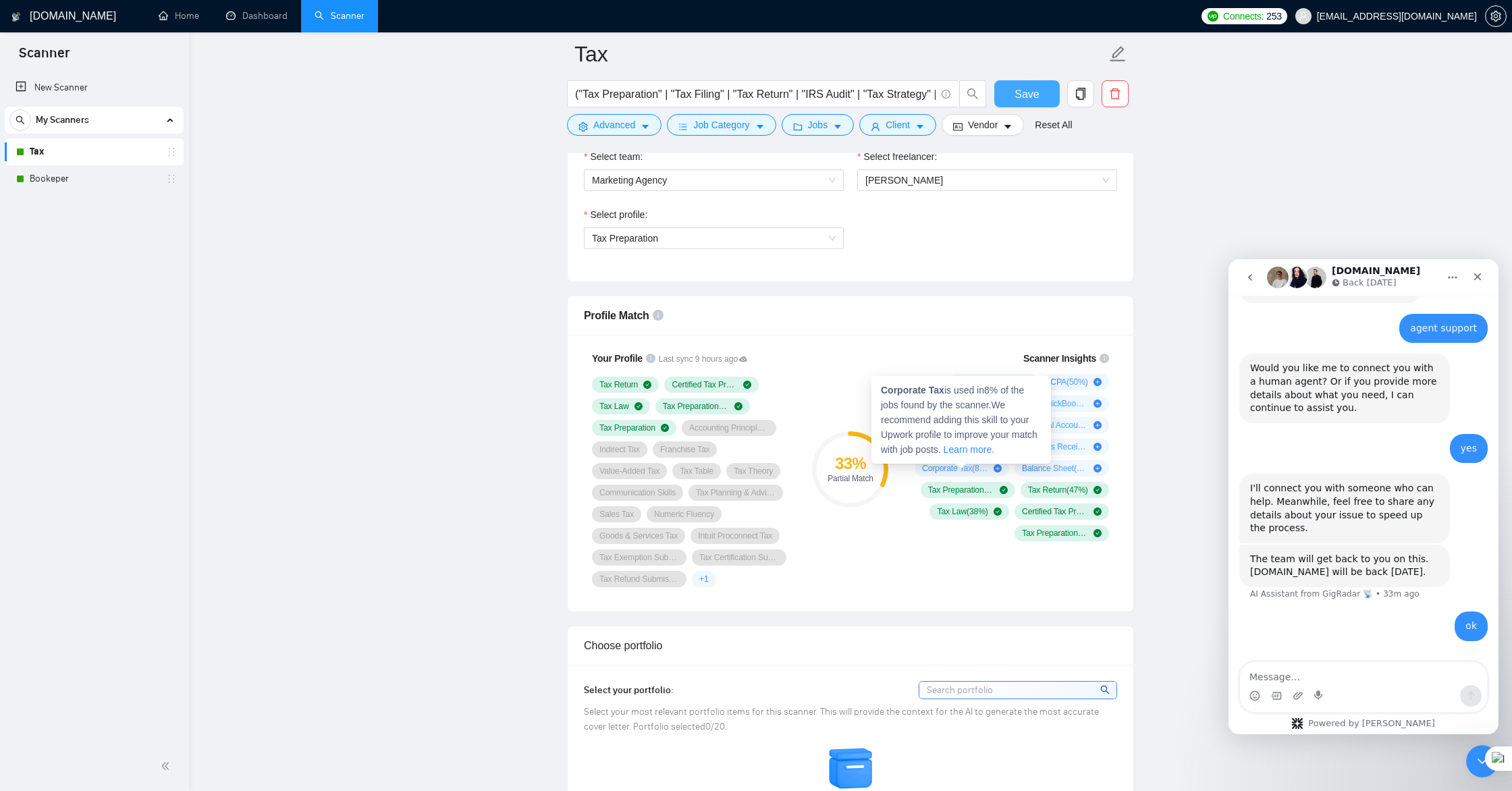
scroll to position [738, 0]
click at [999, 469] on icon "plus-circle" at bounding box center [998, 467] width 8 height 8
click at [995, 465] on icon "plus-circle" at bounding box center [998, 467] width 8 height 8
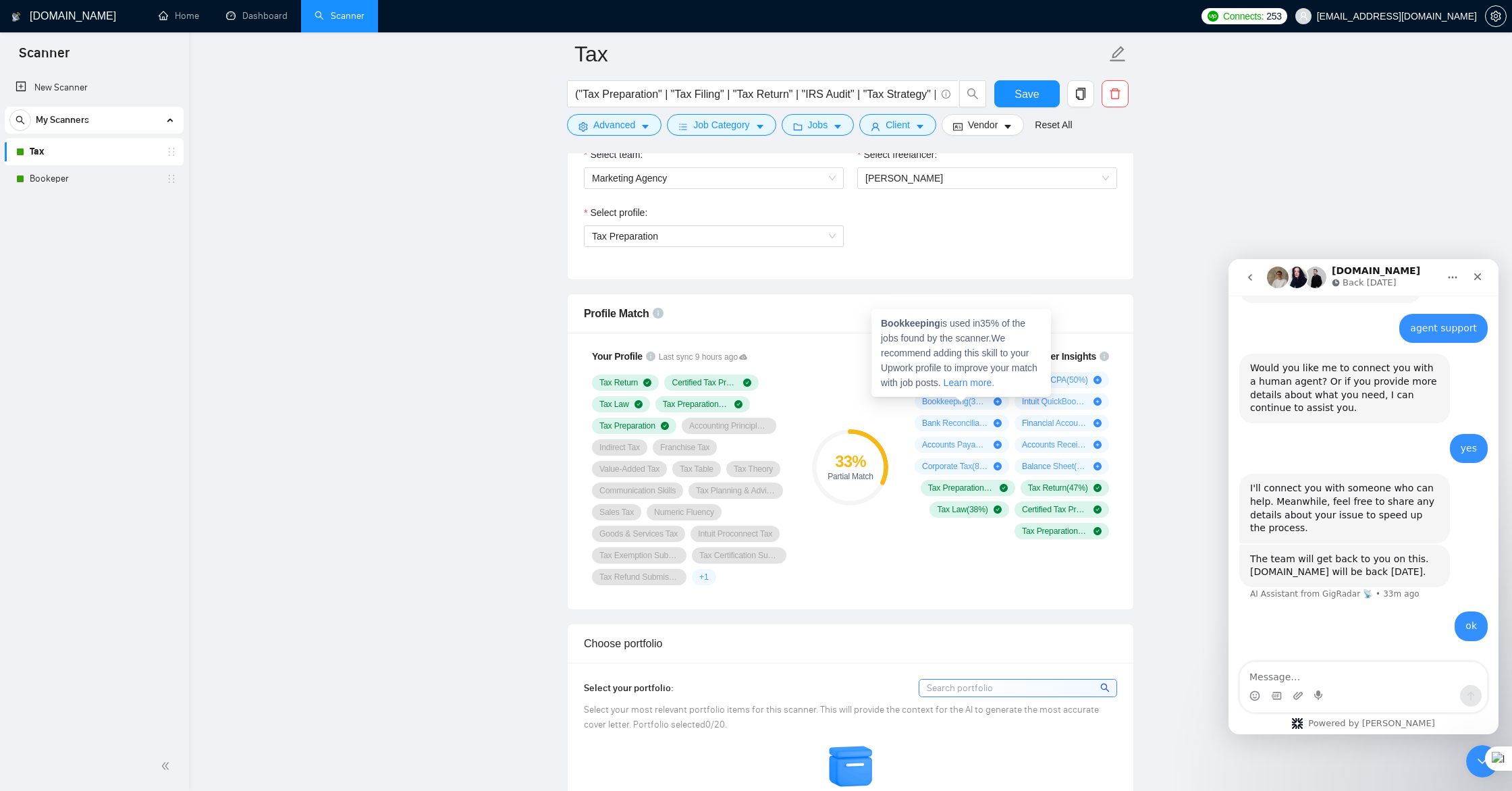
click at [998, 403] on icon "plus-circle" at bounding box center [998, 401] width 8 height 8
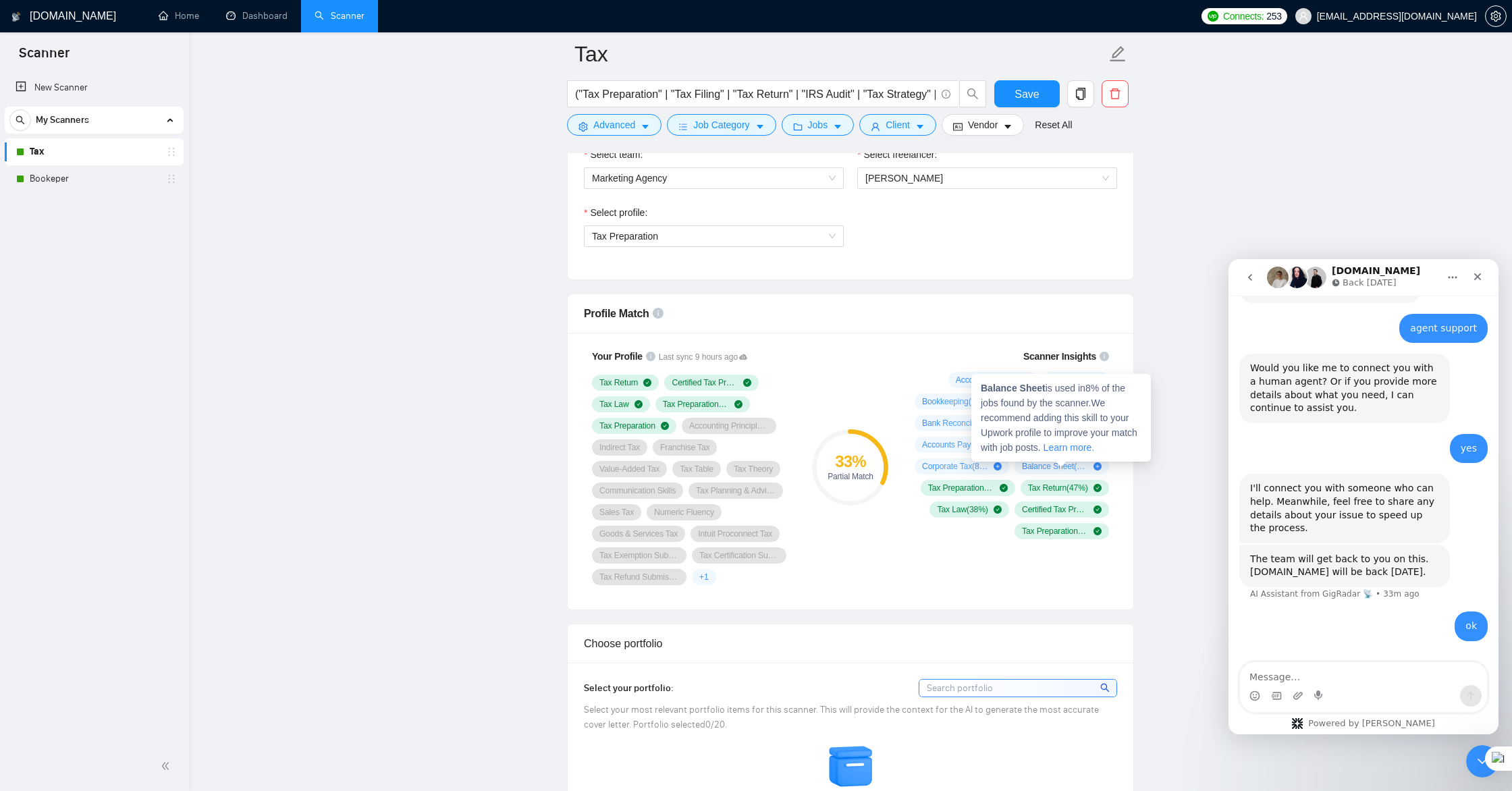
click at [1099, 466] on icon "plus-circle" at bounding box center [1097, 467] width 8 height 8
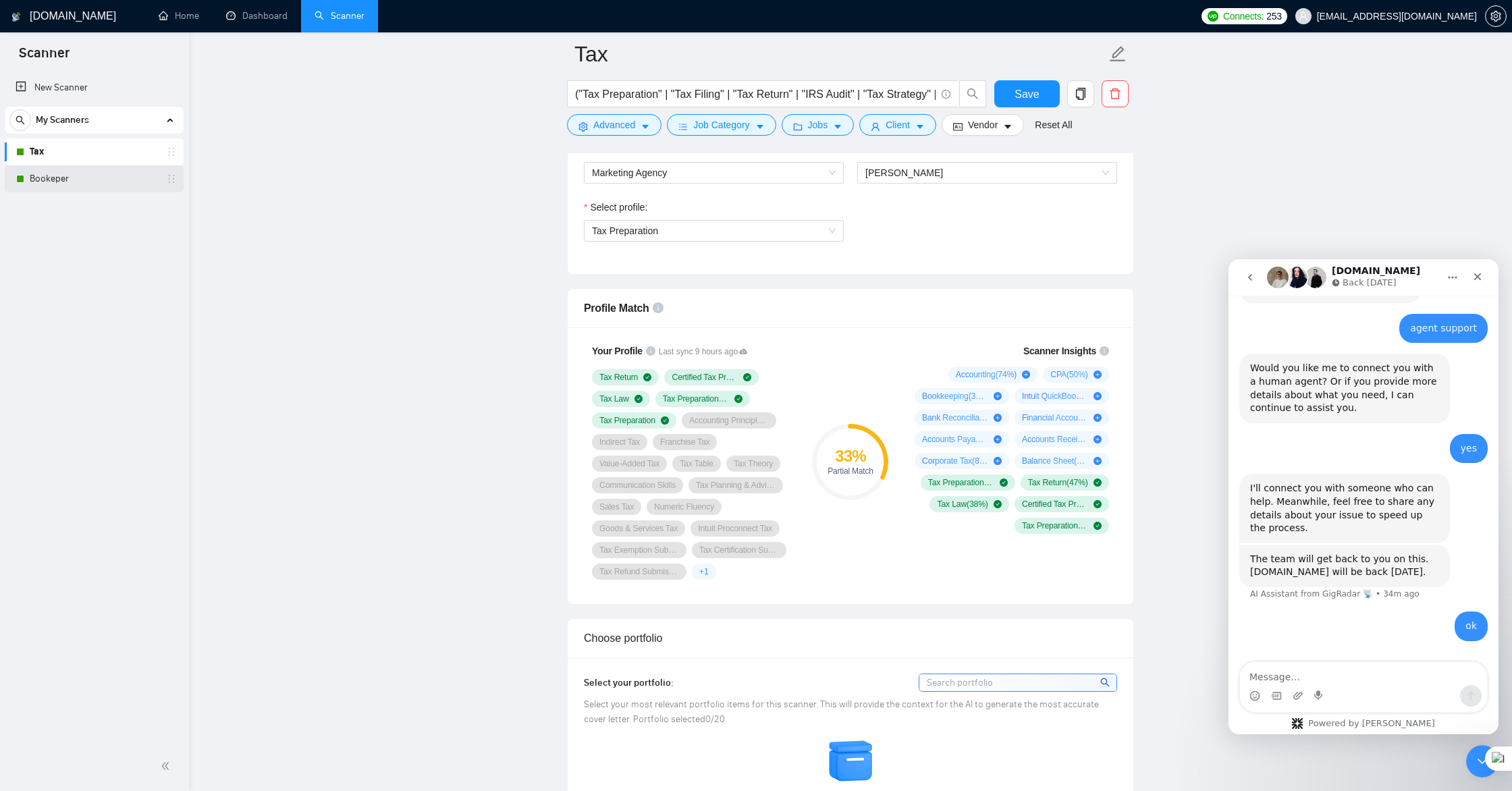
click at [84, 181] on link "Bookeper" at bounding box center [94, 178] width 129 height 27
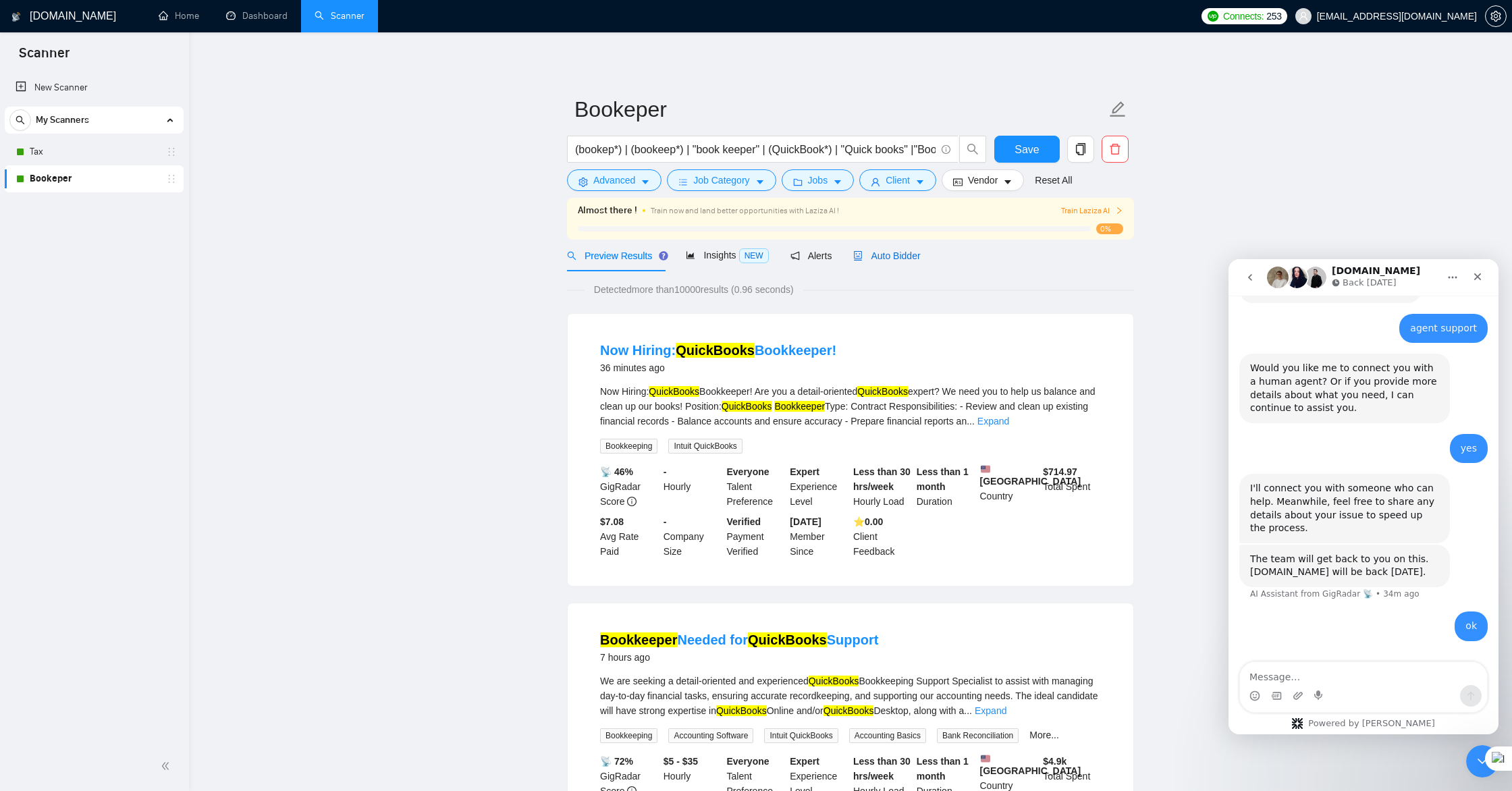
click at [881, 255] on span "Auto Bidder" at bounding box center [887, 256] width 67 height 11
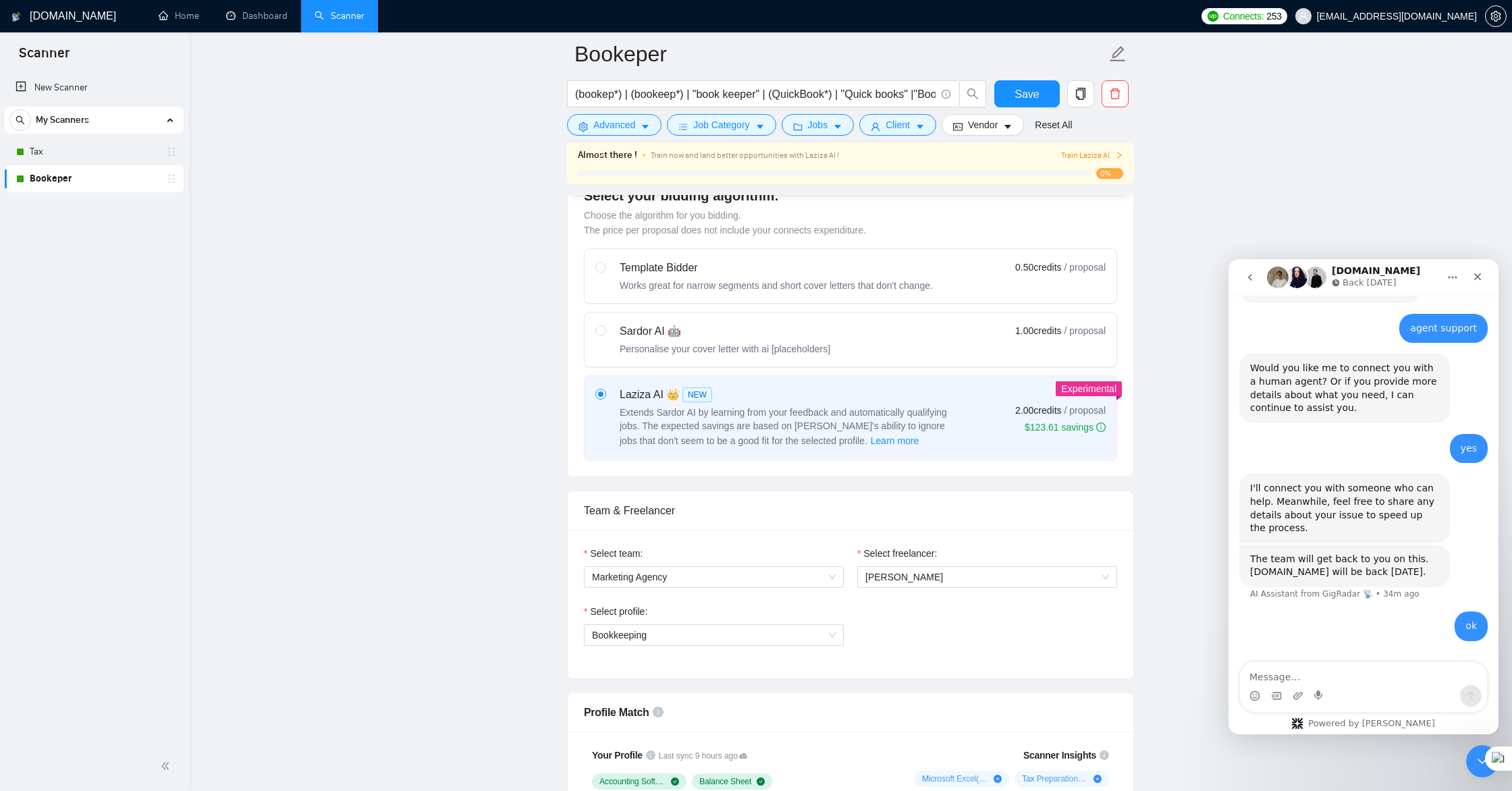
scroll to position [383, 0]
click at [597, 326] on input "radio" at bounding box center [600, 329] width 9 height 9
radio input "true"
radio input "false"
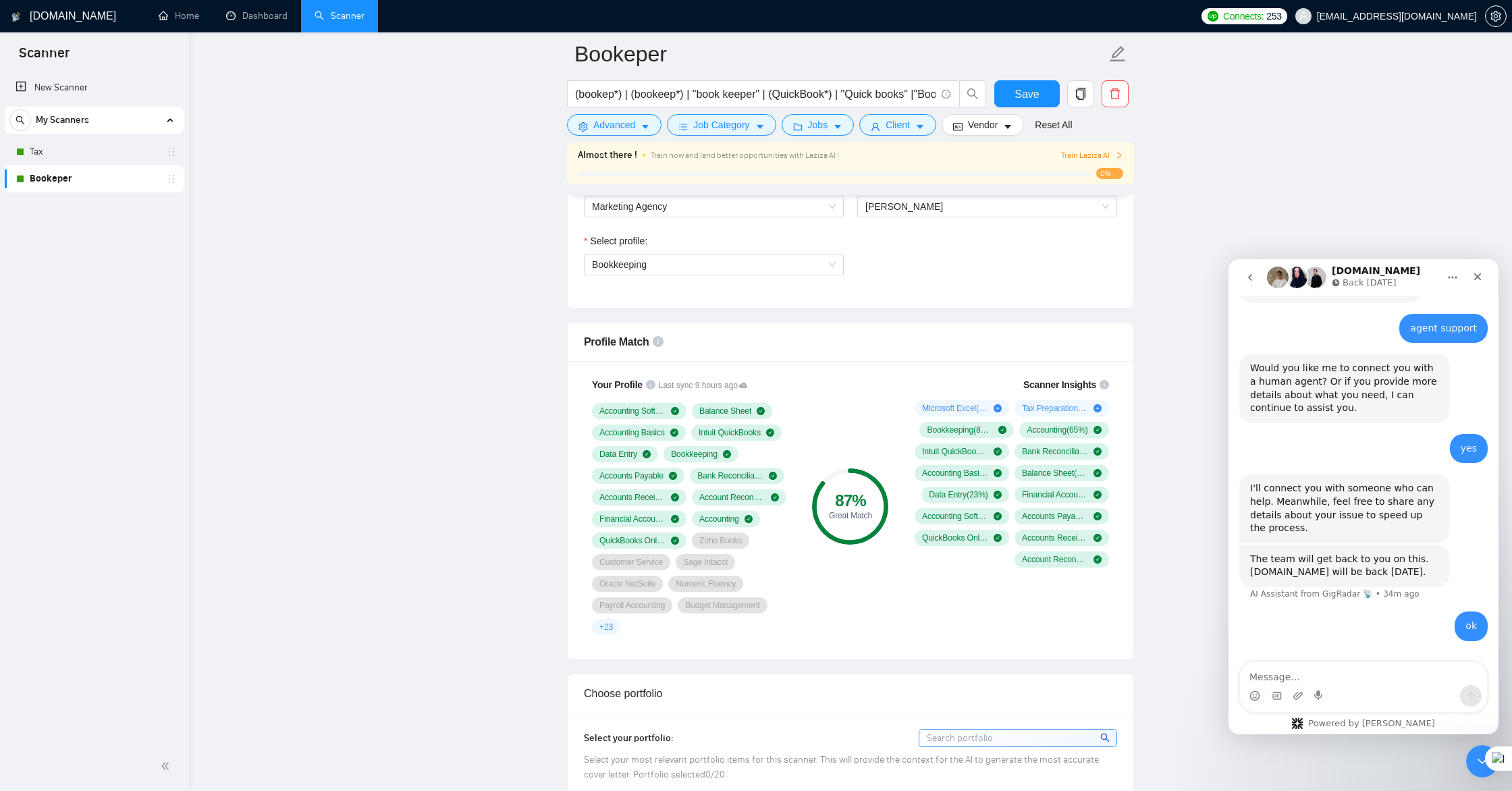
scroll to position [754, 0]
click at [1097, 408] on icon "plus-circle" at bounding box center [1097, 407] width 8 height 8
drag, startPoint x: 1097, startPoint y: 409, endPoint x: 1090, endPoint y: 409, distance: 7.0
click at [1097, 409] on icon "plus-circle" at bounding box center [1097, 407] width 8 height 8
click at [997, 407] on icon "plus-circle" at bounding box center [998, 407] width 8 height 8
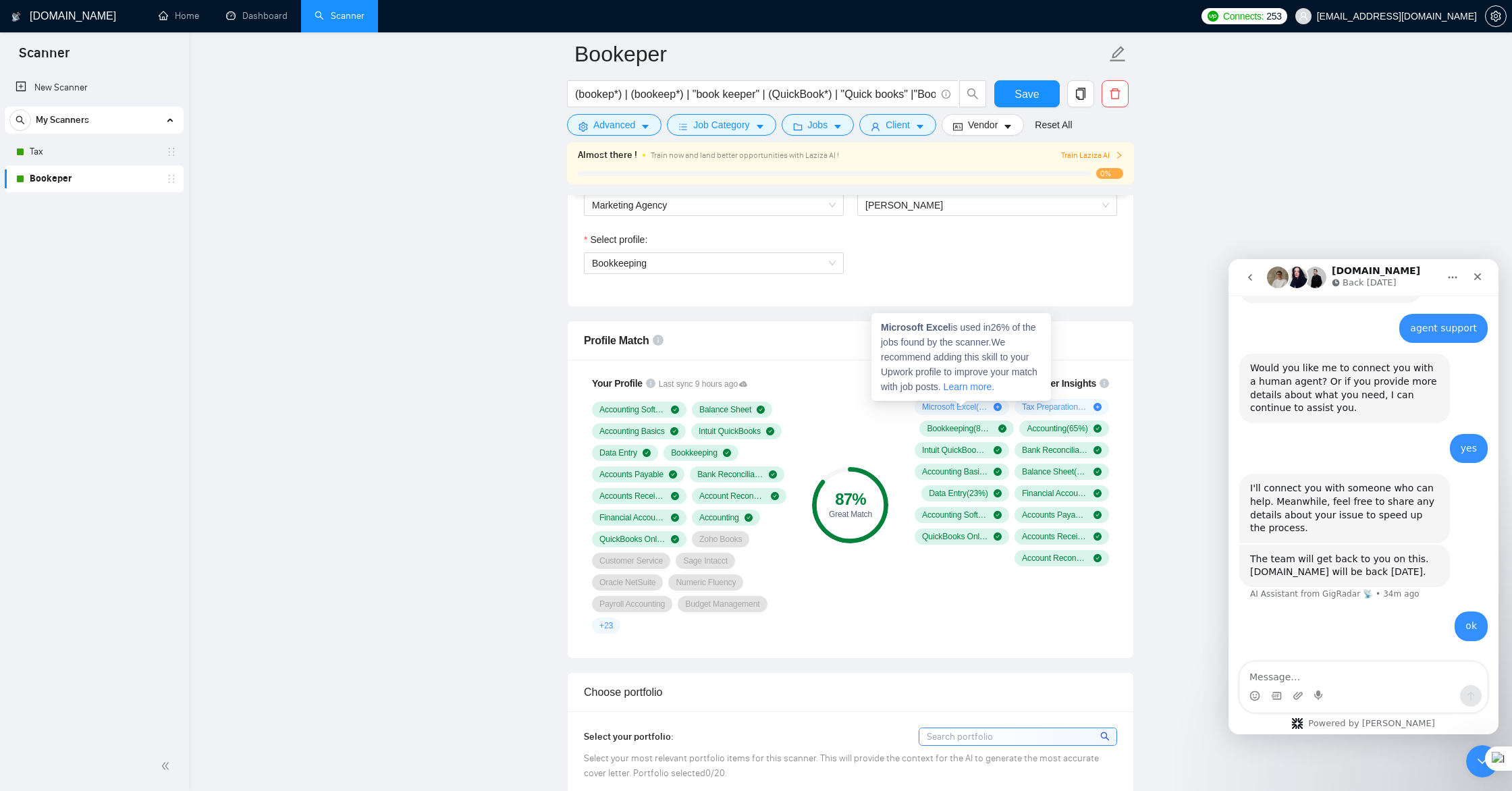
click at [997, 407] on icon "plus-circle" at bounding box center [998, 407] width 8 height 8
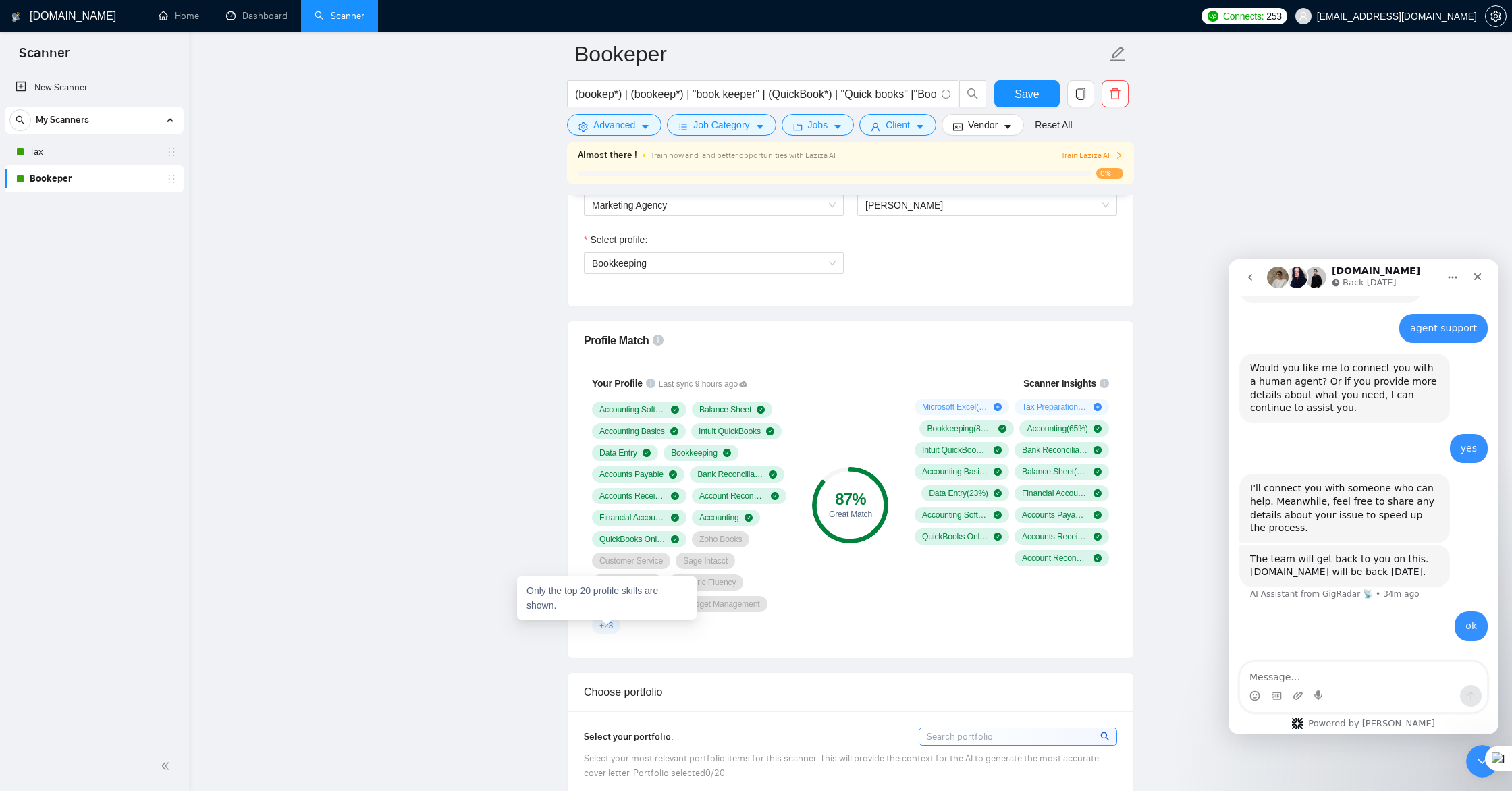
click at [601, 627] on span "+ 23" at bounding box center [606, 626] width 14 height 11
click at [609, 626] on span "+ 23" at bounding box center [606, 626] width 14 height 11
click at [648, 384] on icon "info-circle" at bounding box center [651, 384] width 9 height 9
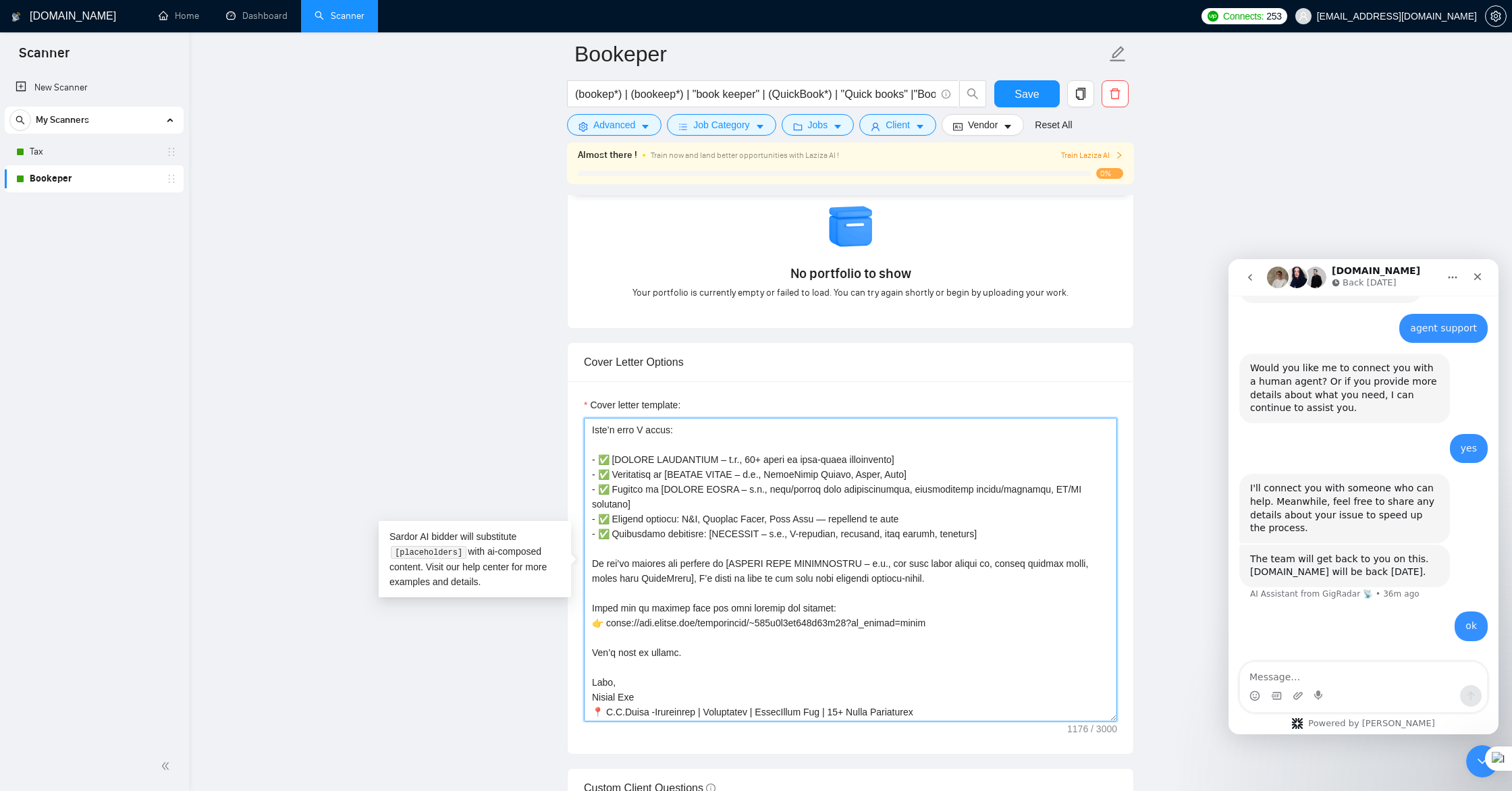
scroll to position [104, 0]
drag, startPoint x: 594, startPoint y: 431, endPoint x: 843, endPoint y: 734, distance: 392.2
click at [843, 734] on div "Cover letter template:" at bounding box center [850, 568] width 565 height 373
paste textarea "I saw your job post about [INSERT KEY TASK – e.g., monthly QuickBooks bookkeepi…"
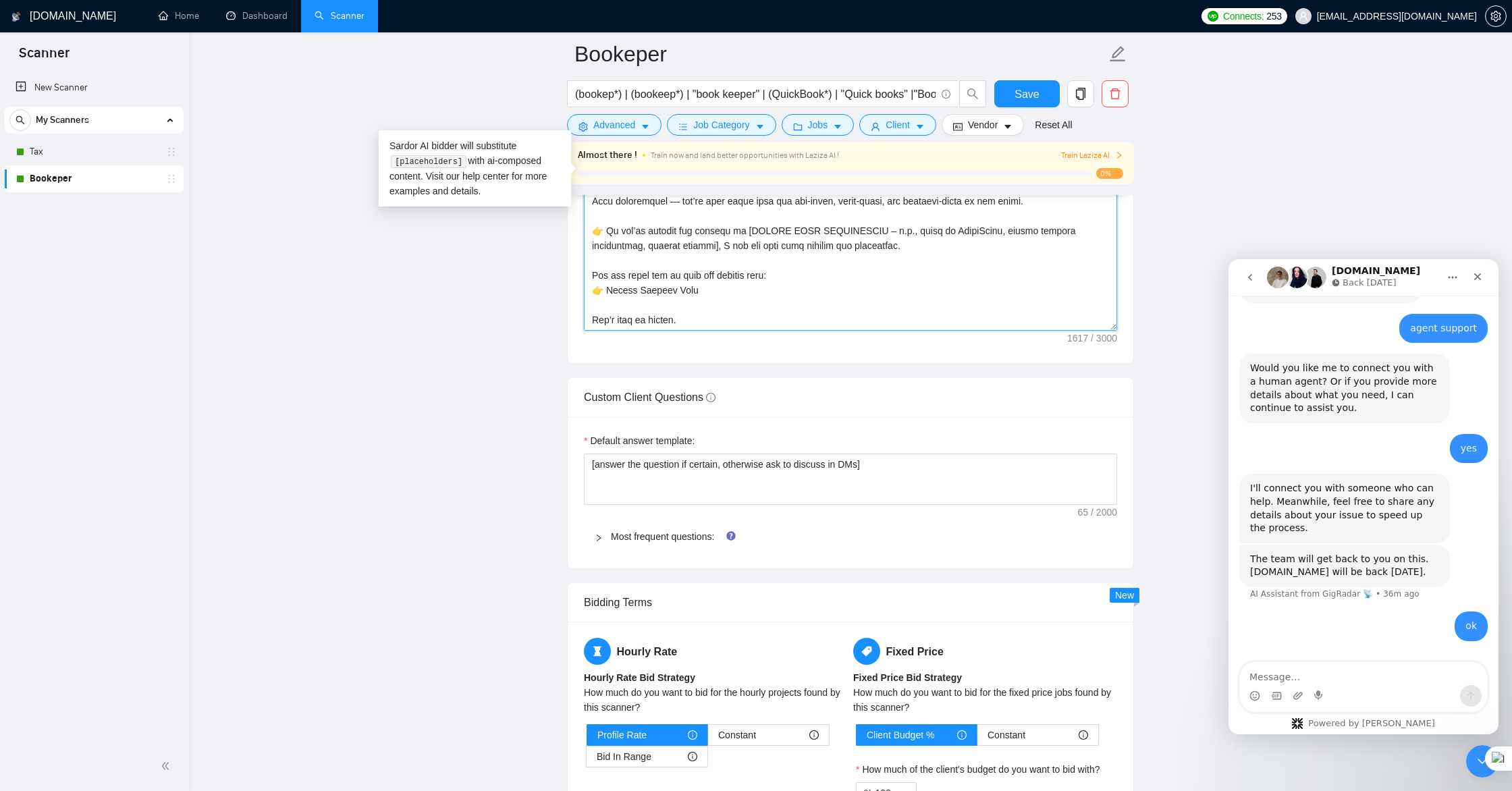
scroll to position [1739, 0]
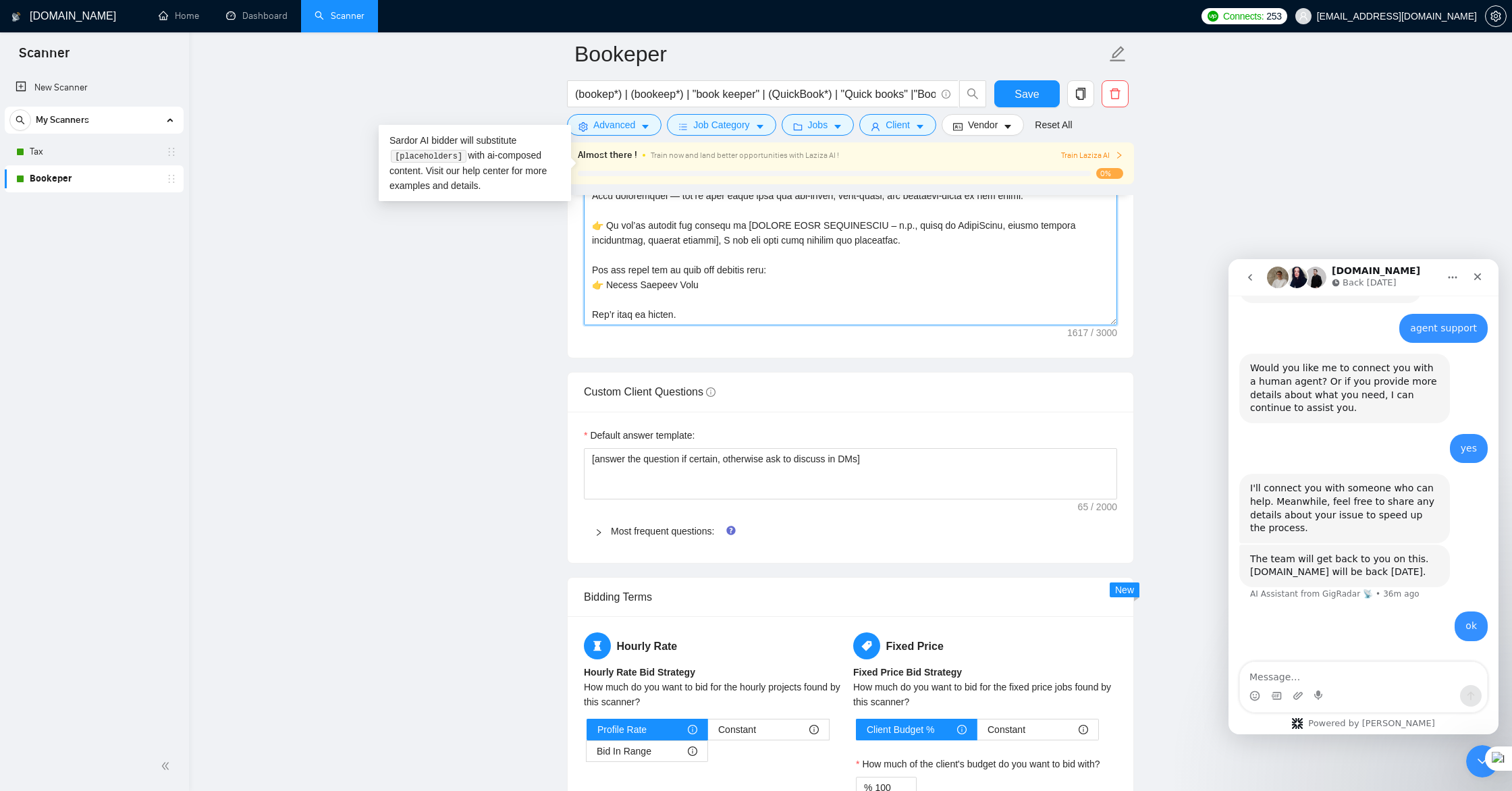
type textarea "Hi [CLIENT NAME], I saw your job post about [INSERT KEY TASK – e.g., monthly Qu…"
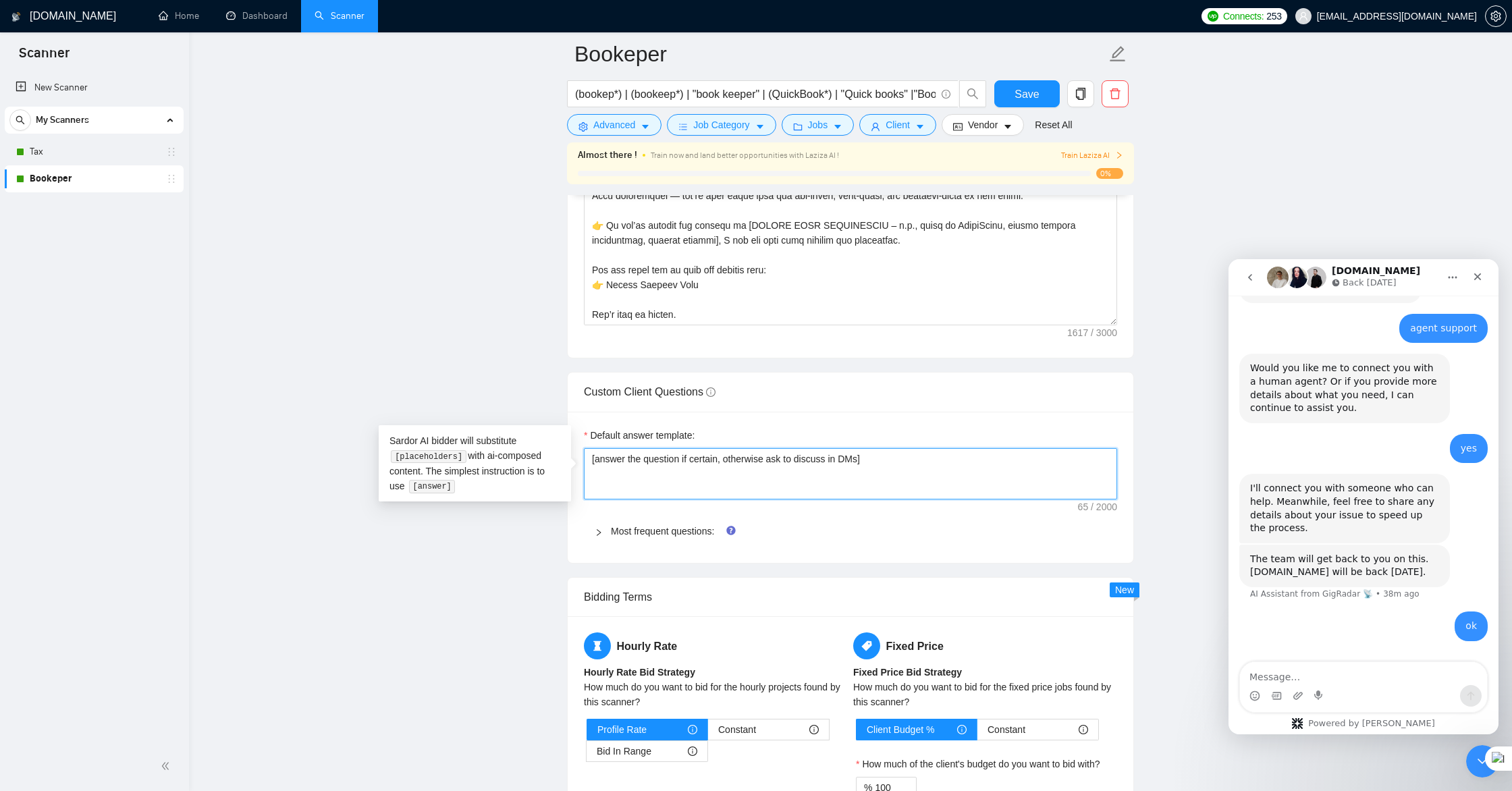
drag, startPoint x: 596, startPoint y: 458, endPoint x: 867, endPoint y: 463, distance: 271.0
click at [867, 463] on textarea "[answer the question if certain, otherwise ask to discuss in DMs]" at bounding box center [850, 474] width 533 height 51
paste textarea "I’ve been providing bookkeeping services for over 11 years, helping clients kee…"
type textarea "[I’ve been providing bookkeeping services for over 11 years, helping clients ke…"
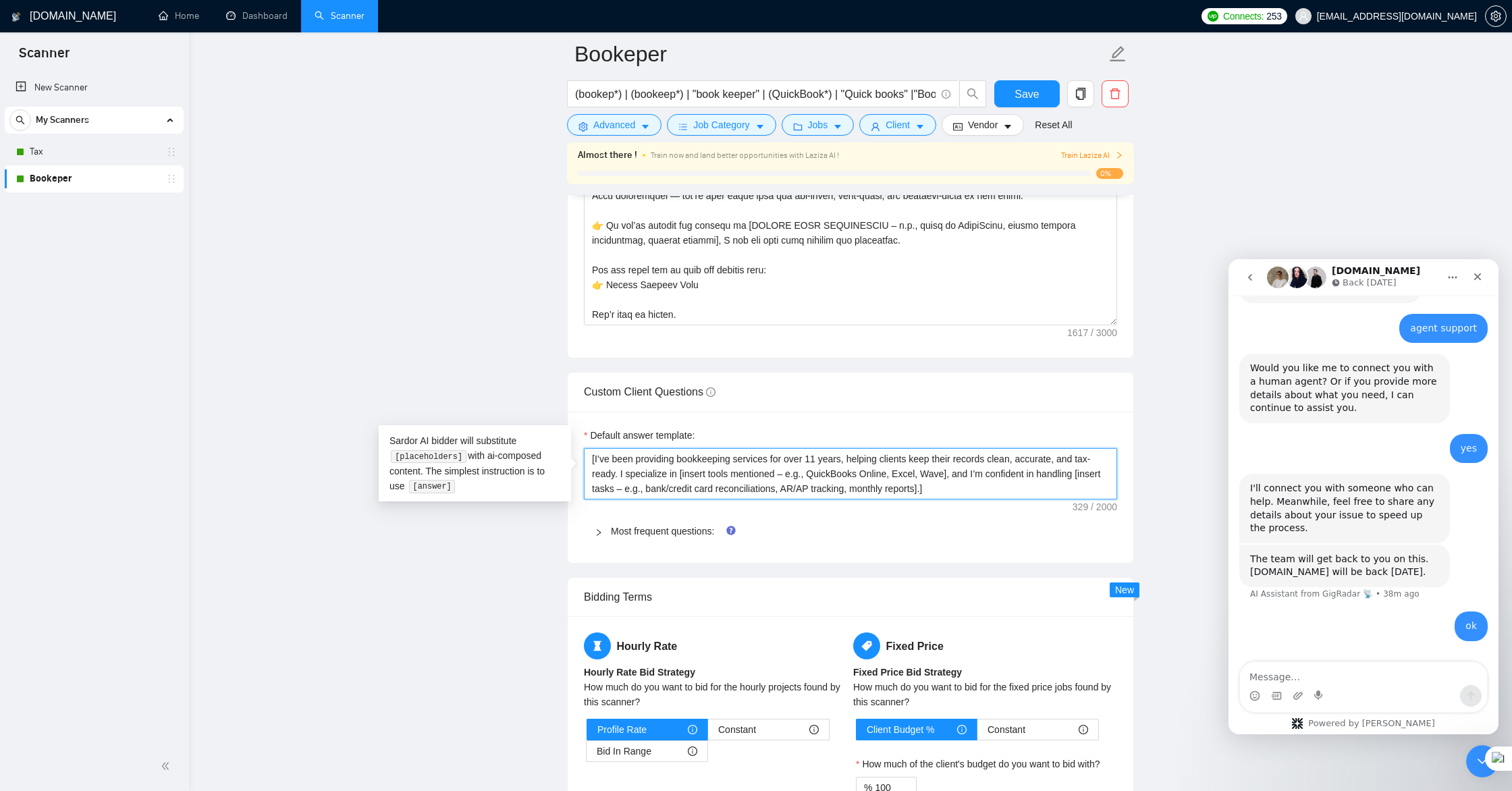
click at [969, 487] on textarea "[I’ve been providing bookkeeping services for over 11 years, helping clients ke…" at bounding box center [850, 474] width 533 height 51
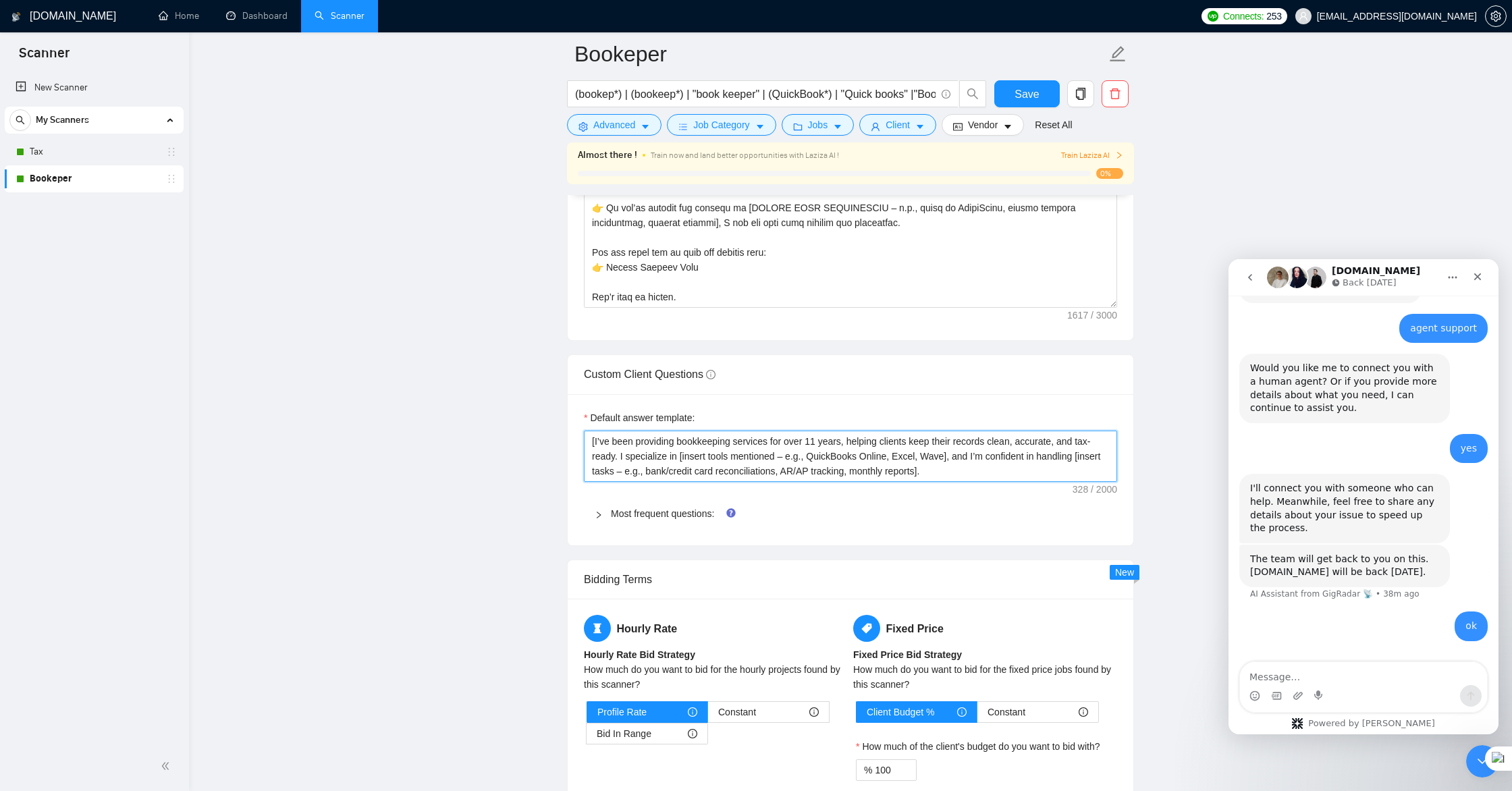
scroll to position [1702, 0]
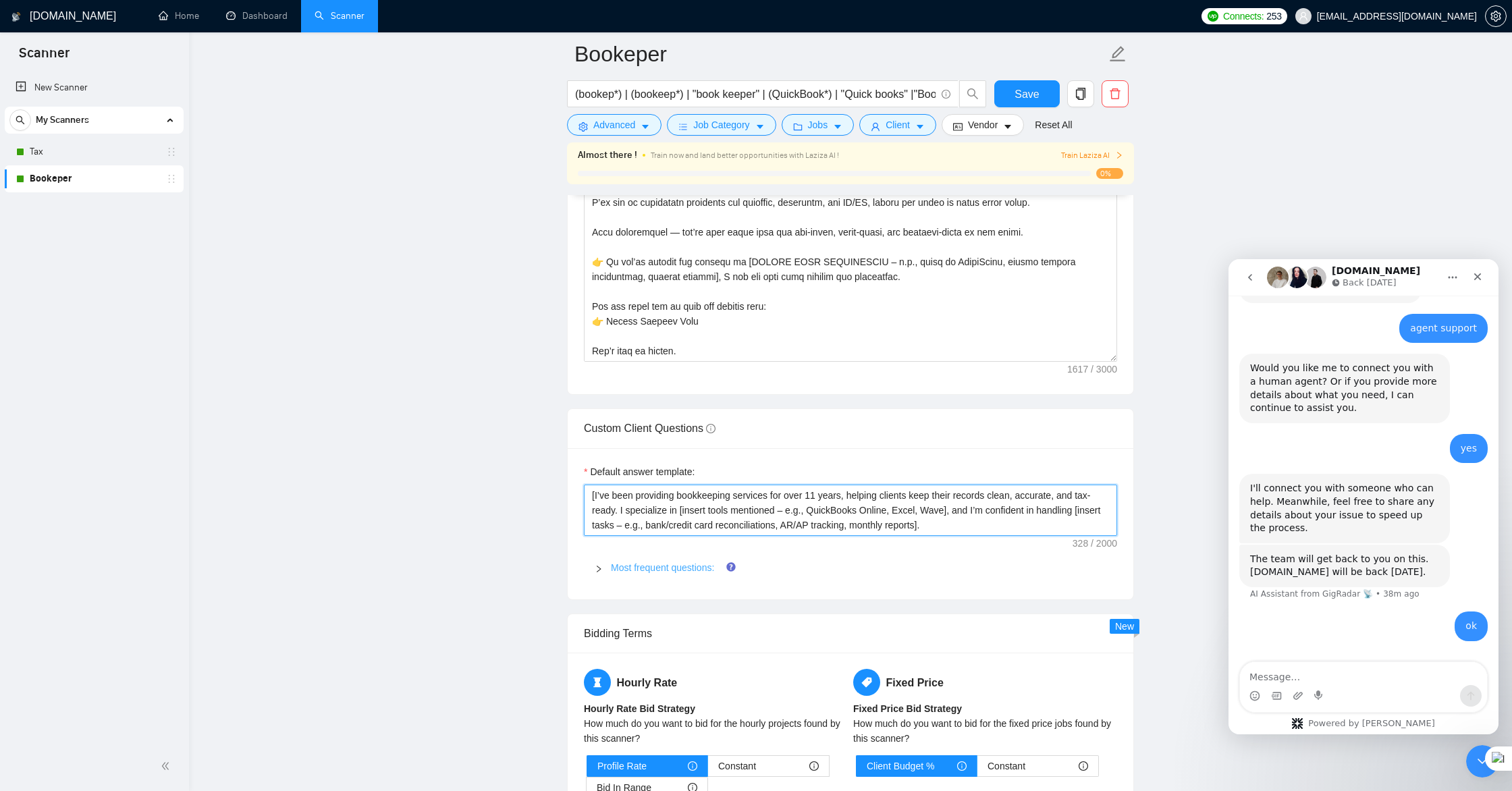
type textarea "[I’ve been providing bookkeeping services for over 11 years, helping clients ke…"
click at [635, 570] on link "Most frequent questions:" at bounding box center [663, 568] width 103 height 11
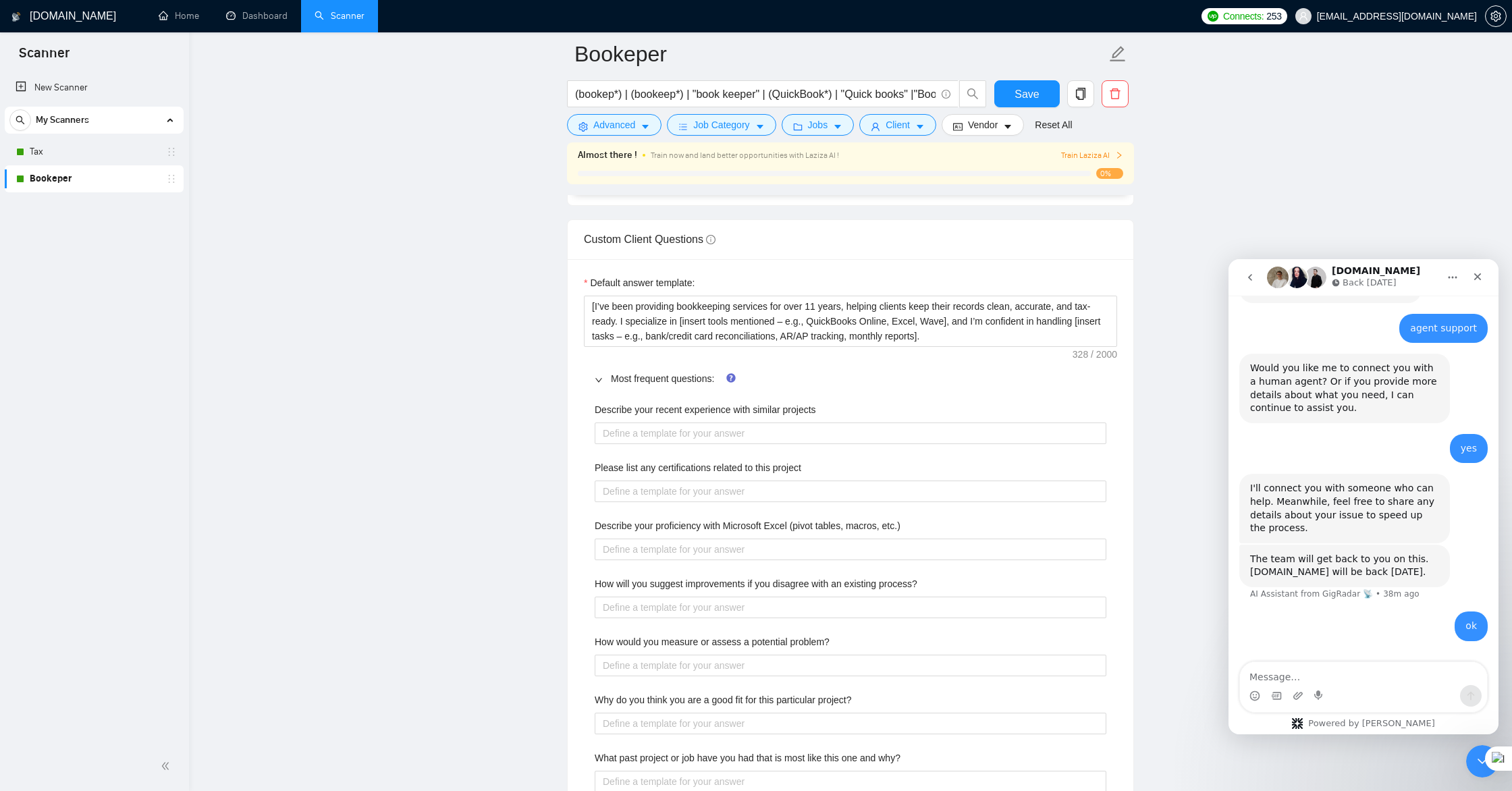
scroll to position [1893, 0]
drag, startPoint x: 818, startPoint y: 404, endPoint x: 595, endPoint y: 409, distance: 223.1
click at [595, 409] on div "Describe your recent experience with similar projects" at bounding box center [850, 410] width 511 height 21
click at [707, 435] on projects "Describe your recent experience with similar projects" at bounding box center [850, 432] width 511 height 21
paste projects "In the past year, I’ve managed bookkeeping for several small businesses and LLC…"
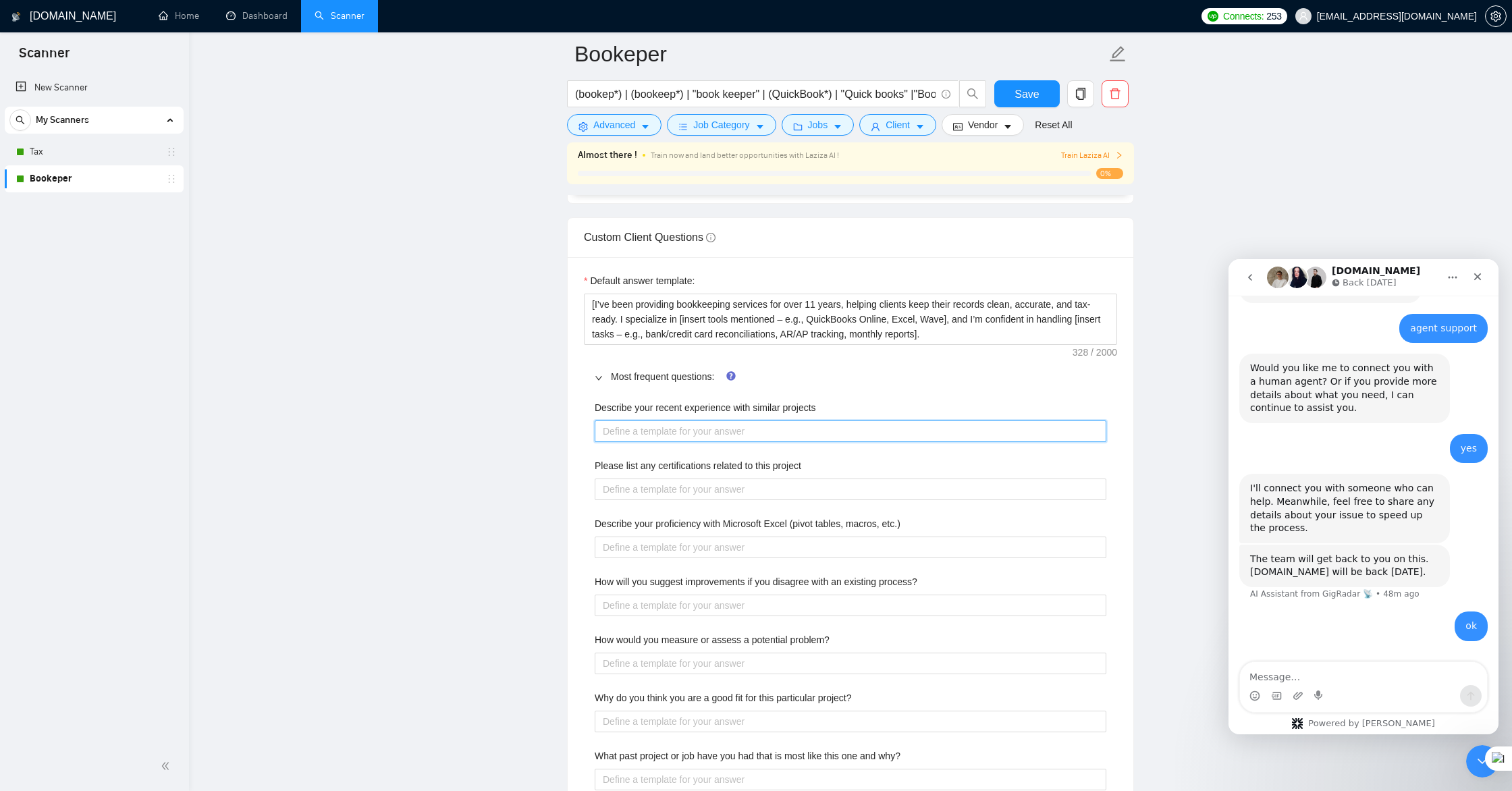
type projects "In the past year, I’ve managed bookkeeping for several small businesses and LLC…"
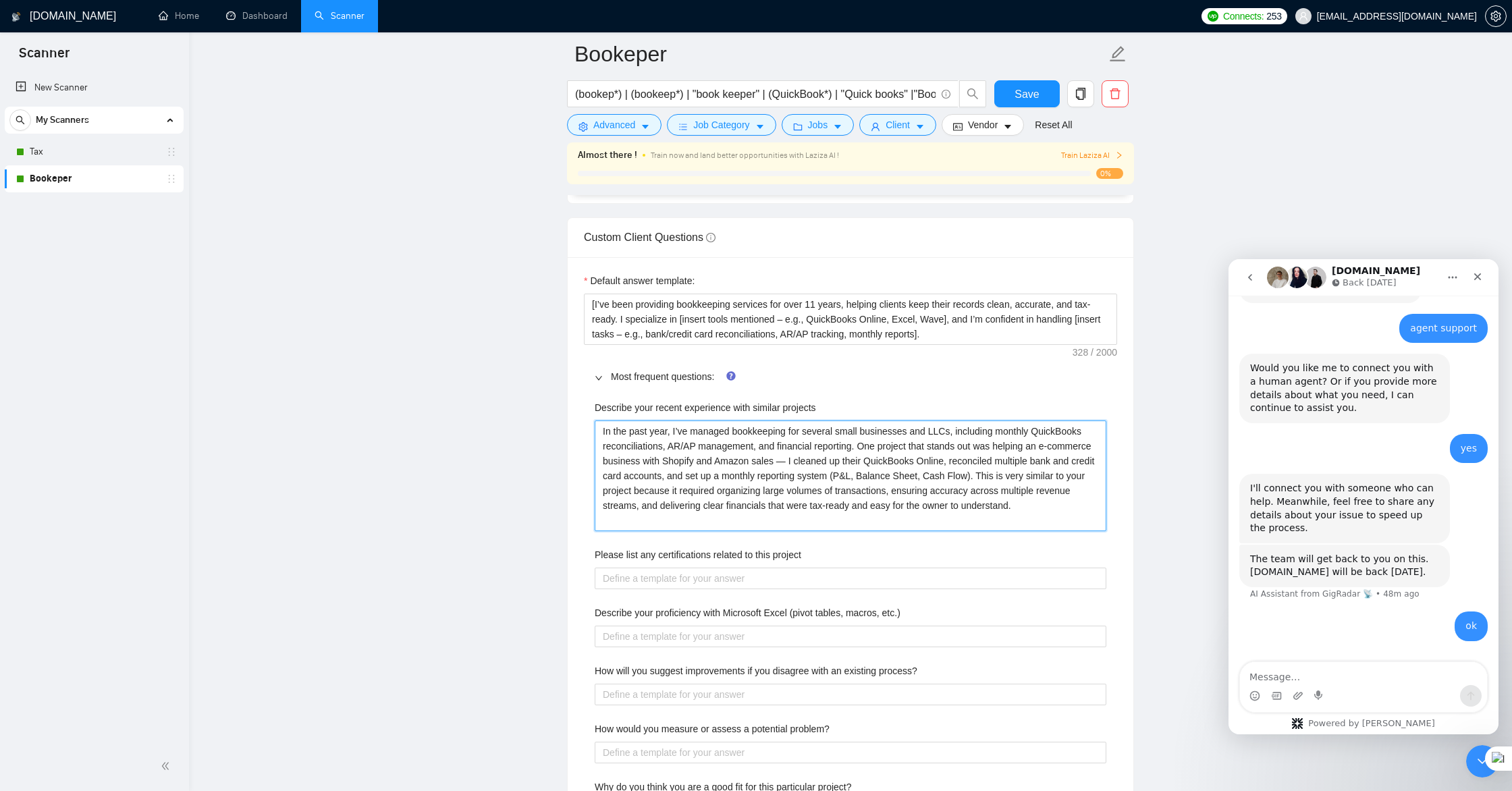
scroll to position [1891, 0]
type projects "In the past year, I’ve managed bookkeeping for several small businesses and LLC…"
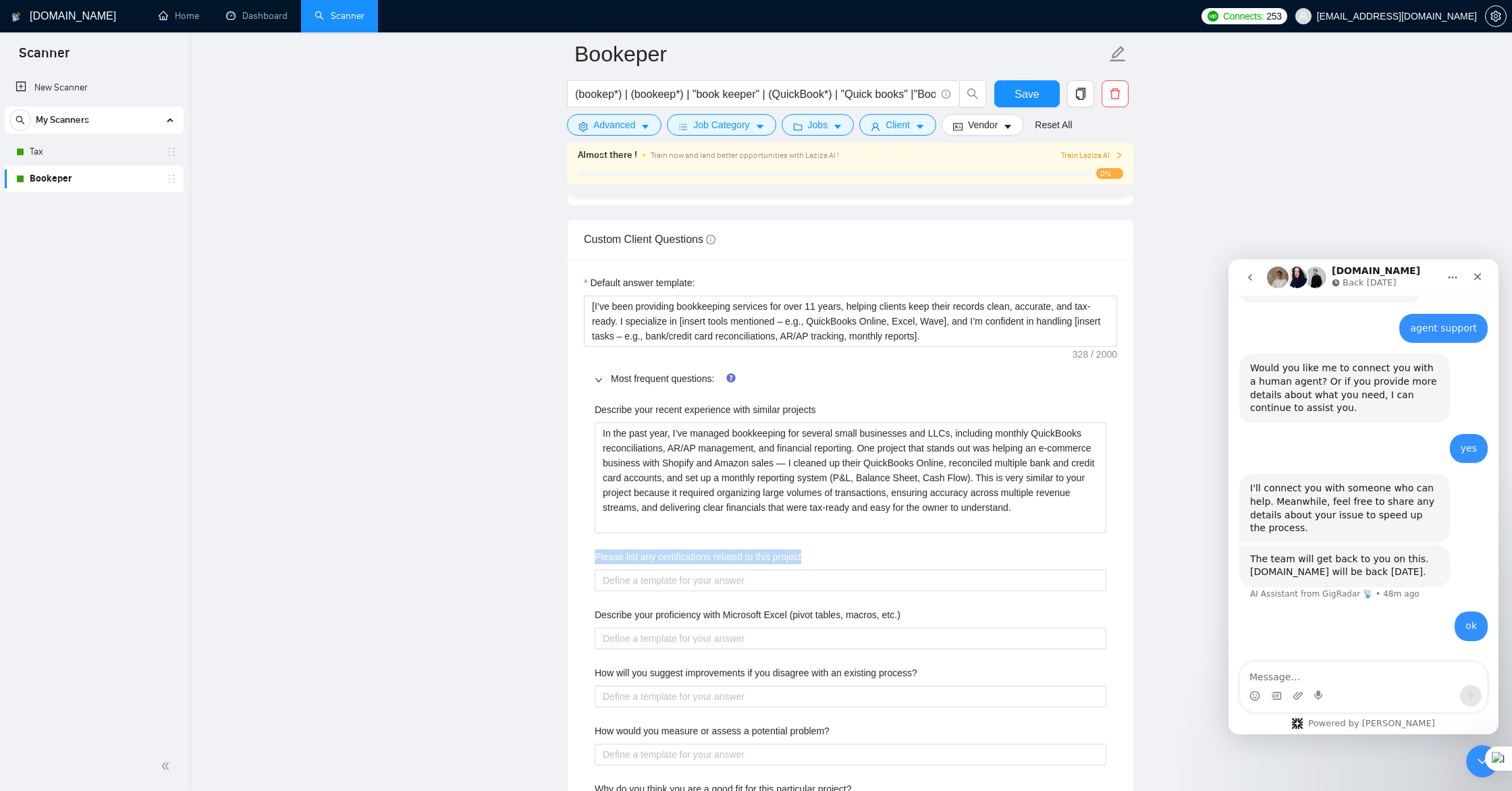
drag, startPoint x: 810, startPoint y: 554, endPoint x: 587, endPoint y: 557, distance: 223.0
click at [587, 557] on div "Describe your recent experience with similar projects In the past year, I’ve ma…" at bounding box center [850, 737] width 533 height 686
click at [757, 584] on project "Please list any certifications related to this project" at bounding box center [850, 581] width 511 height 21
paste project "My certification is Accountant, with over 11 years of experience in U.S. tax pr…"
type project "My certification is Accountant, with over 11 years of experience in U.S. tax pr…"
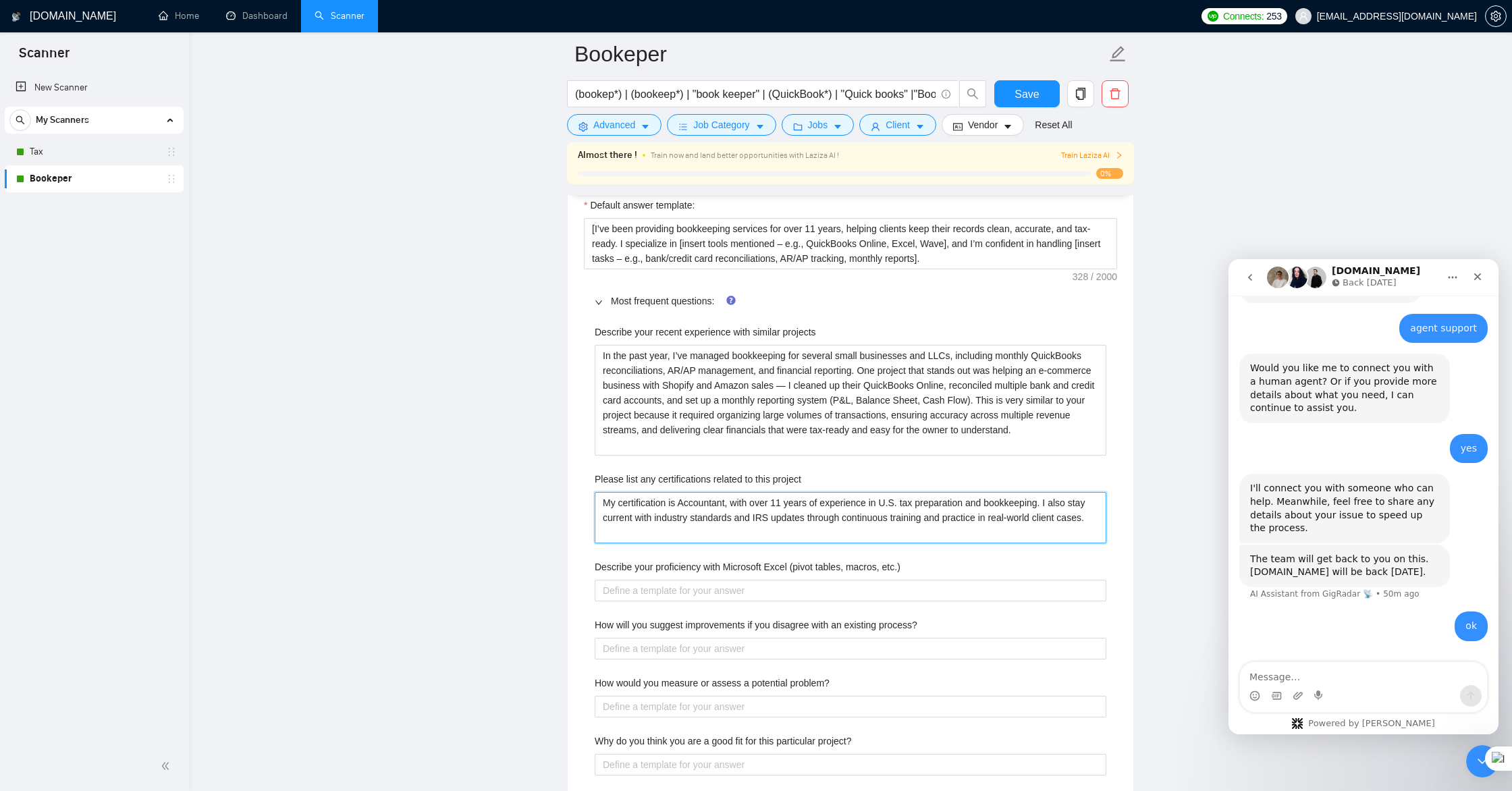
scroll to position [1973, 0]
type project "My certification is Accountant, with over 11 years of experience in U.S. tax pr…"
click at [715, 585] on etc\ "Describe your proficiency with Microsoft Excel (pivot tables, macros, etc.)" at bounding box center [850, 587] width 511 height 21
drag, startPoint x: 910, startPoint y: 566, endPoint x: 815, endPoint y: 516, distance: 107.4
click at [709, 562] on div "Describe your proficiency with Microsoft Excel (pivot tables, macros, etc.)" at bounding box center [850, 566] width 511 height 21
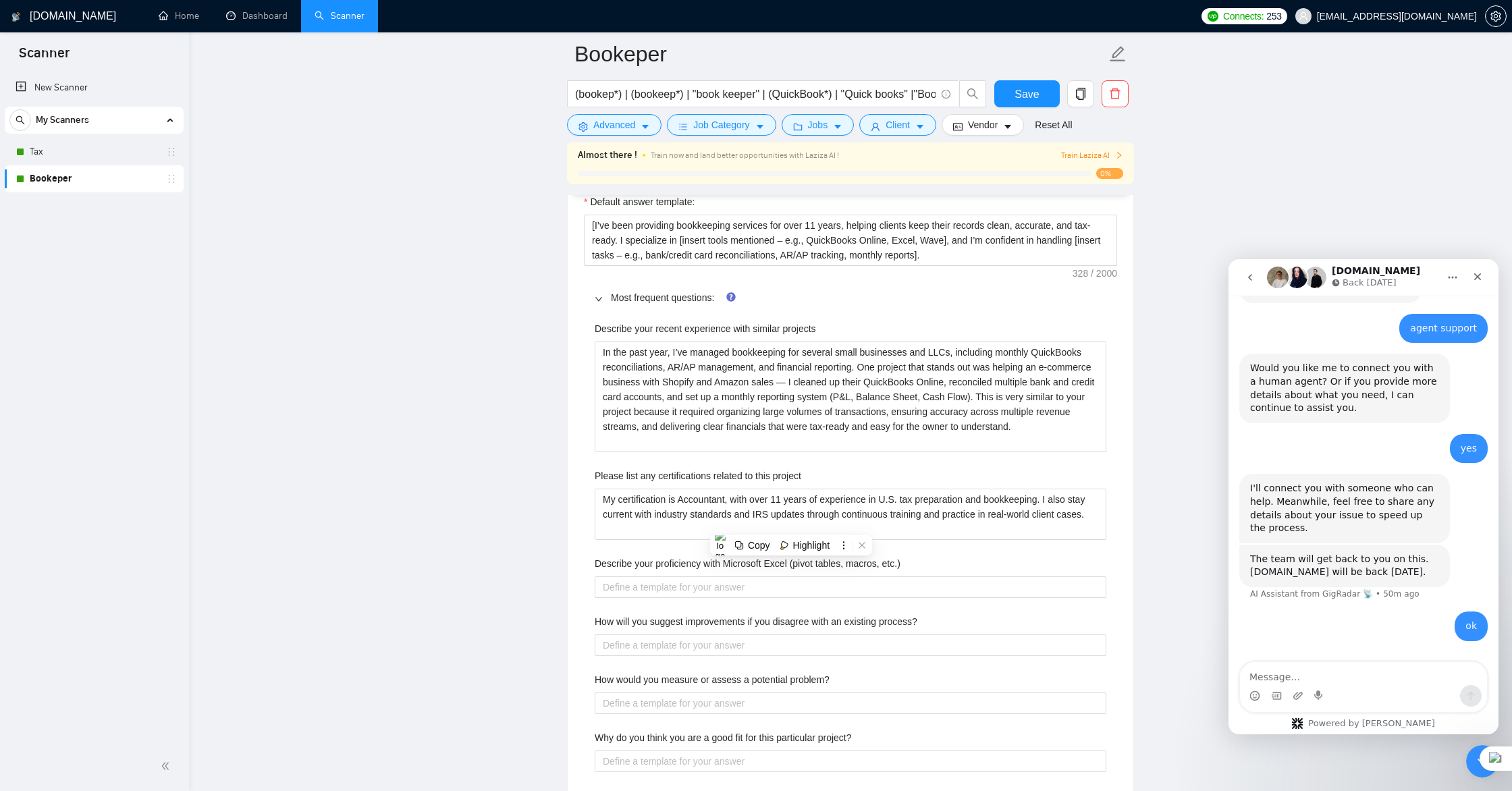
click at [993, 569] on div "Describe your proficiency with Microsoft Excel (pivot tables, macros, etc.)" at bounding box center [850, 566] width 511 height 21
click at [684, 585] on etc\ "Describe your proficiency with Microsoft Excel (pivot tables, macros, etc.)" at bounding box center [850, 587] width 511 height 21
paste etc\ "I’m highly proficient in Microsoft Excel and use it daily for tax prep and book…"
type etc\ "I’m highly proficient in Microsoft Excel and use it daily for tax prep and book…"
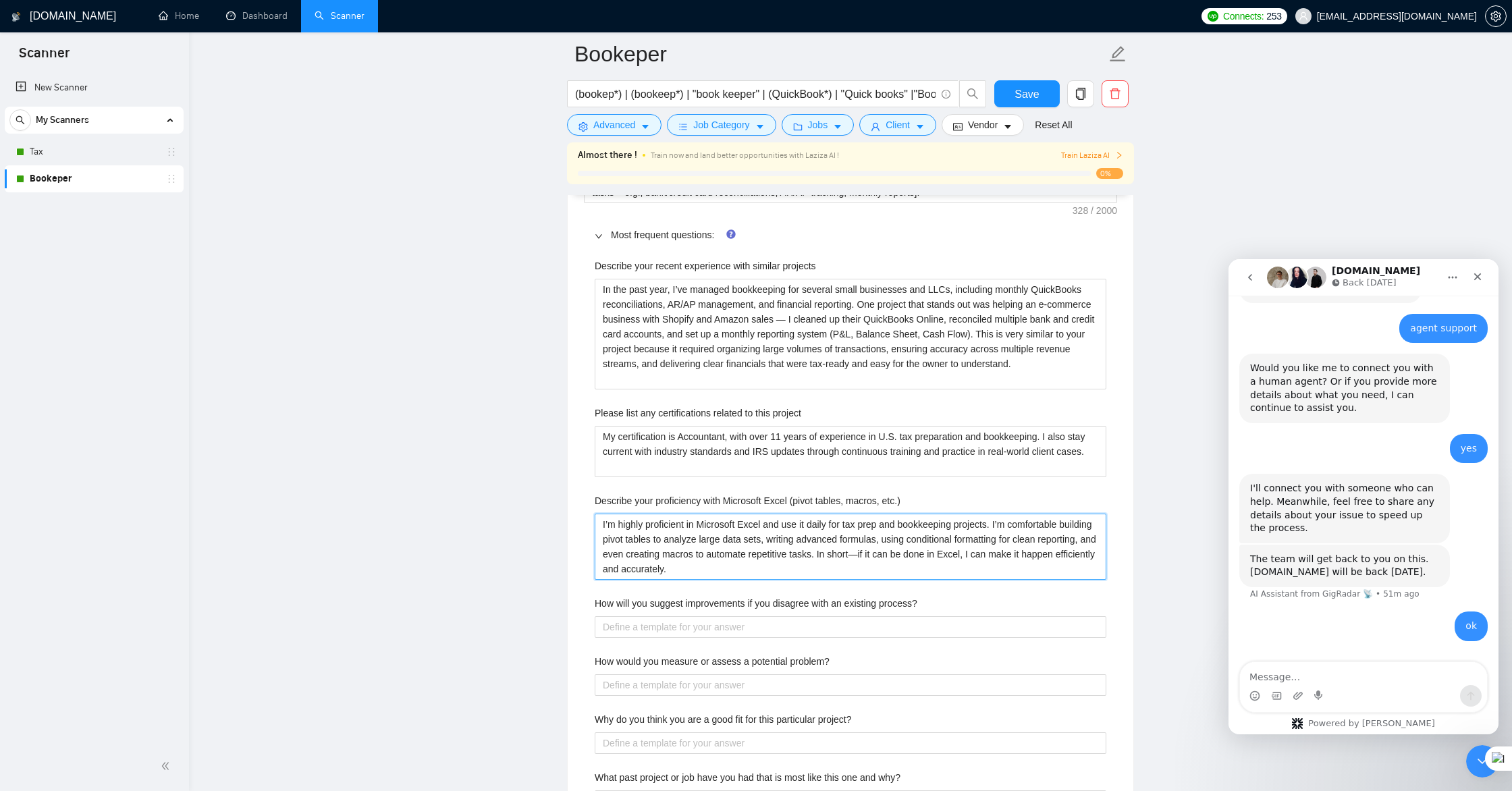
scroll to position [2036, 0]
type etc\ "I’m highly proficient in Microsoft Excel and use it daily for tax prep and book…"
click at [790, 628] on process\? "How will you suggest improvements if you disagree with an existing process?" at bounding box center [850, 627] width 511 height 21
paste process\? "I start by clearly defining the potential problem—what exactly is happening, wh…"
type process\? "I start by clearly defining the potential problem—what exactly is happening, wh…"
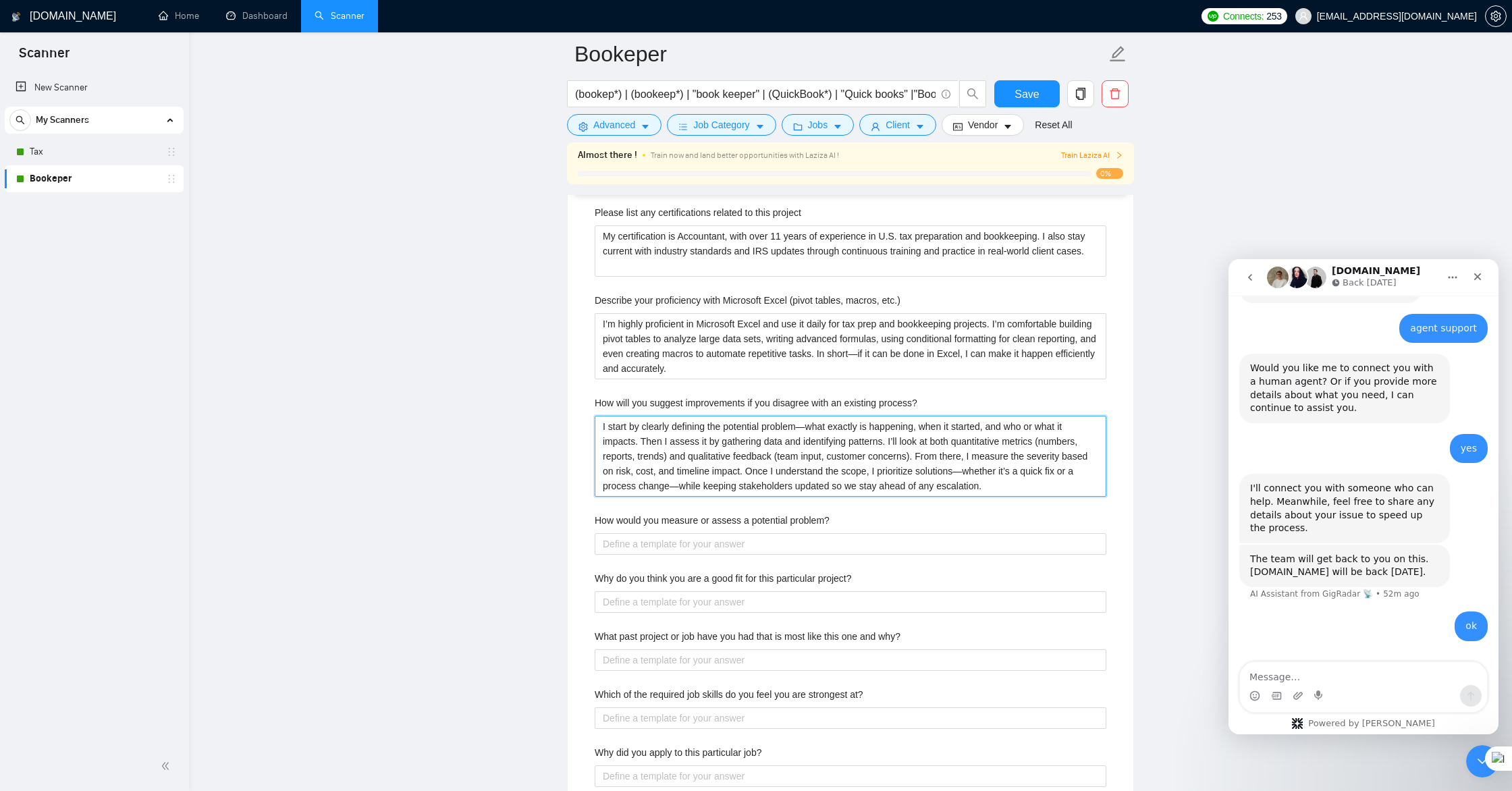
scroll to position [2236, 0]
type process\? "I start by clearly defining the potential problem—what exactly is happening, wh…"
click at [622, 542] on problem\? "How would you measure or assess a potential problem?" at bounding box center [850, 544] width 511 height 21
paste problem\? "I currently work with two monitors, which allows me to manage tax software, spr…"
type problem\? "I currently work with two monitors, which allows me to manage tax software, spr…"
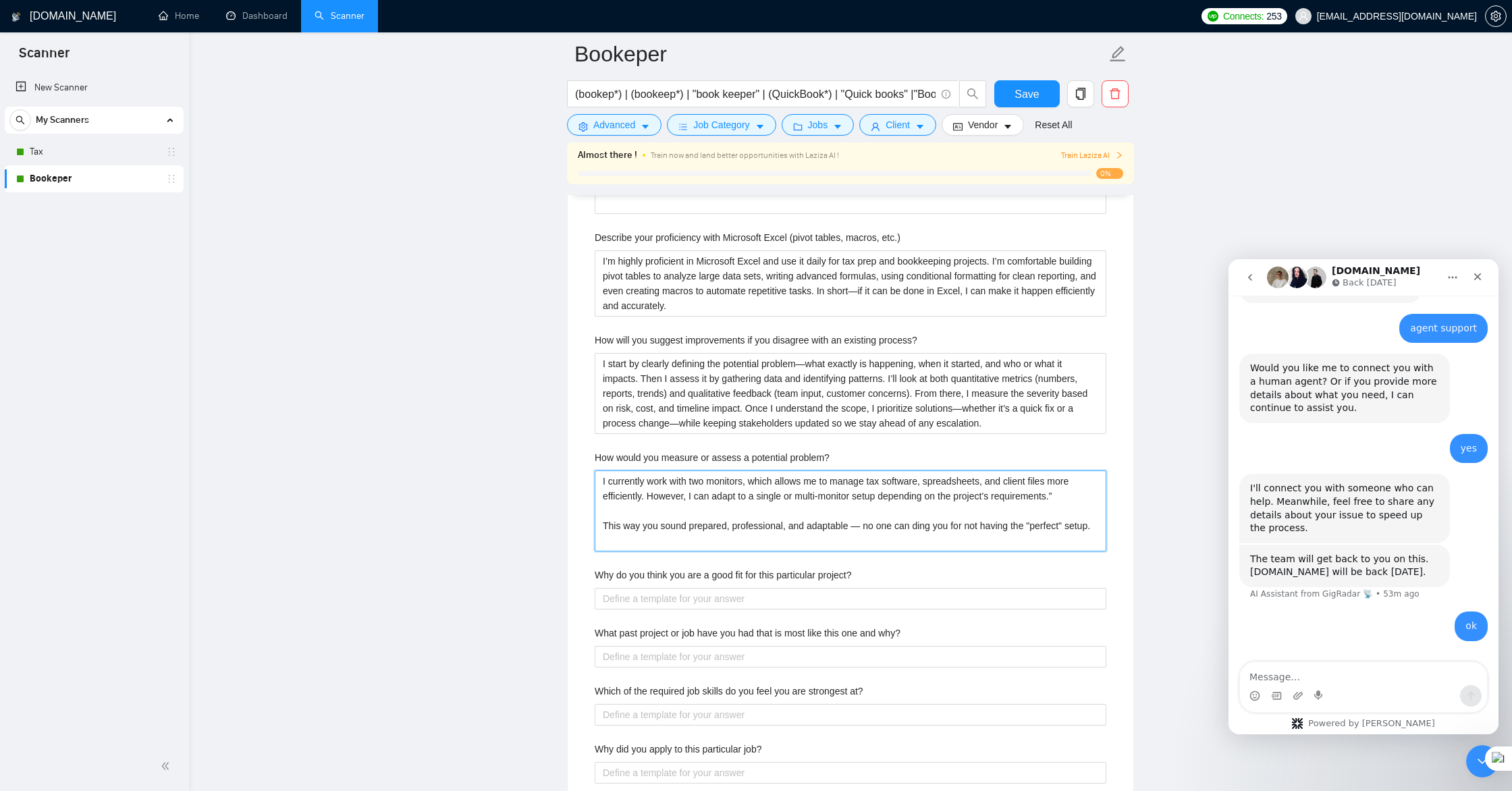
scroll to position [2301, 0]
type problem\? "I currently work with two monitors, which allows me to manage tax software, spr…"
click at [692, 600] on project\? "Why do you think you are a good fit for this particular project?" at bounding box center [850, 596] width 511 height 21
paste project\? "I have experience using UltraTax for several tax seasons, primarily on [individ…"
type project\? "I have experience using UltraTax for several tax seasons, primarily on [individ…"
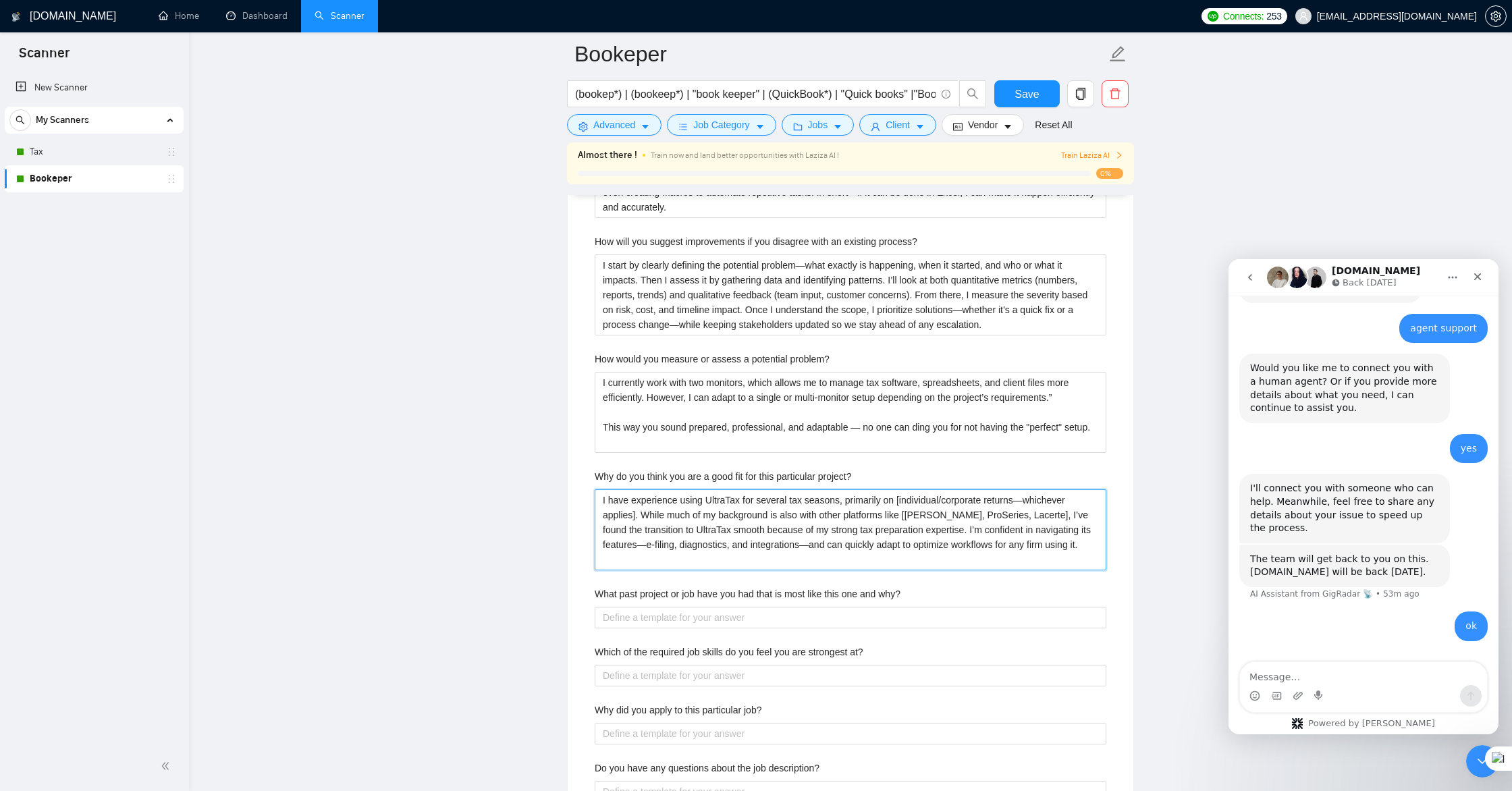
scroll to position [2397, 0]
drag, startPoint x: 606, startPoint y: 557, endPoint x: 597, endPoint y: 495, distance: 62.6
click at [597, 495] on project\? "I have experience using UltraTax for several tax seasons, primarily on [individ…" at bounding box center [850, 528] width 511 height 81
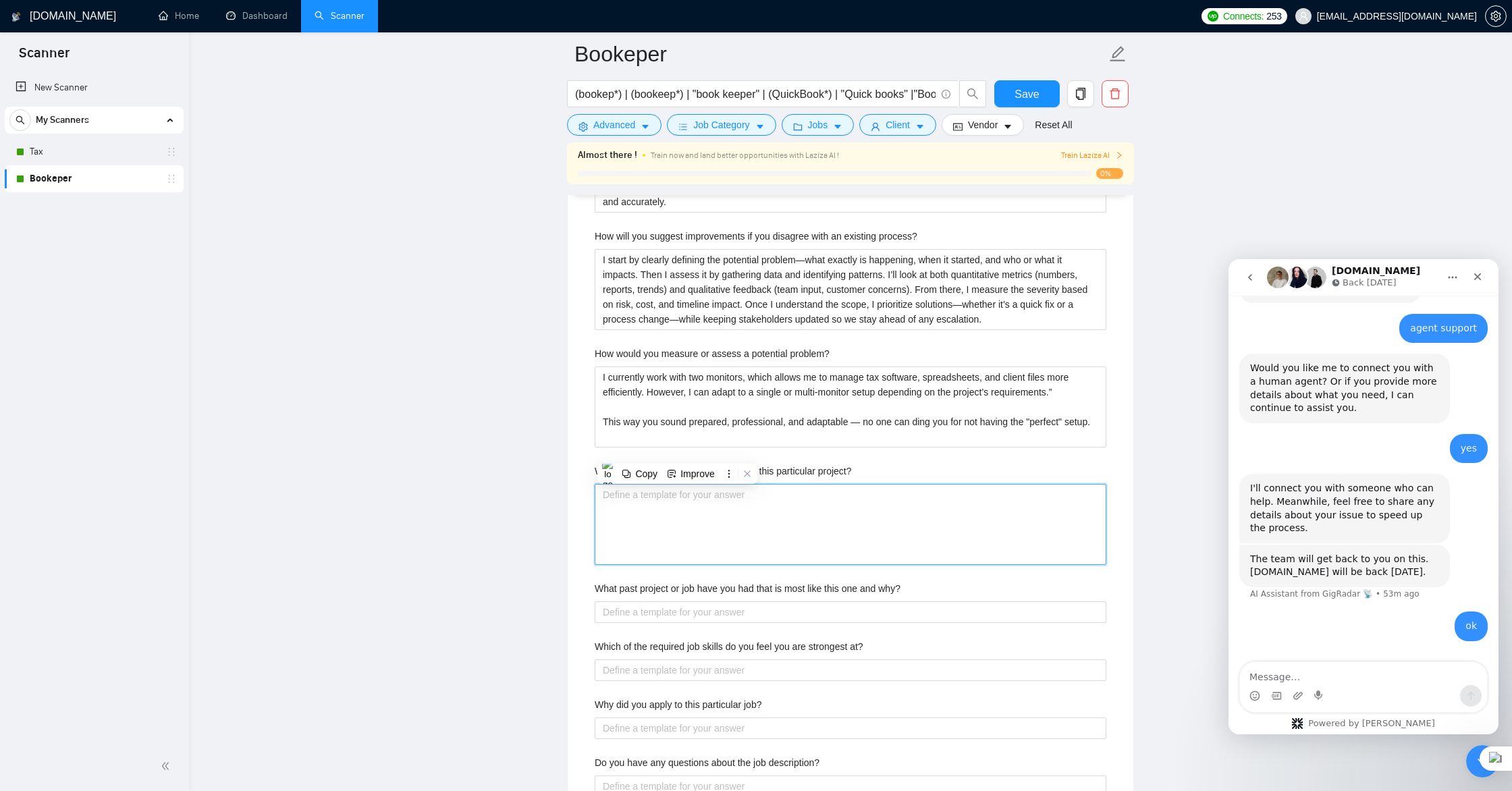
type project\? "\"
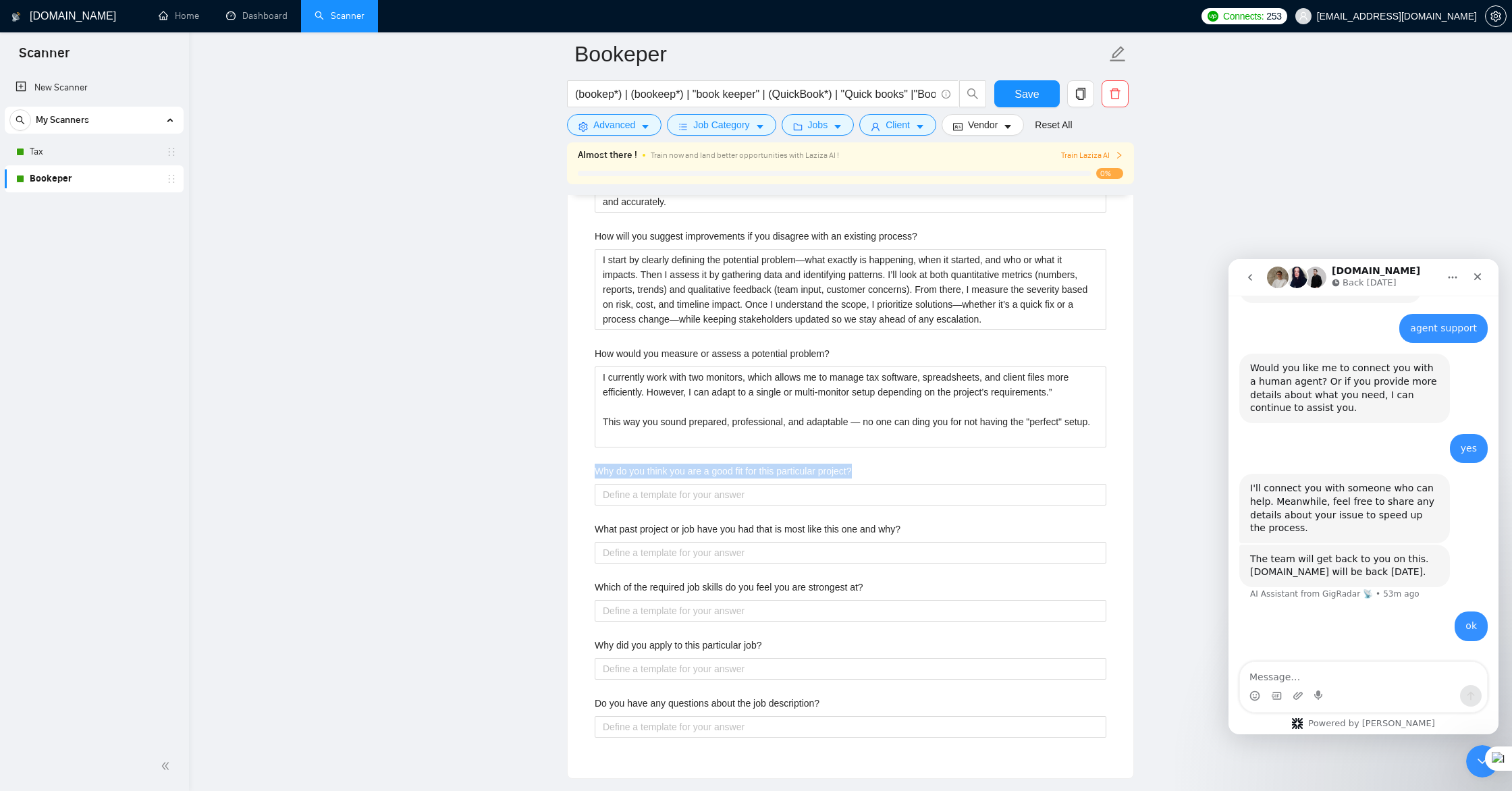
drag, startPoint x: 872, startPoint y: 472, endPoint x: 595, endPoint y: 474, distance: 277.0
click at [596, 474] on div "Why do you think you are a good fit for this particular project?" at bounding box center [850, 474] width 511 height 21
click at [733, 501] on project\? "Why do you think you are a good fit for this particular project?" at bounding box center [850, 495] width 511 height 21
paste project\? "I believe I’m a strong fit because I bring over 11 years of hands-on bookkeepin…"
type project\? "I believe I’m a strong fit because I bring over 11 years of hands-on bookkeepin…"
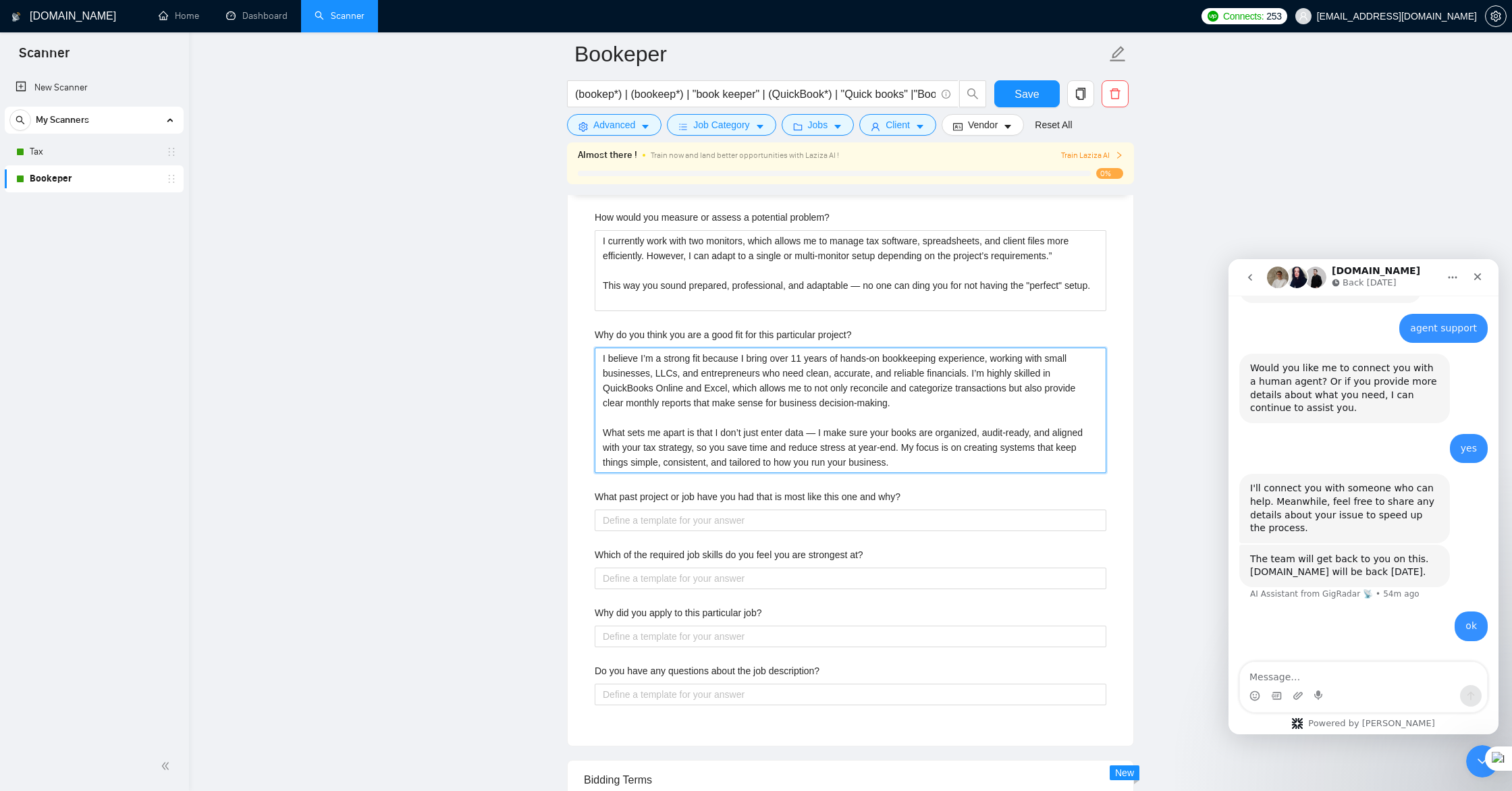
scroll to position [2543, 0]
type project\? "I believe I’m a strong fit because I bring over 11 years of hands-on bookkeepin…"
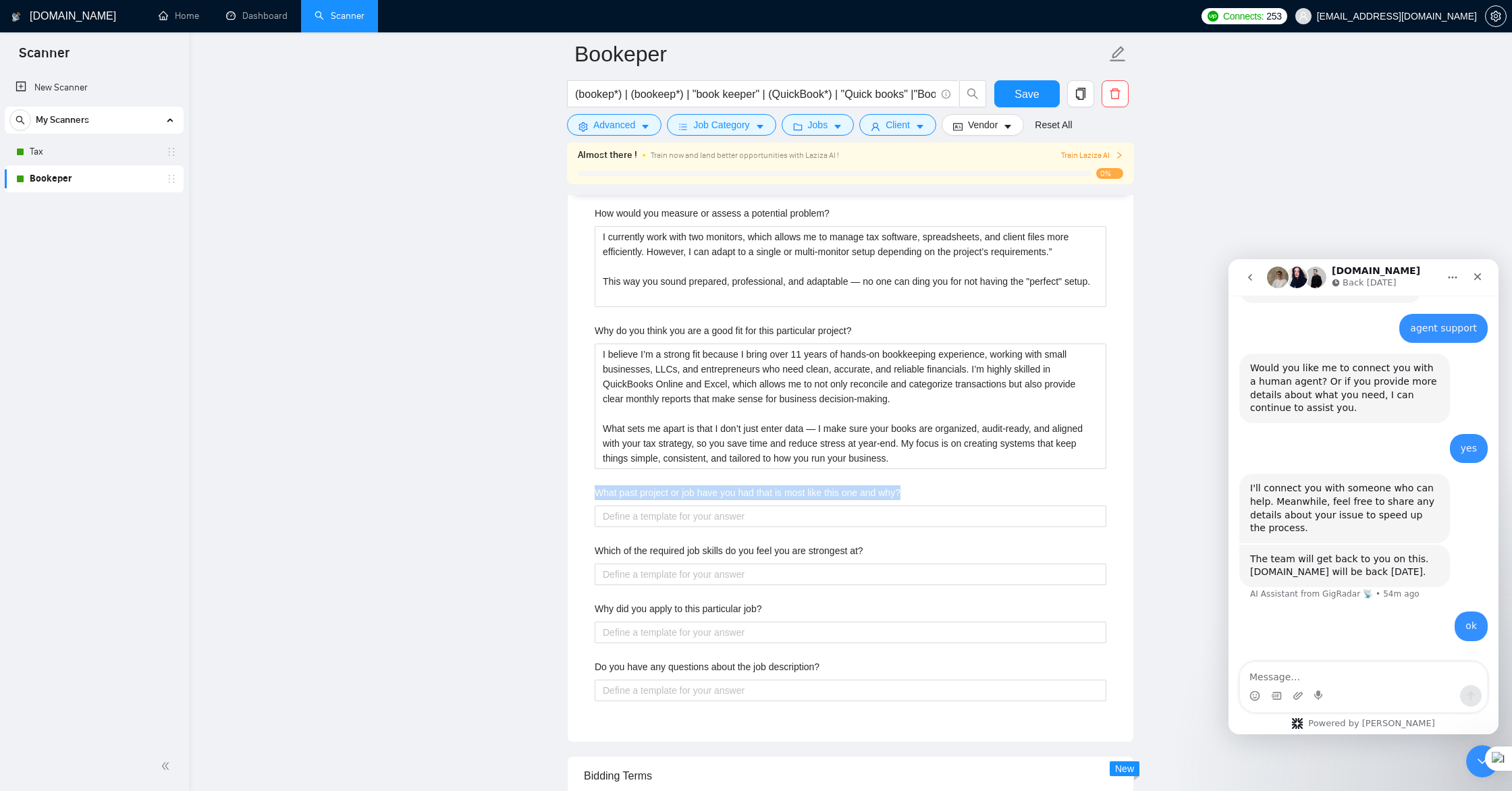
drag, startPoint x: 917, startPoint y: 493, endPoint x: 597, endPoint y: 496, distance: 320.0
click at [597, 496] on div "What past project or job have you had that is most like this one and why?" at bounding box center [850, 496] width 511 height 21
click at [715, 521] on why\? "What past project or job have you had that is most like this one and why?" at bounding box center [850, 516] width 511 height 21
paste why\? "A recent project that’s very similar to this one was managing bookkeeping for a…"
type why\? "A recent project that’s very similar to this one was managing bookkeeping for a…"
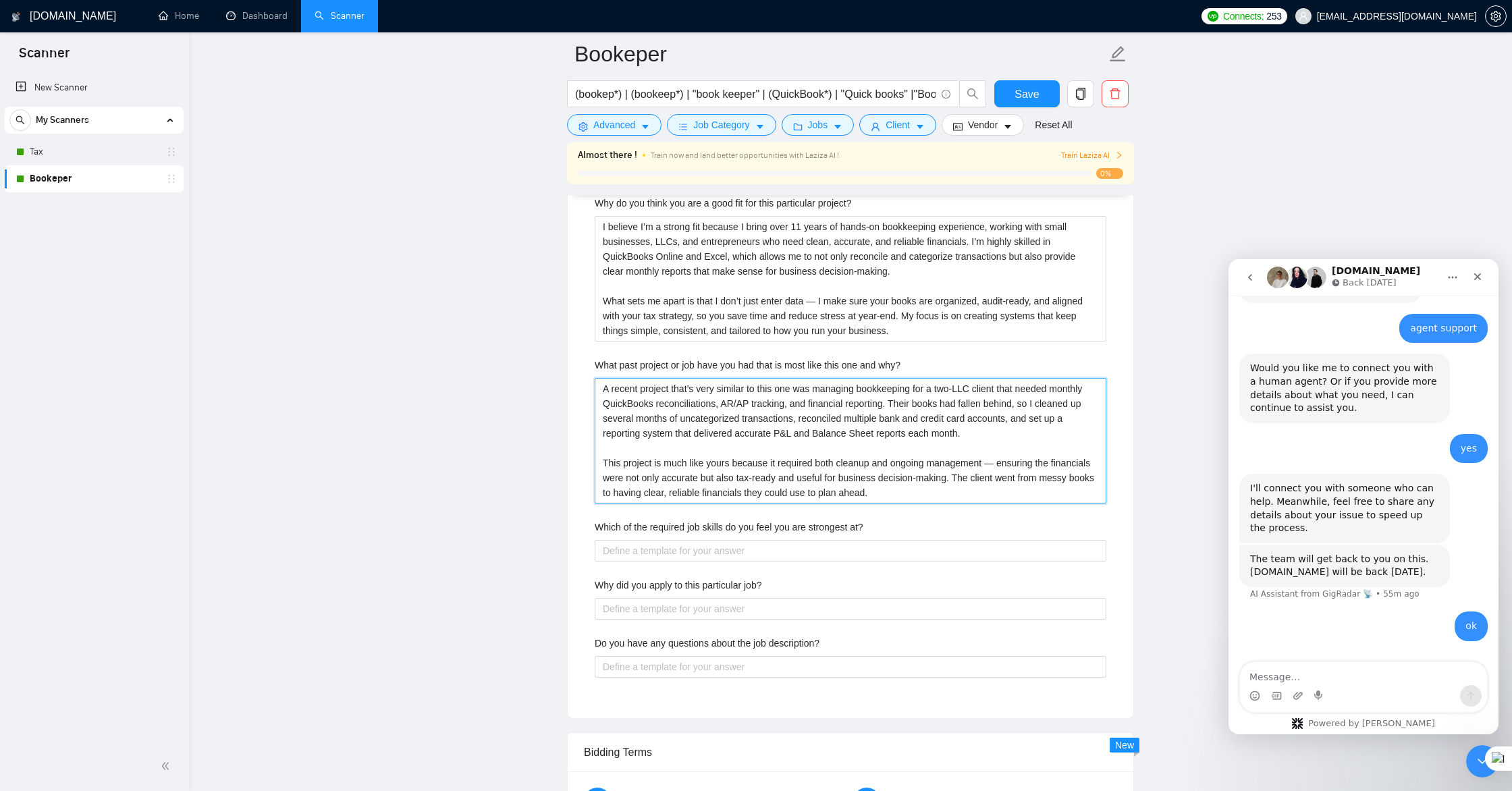
scroll to position [2723, 0]
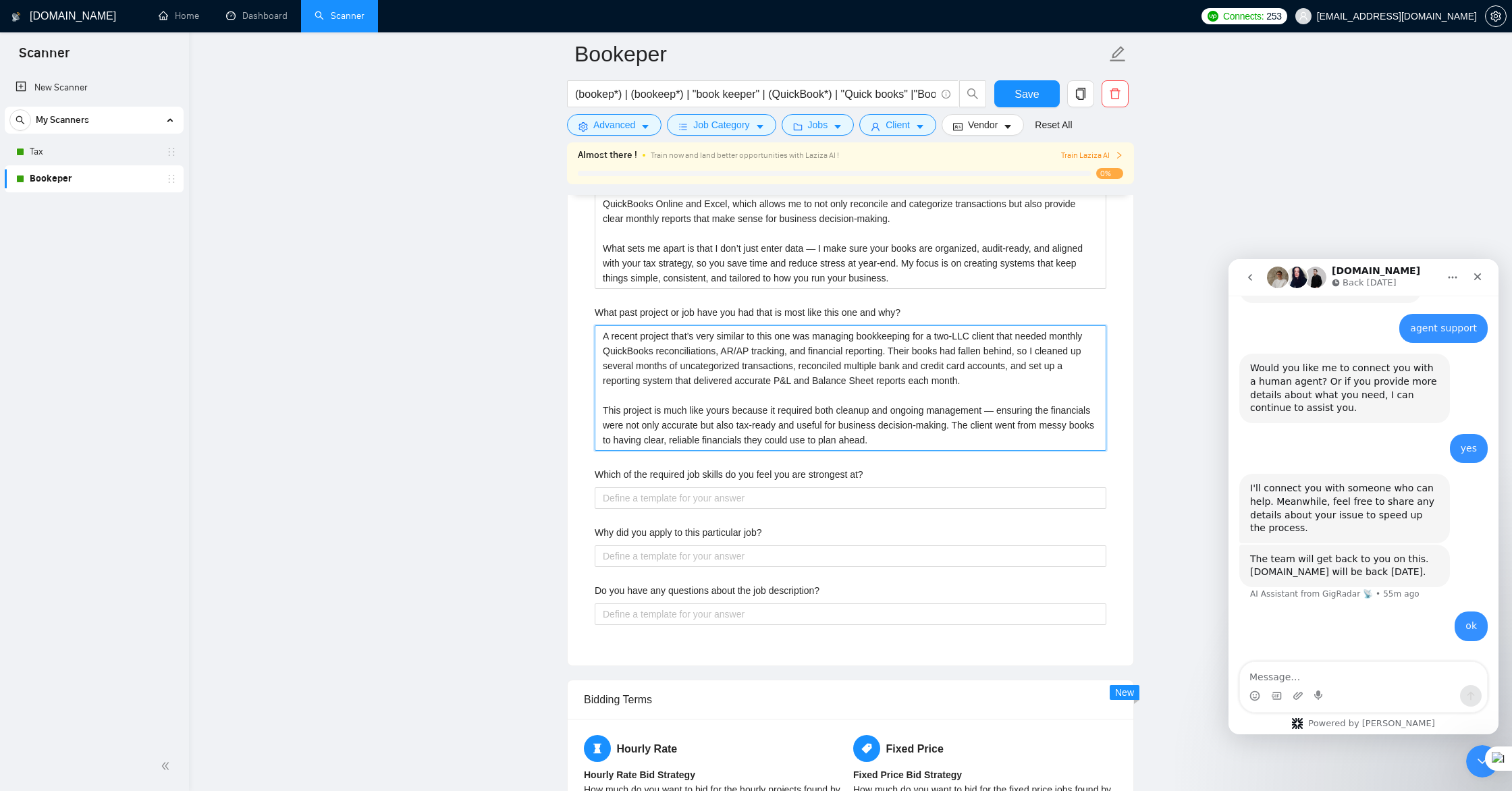
type why\? "A recent project that’s very similar to this one was managing bookkeeping for a…"
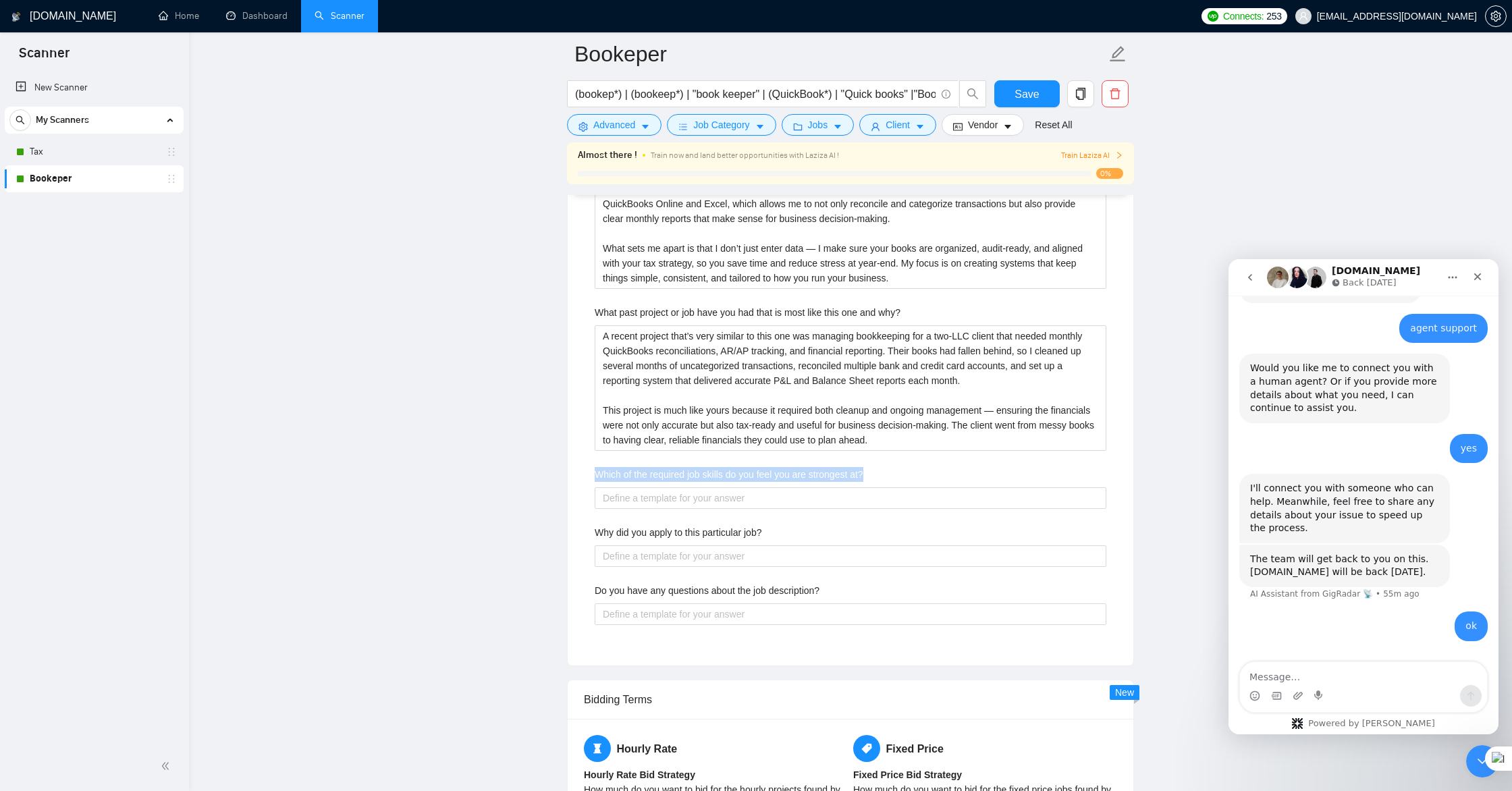
drag, startPoint x: 874, startPoint y: 474, endPoint x: 594, endPoint y: 477, distance: 280.0
click at [594, 477] on div "Which of the required job skills do you feel you are strongest at?" at bounding box center [850, 477] width 511 height 21
click at [758, 497] on at\? "Which of the required job skills do you feel you are strongest at?" at bounding box center [850, 498] width 511 height 21
paste at\? "I’d say my strongest skills are in QuickBooks bookkeeping and financial reporti…"
type at\? "I’d say my strongest skills are in QuickBooks bookkeeping and financial reporti…"
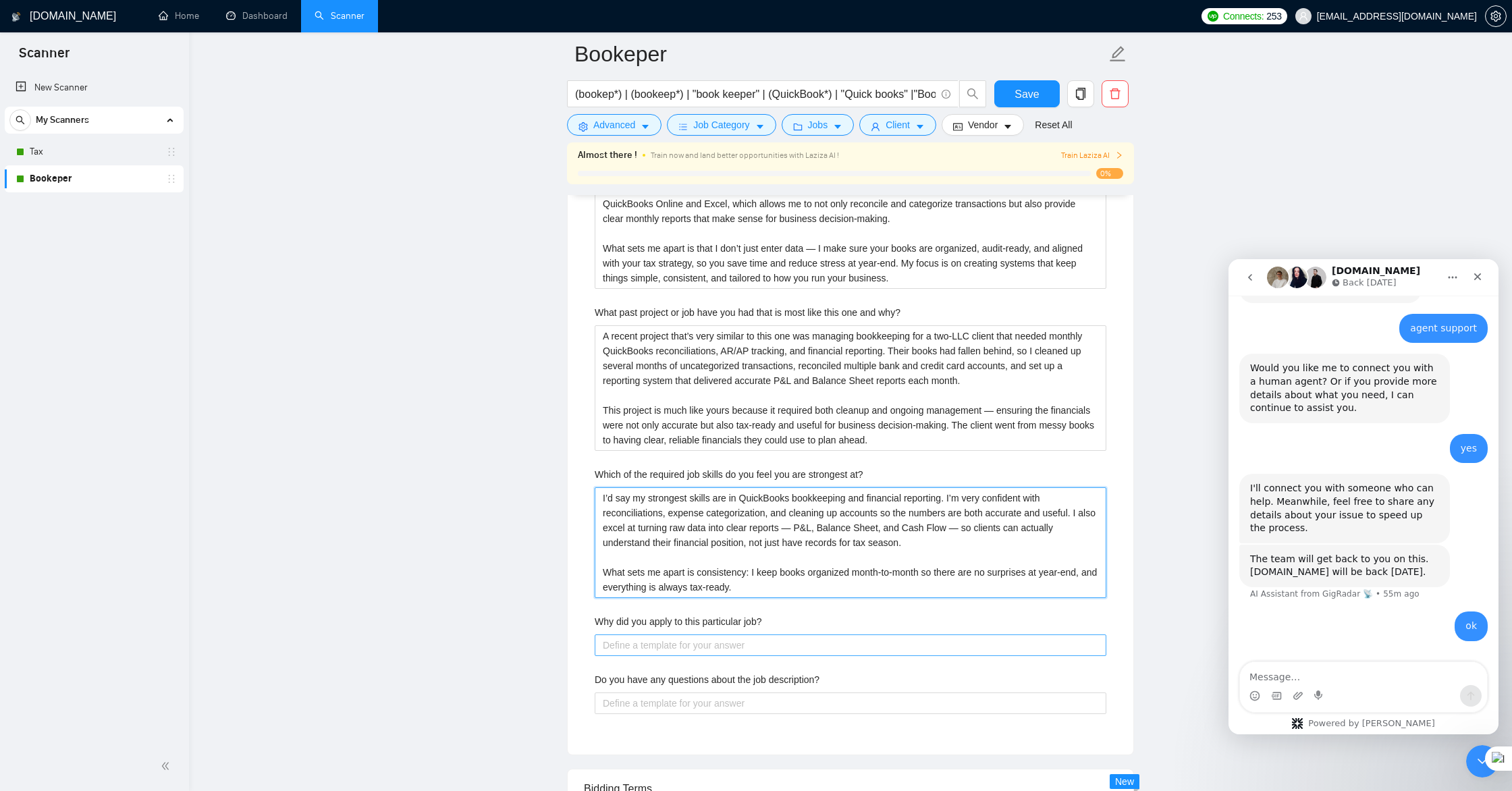
type at\? "I’d say my strongest skills are in QuickBooks bookkeeping and financial reporti…"
click at [785, 648] on job\? "Why did you apply to this particular job?" at bounding box center [850, 646] width 511 height 21
drag, startPoint x: 775, startPoint y: 619, endPoint x: 595, endPoint y: 618, distance: 180.0
click at [595, 618] on div "Why did you apply to this particular job?" at bounding box center [850, 624] width 511 height 21
click at [632, 646] on job\? "Why did you apply to this particular job?" at bounding box center [850, 646] width 511 height 21
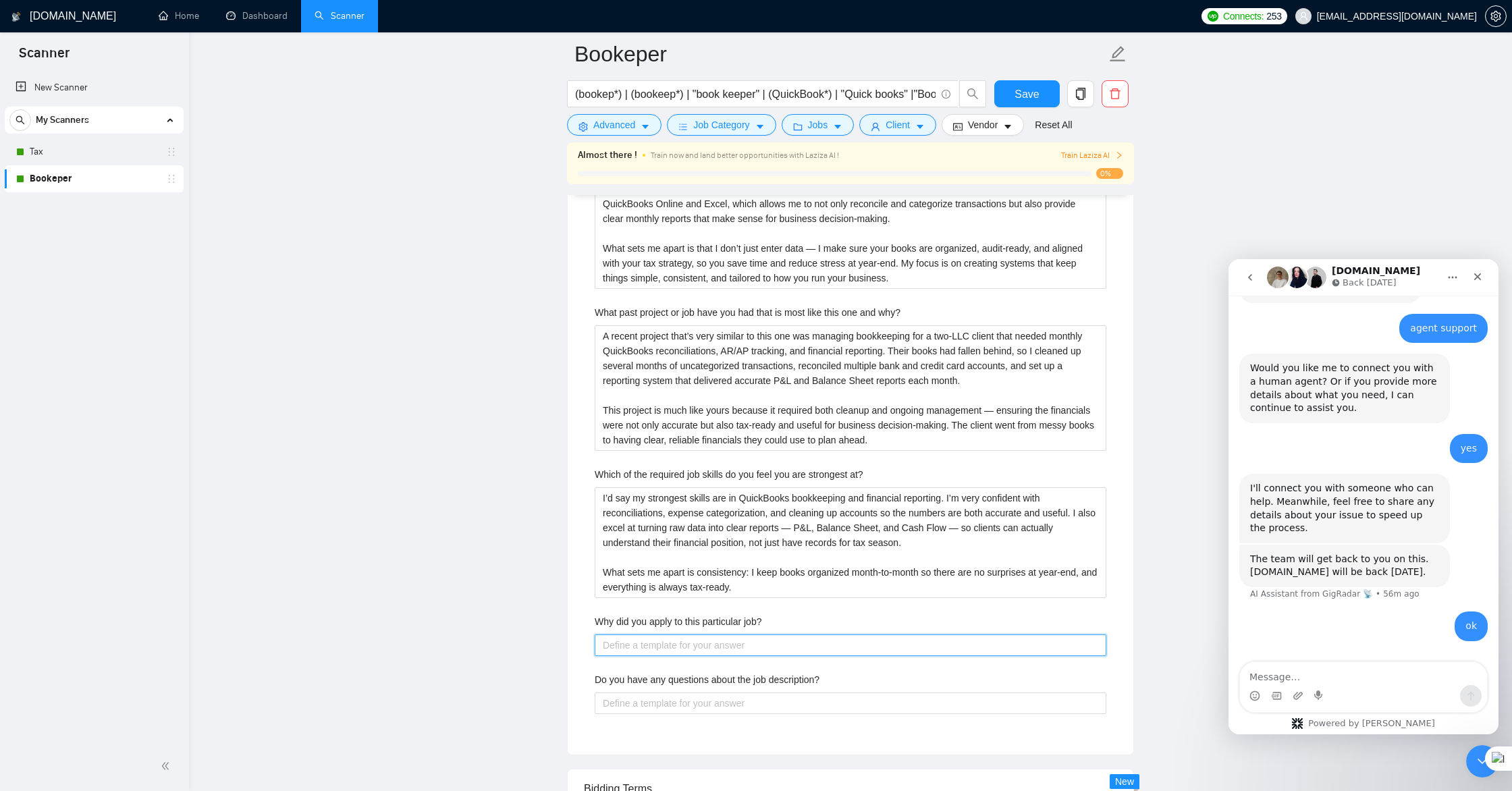
paste job\? "I applied because your project is exactly the kind of work I do best — helping …"
type job\? "I applied because your project is exactly the kind of work I do best — helping …"
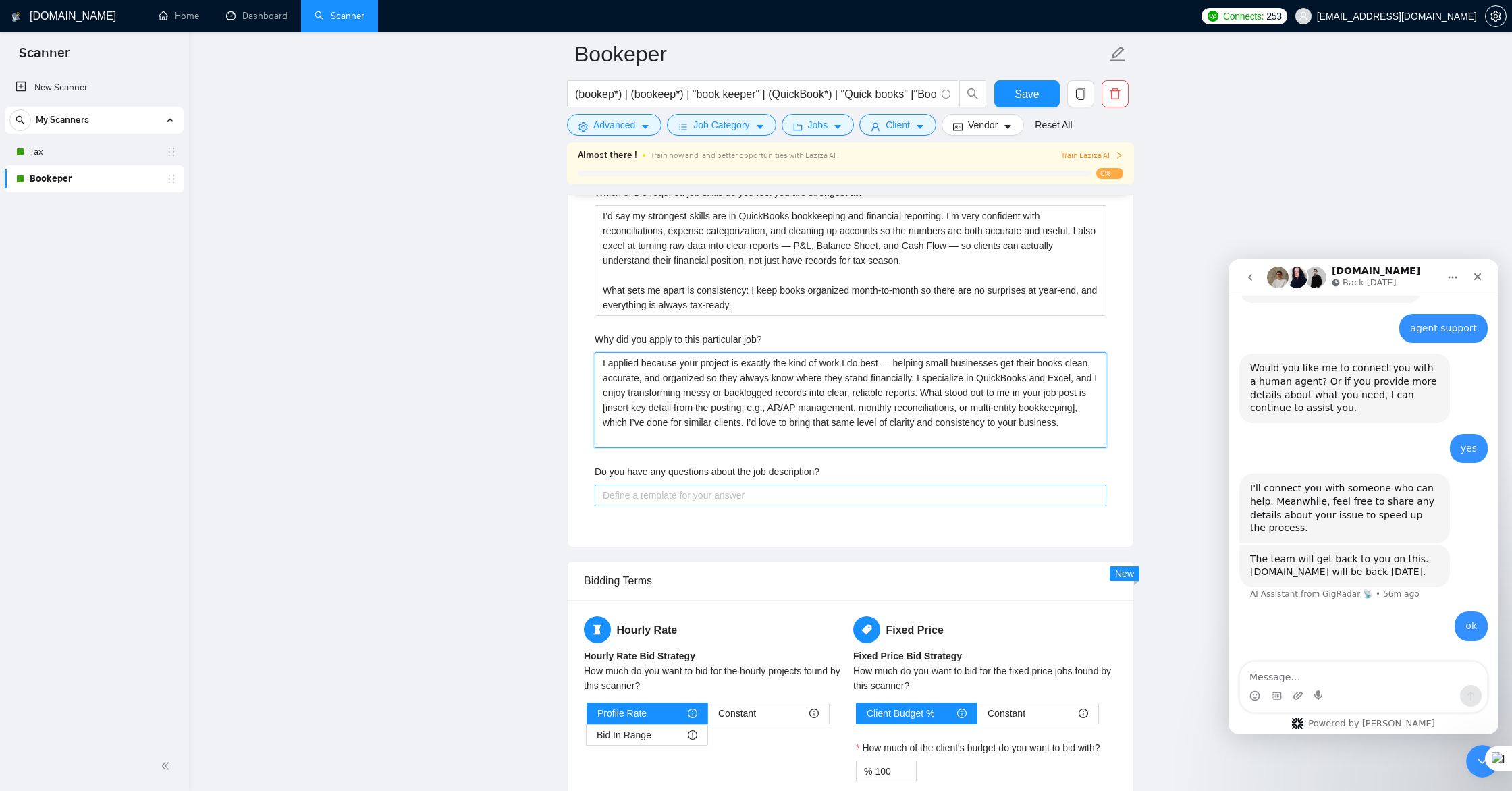
scroll to position [3006, 0]
type job\? "I applied because your project is exactly the kind of work I do best — helping …"
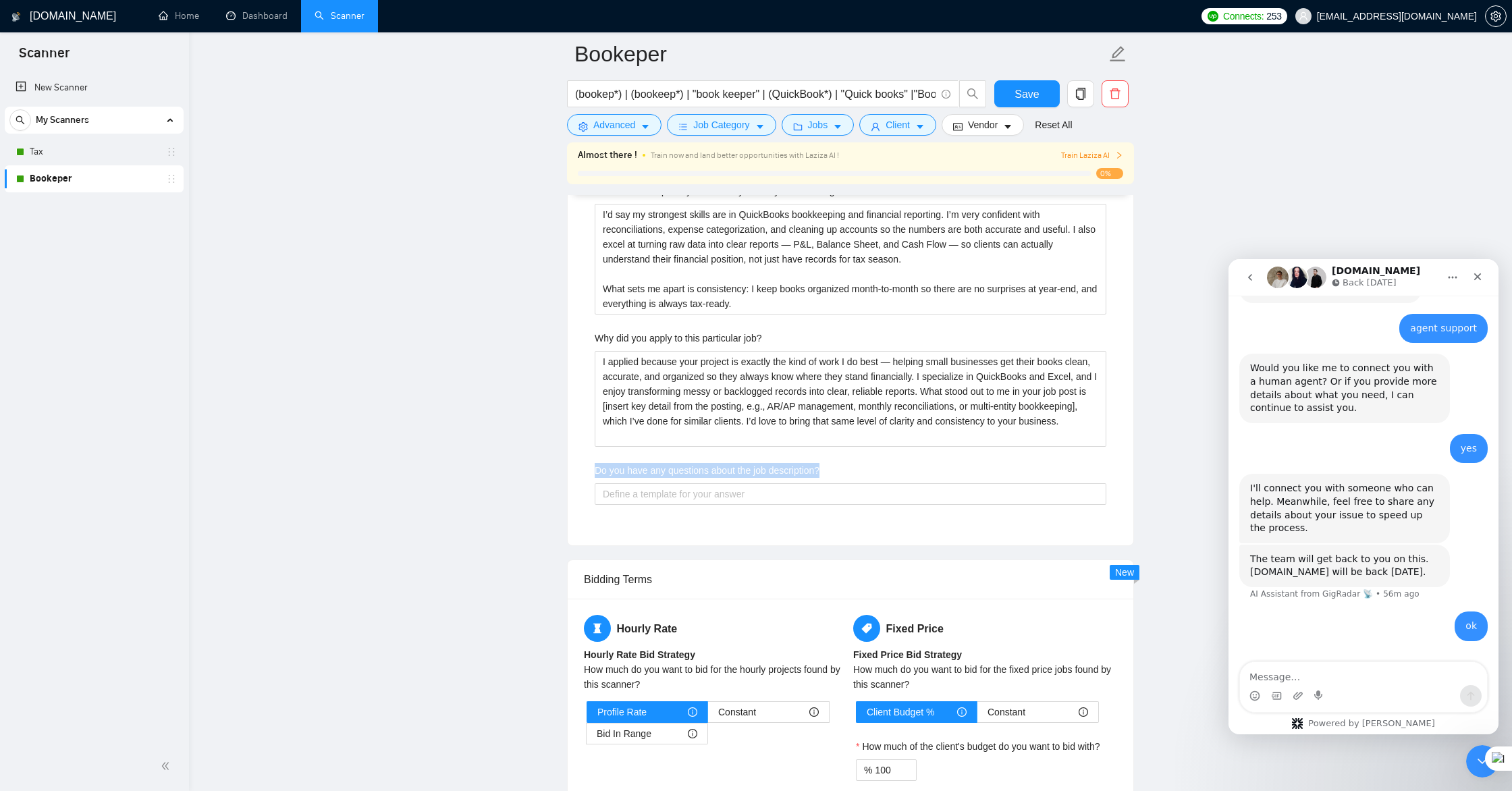
drag, startPoint x: 832, startPoint y: 471, endPoint x: 594, endPoint y: 474, distance: 238.0
click at [594, 474] on div "Do you have any questions about the job description?" at bounding box center [850, 473] width 511 height 21
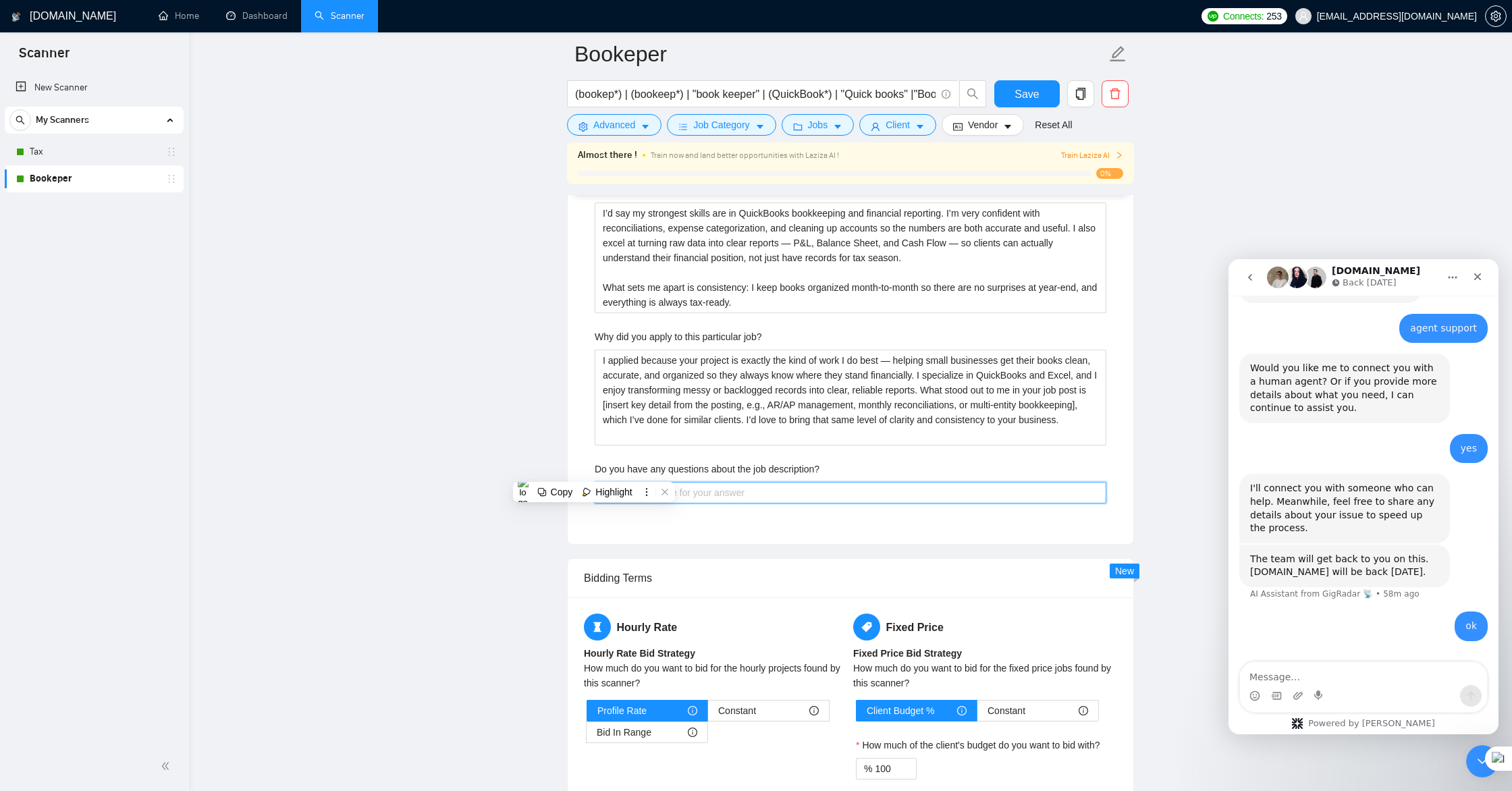
click at [749, 499] on description\? "Do you have any questions about the job description?" at bounding box center [850, 493] width 511 height 21
paste description\? "Yes, I’d like to clarify a couple of points to make sure I fully understand you…"
type description\? "Yes, I’d like to clarify a couple of points to make sure I fully understand you…"
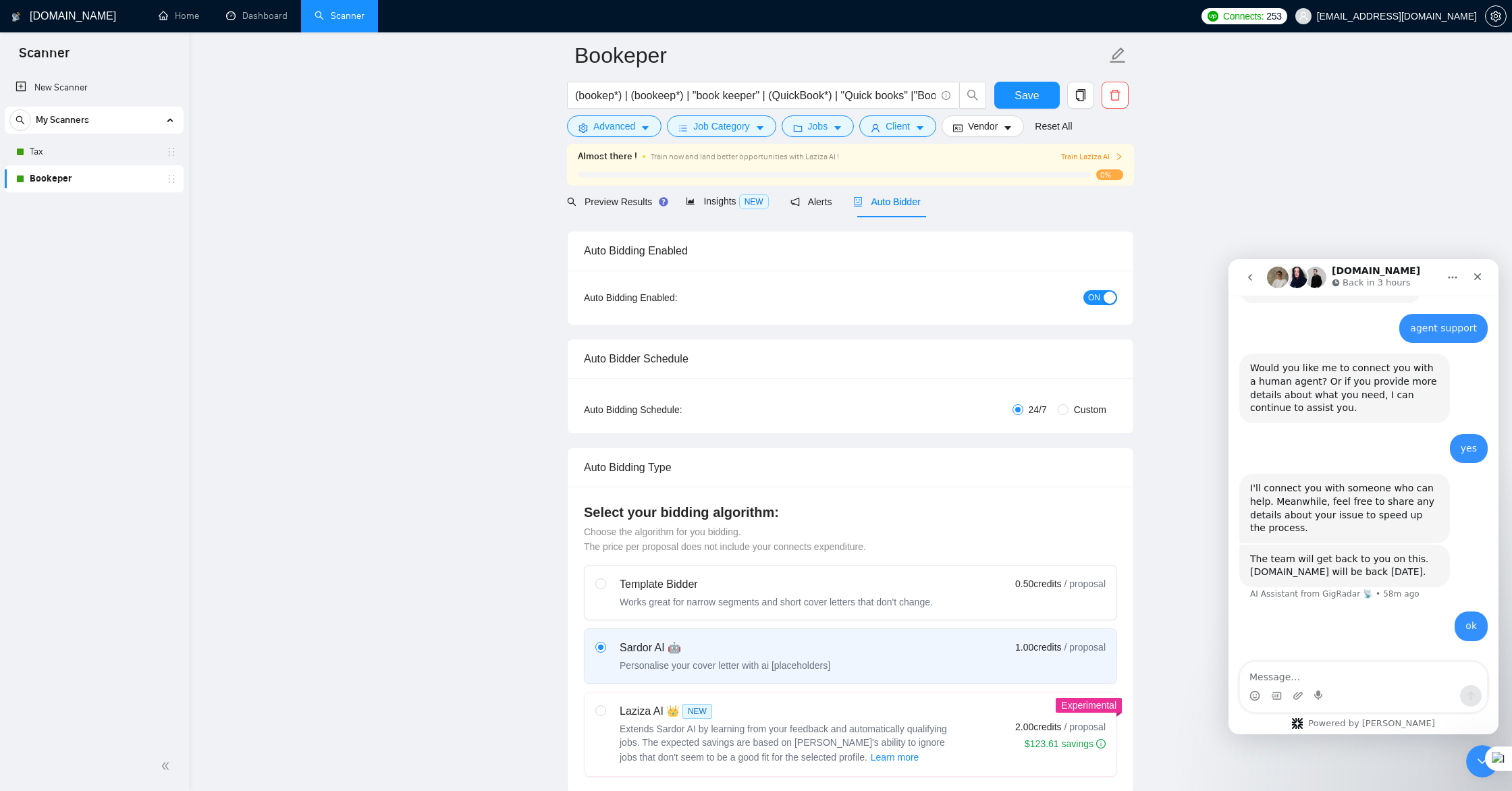
scroll to position [0, 0]
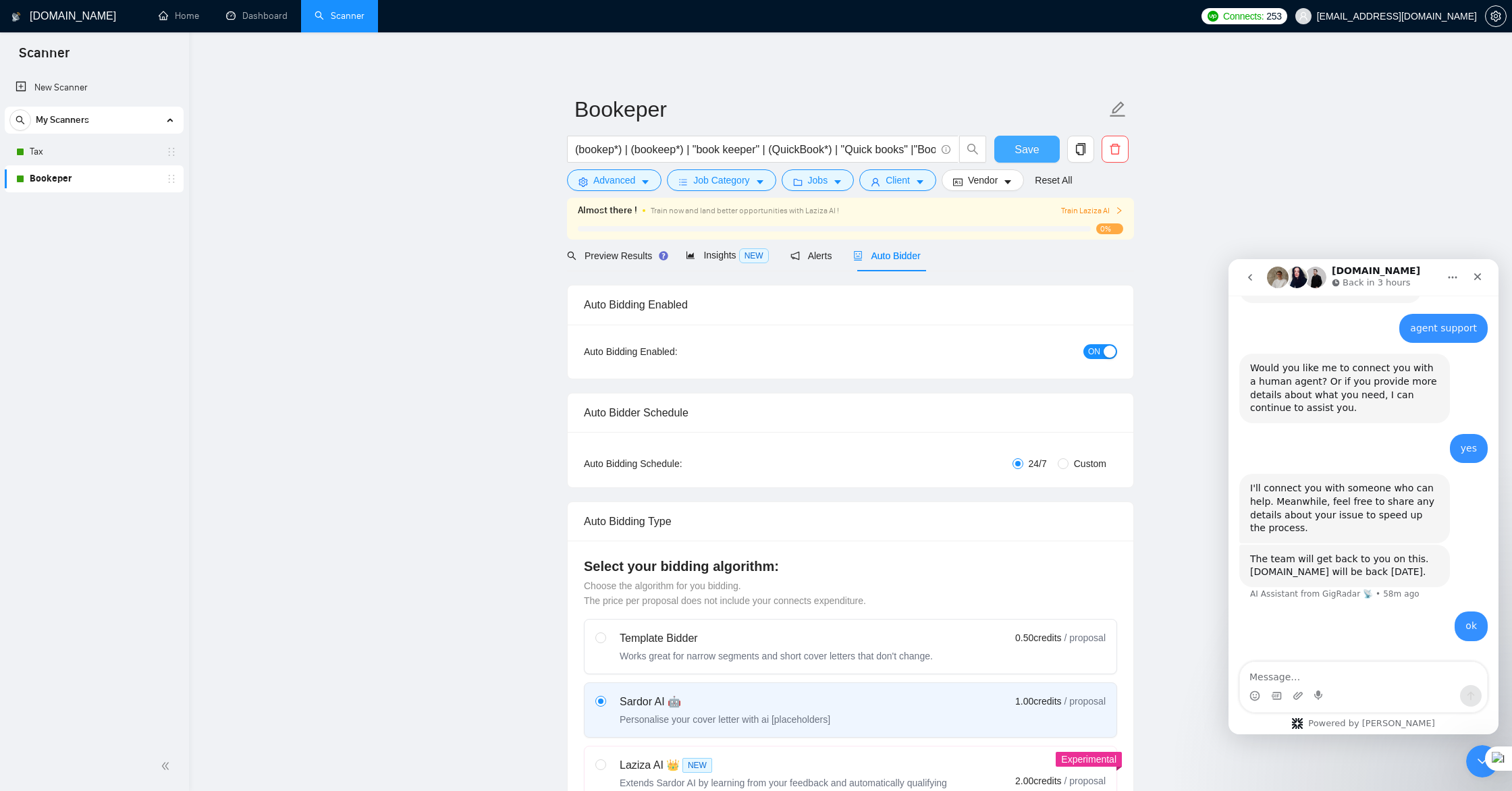
type description\? "Yes, I’d like to clarify a couple of points to make sure I fully understand you…"
click at [1045, 152] on button "Save" at bounding box center [1027, 148] width 65 height 27
